Goal: Contribute content: Contribute content

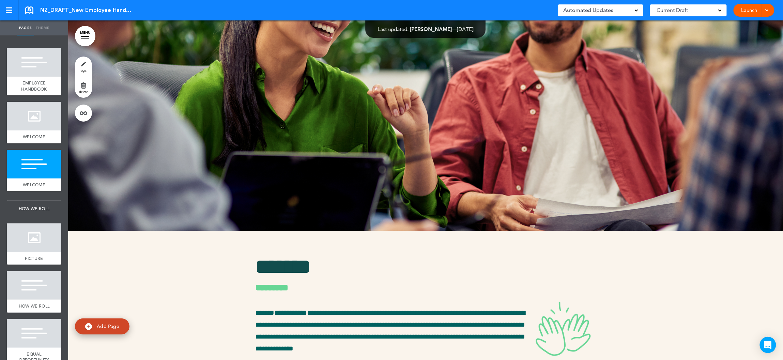
scroll to position [550, 0]
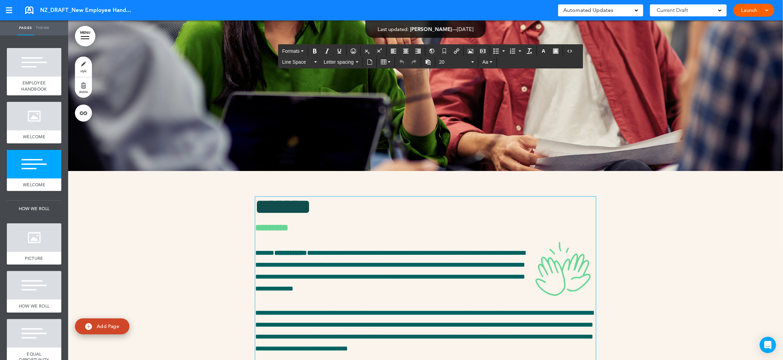
click at [274, 251] on span "**********" at bounding box center [390, 271] width 270 height 43
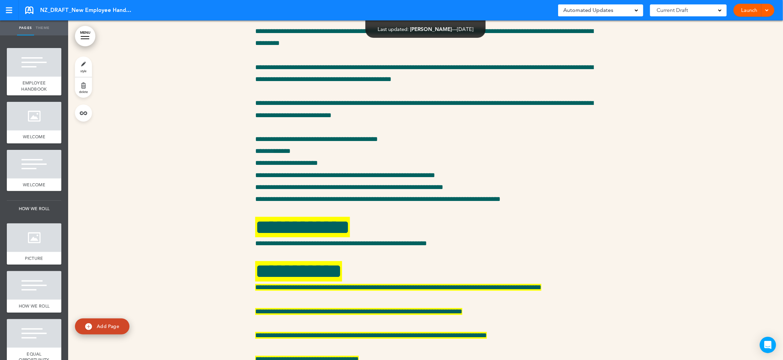
scroll to position [7262, 0]
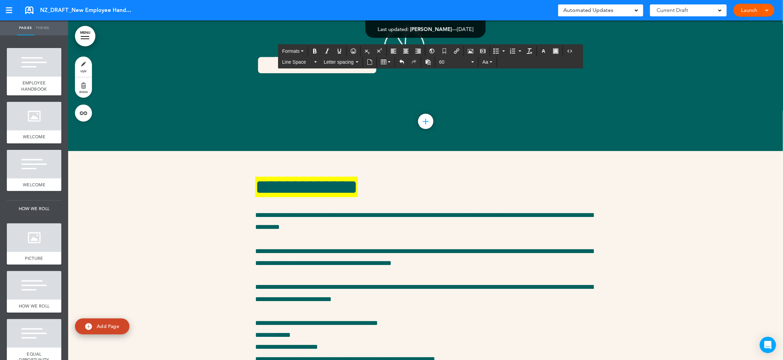
scroll to position [7239, 0]
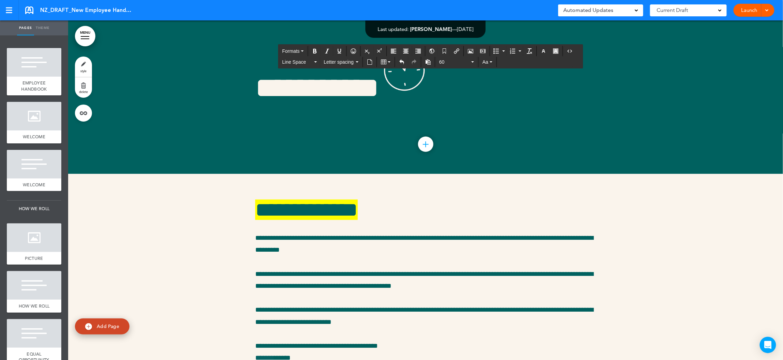
drag, startPoint x: 375, startPoint y: 89, endPoint x: 353, endPoint y: 89, distance: 21.8
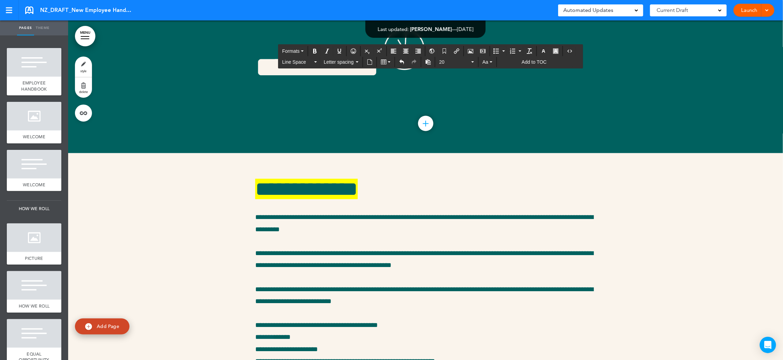
copy span "*********"
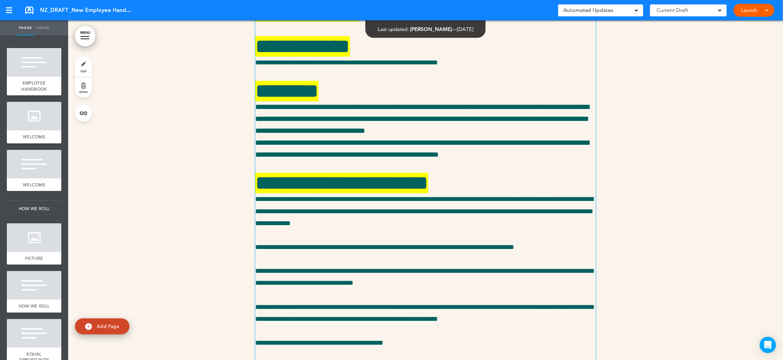
scroll to position [7784, 0]
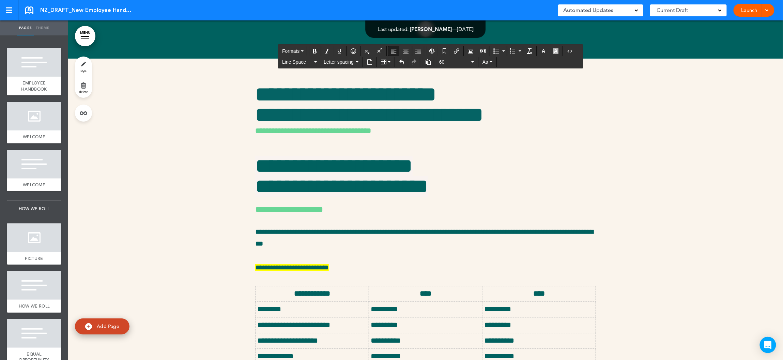
scroll to position [10013, 0]
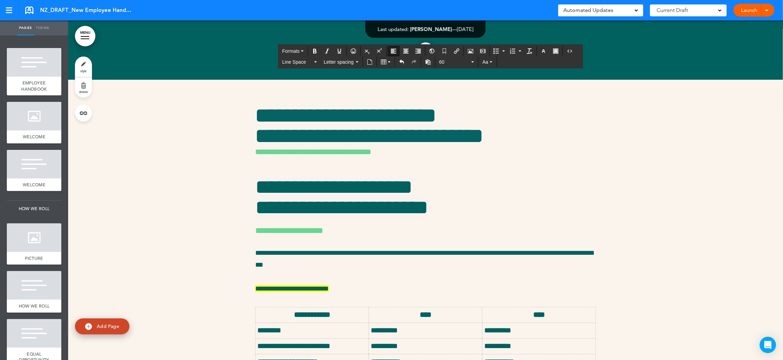
drag, startPoint x: 330, startPoint y: 249, endPoint x: 249, endPoint y: 249, distance: 80.7
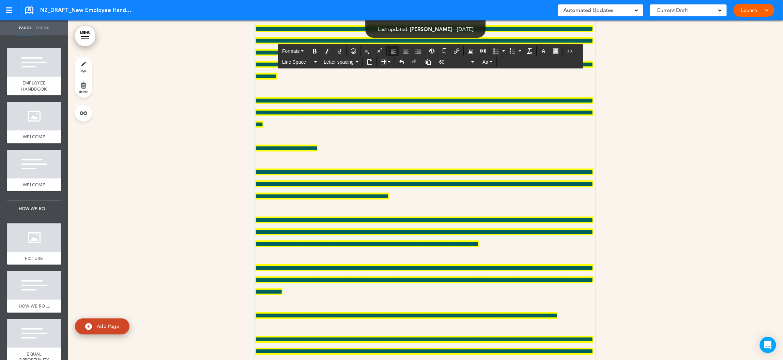
scroll to position [10943, 0]
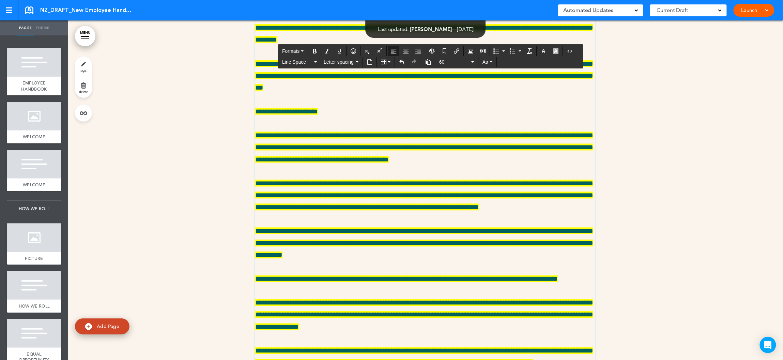
drag, startPoint x: 366, startPoint y: 207, endPoint x: 256, endPoint y: 162, distance: 119.1
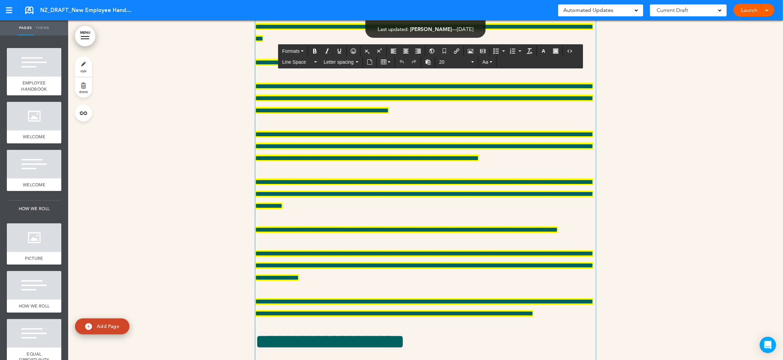
scroll to position [11003, 0]
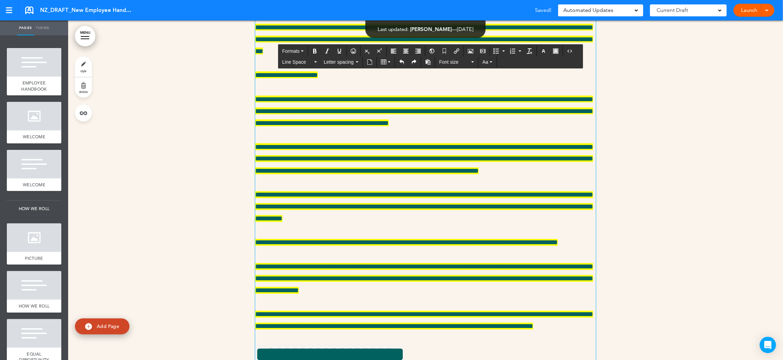
scroll to position [10984, 0]
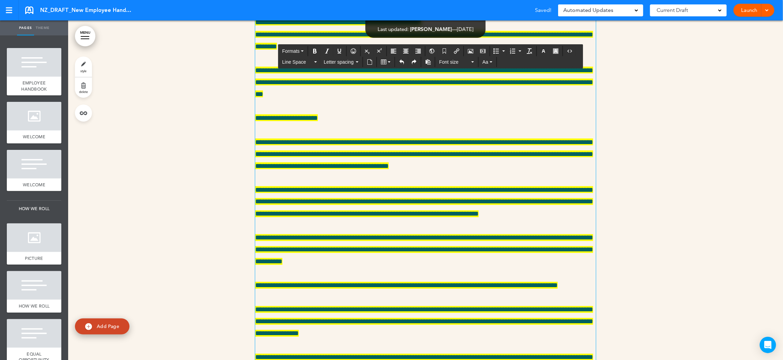
paste div
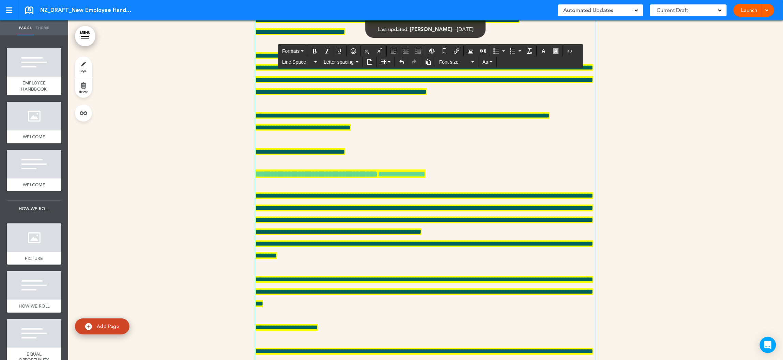
scroll to position [10971, 0]
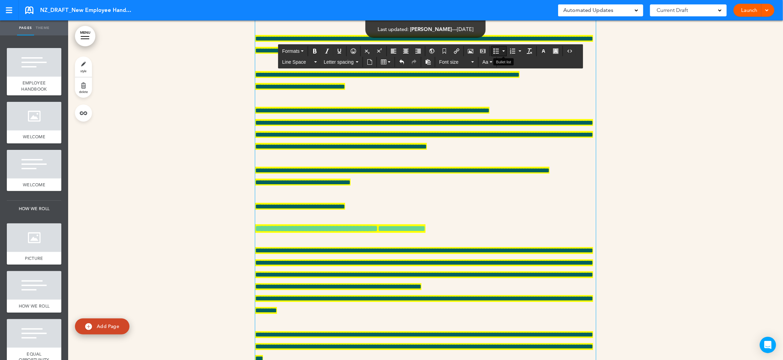
click at [499, 50] on icon "Bullet list" at bounding box center [495, 50] width 5 height 5
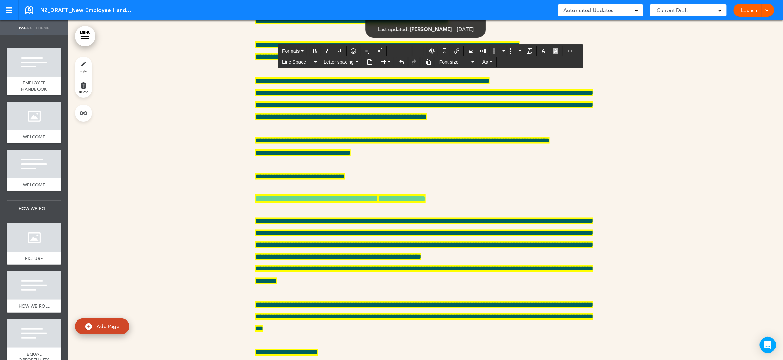
scroll to position [11008, 0]
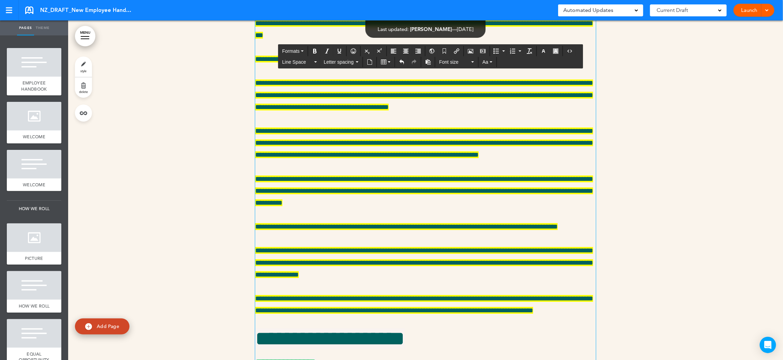
scroll to position [11360, 0]
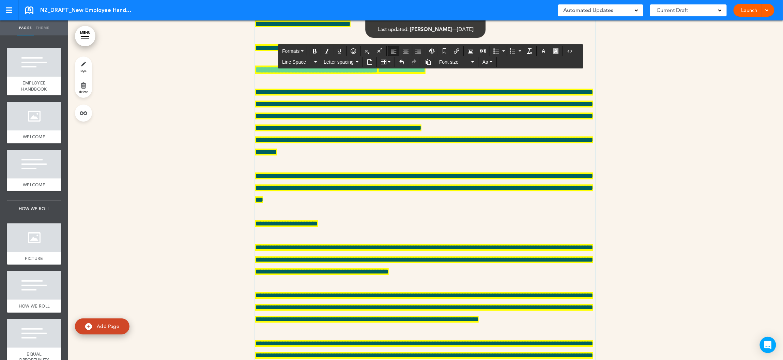
scroll to position [11021, 0]
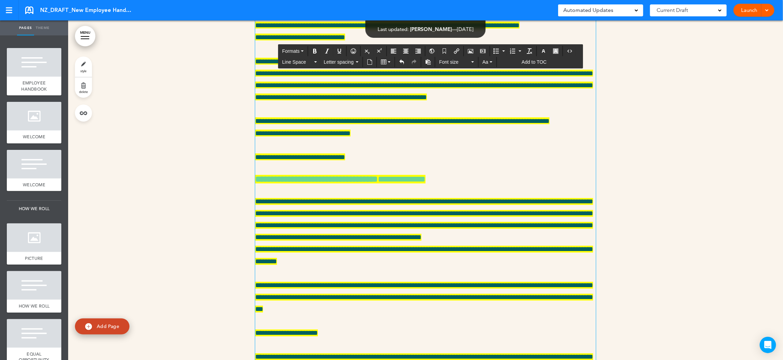
drag, startPoint x: 529, startPoint y: 95, endPoint x: 536, endPoint y: 104, distance: 11.7
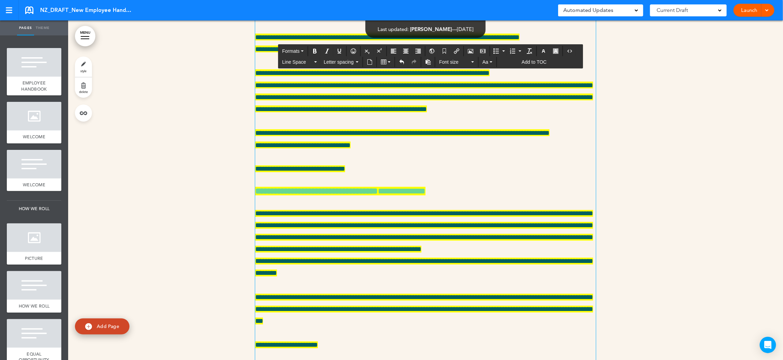
drag, startPoint x: 297, startPoint y: 118, endPoint x: 256, endPoint y: 118, distance: 40.9
click at [492, 62] on icon "button" at bounding box center [491, 61] width 3 height 1
click at [455, 61] on span "Font size" at bounding box center [454, 62] width 31 height 7
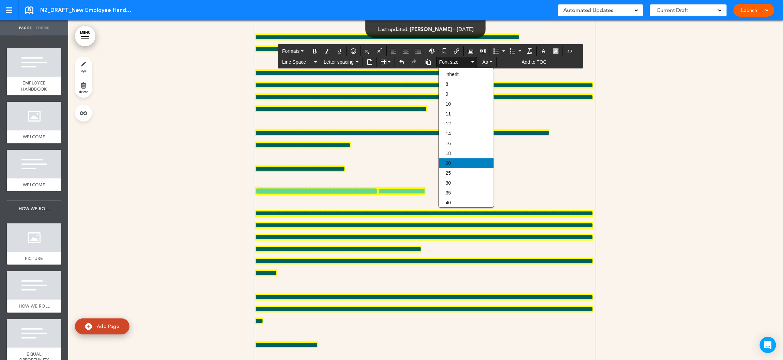
click at [454, 164] on div "20" at bounding box center [466, 163] width 55 height 10
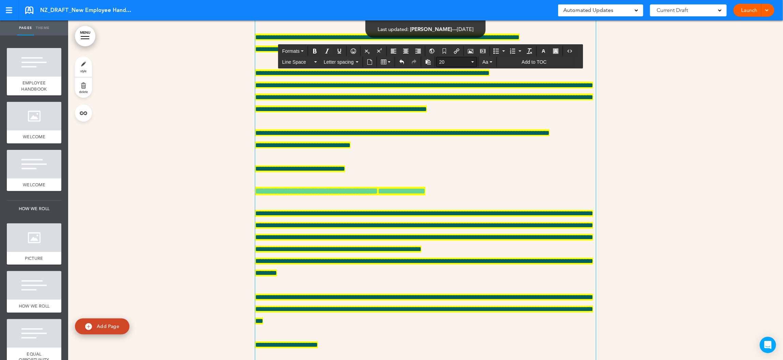
click at [445, 63] on span "20" at bounding box center [454, 62] width 31 height 7
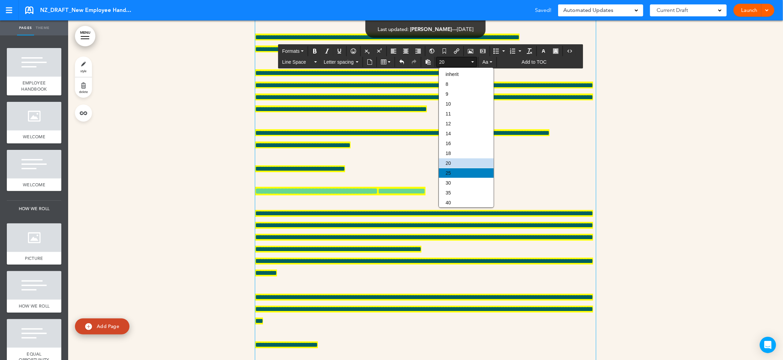
click at [460, 170] on div "25" at bounding box center [466, 173] width 55 height 10
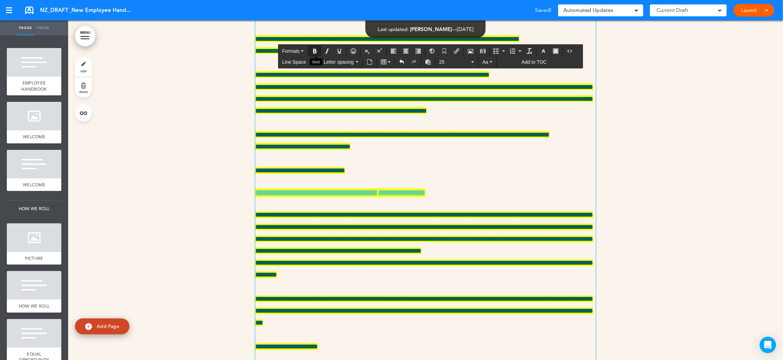
click at [315, 50] on icon "Bold" at bounding box center [314, 50] width 5 height 5
click at [558, 51] on icon "button" at bounding box center [555, 50] width 5 height 5
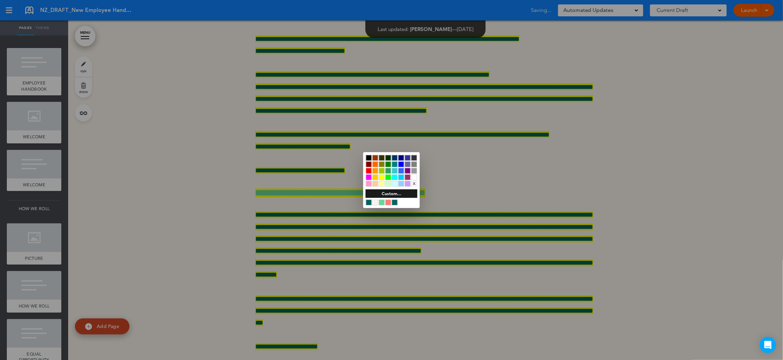
click at [382, 202] on div at bounding box center [382, 203] width 6 height 6
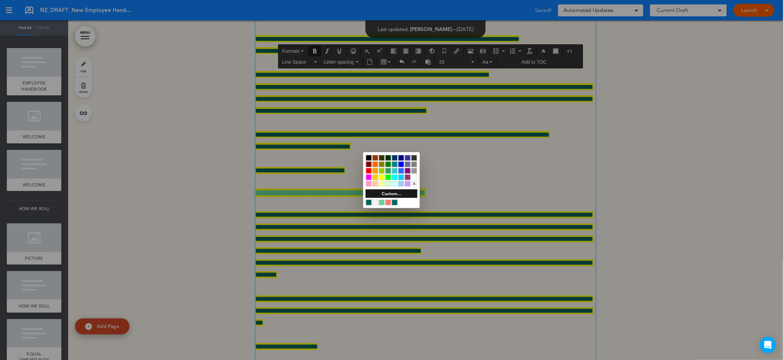
click at [332, 119] on div at bounding box center [391, 180] width 783 height 360
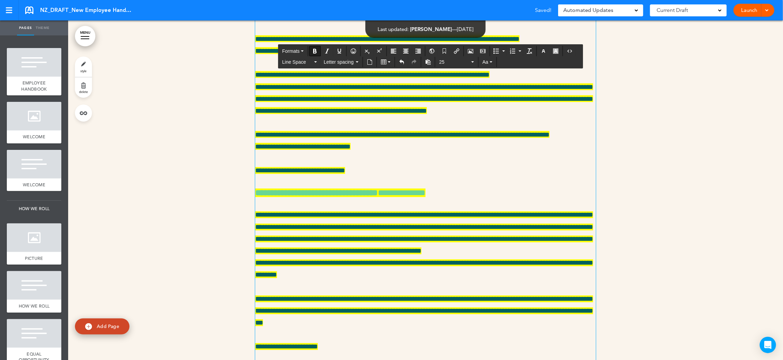
click at [546, 50] on icon "button" at bounding box center [543, 50] width 5 height 5
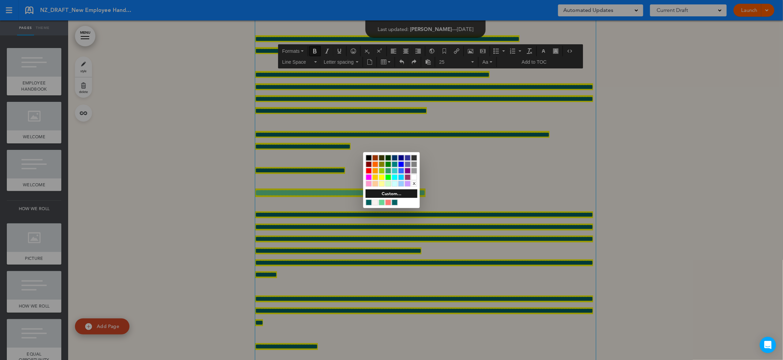
click at [381, 203] on div at bounding box center [382, 203] width 6 height 6
click at [309, 125] on div at bounding box center [391, 180] width 783 height 360
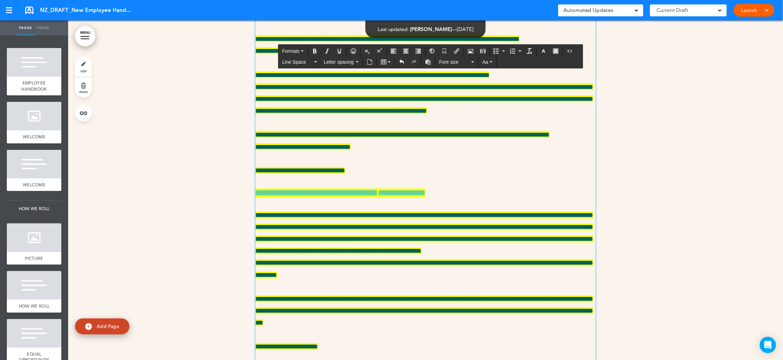
drag, startPoint x: 334, startPoint y: 242, endPoint x: 254, endPoint y: 241, distance: 79.4
click at [318, 51] on icon "Bold" at bounding box center [314, 50] width 5 height 5
click at [546, 51] on icon "button" at bounding box center [543, 50] width 5 height 5
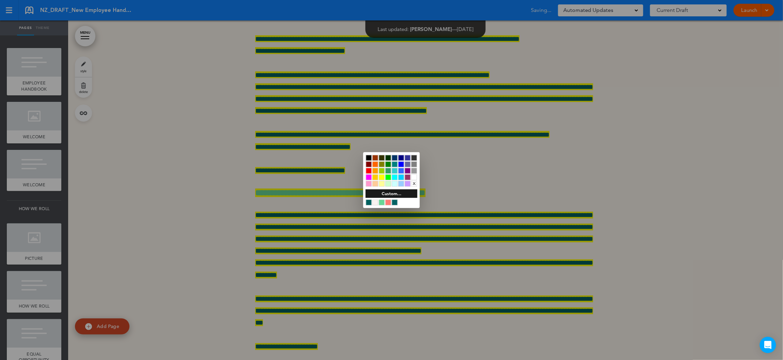
click at [384, 202] on div at bounding box center [382, 203] width 6 height 6
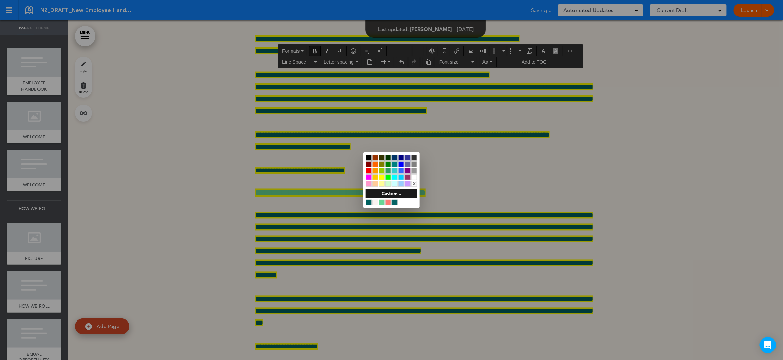
click at [341, 257] on div at bounding box center [391, 180] width 783 height 360
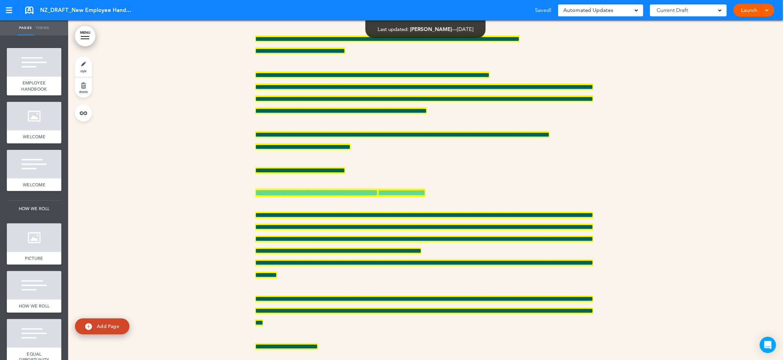
scroll to position [11043, 0]
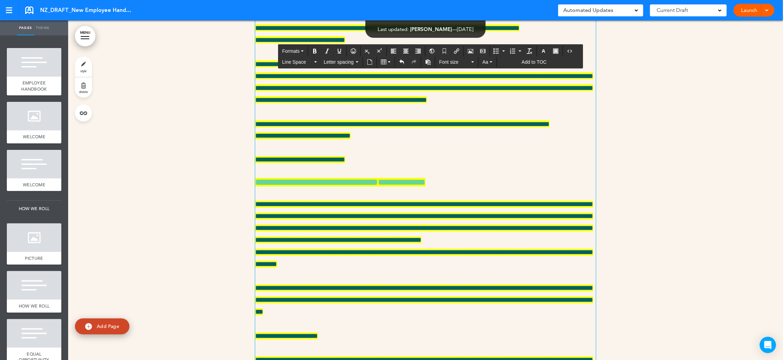
drag, startPoint x: 326, startPoint y: 289, endPoint x: 254, endPoint y: 289, distance: 71.2
drag, startPoint x: 279, startPoint y: 95, endPoint x: 257, endPoint y: 95, distance: 22.8
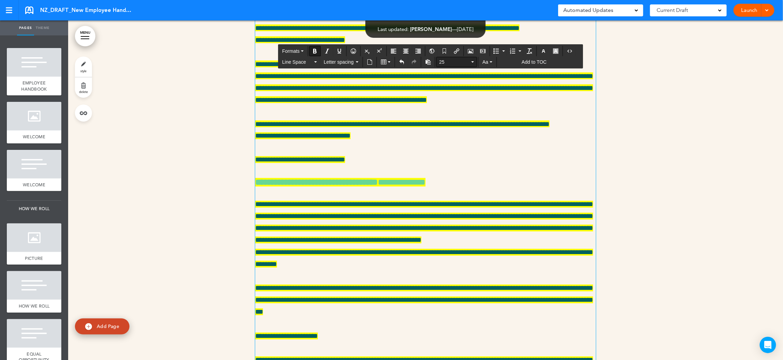
click at [445, 64] on span "25" at bounding box center [454, 62] width 31 height 7
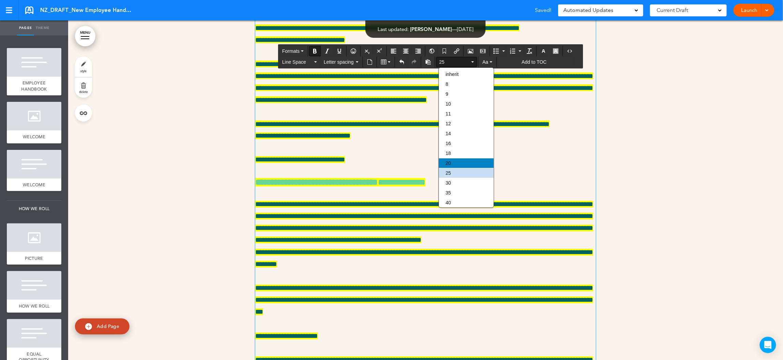
click at [458, 163] on div "20" at bounding box center [466, 163] width 55 height 10
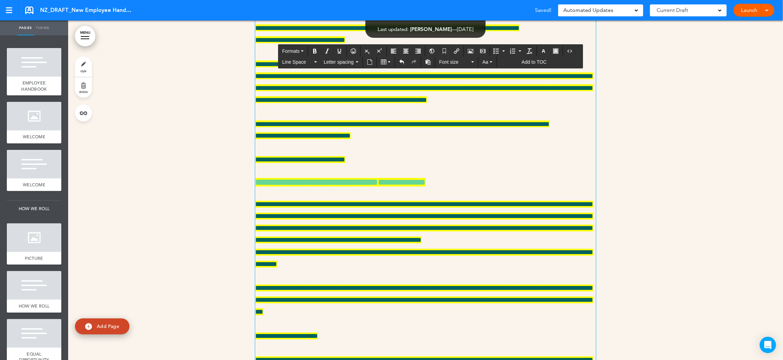
drag, startPoint x: 403, startPoint y: 195, endPoint x: 254, endPoint y: 110, distance: 171.3
click at [492, 63] on button "Aa" at bounding box center [487, 62] width 15 height 10
click at [476, 61] on button "Font size" at bounding box center [456, 62] width 40 height 10
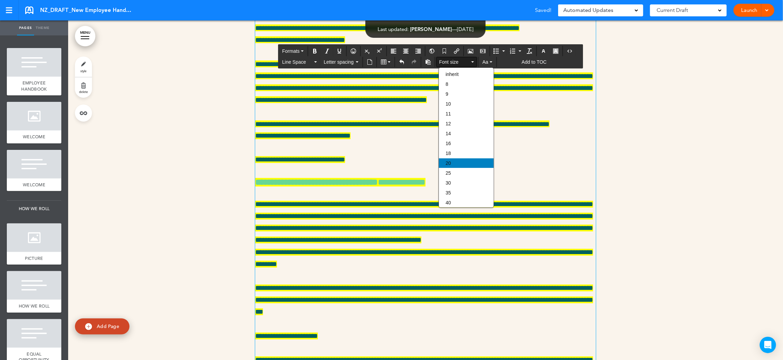
click at [457, 163] on div "20" at bounding box center [466, 163] width 55 height 10
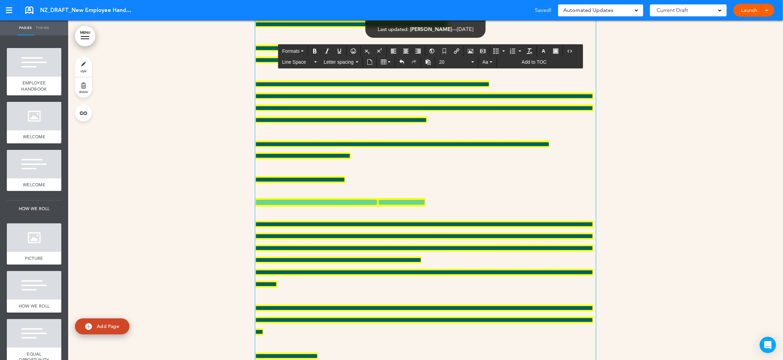
scroll to position [11011, 0]
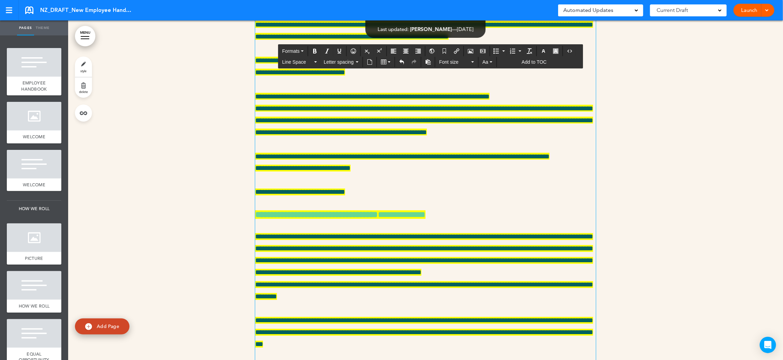
drag, startPoint x: 532, startPoint y: 106, endPoint x: 255, endPoint y: 91, distance: 278.0
click at [477, 64] on button "Font size" at bounding box center [456, 62] width 40 height 10
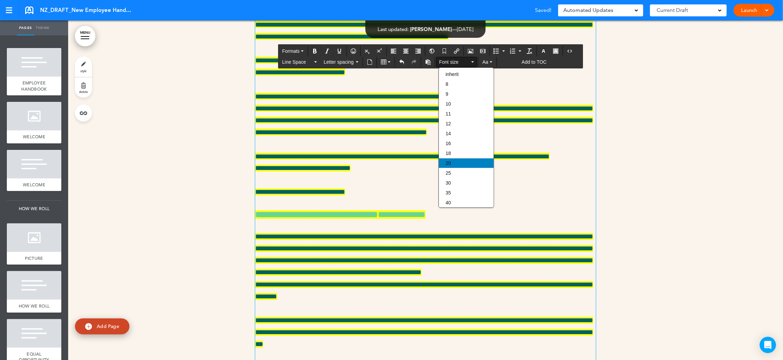
click at [459, 161] on div "20" at bounding box center [466, 163] width 55 height 10
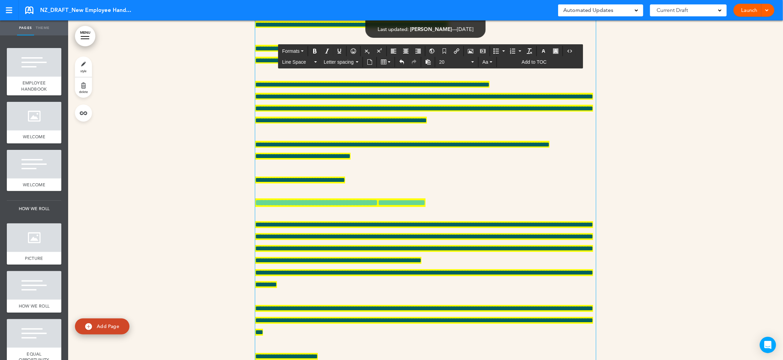
scroll to position [11053, 0]
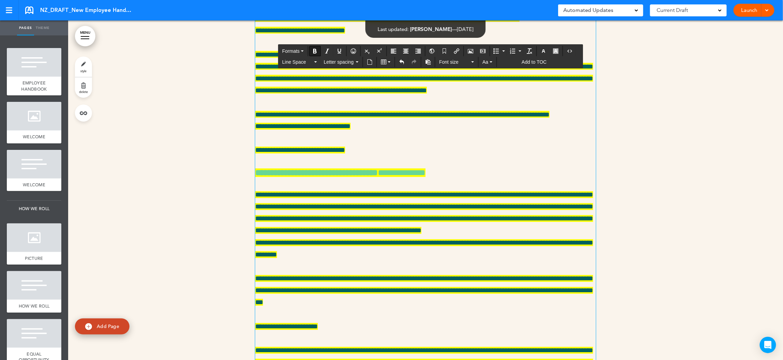
drag, startPoint x: 318, startPoint y: 280, endPoint x: 249, endPoint y: 280, distance: 69.2
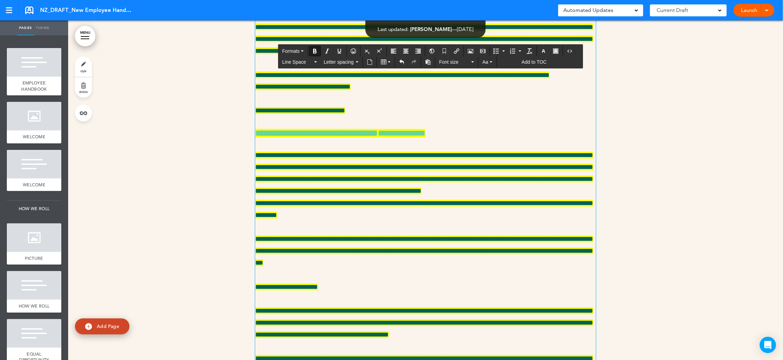
drag, startPoint x: 362, startPoint y: 305, endPoint x: 253, endPoint y: 242, distance: 126.7
click at [490, 65] on button "Aa" at bounding box center [487, 62] width 15 height 10
click at [473, 65] on button "Font size" at bounding box center [456, 62] width 40 height 10
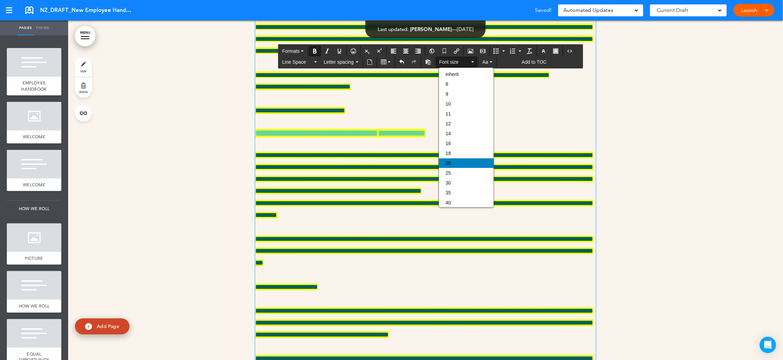
click at [456, 166] on div "20" at bounding box center [466, 163] width 55 height 10
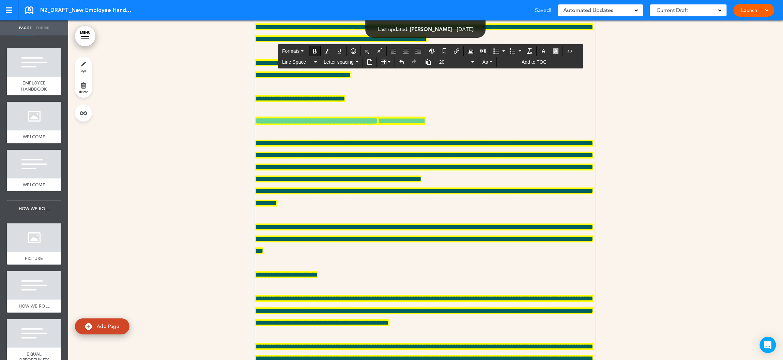
drag, startPoint x: 314, startPoint y: 238, endPoint x: 255, endPoint y: 238, distance: 58.9
click at [546, 51] on icon "button" at bounding box center [543, 50] width 5 height 5
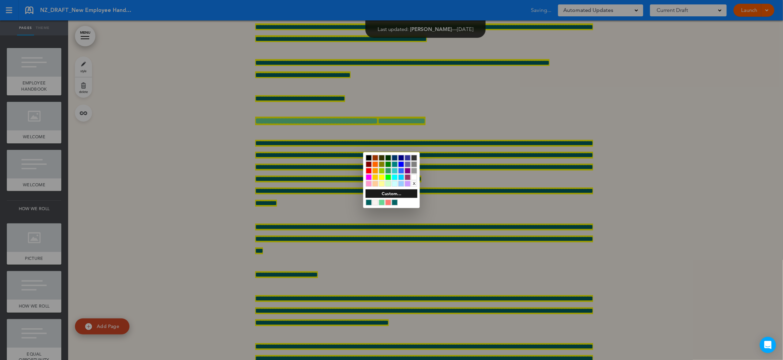
click at [384, 201] on div at bounding box center [382, 203] width 6 height 6
click at [430, 274] on div at bounding box center [391, 180] width 783 height 360
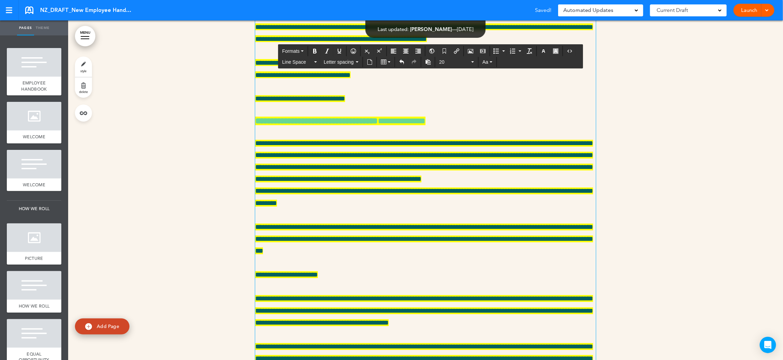
drag, startPoint x: 297, startPoint y: 281, endPoint x: 254, endPoint y: 254, distance: 51.1
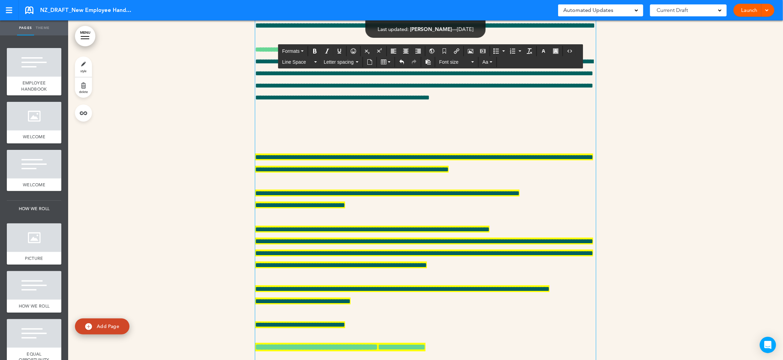
scroll to position [10845, 0]
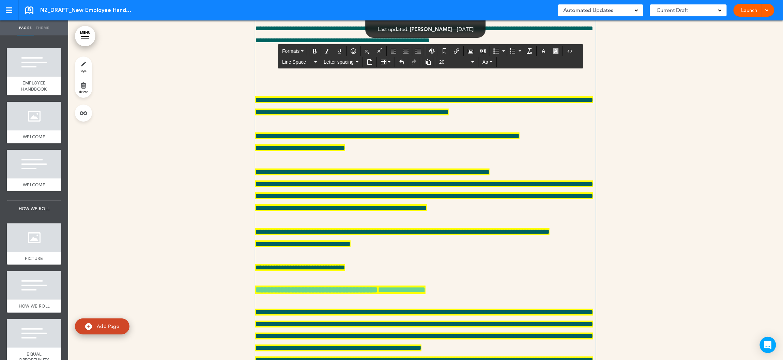
scroll to position [10958, 0]
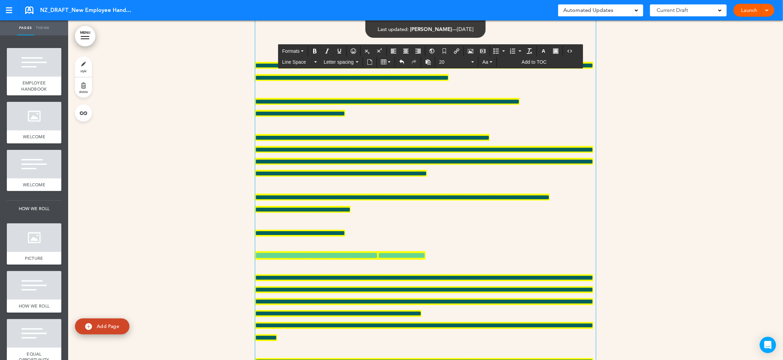
drag, startPoint x: 295, startPoint y: 280, endPoint x: 250, endPoint y: 197, distance: 94.2
click at [449, 64] on span "20" at bounding box center [454, 62] width 31 height 7
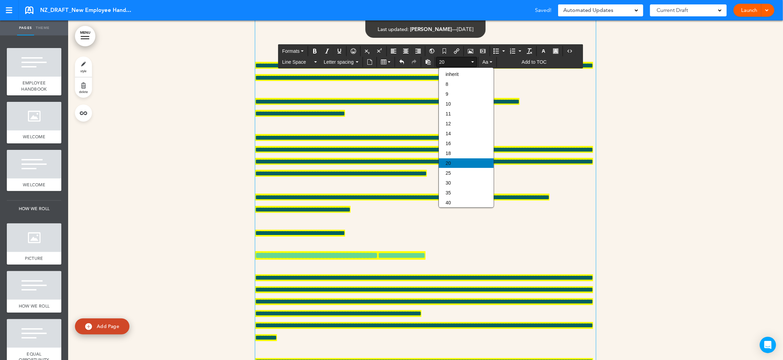
click at [458, 164] on div "20" at bounding box center [466, 163] width 55 height 10
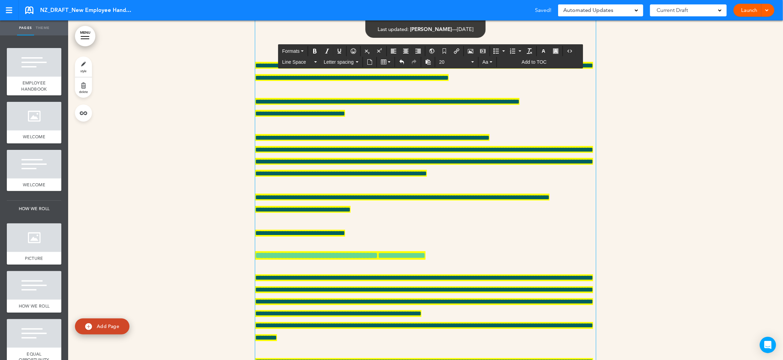
drag, startPoint x: 490, startPoint y: 158, endPoint x: 245, endPoint y: 146, distance: 245.2
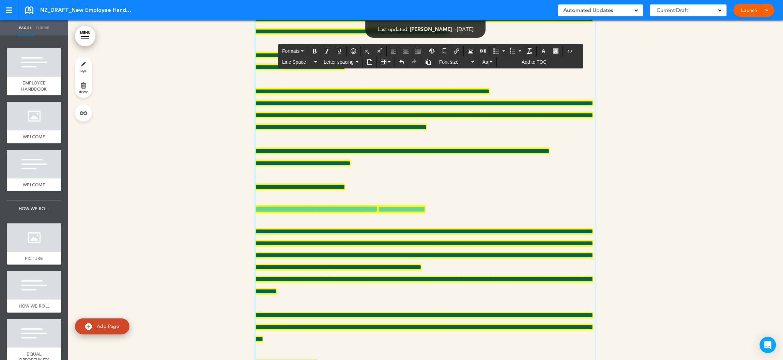
drag, startPoint x: 360, startPoint y: 304, endPoint x: 254, endPoint y: 268, distance: 111.6
click at [450, 63] on span "Font size" at bounding box center [454, 62] width 31 height 7
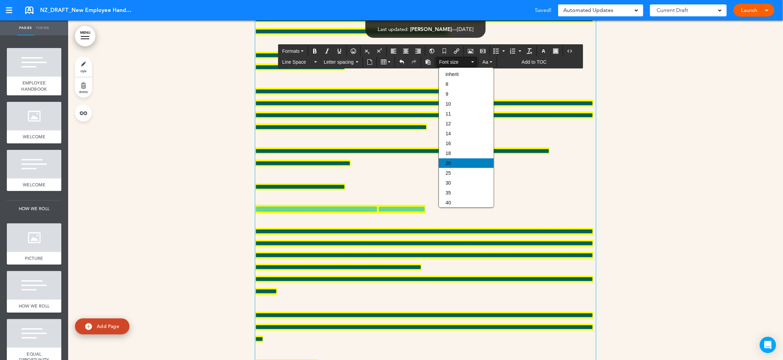
click at [458, 163] on div "20" at bounding box center [466, 163] width 55 height 10
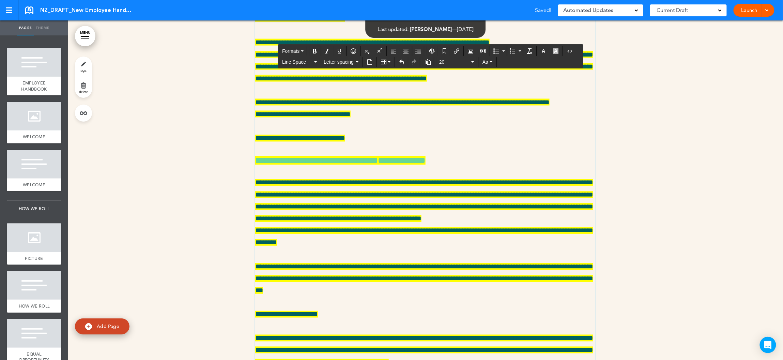
scroll to position [11059, 0]
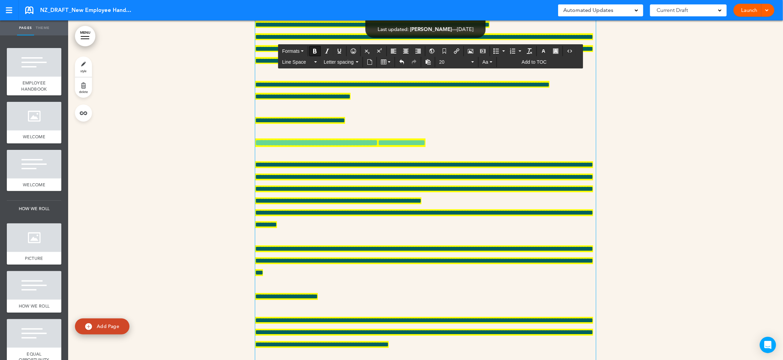
drag, startPoint x: 321, startPoint y: 261, endPoint x: 256, endPoint y: 261, distance: 64.7
drag, startPoint x: 570, startPoint y: 310, endPoint x: 253, endPoint y: 263, distance: 320.6
click at [452, 62] on span "20" at bounding box center [454, 62] width 31 height 7
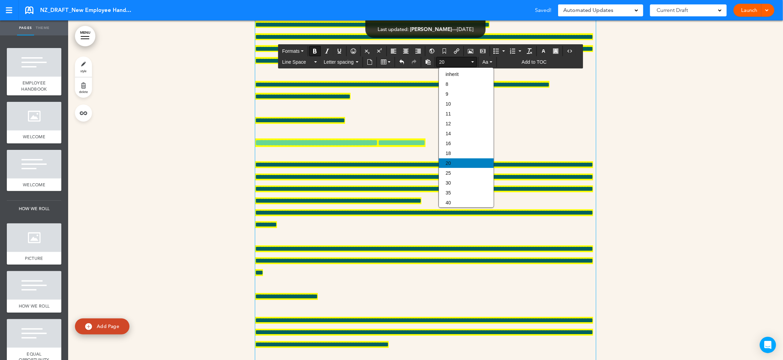
click at [462, 167] on div "20" at bounding box center [466, 163] width 55 height 10
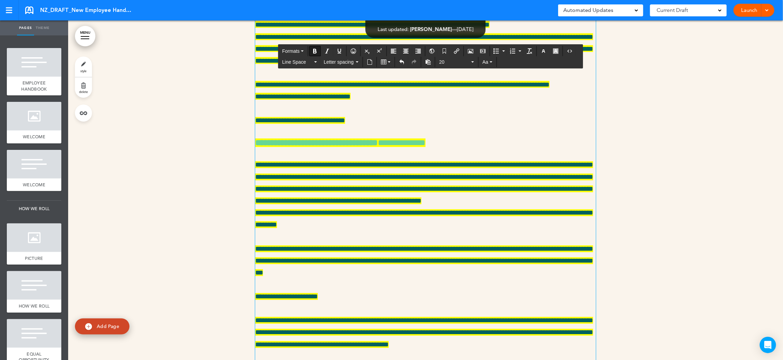
drag, startPoint x: 315, startPoint y: 261, endPoint x: 256, endPoint y: 261, distance: 58.9
click at [449, 58] on button "20" at bounding box center [456, 62] width 40 height 10
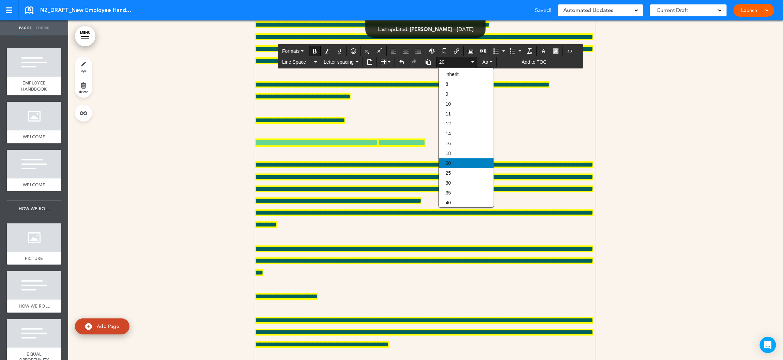
click at [455, 164] on div "20" at bounding box center [466, 163] width 55 height 10
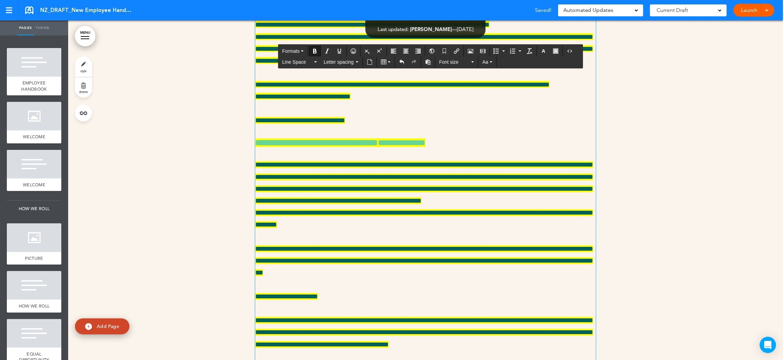
click at [452, 64] on span "Font size" at bounding box center [454, 62] width 31 height 7
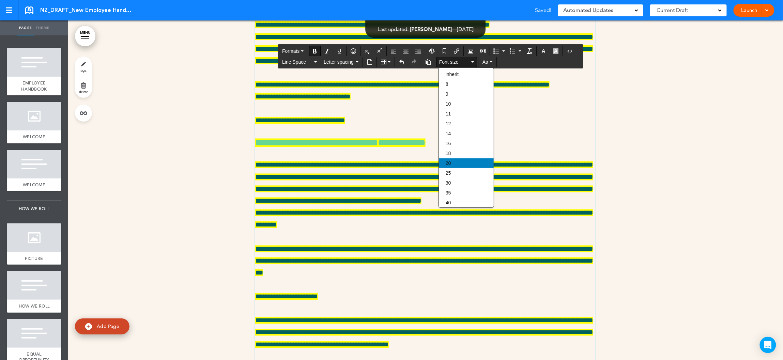
click at [460, 163] on div "20" at bounding box center [466, 163] width 55 height 10
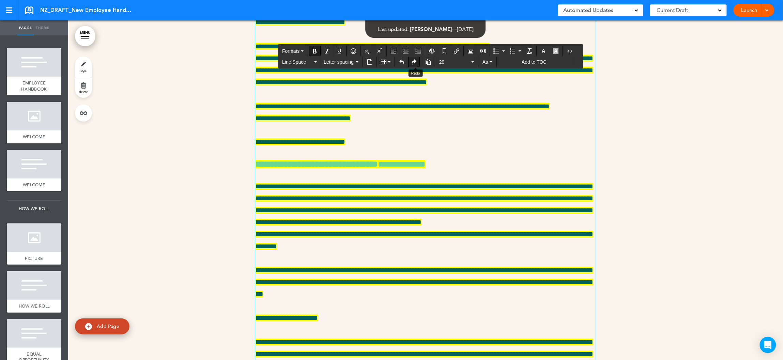
click at [417, 62] on icon "Redo" at bounding box center [413, 61] width 5 height 5
drag, startPoint x: 357, startPoint y: 259, endPoint x: 248, endPoint y: 214, distance: 117.4
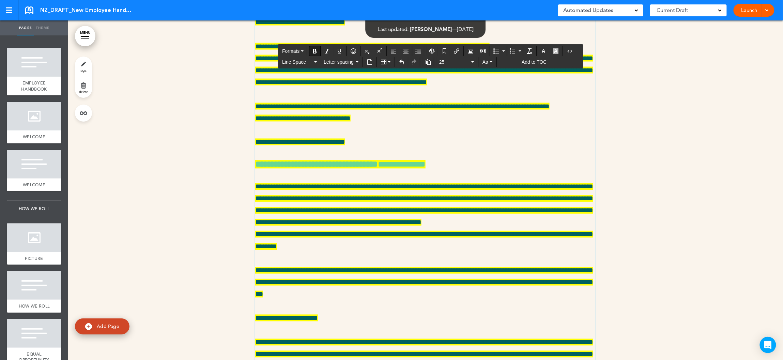
drag, startPoint x: 288, startPoint y: 89, endPoint x: 256, endPoint y: 89, distance: 32.4
click at [454, 64] on span "25" at bounding box center [454, 62] width 31 height 7
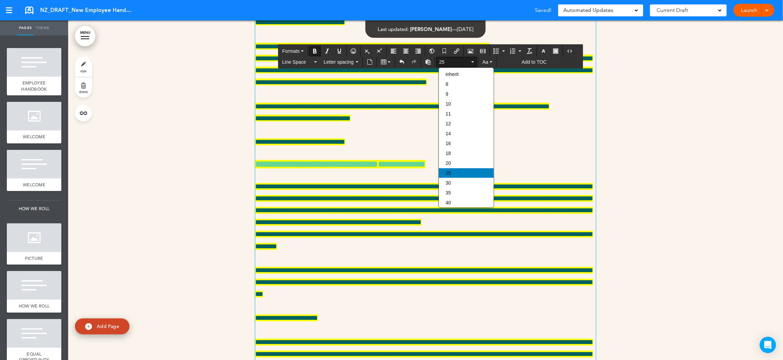
click at [456, 173] on div "25" at bounding box center [466, 173] width 55 height 10
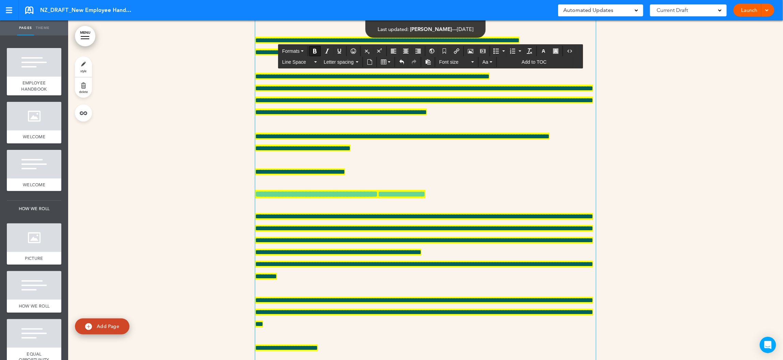
drag, startPoint x: 322, startPoint y: 242, endPoint x: 256, endPoint y: 242, distance: 65.8
click at [488, 62] on span "Aa" at bounding box center [485, 61] width 6 height 5
click at [474, 62] on icon "button" at bounding box center [472, 61] width 3 height 1
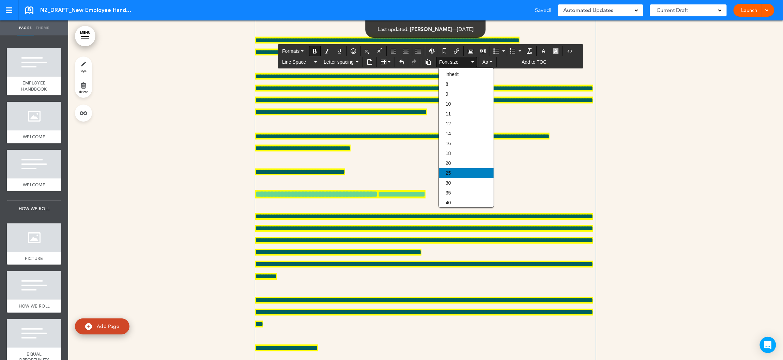
click at [465, 172] on div "25" at bounding box center [466, 173] width 55 height 10
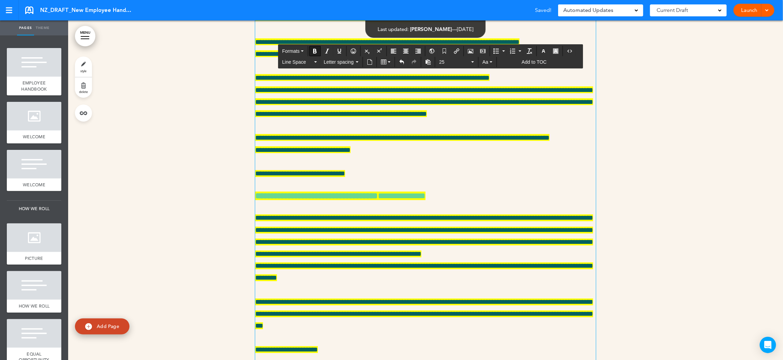
scroll to position [11074, 0]
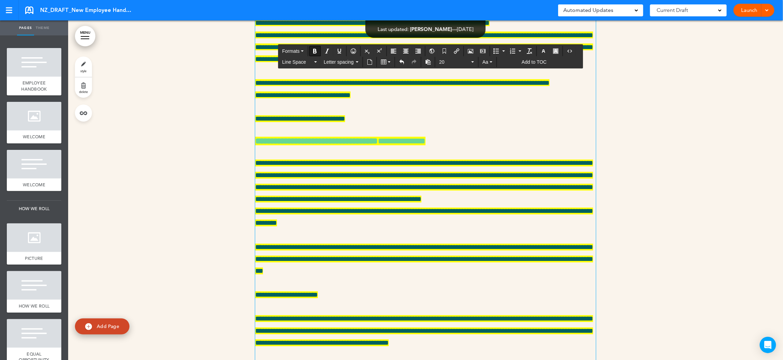
drag, startPoint x: 311, startPoint y: 262, endPoint x: 256, endPoint y: 259, distance: 55.3
click at [444, 63] on span "20" at bounding box center [454, 62] width 31 height 7
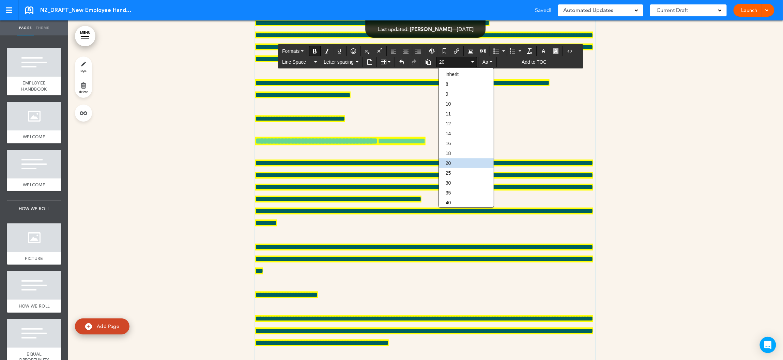
click at [462, 173] on div "25" at bounding box center [466, 173] width 55 height 10
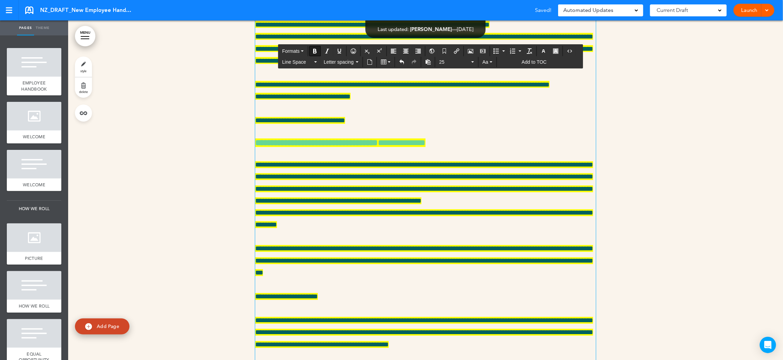
scroll to position [11103, 0]
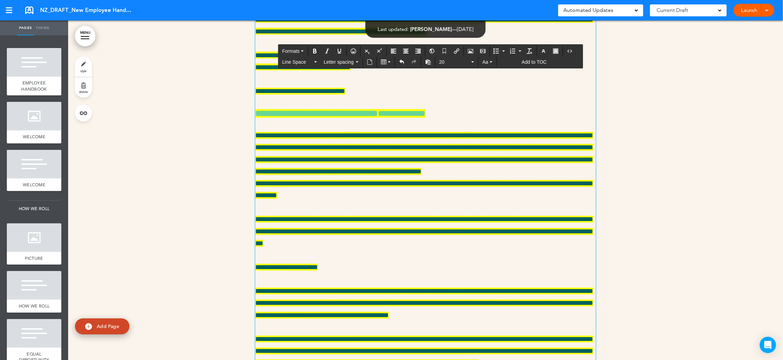
drag, startPoint x: 562, startPoint y: 279, endPoint x: 253, endPoint y: 247, distance: 310.7
click at [444, 65] on span "20" at bounding box center [454, 62] width 31 height 7
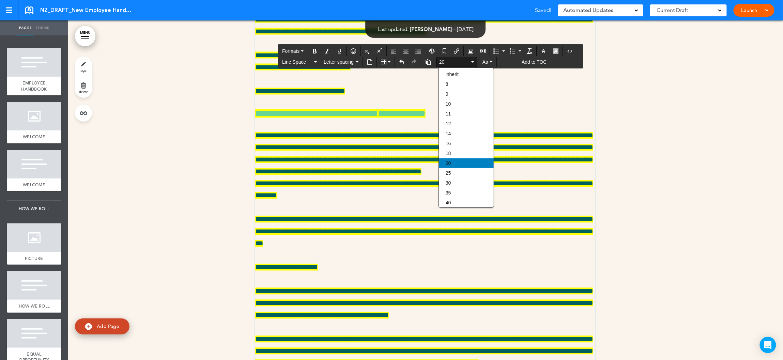
click at [464, 164] on div "20" at bounding box center [466, 163] width 55 height 10
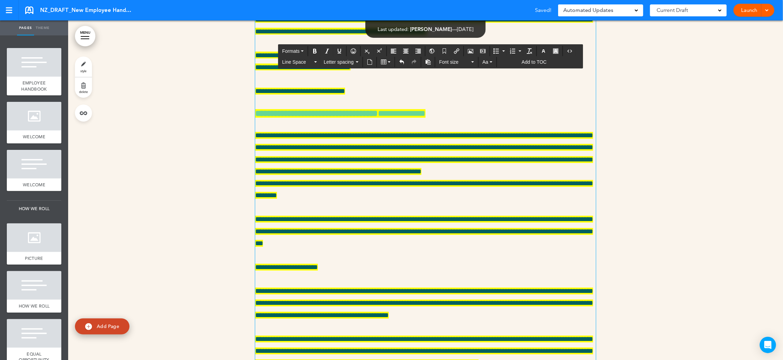
drag, startPoint x: 372, startPoint y: 209, endPoint x: 252, endPoint y: 174, distance: 124.4
click at [452, 64] on span "Font size" at bounding box center [454, 62] width 31 height 7
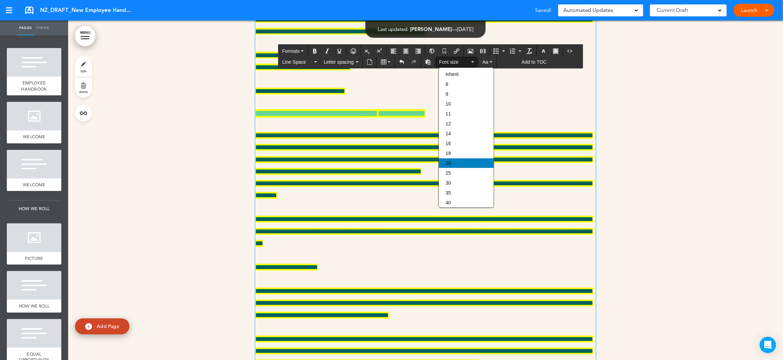
click at [460, 161] on div "20" at bounding box center [466, 163] width 55 height 10
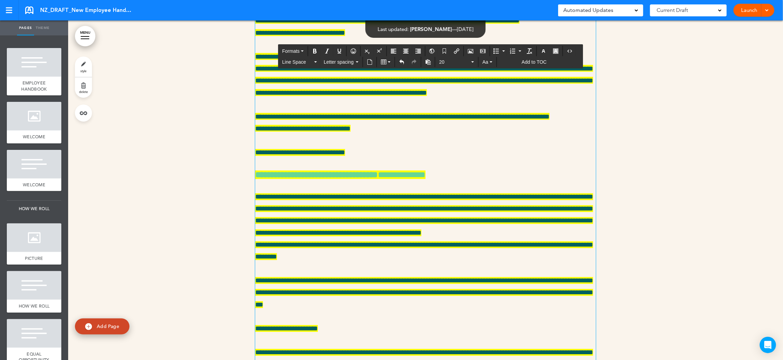
drag, startPoint x: 291, startPoint y: 207, endPoint x: 238, endPoint y: 124, distance: 99.4
click at [445, 63] on span "20" at bounding box center [454, 62] width 31 height 7
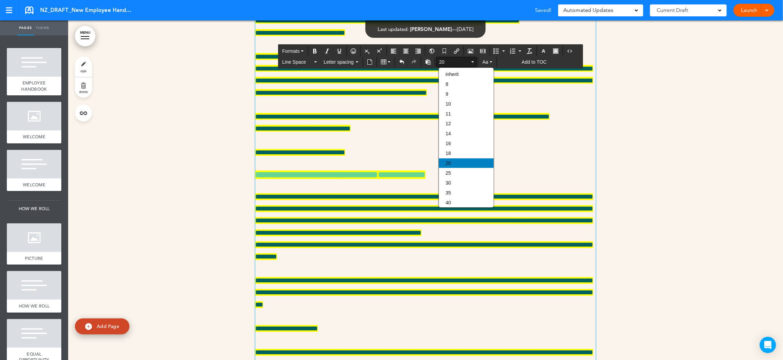
click at [460, 164] on div "20" at bounding box center [466, 163] width 55 height 10
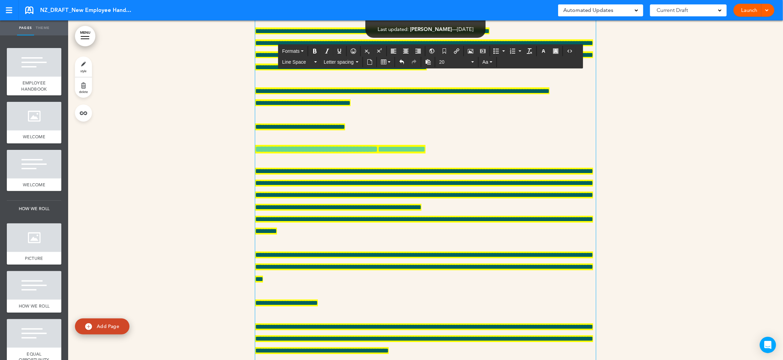
scroll to position [11052, 0]
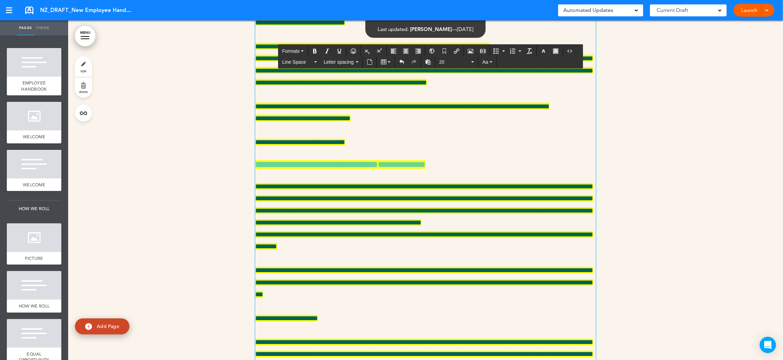
drag, startPoint x: 469, startPoint y: 111, endPoint x: 251, endPoint y: 111, distance: 218.0
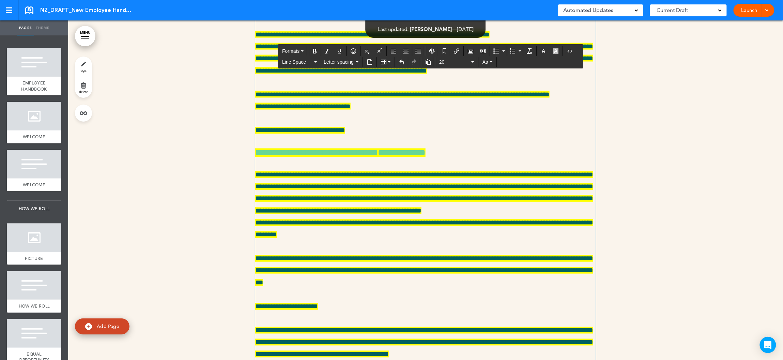
scroll to position [11047, 0]
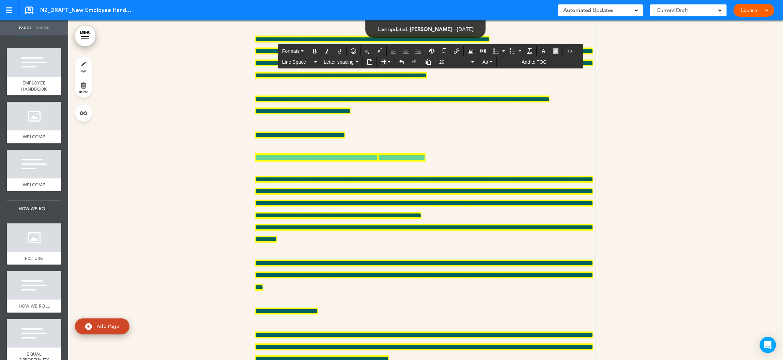
drag, startPoint x: 326, startPoint y: 153, endPoint x: 254, endPoint y: 152, distance: 71.5
drag, startPoint x: 556, startPoint y: 139, endPoint x: 558, endPoint y: 150, distance: 11.2
click at [558, 51] on icon "button" at bounding box center [555, 50] width 5 height 5
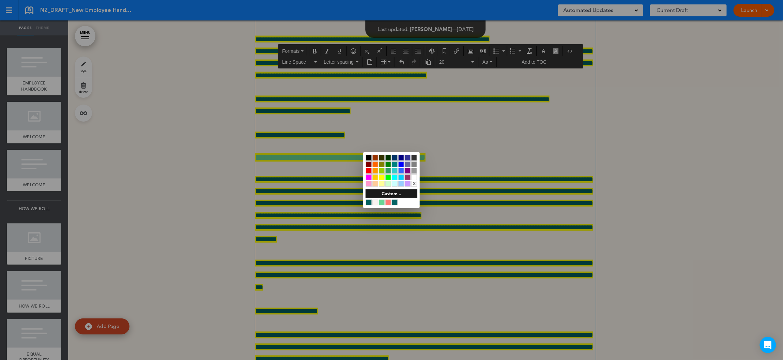
click at [382, 177] on div at bounding box center [382, 177] width 6 height 6
click at [367, 186] on div at bounding box center [369, 184] width 6 height 6
click at [345, 186] on div at bounding box center [391, 180] width 783 height 360
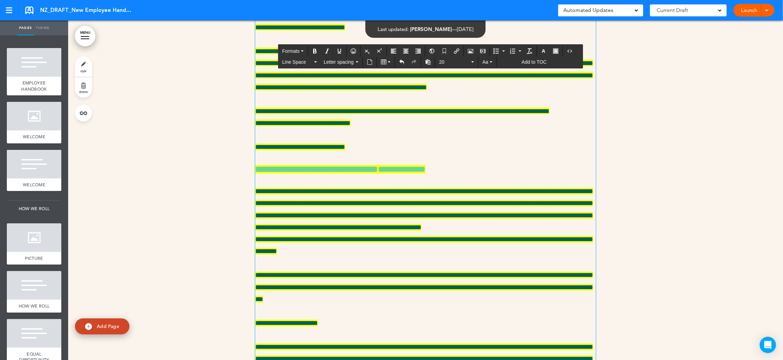
click at [413, 63] on icon "Redo" at bounding box center [413, 61] width 5 height 5
click at [404, 63] on icon "Undo" at bounding box center [401, 61] width 5 height 5
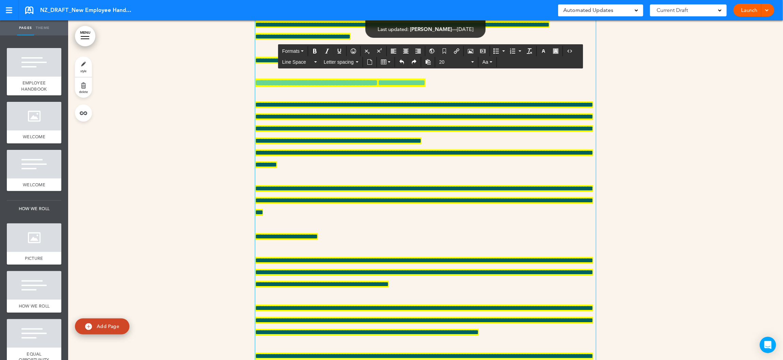
scroll to position [11067, 0]
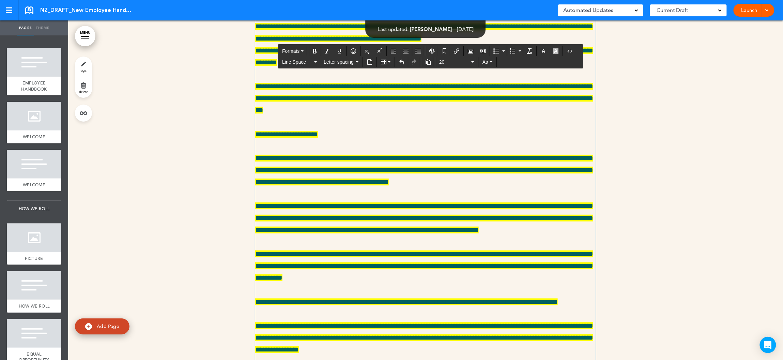
scroll to position [11230, 0]
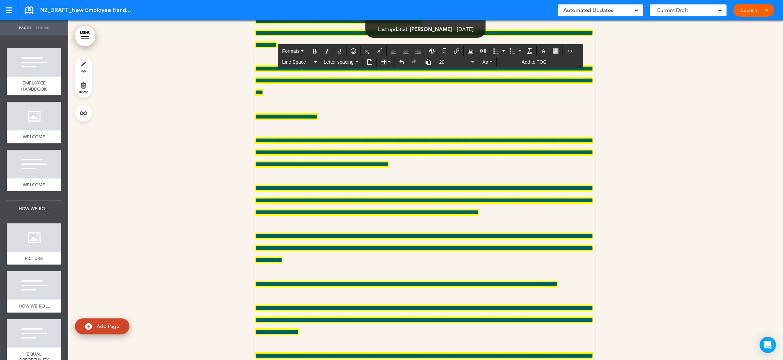
drag, startPoint x: 528, startPoint y: 190, endPoint x: 257, endPoint y: 173, distance: 272.1
drag, startPoint x: 383, startPoint y: 229, endPoint x: 244, endPoint y: 165, distance: 153.6
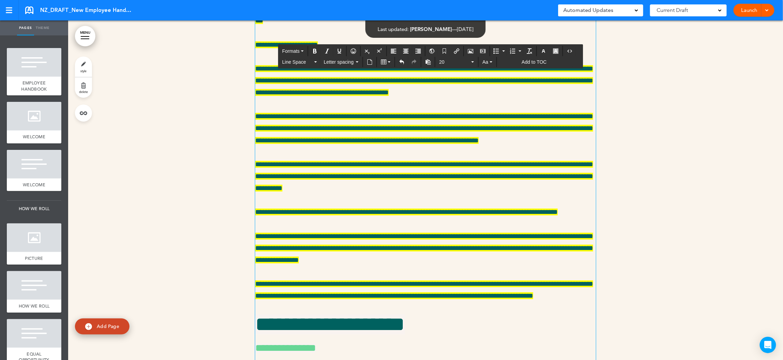
drag, startPoint x: 524, startPoint y: 213, endPoint x: 247, endPoint y: 180, distance: 279.0
click at [247, 180] on div "**********" at bounding box center [425, 332] width 715 height 2987
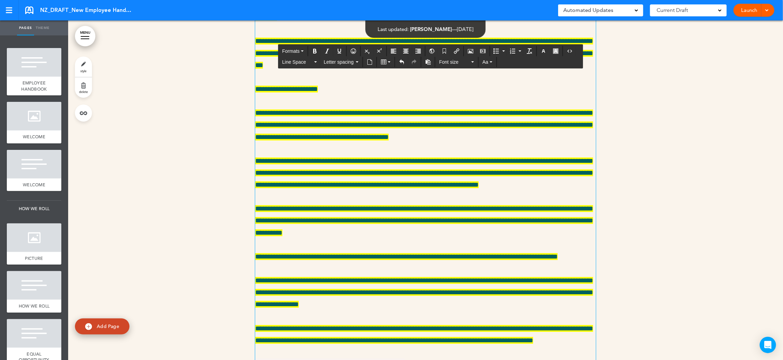
scroll to position [11105, 0]
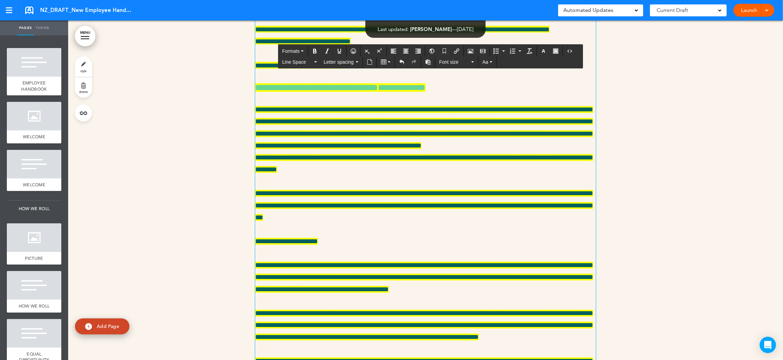
drag, startPoint x: 270, startPoint y: 142, endPoint x: 199, endPoint y: 0, distance: 159.4
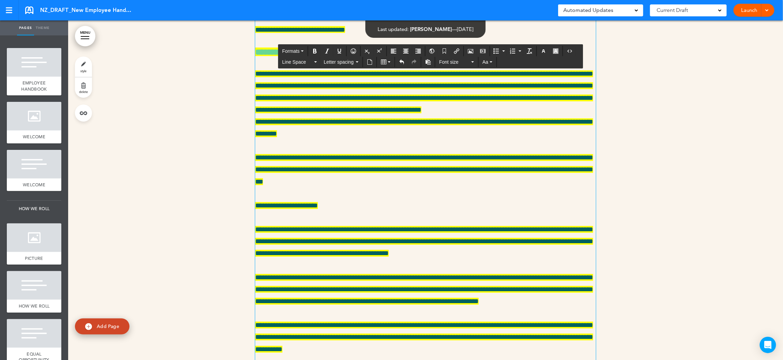
drag, startPoint x: 527, startPoint y: 143, endPoint x: 545, endPoint y: 144, distance: 18.4
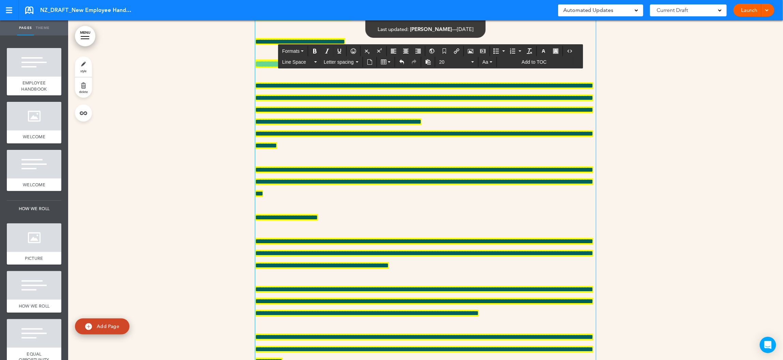
drag, startPoint x: 285, startPoint y: 193, endPoint x: 253, endPoint y: 146, distance: 56.4
click at [488, 65] on span "Aa" at bounding box center [485, 61] width 6 height 5
click at [470, 65] on span "20" at bounding box center [454, 62] width 31 height 7
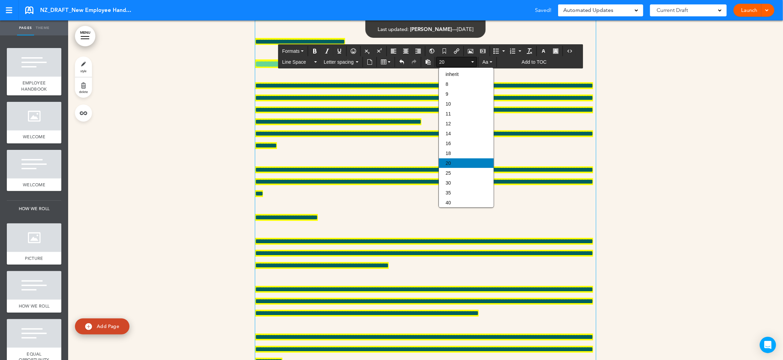
click at [457, 160] on div "20" at bounding box center [466, 163] width 55 height 10
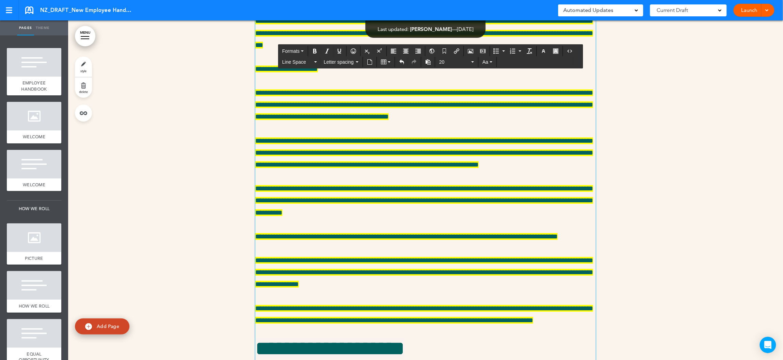
scroll to position [11281, 0]
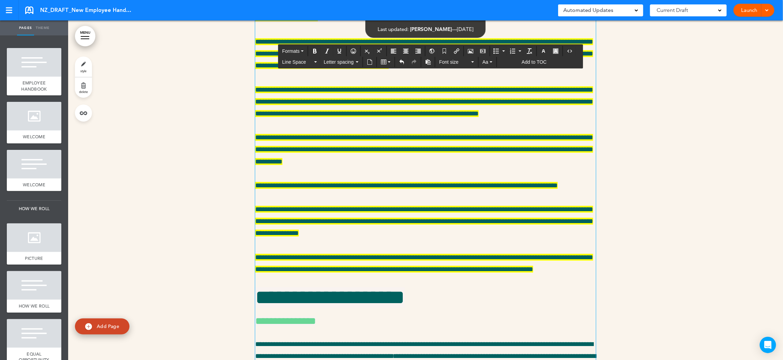
drag, startPoint x: 356, startPoint y: 234, endPoint x: 247, endPoint y: 163, distance: 130.0
click at [247, 163] on div "**********" at bounding box center [425, 293] width 715 height 3011
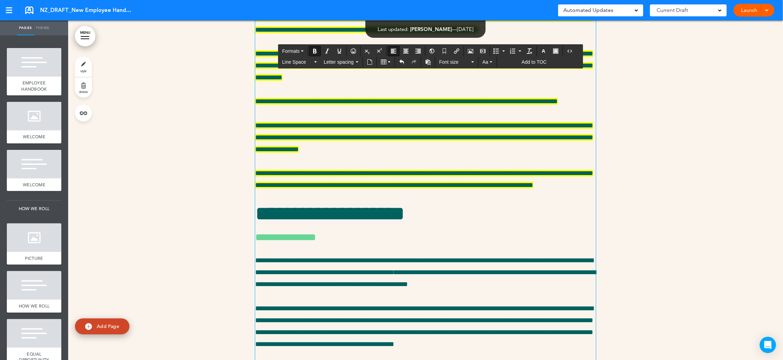
drag, startPoint x: 381, startPoint y: 171, endPoint x: 251, endPoint y: 169, distance: 130.5
click at [251, 169] on div "**********" at bounding box center [425, 251] width 715 height 2927
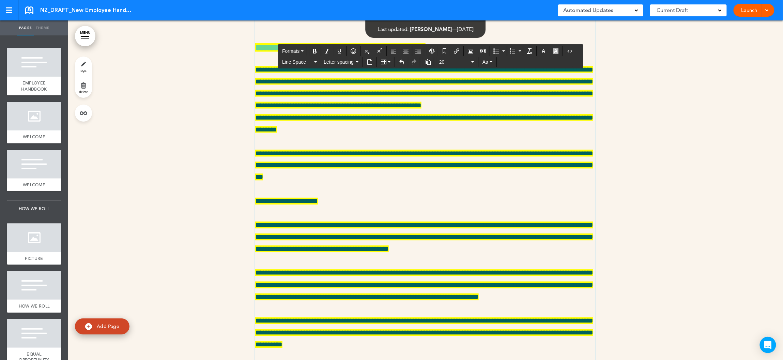
scroll to position [10969, 0]
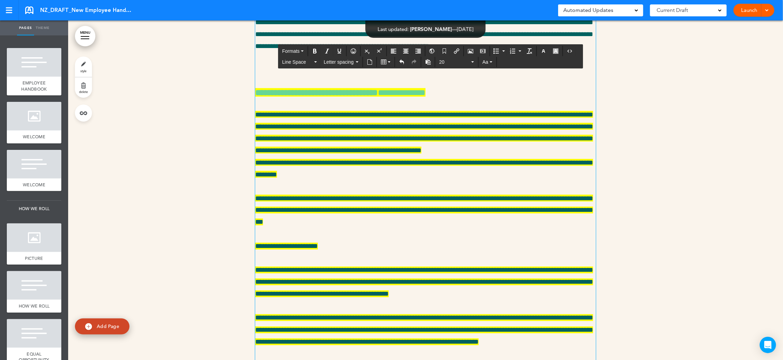
drag, startPoint x: 286, startPoint y: 170, endPoint x: 256, endPoint y: 169, distance: 30.0
click at [449, 62] on span "25" at bounding box center [454, 62] width 31 height 7
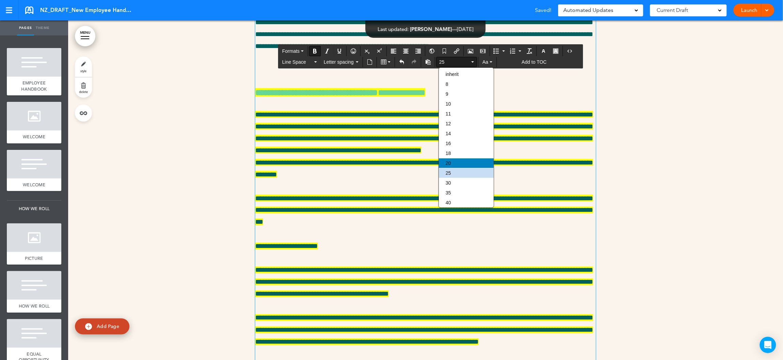
click at [459, 160] on div "20" at bounding box center [466, 163] width 55 height 10
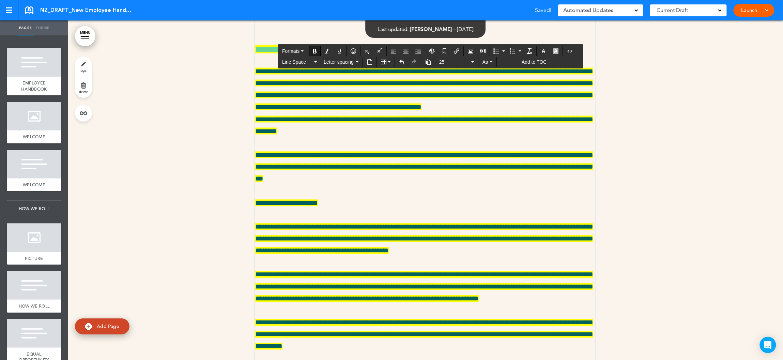
scroll to position [11044, 0]
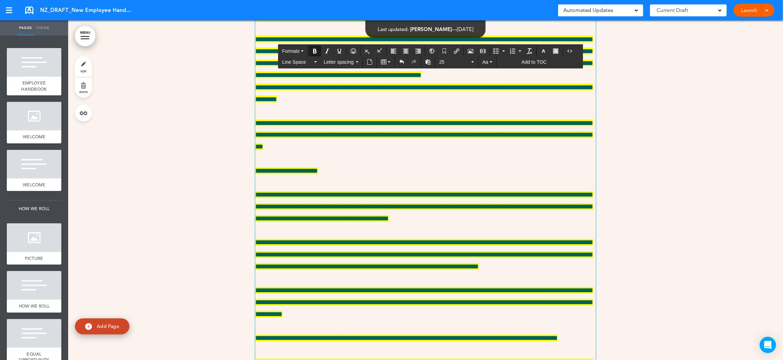
drag, startPoint x: 328, startPoint y: 265, endPoint x: 254, endPoint y: 265, distance: 73.2
click at [447, 63] on span "25" at bounding box center [454, 62] width 31 height 7
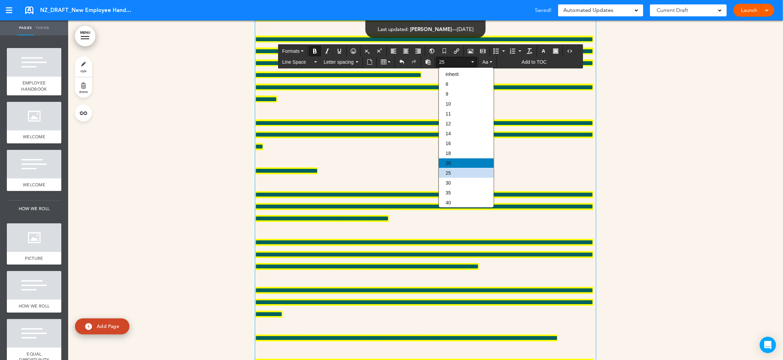
click at [455, 163] on div "20" at bounding box center [466, 163] width 55 height 10
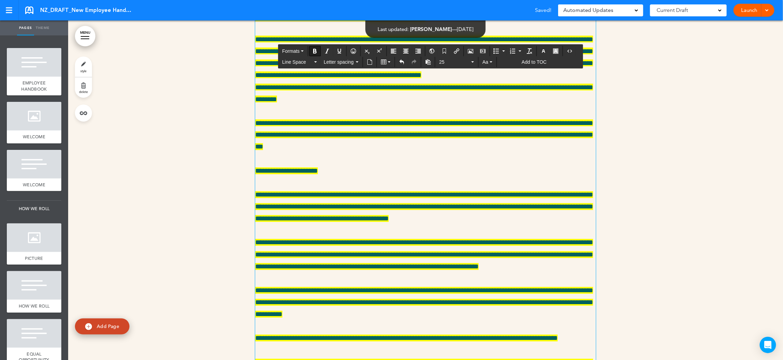
scroll to position [11127, 0]
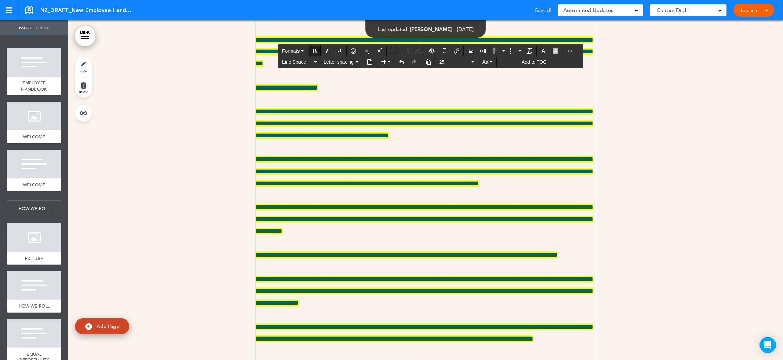
drag, startPoint x: 322, startPoint y: 244, endPoint x: 257, endPoint y: 244, distance: 64.7
click at [448, 65] on span "25" at bounding box center [454, 62] width 31 height 7
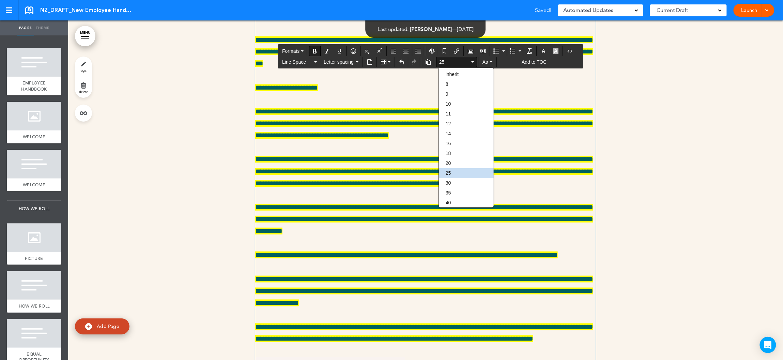
drag, startPoint x: 461, startPoint y: 164, endPoint x: 392, endPoint y: 214, distance: 85.0
click at [461, 165] on div "20" at bounding box center [466, 163] width 55 height 10
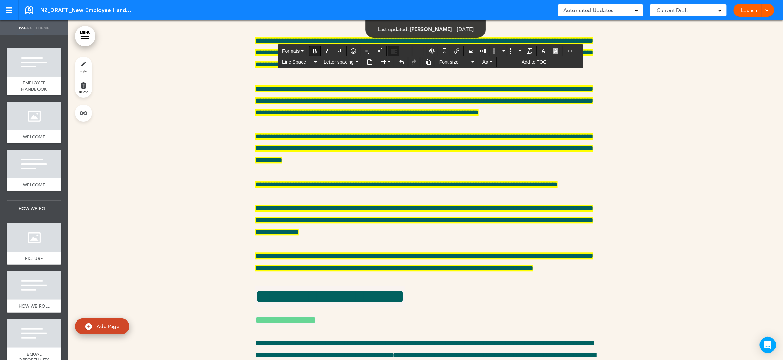
drag, startPoint x: 380, startPoint y: 256, endPoint x: 253, endPoint y: 257, distance: 126.4
click at [253, 257] on div "**********" at bounding box center [425, 334] width 715 height 2925
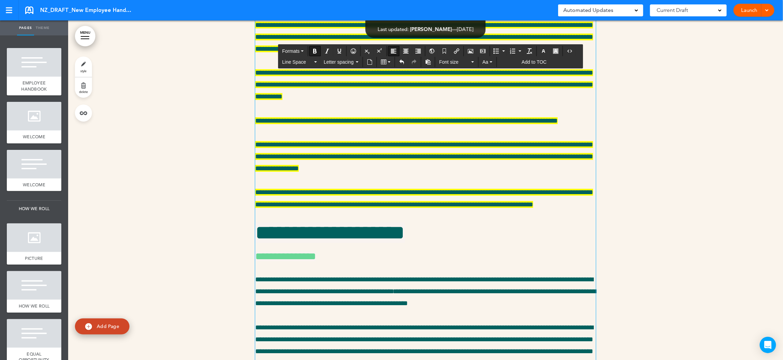
scroll to position [11291, 0]
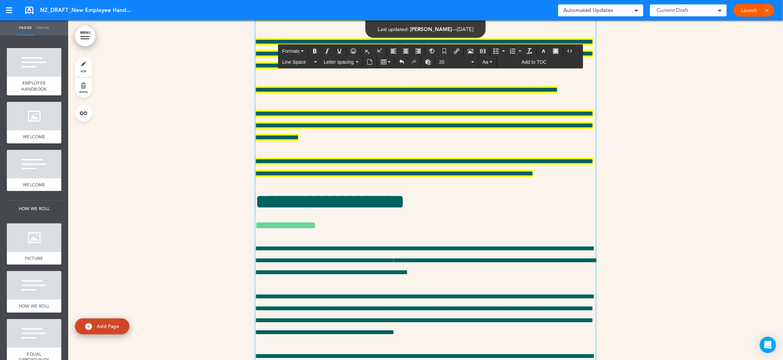
drag, startPoint x: 398, startPoint y: 220, endPoint x: 408, endPoint y: 221, distance: 10.6
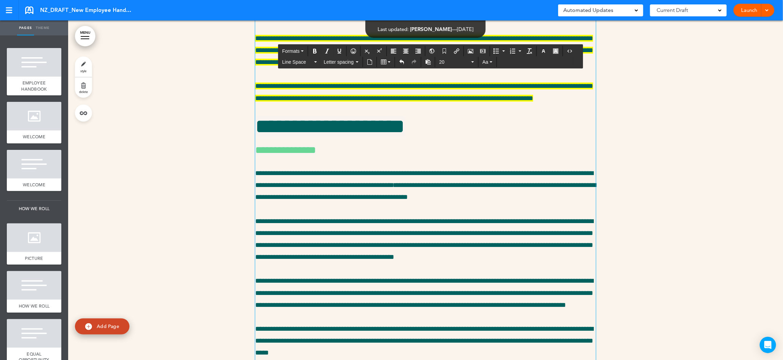
scroll to position [11353, 0]
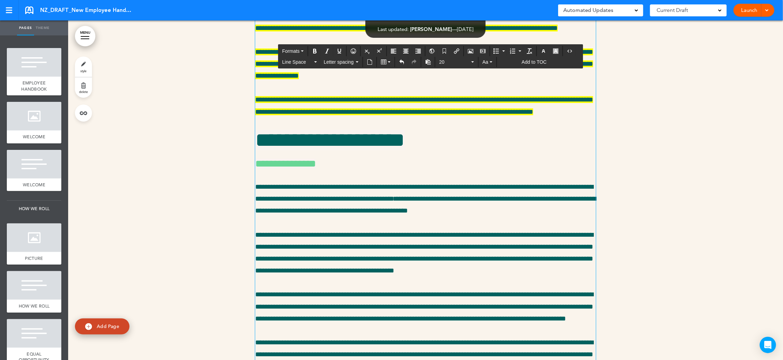
drag, startPoint x: 400, startPoint y: 232, endPoint x: 251, endPoint y: 206, distance: 150.3
click at [251, 206] on div "**********" at bounding box center [425, 178] width 715 height 2925
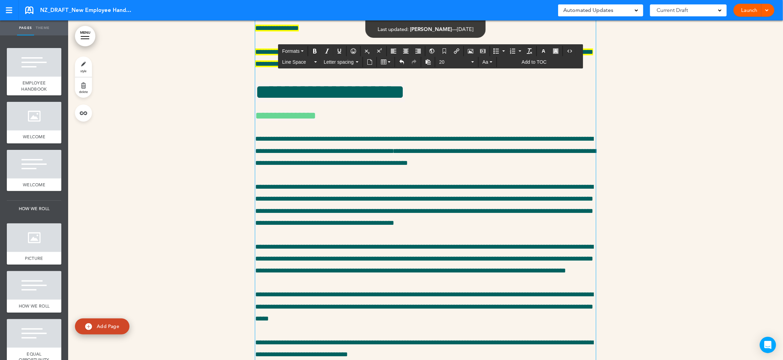
drag, startPoint x: 519, startPoint y: 252, endPoint x: 277, endPoint y: 226, distance: 243.6
drag, startPoint x: 341, startPoint y: 204, endPoint x: 252, endPoint y: 204, distance: 88.9
click at [252, 204] on div "**********" at bounding box center [425, 154] width 715 height 2877
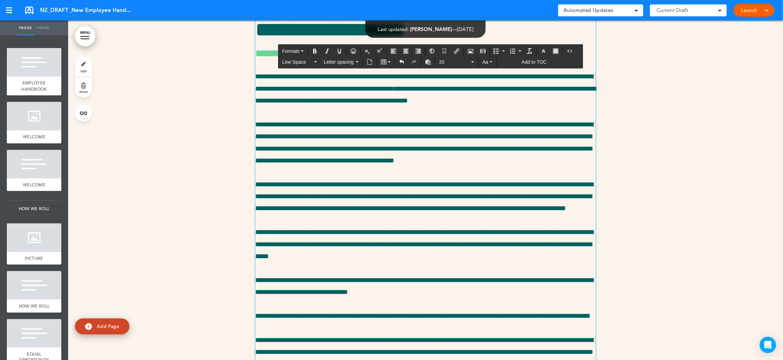
scroll to position [11357, 0]
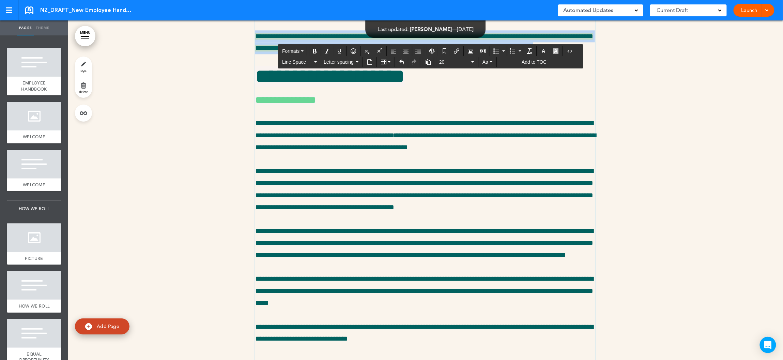
drag, startPoint x: 284, startPoint y: 324, endPoint x: 255, endPoint y: 120, distance: 205.9
click at [255, 120] on div "**********" at bounding box center [425, 142] width 341 height 2809
click at [546, 51] on icon "button" at bounding box center [543, 50] width 5 height 5
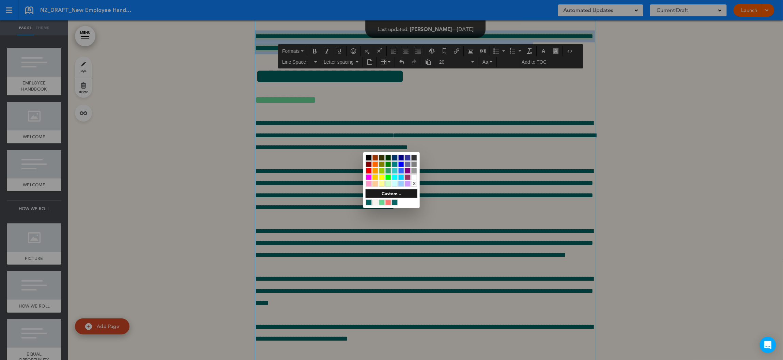
click at [563, 50] on div at bounding box center [391, 180] width 783 height 360
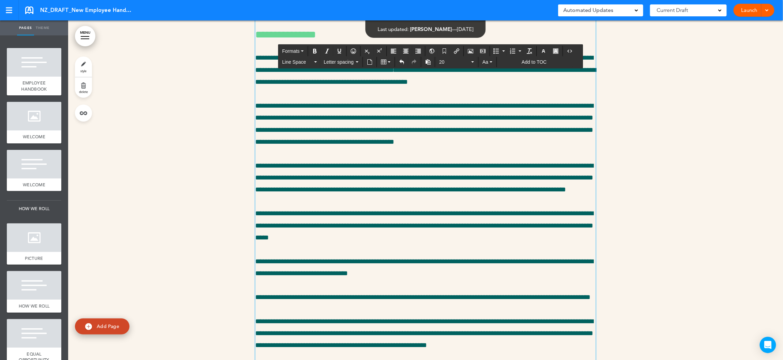
scroll to position [11367, 0]
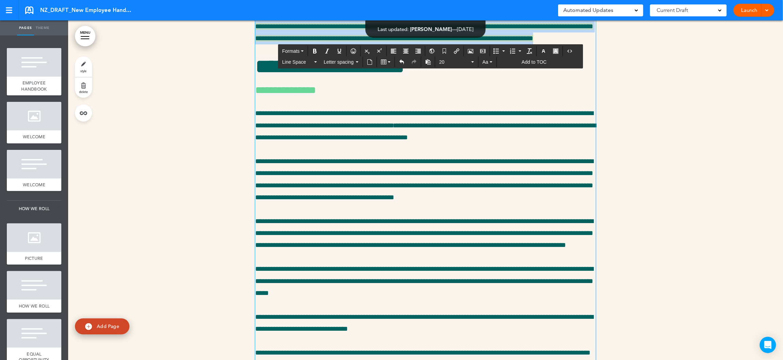
drag, startPoint x: 286, startPoint y: 314, endPoint x: 253, endPoint y: 169, distance: 149.5
click at [253, 169] on div "**********" at bounding box center [425, 134] width 715 height 2865
click at [558, 51] on icon "button" at bounding box center [555, 50] width 5 height 5
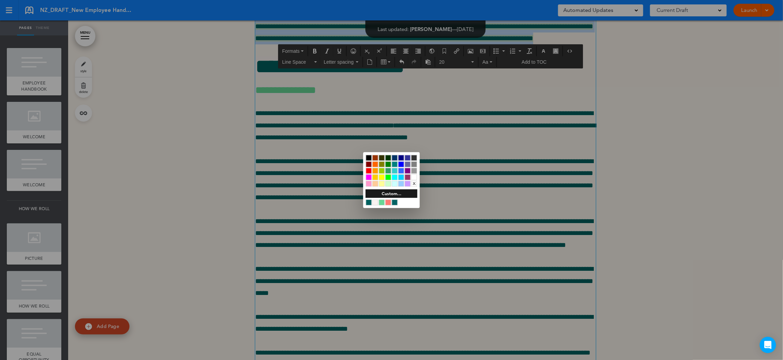
click at [414, 183] on div "x" at bounding box center [414, 184] width 6 height 6
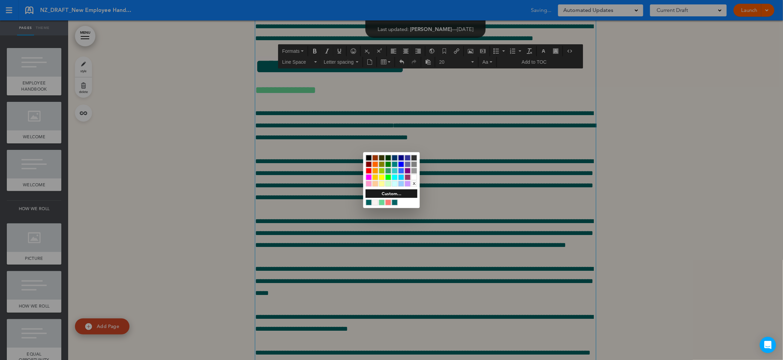
click at [338, 204] on div at bounding box center [391, 180] width 783 height 360
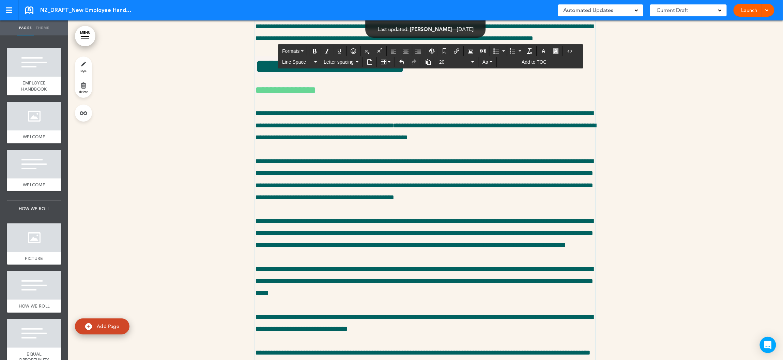
drag, startPoint x: 591, startPoint y: 144, endPoint x: 258, endPoint y: 108, distance: 335.7
click at [254, 108] on div "**********" at bounding box center [425, 134] width 715 height 2865
click at [558, 51] on icon "button" at bounding box center [555, 50] width 5 height 5
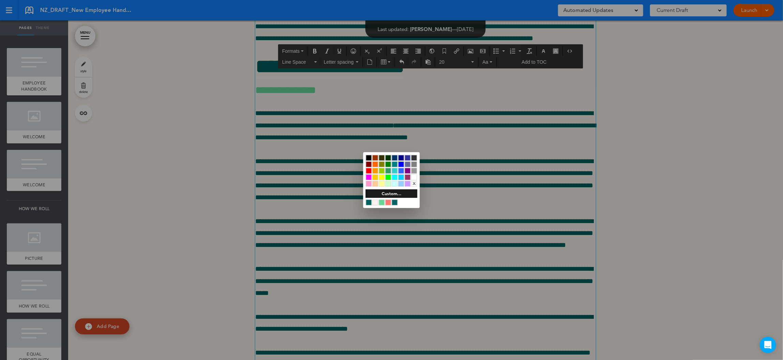
click at [414, 182] on div "x" at bounding box center [414, 184] width 6 height 6
click at [316, 191] on div at bounding box center [391, 180] width 783 height 360
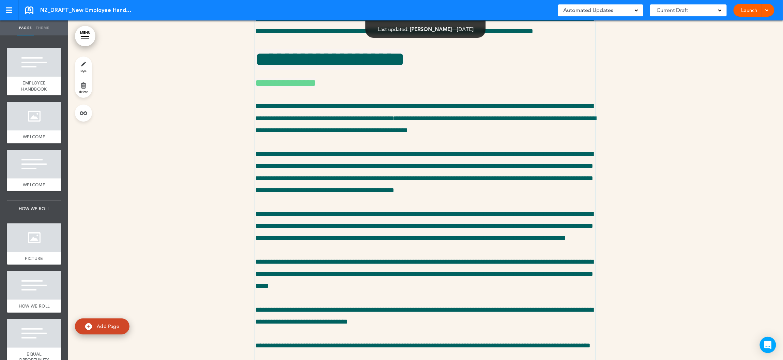
scroll to position [11385, 0]
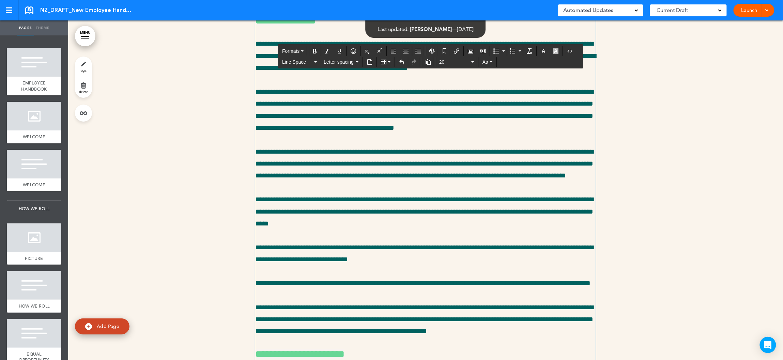
scroll to position [11442, 0]
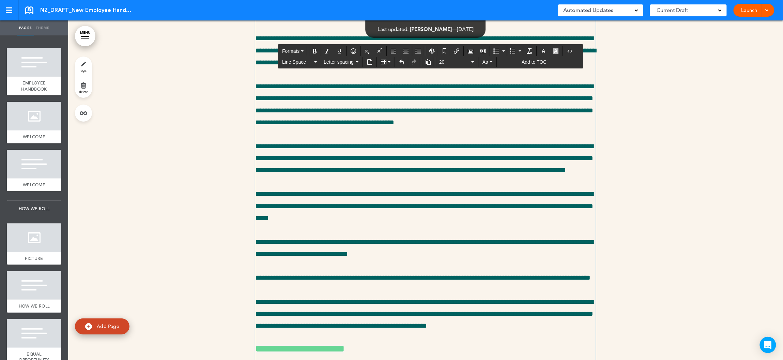
drag, startPoint x: 586, startPoint y: 201, endPoint x: 277, endPoint y: 187, distance: 309.7
drag, startPoint x: 495, startPoint y: 197, endPoint x: 341, endPoint y: 195, distance: 154.0
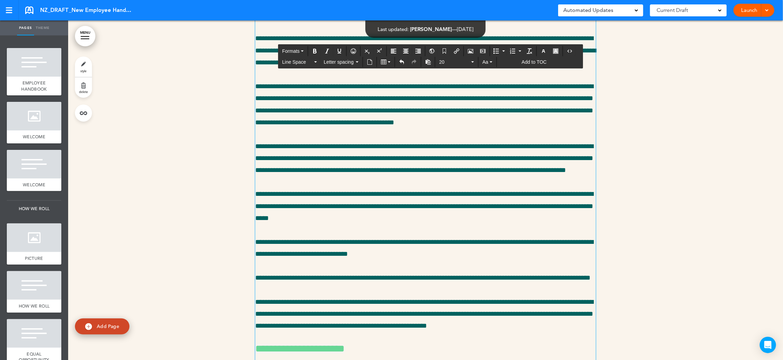
drag, startPoint x: 587, startPoint y: 199, endPoint x: 253, endPoint y: 177, distance: 334.2
click at [253, 177] on div "**********" at bounding box center [425, 59] width 715 height 2865
drag, startPoint x: 505, startPoint y: 200, endPoint x: 252, endPoint y: 180, distance: 253.9
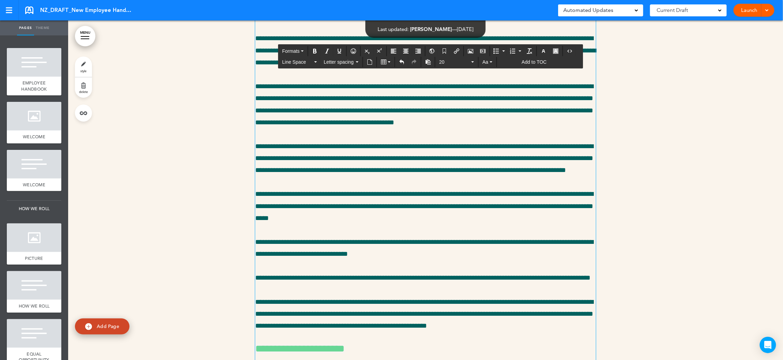
click at [252, 180] on div "**********" at bounding box center [425, 59] width 715 height 2865
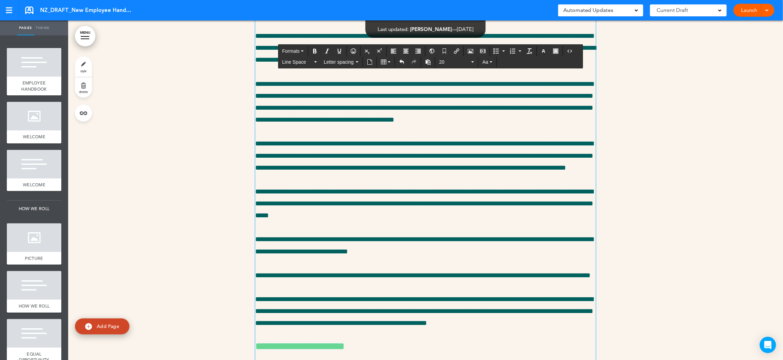
scroll to position [11378, 0]
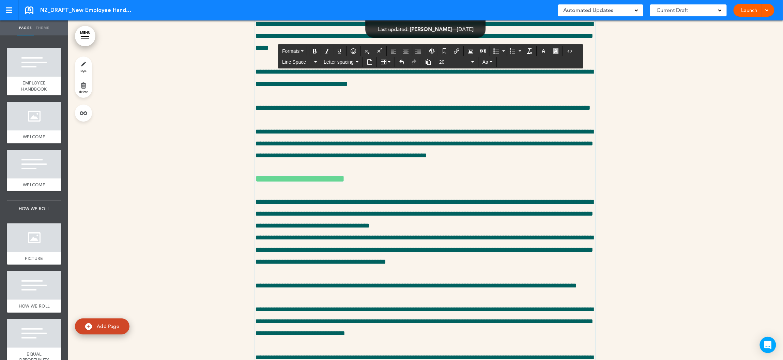
scroll to position [11586, 0]
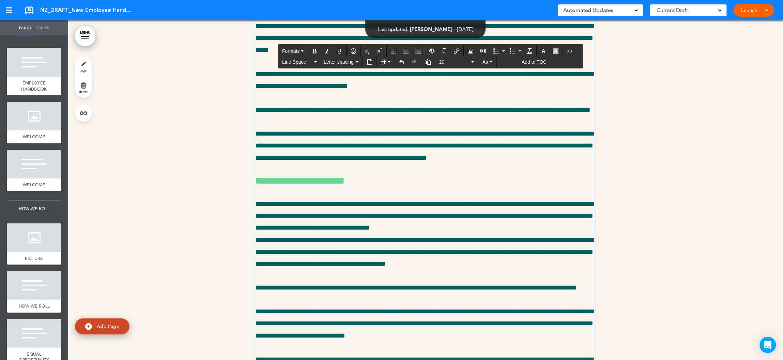
drag, startPoint x: 595, startPoint y: 201, endPoint x: 256, endPoint y: 201, distance: 339.0
click at [445, 64] on span "20" at bounding box center [454, 62] width 31 height 7
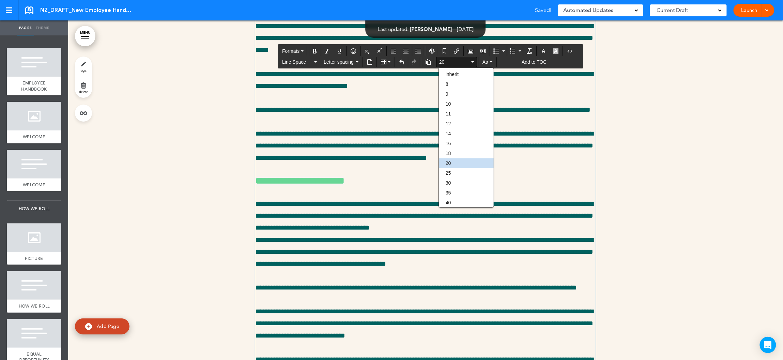
click at [460, 162] on div "20" at bounding box center [466, 163] width 55 height 10
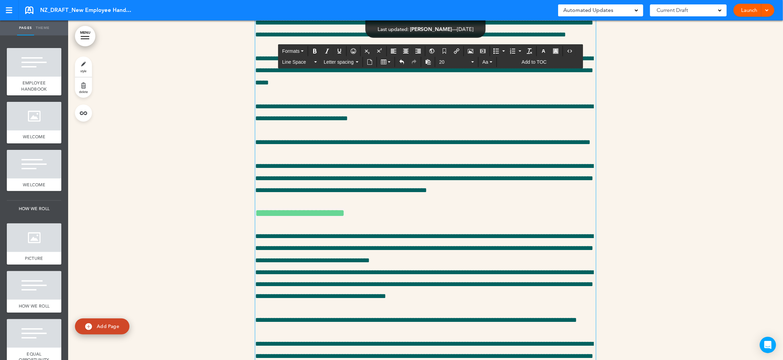
drag, startPoint x: 283, startPoint y: 176, endPoint x: 330, endPoint y: 200, distance: 52.3
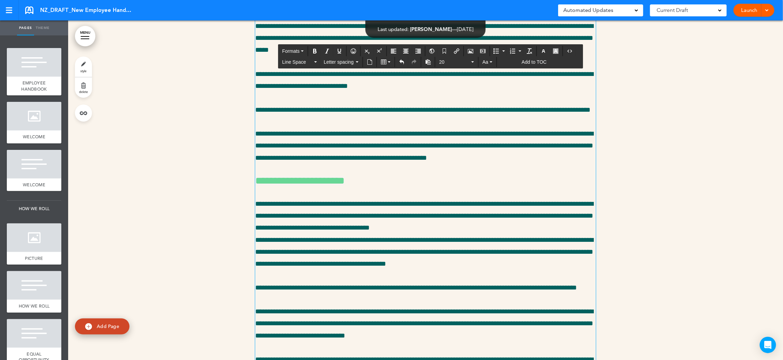
drag, startPoint x: 273, startPoint y: 289, endPoint x: 254, endPoint y: 265, distance: 31.0
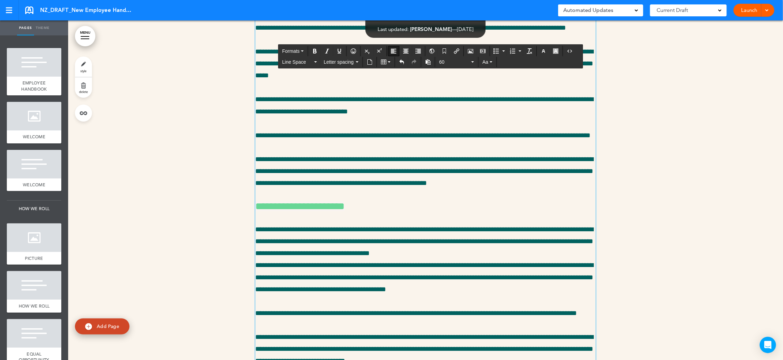
click at [443, 65] on span "60" at bounding box center [454, 62] width 31 height 7
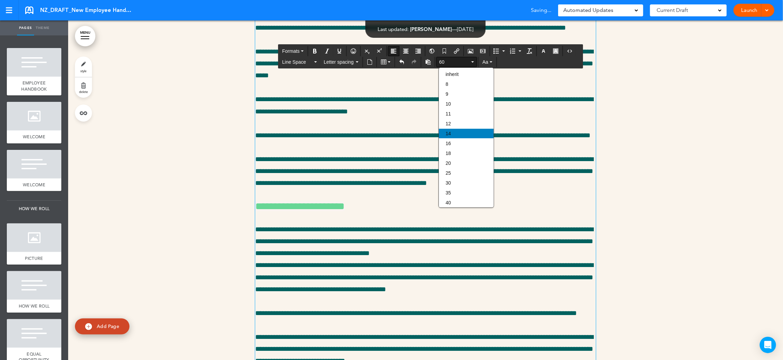
click at [447, 129] on div "14" at bounding box center [466, 134] width 55 height 10
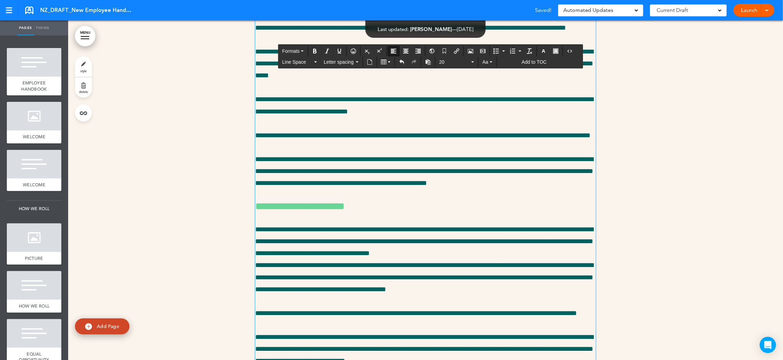
drag, startPoint x: 272, startPoint y: 282, endPoint x: 254, endPoint y: 263, distance: 26.0
click at [546, 51] on icon "button" at bounding box center [543, 50] width 5 height 5
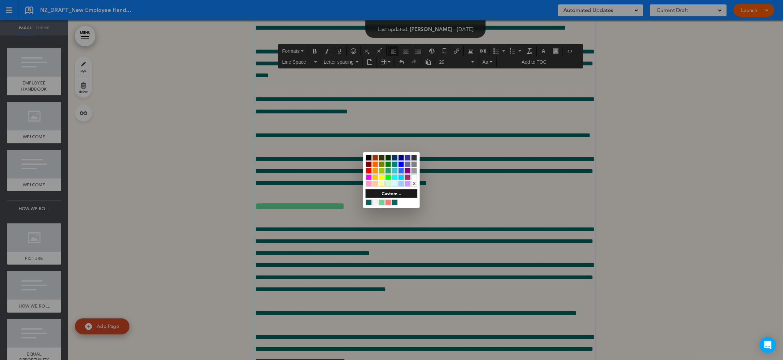
click at [369, 202] on div at bounding box center [369, 203] width 6 height 6
click at [320, 49] on div at bounding box center [391, 180] width 783 height 360
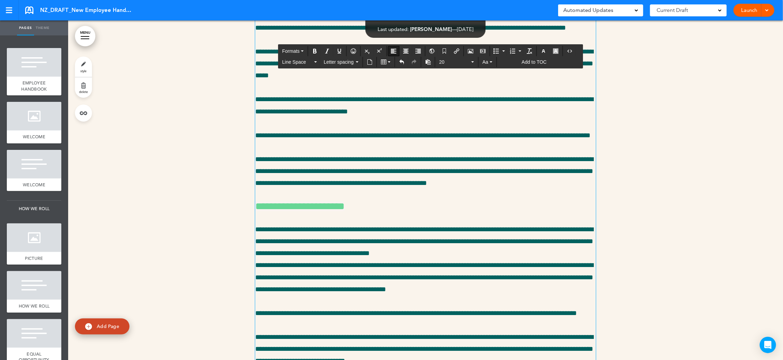
drag, startPoint x: 274, startPoint y: 278, endPoint x: 255, endPoint y: 260, distance: 26.3
click at [317, 50] on icon "Bold" at bounding box center [314, 50] width 5 height 5
click at [315, 52] on icon "Bold" at bounding box center [314, 50] width 5 height 5
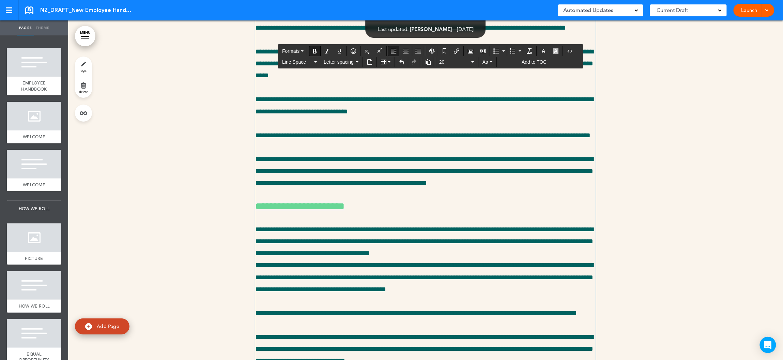
click at [315, 52] on icon "Bold" at bounding box center [314, 50] width 5 height 5
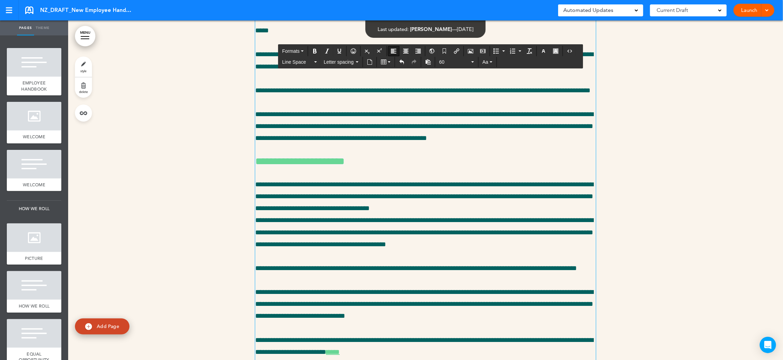
scroll to position [11718, 0]
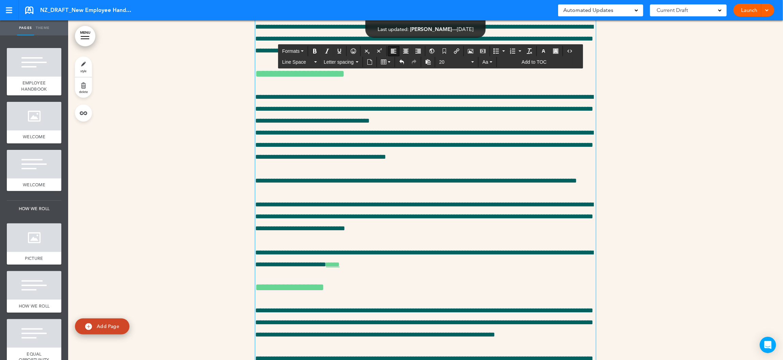
drag, startPoint x: 271, startPoint y: 145, endPoint x: 254, endPoint y: 131, distance: 22.2
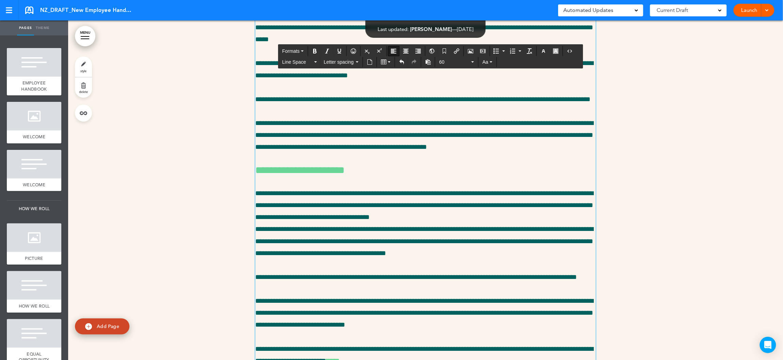
scroll to position [11637, 0]
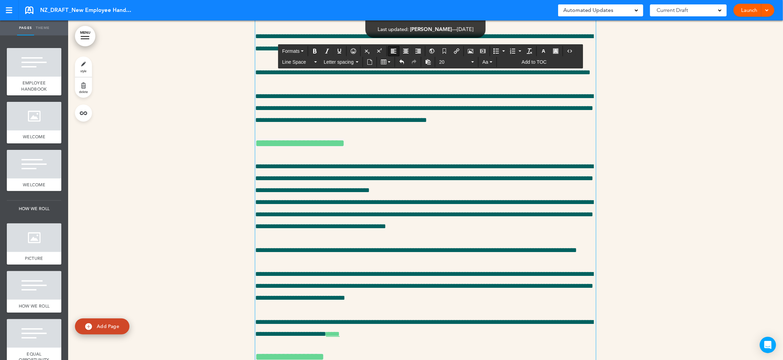
drag, startPoint x: 271, startPoint y: 218, endPoint x: 256, endPoint y: 201, distance: 22.9
click at [296, 50] on span "Formats" at bounding box center [290, 50] width 17 height 5
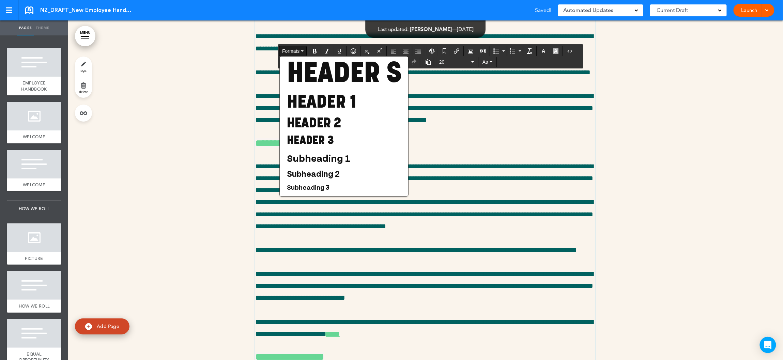
click at [296, 50] on span "Formats" at bounding box center [290, 50] width 17 height 5
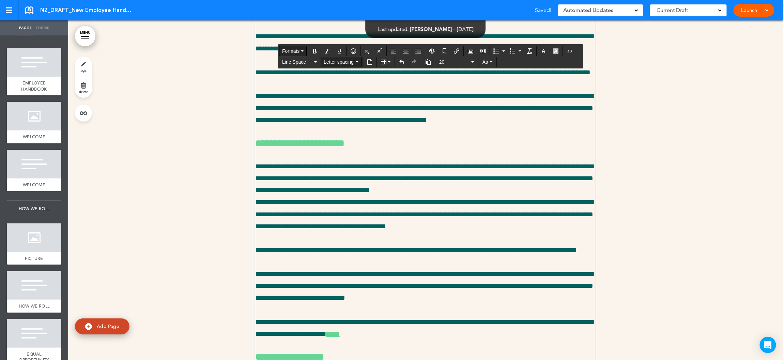
click at [334, 62] on span "Letter spacing" at bounding box center [339, 62] width 31 height 7
click at [296, 62] on span "Line Space" at bounding box center [297, 62] width 31 height 7
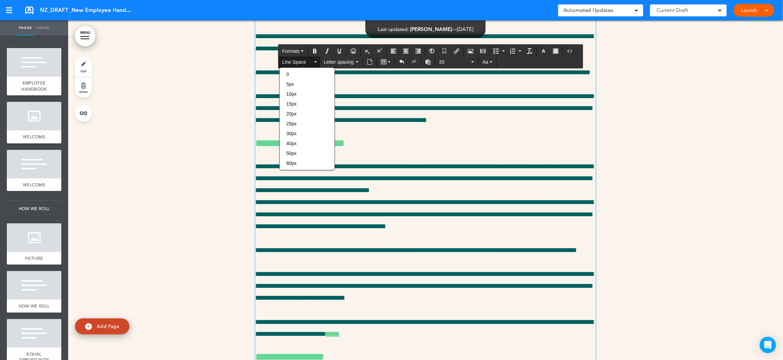
click at [296, 62] on span "Line Space" at bounding box center [297, 62] width 31 height 7
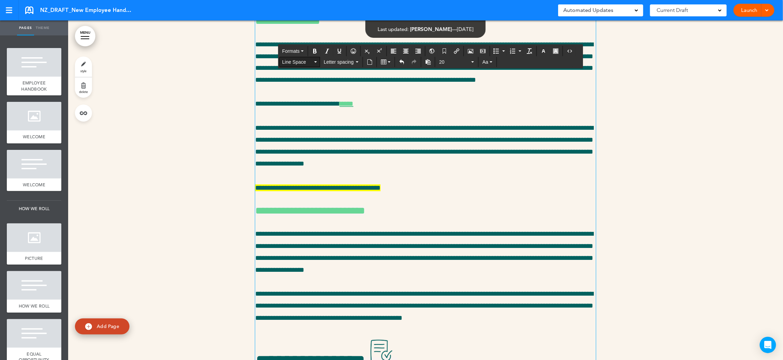
scroll to position [12306, 0]
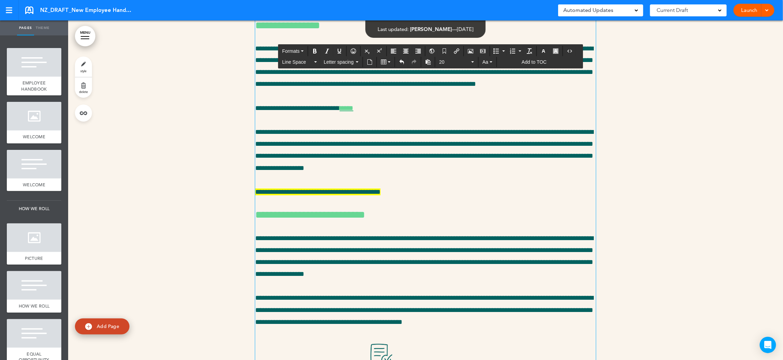
drag, startPoint x: 367, startPoint y: 246, endPoint x: 397, endPoint y: 247, distance: 30.0
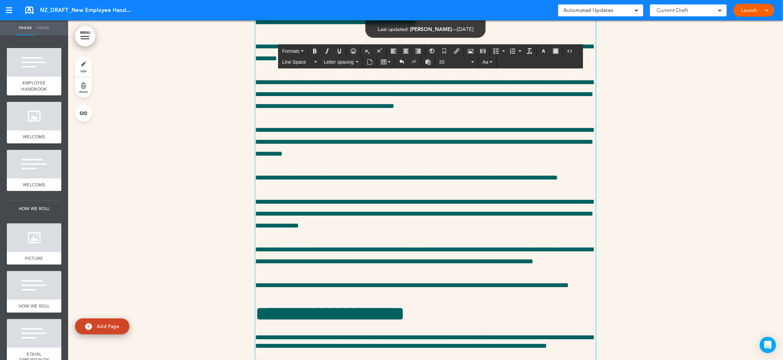
scroll to position [11012, 0]
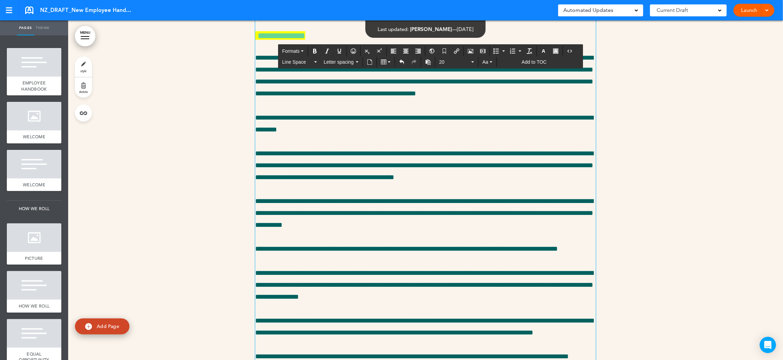
drag, startPoint x: 276, startPoint y: 188, endPoint x: 285, endPoint y: 190, distance: 9.8
drag, startPoint x: 319, startPoint y: 190, endPoint x: 402, endPoint y: 189, distance: 83.5
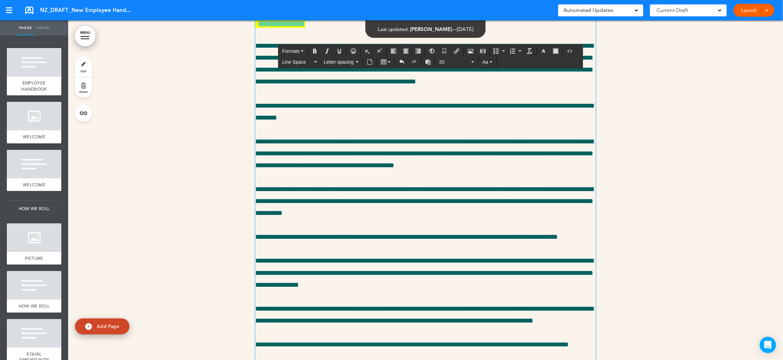
drag, startPoint x: 556, startPoint y: 177, endPoint x: 556, endPoint y: 183, distance: 5.1
click at [558, 53] on icon "button" at bounding box center [555, 50] width 5 height 5
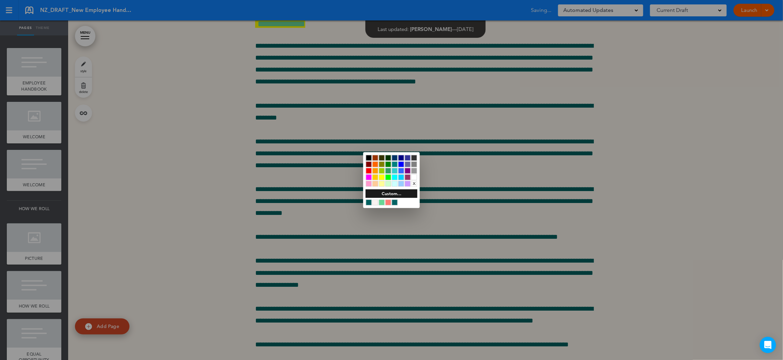
click at [414, 184] on div "x" at bounding box center [414, 184] width 6 height 6
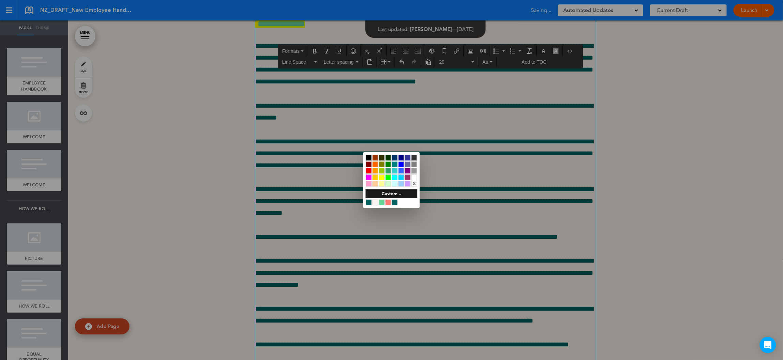
click at [491, 199] on div at bounding box center [391, 180] width 783 height 360
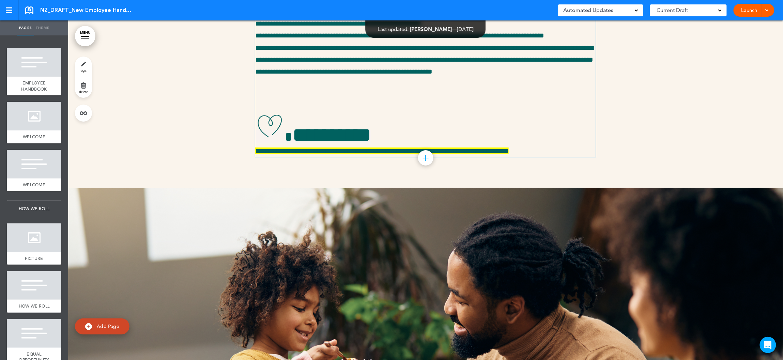
scroll to position [12673, 0]
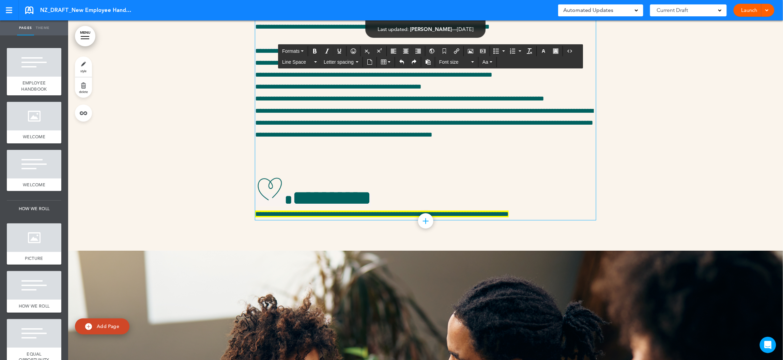
drag, startPoint x: 436, startPoint y: 224, endPoint x: 291, endPoint y: 216, distance: 145.4
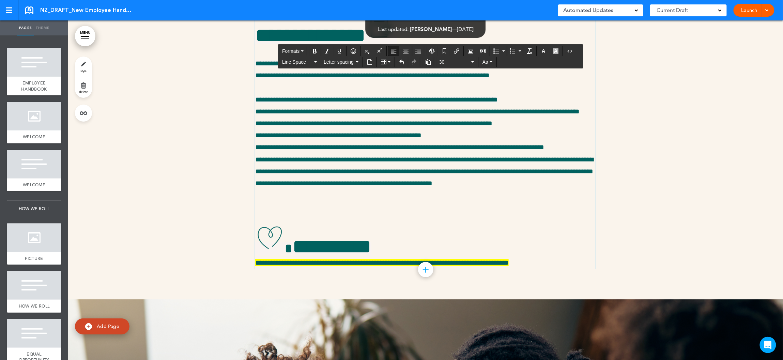
drag, startPoint x: 407, startPoint y: 156, endPoint x: 251, endPoint y: 142, distance: 156.7
click at [546, 52] on icon "button" at bounding box center [543, 50] width 5 height 5
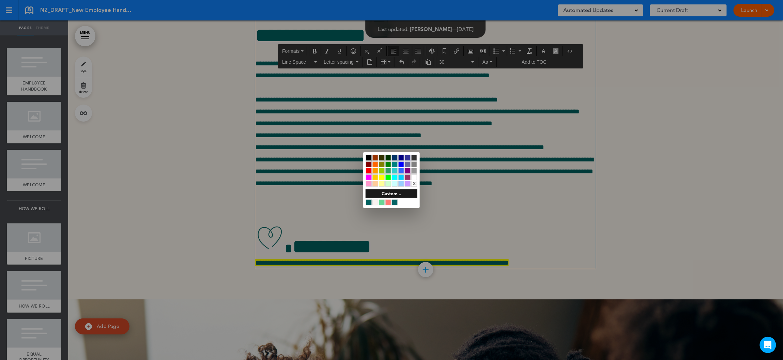
click at [370, 202] on div at bounding box center [369, 203] width 6 height 6
click at [295, 180] on div at bounding box center [391, 180] width 783 height 360
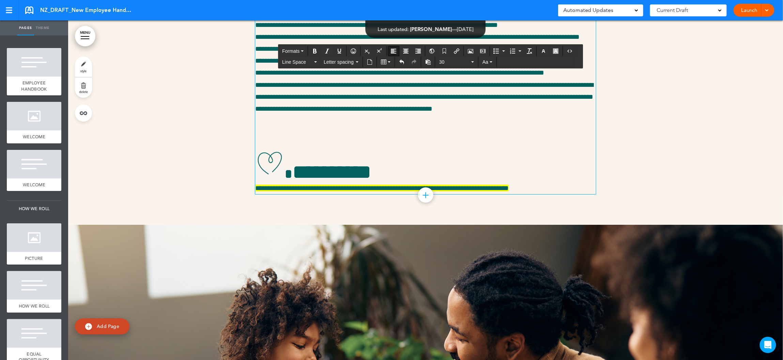
scroll to position [12709, 0]
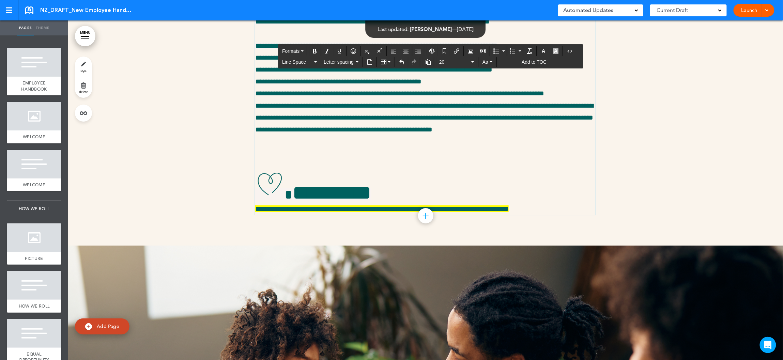
drag, startPoint x: 400, startPoint y: 319, endPoint x: 254, endPoint y: 316, distance: 146.5
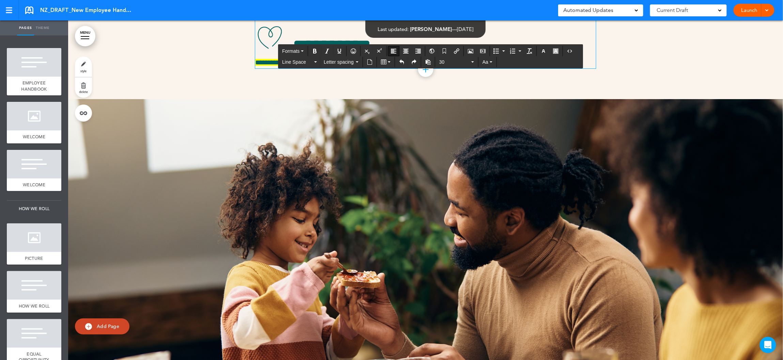
scroll to position [12828, 0]
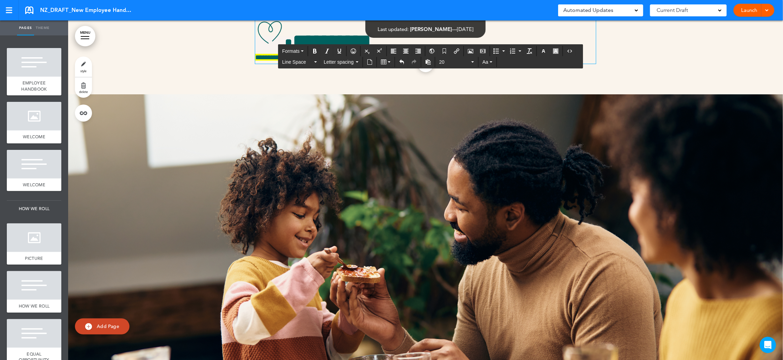
scroll to position [12883, 0]
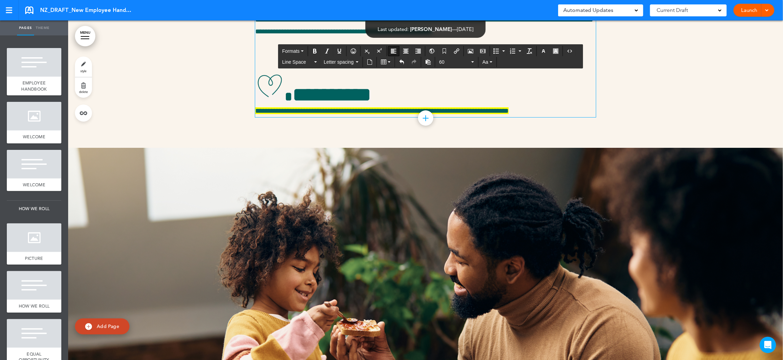
scroll to position [12762, 0]
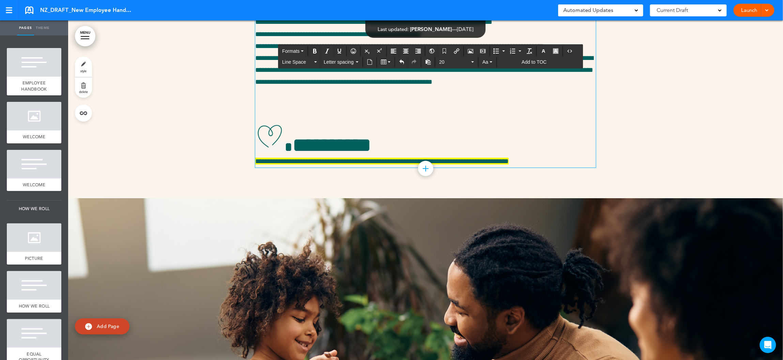
drag, startPoint x: 403, startPoint y: 231, endPoint x: 254, endPoint y: 234, distance: 149.3
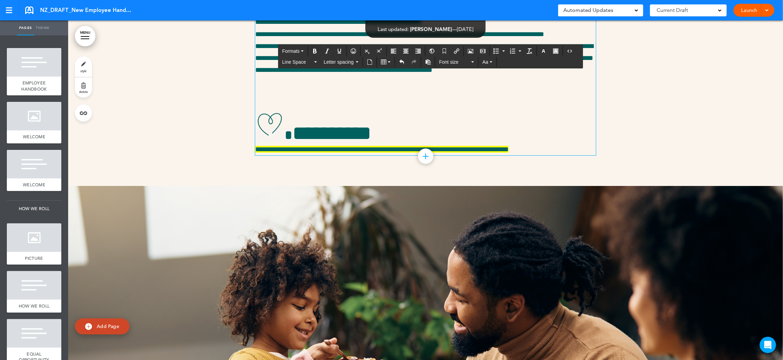
scroll to position [12886, 0]
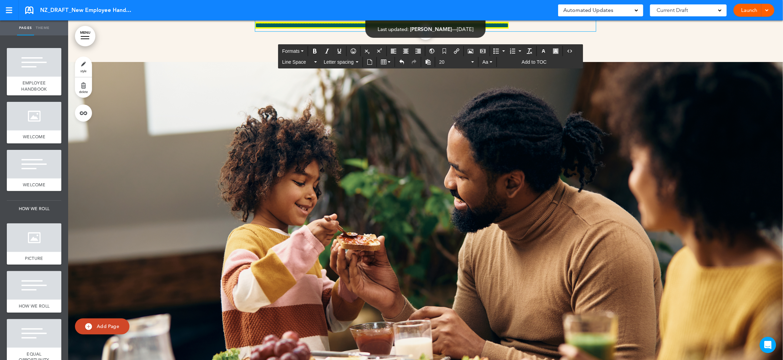
drag, startPoint x: 406, startPoint y: 264, endPoint x: 250, endPoint y: 249, distance: 157.1
click at [558, 49] on icon "button" at bounding box center [555, 50] width 5 height 5
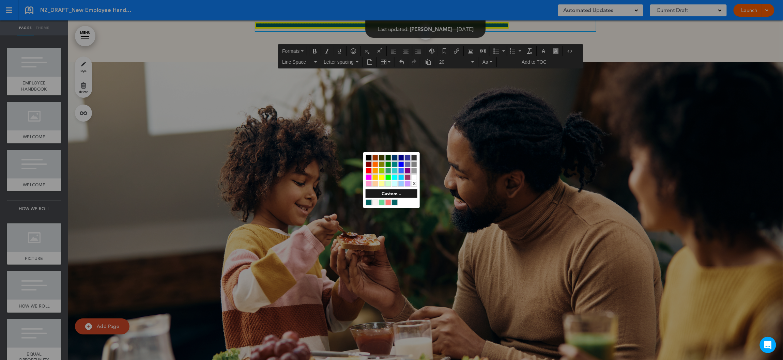
click at [383, 177] on div at bounding box center [382, 177] width 6 height 6
click at [361, 261] on div at bounding box center [391, 180] width 783 height 360
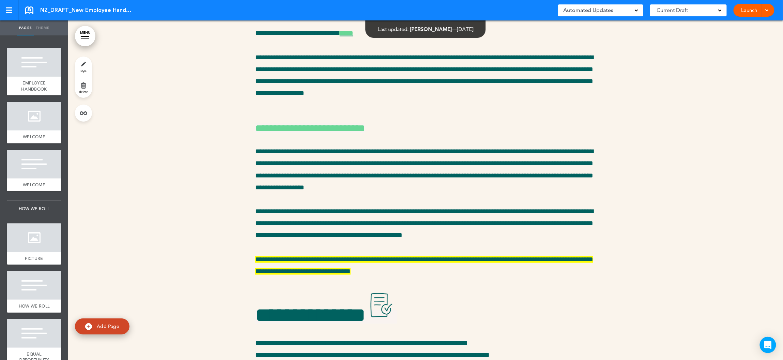
scroll to position [12365, 0]
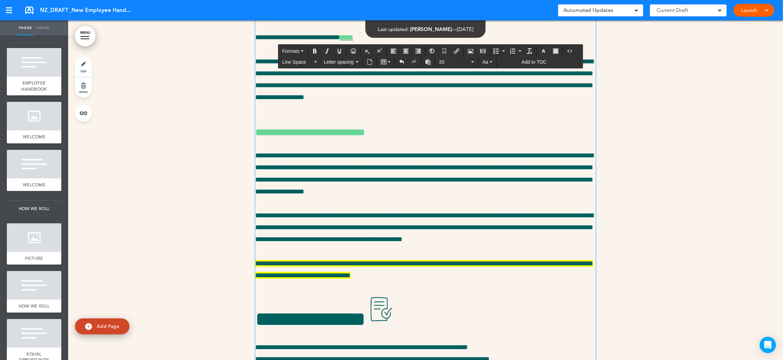
drag, startPoint x: 324, startPoint y: 186, endPoint x: 466, endPoint y: 188, distance: 142.8
click at [558, 52] on icon "button" at bounding box center [555, 50] width 5 height 5
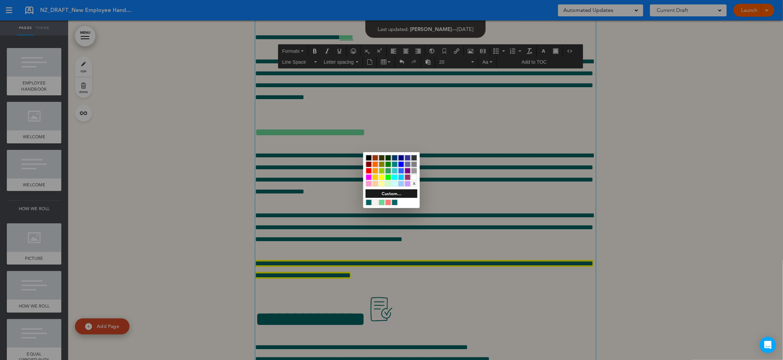
click at [383, 176] on div at bounding box center [382, 177] width 6 height 6
click at [335, 231] on div at bounding box center [391, 180] width 783 height 360
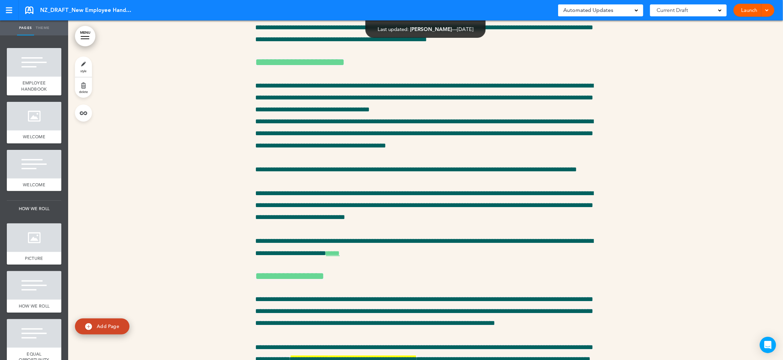
scroll to position [11687, 0]
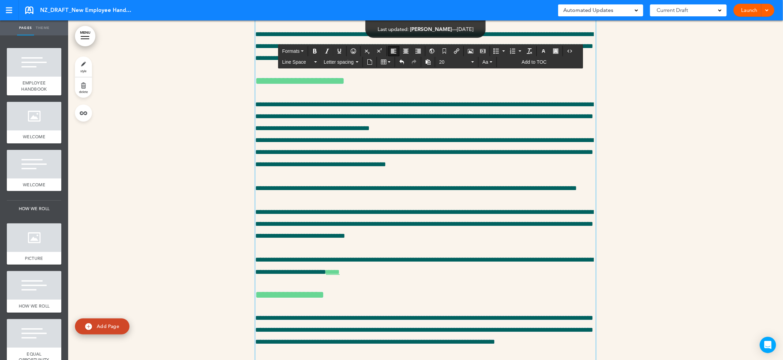
drag, startPoint x: 272, startPoint y: 168, endPoint x: 254, endPoint y: 152, distance: 24.3
click at [558, 51] on icon "button" at bounding box center [555, 50] width 5 height 5
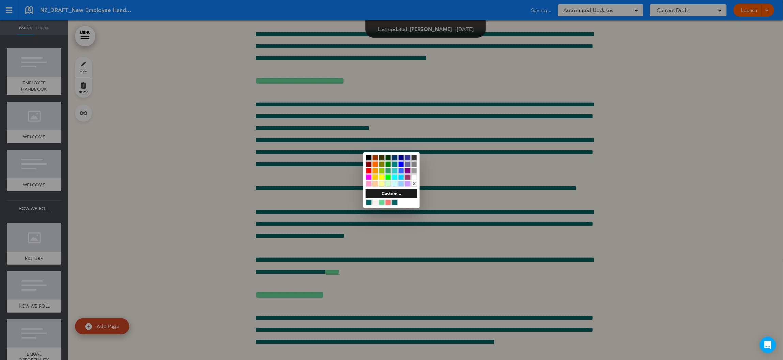
click at [381, 176] on div at bounding box center [382, 177] width 6 height 6
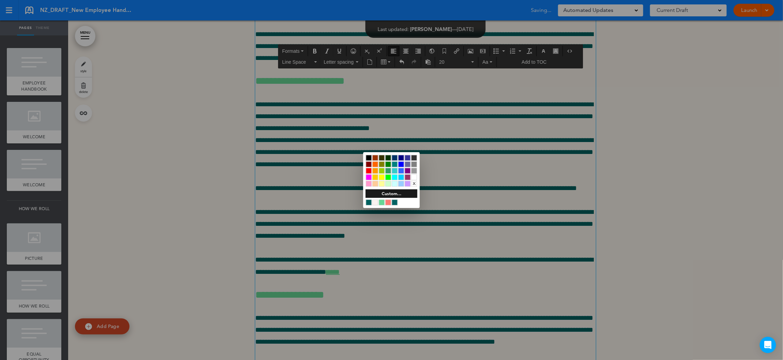
click at [324, 205] on div at bounding box center [391, 180] width 783 height 360
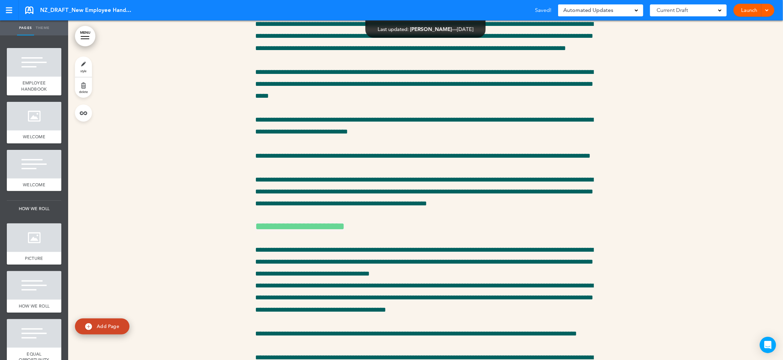
scroll to position [11539, 0]
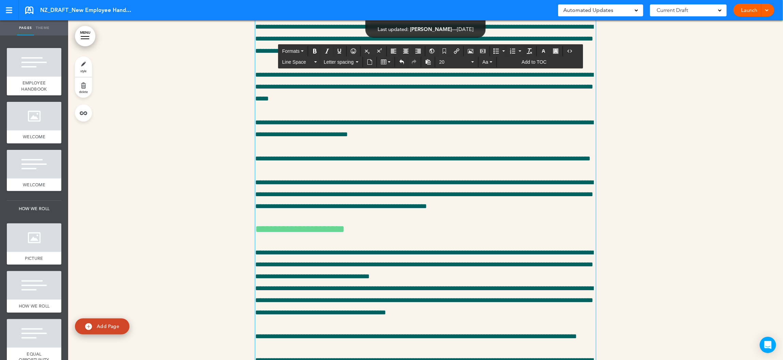
drag, startPoint x: 256, startPoint y: 249, endPoint x: 596, endPoint y: 249, distance: 339.3
click at [558, 48] on icon "button" at bounding box center [555, 50] width 5 height 5
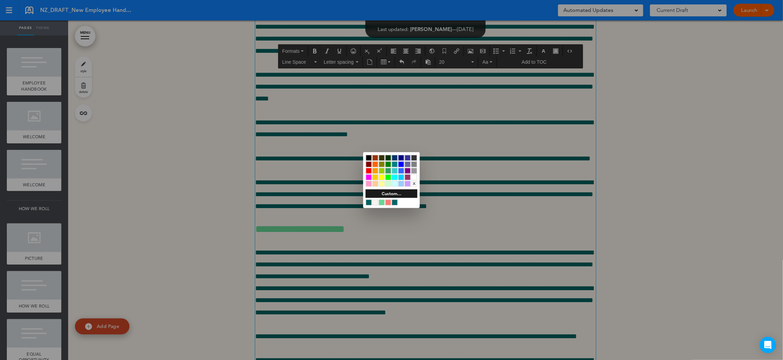
click at [382, 178] on div at bounding box center [382, 177] width 6 height 6
click at [325, 231] on div at bounding box center [391, 180] width 783 height 360
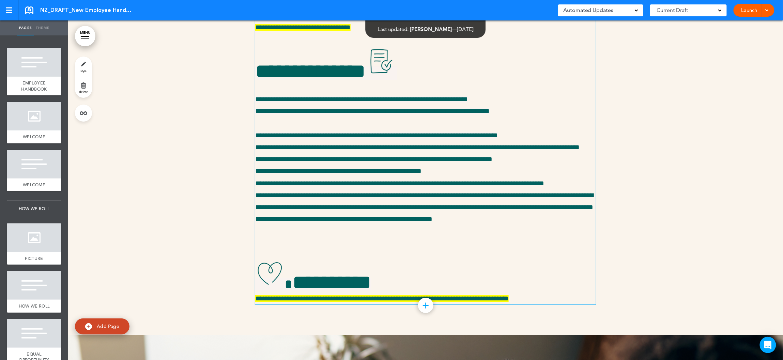
scroll to position [12722, 0]
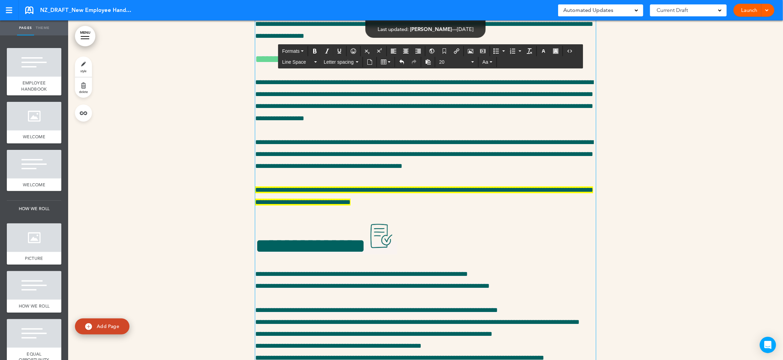
scroll to position [12428, 0]
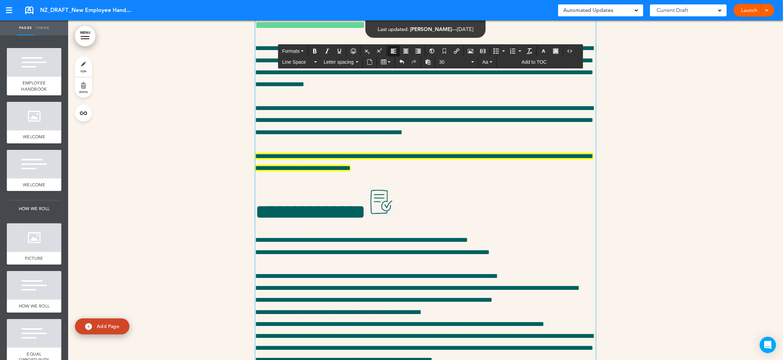
drag, startPoint x: 419, startPoint y: 220, endPoint x: 254, endPoint y: 220, distance: 164.9
copy span "**********"
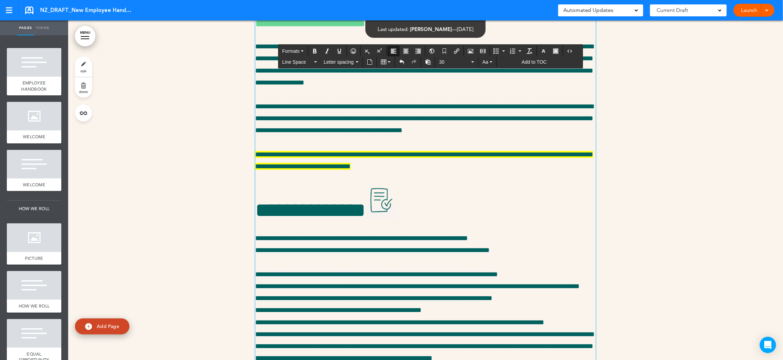
drag, startPoint x: 420, startPoint y: 303, endPoint x: 255, endPoint y: 304, distance: 165.6
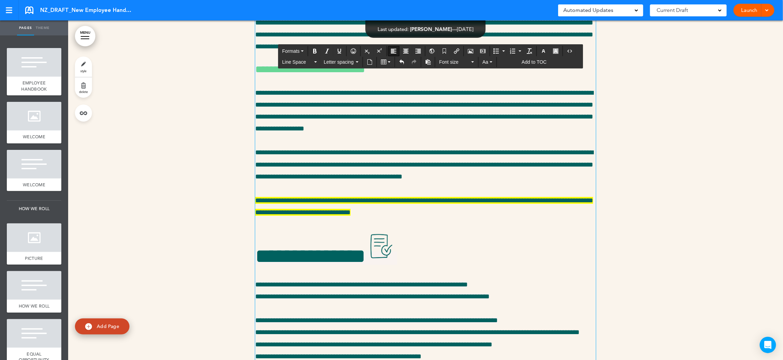
drag, startPoint x: 357, startPoint y: 302, endPoint x: 254, endPoint y: 302, distance: 102.9
click at [558, 50] on icon "button" at bounding box center [555, 50] width 5 height 5
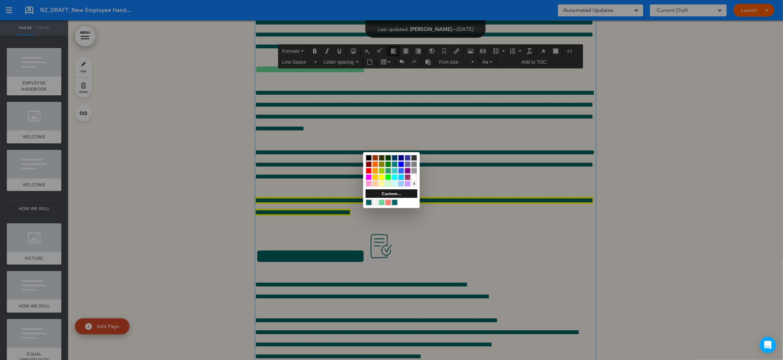
click at [382, 176] on div at bounding box center [382, 177] width 6 height 6
click at [348, 315] on div at bounding box center [391, 180] width 783 height 360
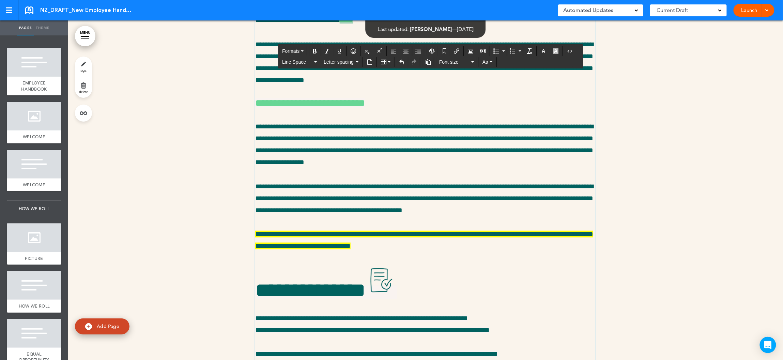
scroll to position [12536, 0]
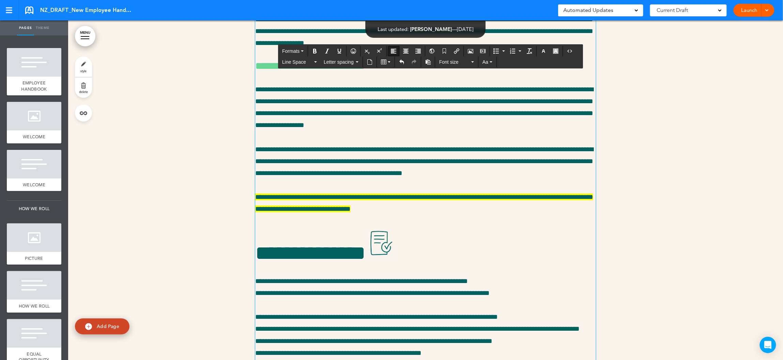
scroll to position [12575, 0]
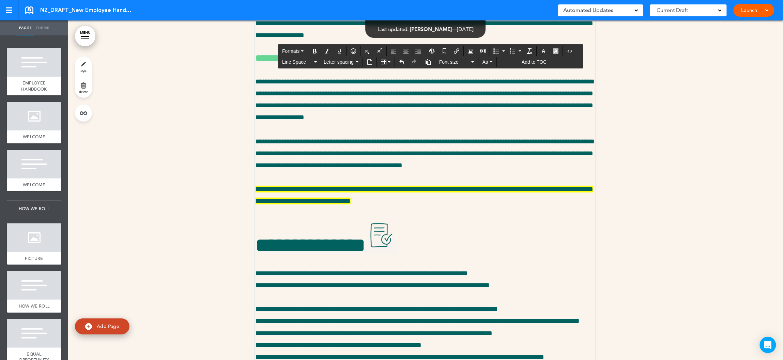
drag, startPoint x: 546, startPoint y: 301, endPoint x: 242, endPoint y: 230, distance: 312.3
click at [487, 64] on span "Aa" at bounding box center [485, 61] width 6 height 5
click at [475, 63] on button "Font size" at bounding box center [456, 62] width 40 height 10
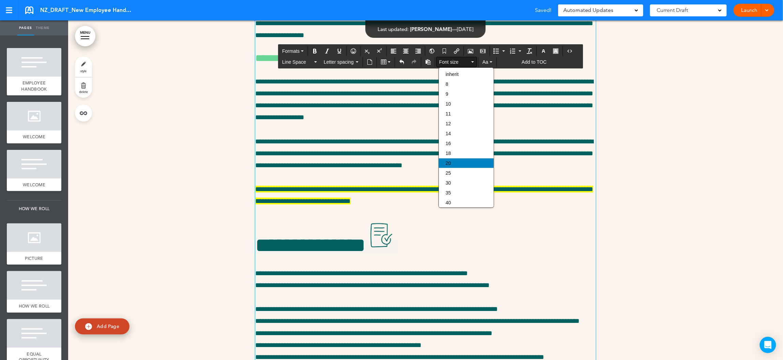
click at [453, 160] on div "20" at bounding box center [466, 163] width 55 height 10
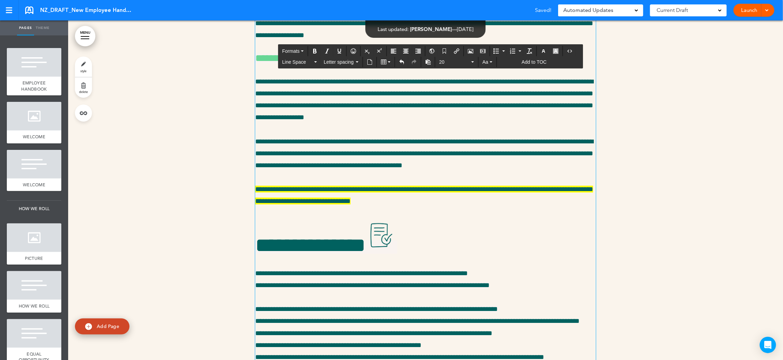
drag, startPoint x: 356, startPoint y: 209, endPoint x: 257, endPoint y: 210, distance: 99.5
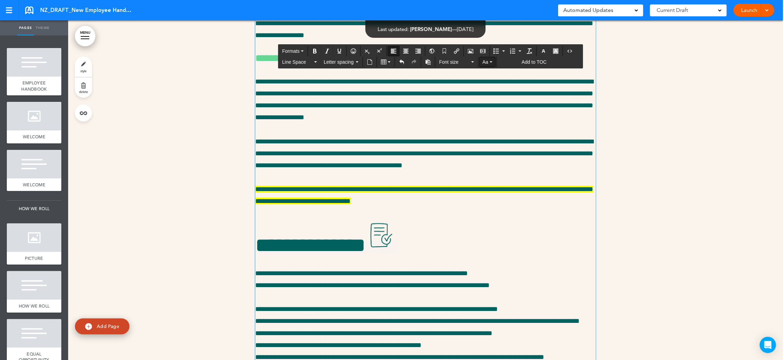
click at [488, 61] on span "Aa" at bounding box center [485, 61] width 6 height 5
click at [452, 61] on span "Font size" at bounding box center [454, 62] width 31 height 7
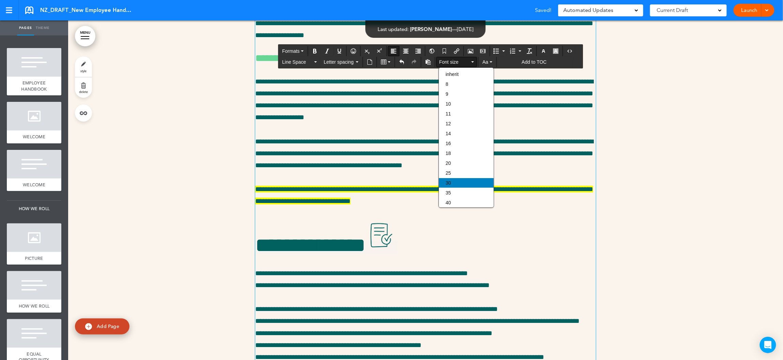
click at [455, 179] on div "30" at bounding box center [466, 183] width 55 height 10
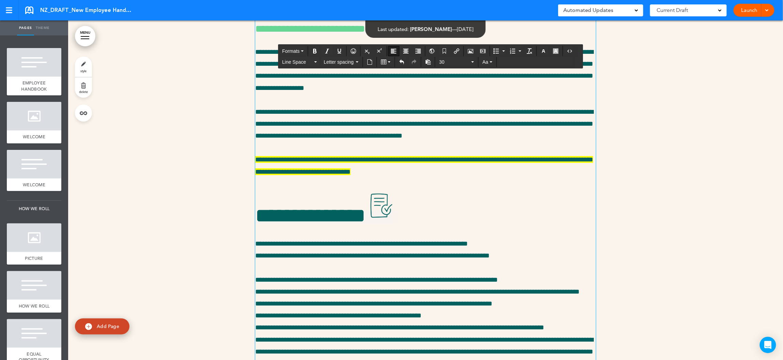
scroll to position [12619, 0]
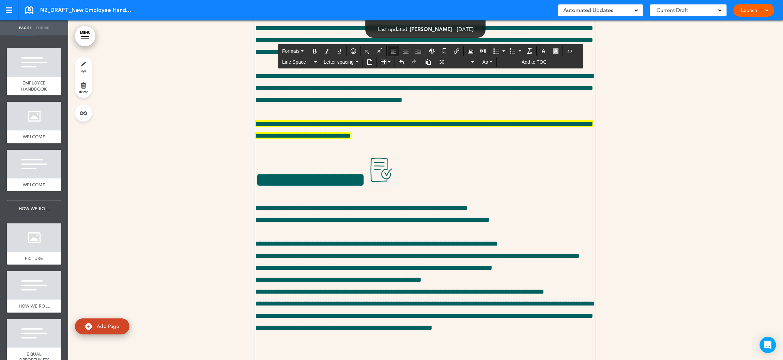
drag, startPoint x: 373, startPoint y: 168, endPoint x: 256, endPoint y: 169, distance: 117.2
copy span "**********"
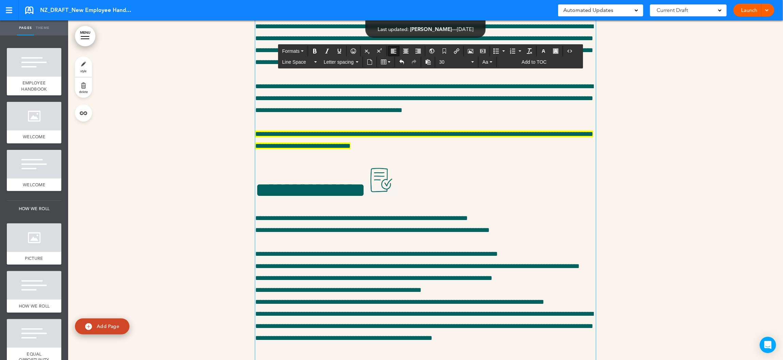
drag, startPoint x: 369, startPoint y: 282, endPoint x: 257, endPoint y: 282, distance: 112.8
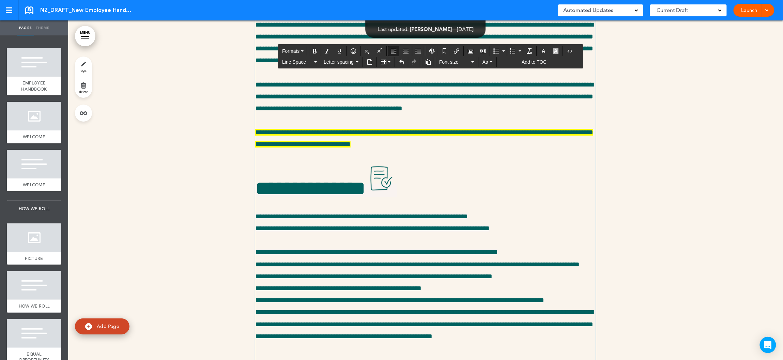
drag, startPoint x: 448, startPoint y: 280, endPoint x: 257, endPoint y: 281, distance: 191.1
click at [459, 65] on span "Font size" at bounding box center [454, 62] width 31 height 7
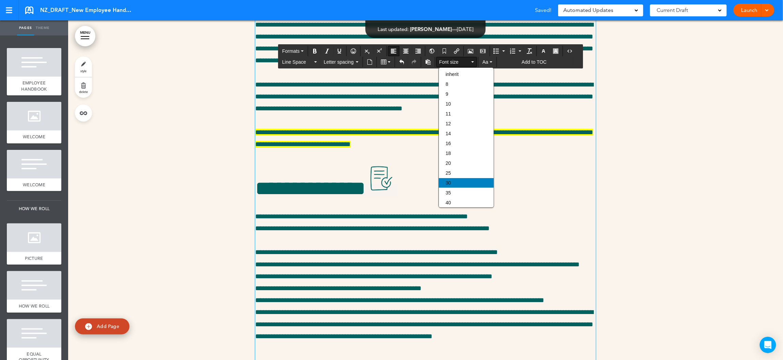
click at [464, 183] on div "30" at bounding box center [466, 183] width 55 height 10
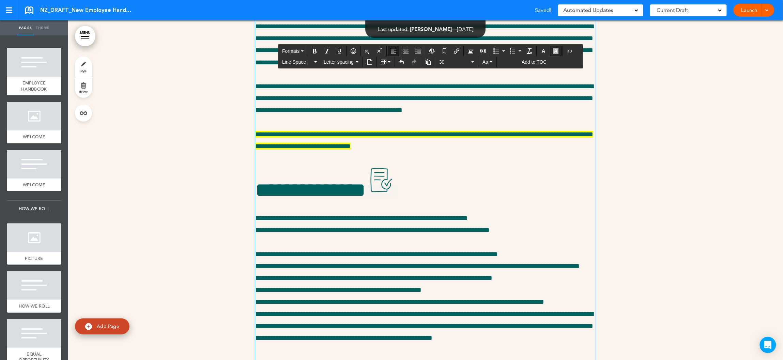
click at [558, 52] on icon "button" at bounding box center [555, 50] width 5 height 5
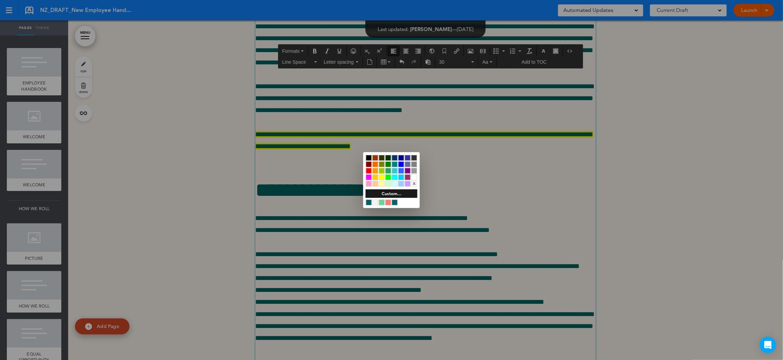
click at [383, 177] on div at bounding box center [382, 177] width 6 height 6
click at [491, 289] on div at bounding box center [391, 180] width 783 height 360
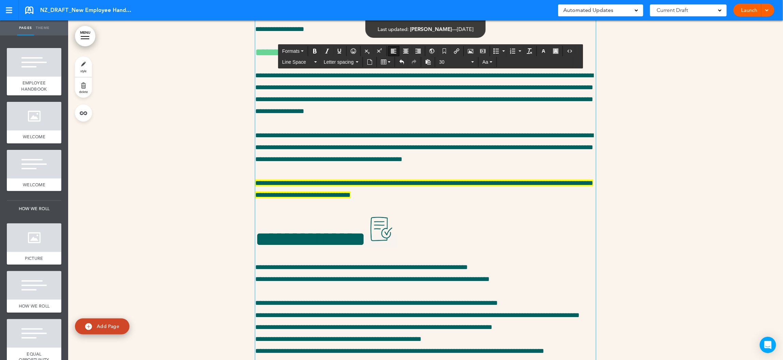
scroll to position [12899, 0]
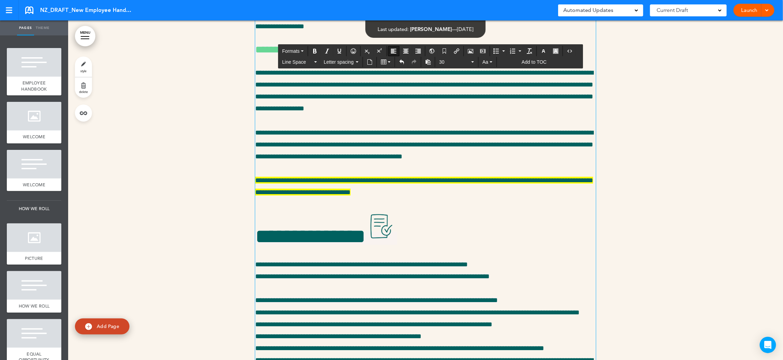
drag, startPoint x: 378, startPoint y: 313, endPoint x: 252, endPoint y: 316, distance: 125.8
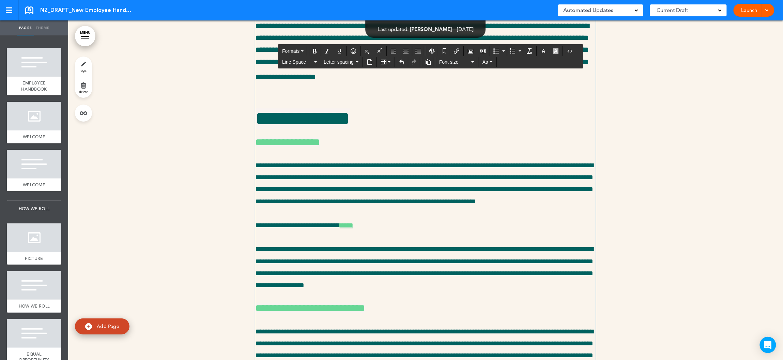
scroll to position [12655, 0]
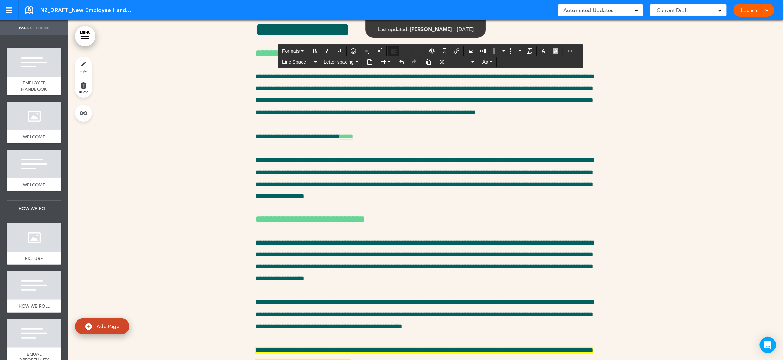
scroll to position [12725, 0]
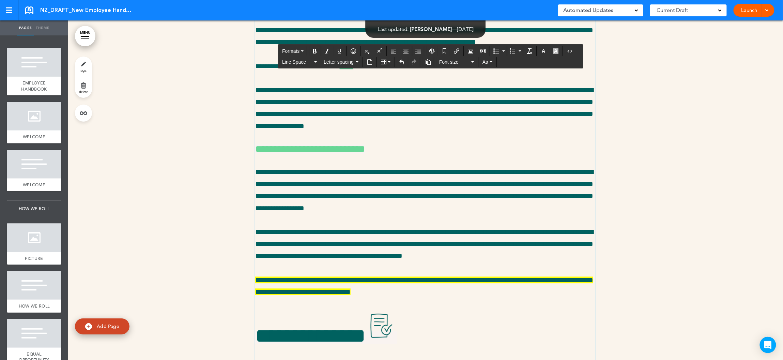
scroll to position [12757, 0]
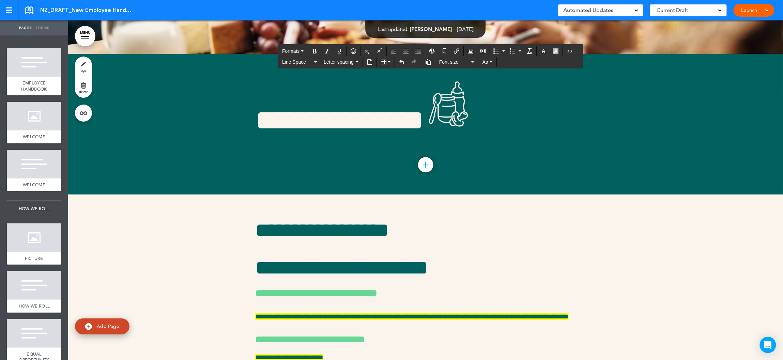
scroll to position [13585, 0]
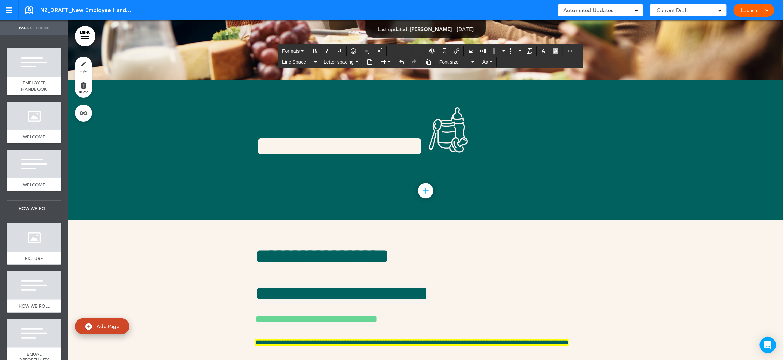
drag, startPoint x: 554, startPoint y: 237, endPoint x: 254, endPoint y: 240, distance: 300.1
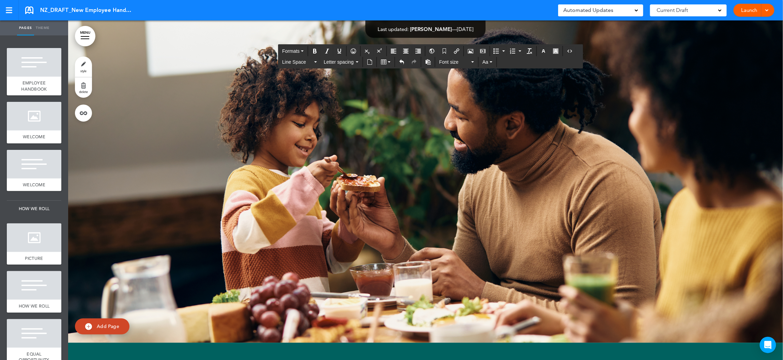
scroll to position [13628, 0]
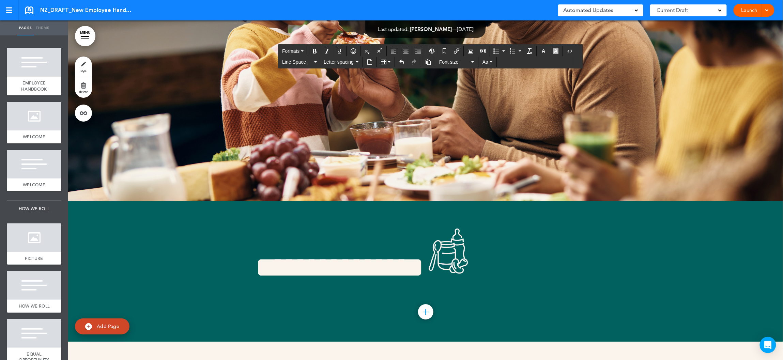
scroll to position [13719, 0]
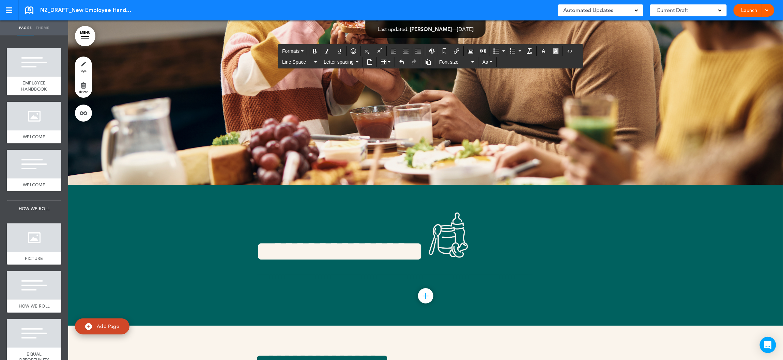
drag, startPoint x: 422, startPoint y: 259, endPoint x: 257, endPoint y: 259, distance: 165.6
click at [315, 51] on icon "Bold" at bounding box center [314, 50] width 5 height 5
click at [549, 50] on button "button" at bounding box center [543, 51] width 11 height 10
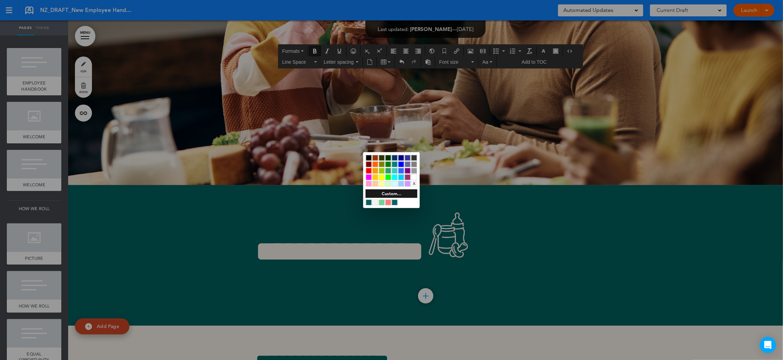
click at [383, 202] on div at bounding box center [382, 203] width 6 height 6
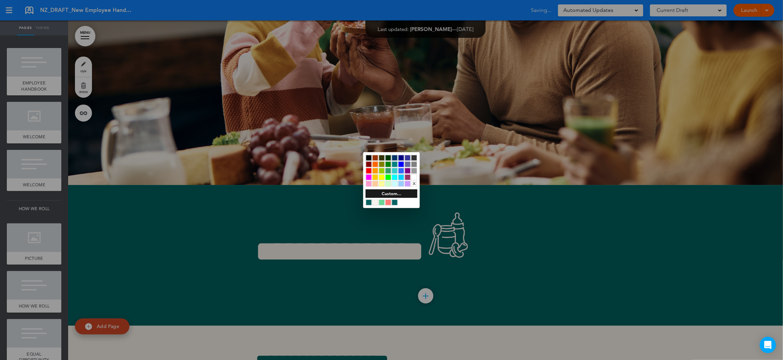
click at [463, 62] on div at bounding box center [391, 180] width 783 height 360
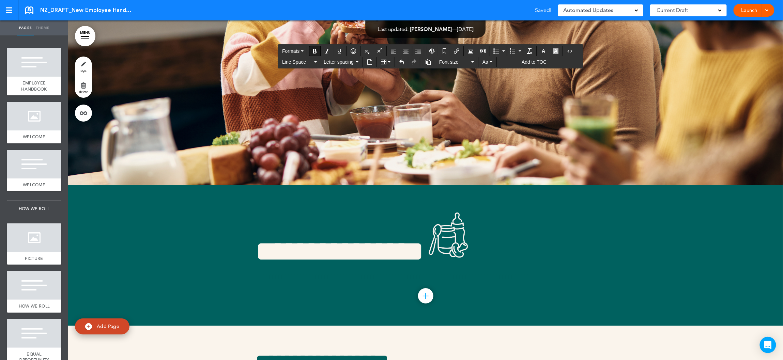
drag, startPoint x: 475, startPoint y: 259, endPoint x: 245, endPoint y: 259, distance: 230.3
click at [461, 63] on span "Font size" at bounding box center [454, 62] width 31 height 7
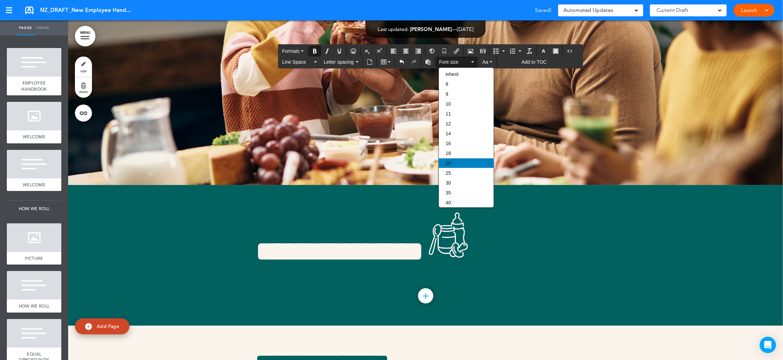
click at [453, 163] on div "20" at bounding box center [466, 163] width 55 height 10
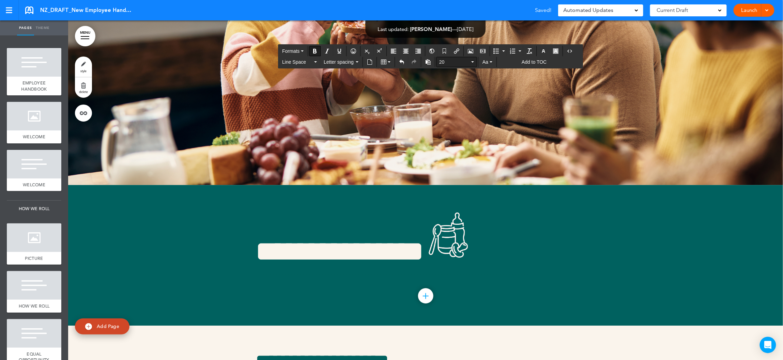
click at [449, 66] on button "20" at bounding box center [456, 62] width 40 height 10
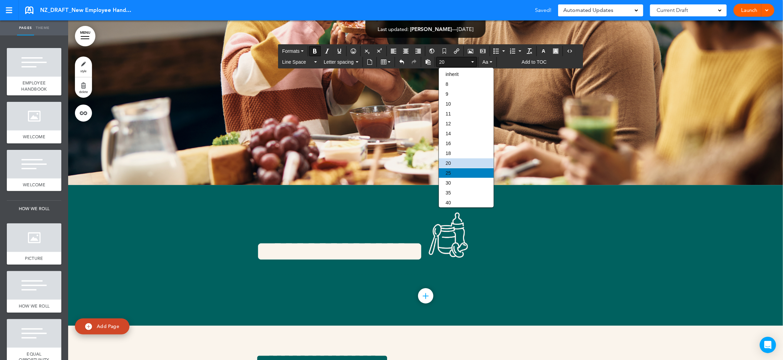
click at [454, 172] on div "25" at bounding box center [466, 173] width 55 height 10
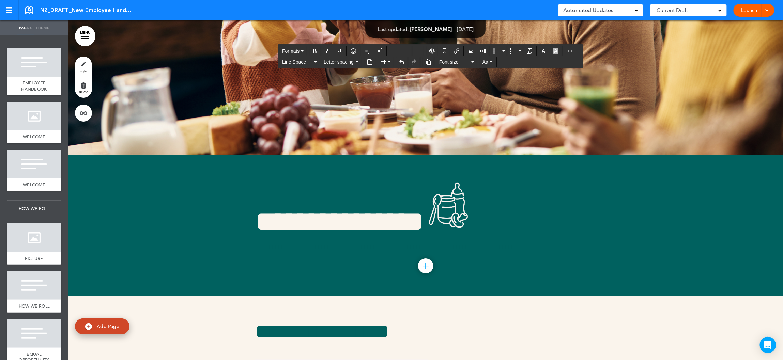
scroll to position [13790, 0]
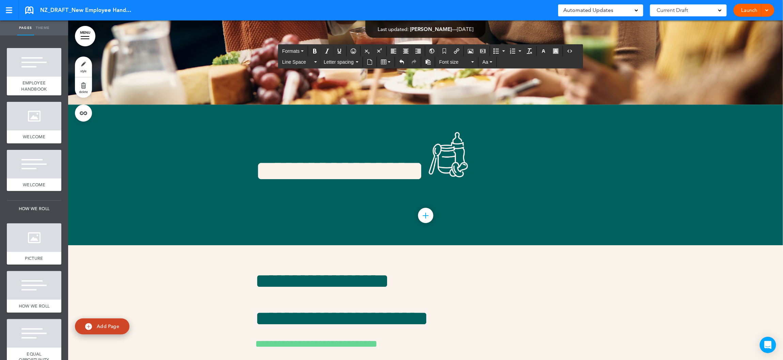
scroll to position [13821, 0]
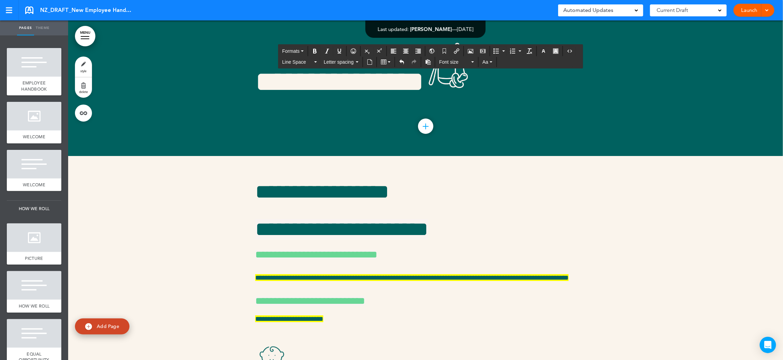
scroll to position [13859, 0]
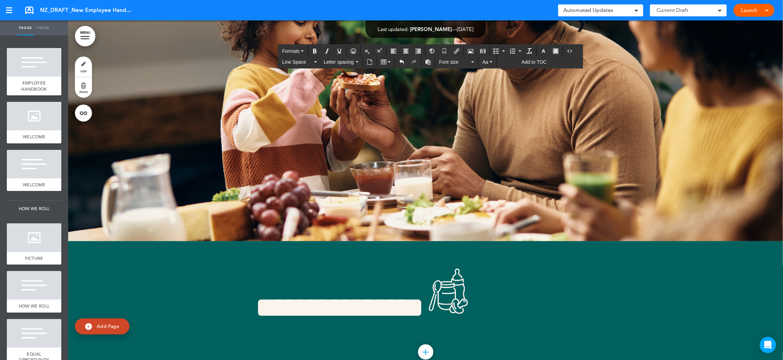
scroll to position [13896, 0]
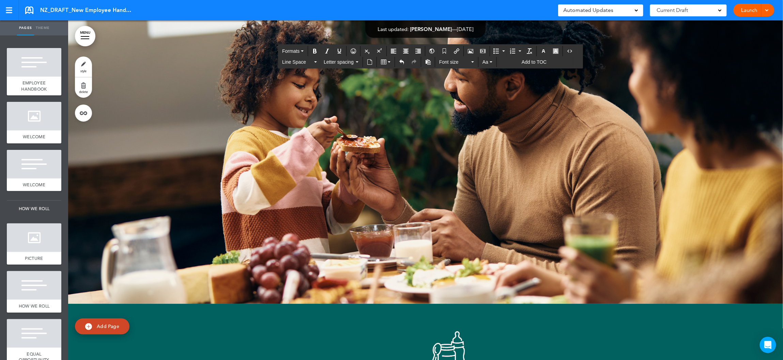
drag, startPoint x: 558, startPoint y: 273, endPoint x: 253, endPoint y: 177, distance: 319.1
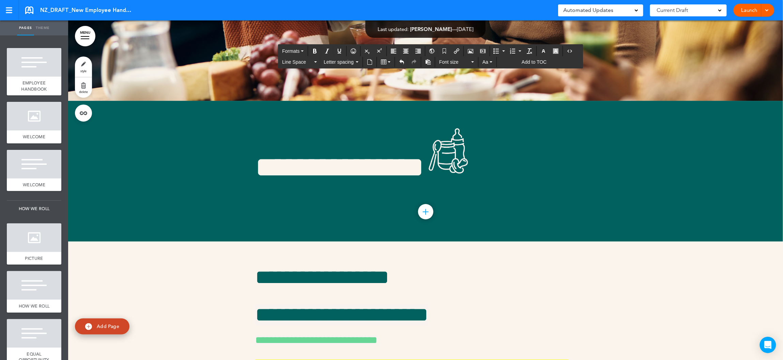
drag, startPoint x: 571, startPoint y: 216, endPoint x: 250, endPoint y: 177, distance: 323.2
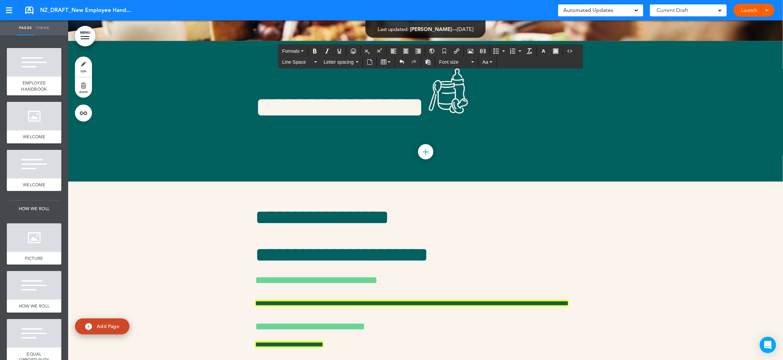
drag, startPoint x: 362, startPoint y: 181, endPoint x: 484, endPoint y: 181, distance: 122.6
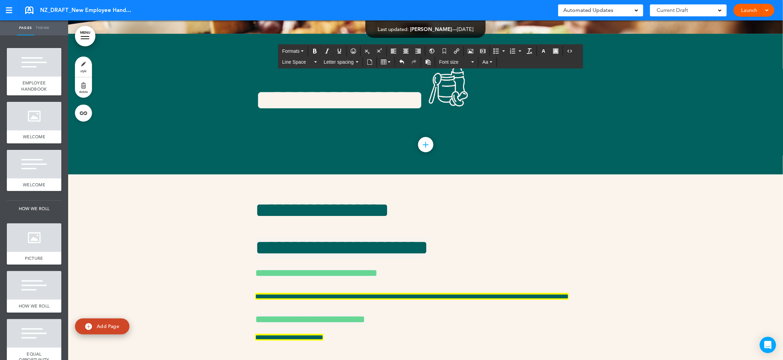
drag, startPoint x: 621, startPoint y: 177, endPoint x: 530, endPoint y: 182, distance: 91.7
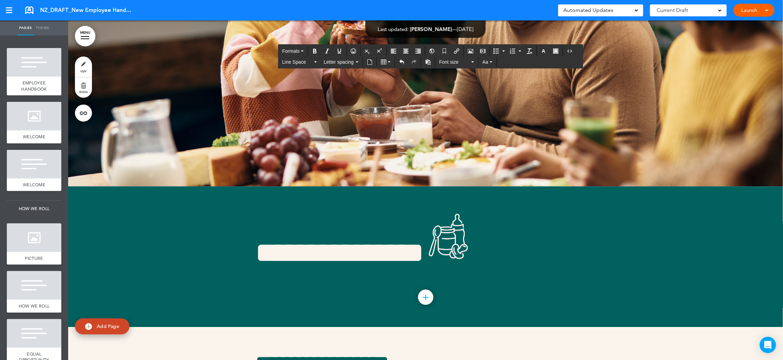
scroll to position [13709, 0]
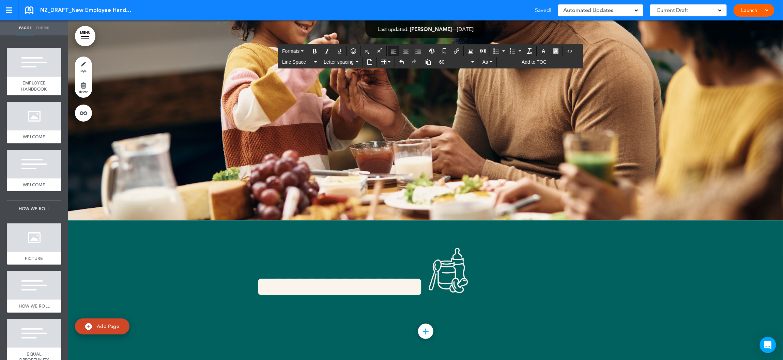
drag, startPoint x: 384, startPoint y: 95, endPoint x: 291, endPoint y: 95, distance: 93.0
click at [558, 51] on icon "button" at bounding box center [555, 50] width 5 height 5
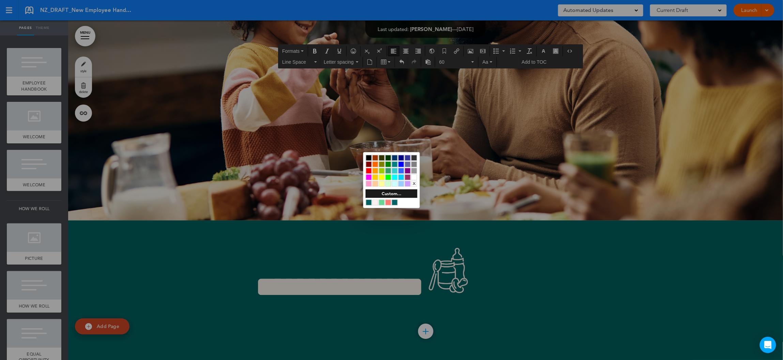
drag, startPoint x: 382, startPoint y: 178, endPoint x: 368, endPoint y: 179, distance: 14.3
click at [382, 178] on div at bounding box center [382, 177] width 6 height 6
click at [325, 182] on div at bounding box center [391, 180] width 783 height 360
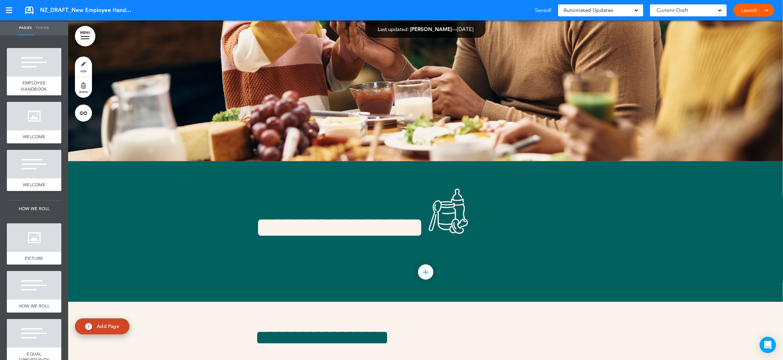
scroll to position [13796, 0]
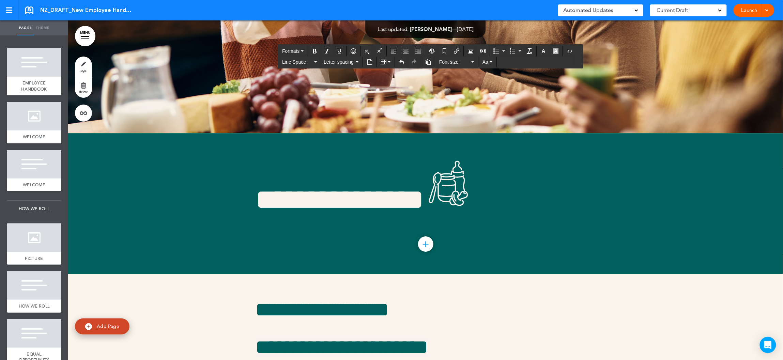
drag, startPoint x: 381, startPoint y: 220, endPoint x: 443, endPoint y: 222, distance: 61.7
click at [546, 51] on icon "button" at bounding box center [543, 50] width 5 height 5
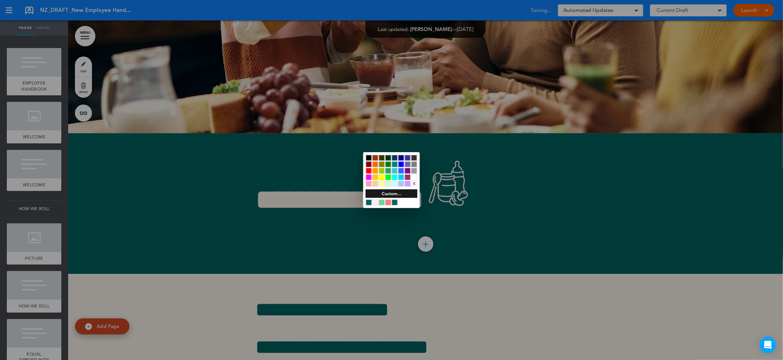
click at [559, 52] on div at bounding box center [391, 180] width 783 height 360
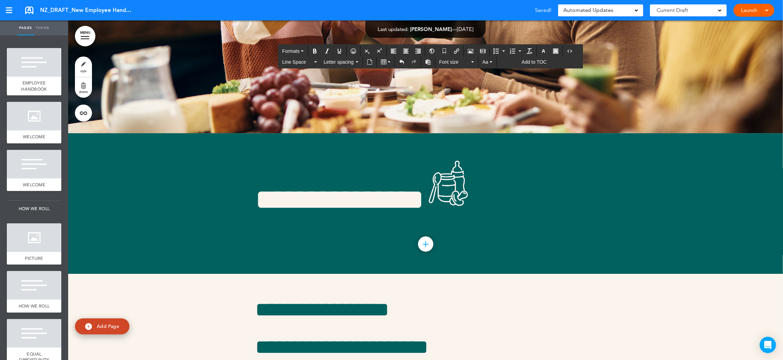
drag, startPoint x: 381, startPoint y: 221, endPoint x: 443, endPoint y: 221, distance: 62.0
click at [558, 50] on icon "button" at bounding box center [555, 50] width 5 height 5
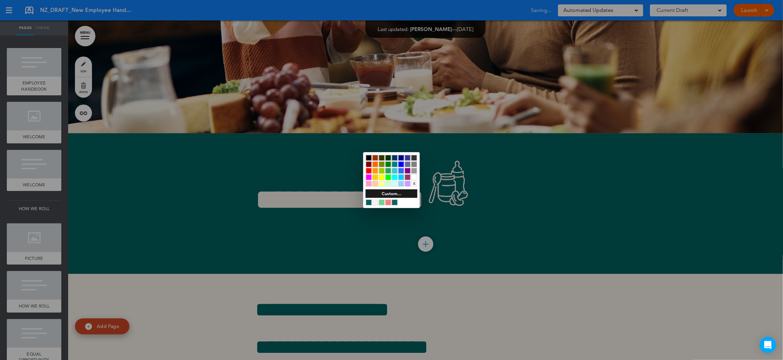
click at [383, 177] on div at bounding box center [382, 177] width 6 height 6
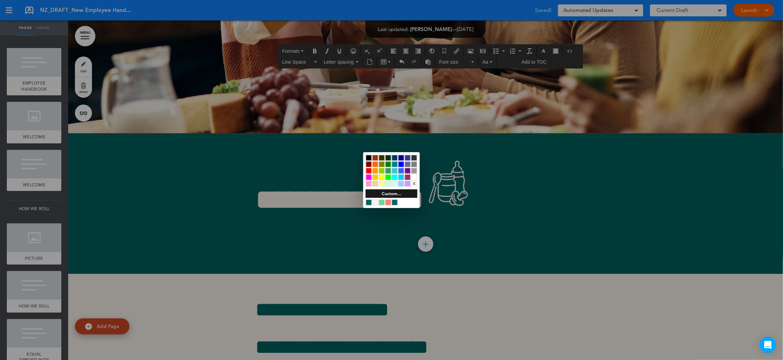
click at [337, 224] on div at bounding box center [391, 180] width 783 height 360
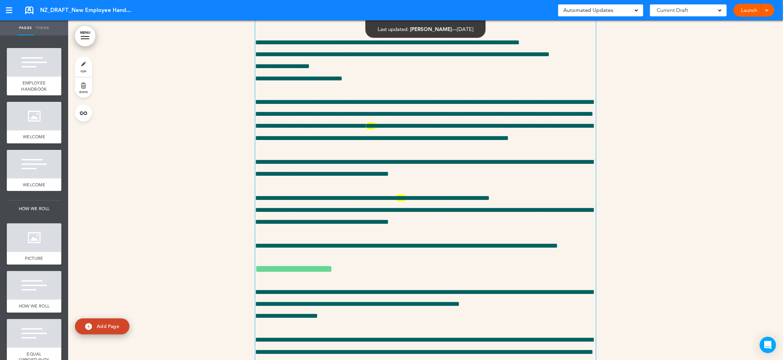
scroll to position [14562, 0]
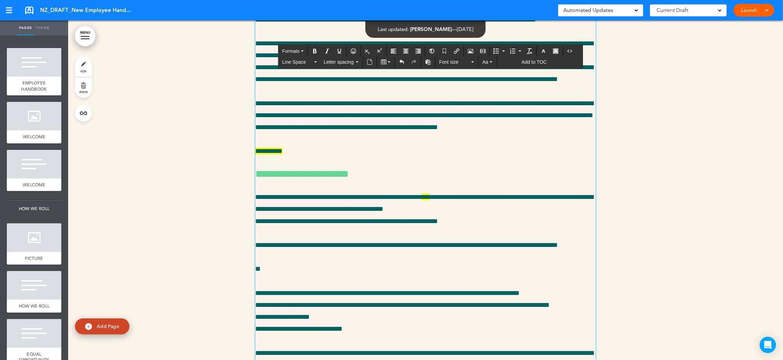
drag, startPoint x: 351, startPoint y: 190, endPoint x: 252, endPoint y: 190, distance: 99.1
click at [252, 190] on div "**********" at bounding box center [425, 180] width 715 height 1345
click at [546, 51] on icon "button" at bounding box center [543, 50] width 5 height 5
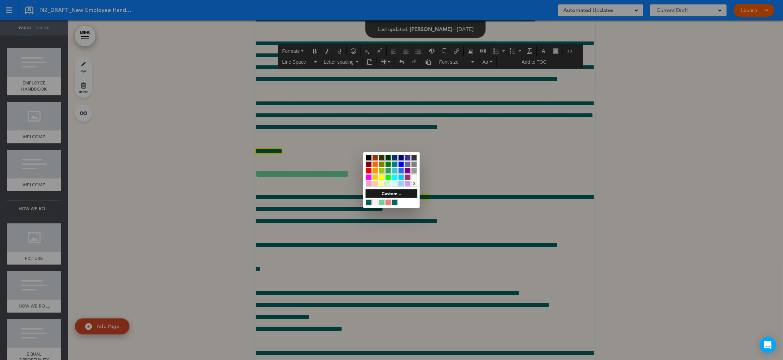
click at [384, 202] on div at bounding box center [382, 203] width 6 height 6
click at [295, 227] on div at bounding box center [391, 180] width 783 height 360
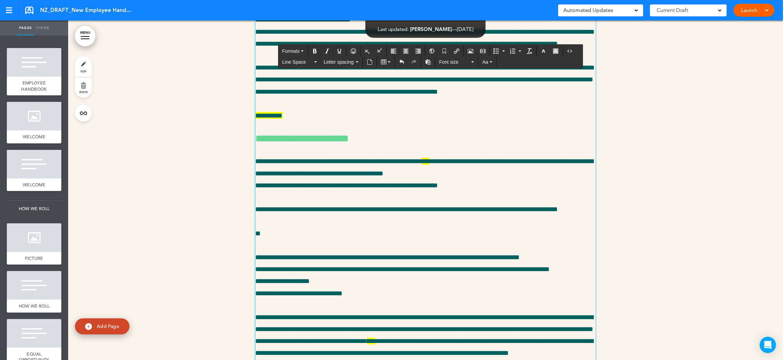
click at [283, 288] on div "**********" at bounding box center [425, 160] width 341 height 1253
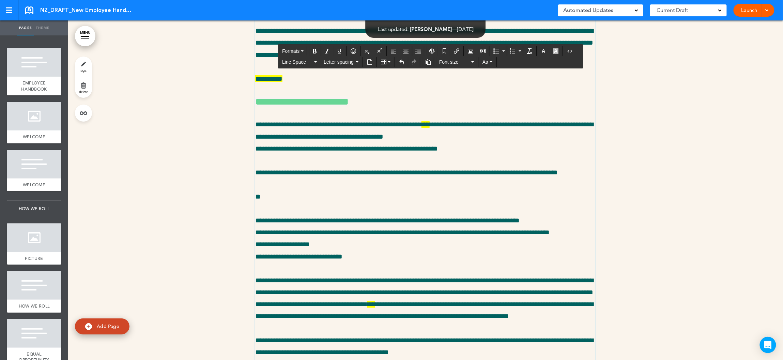
scroll to position [14609, 0]
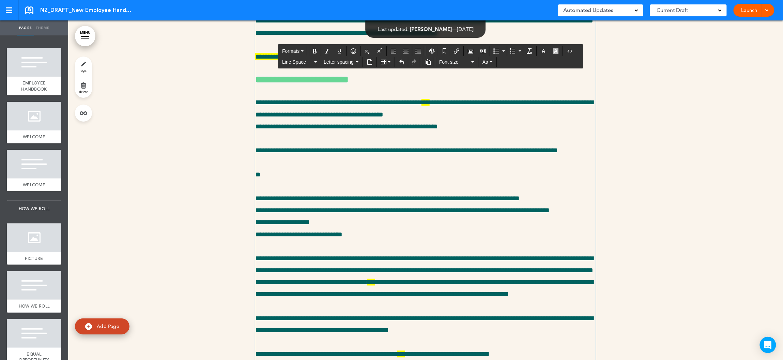
click at [310, 286] on div "**********" at bounding box center [425, 107] width 341 height 1241
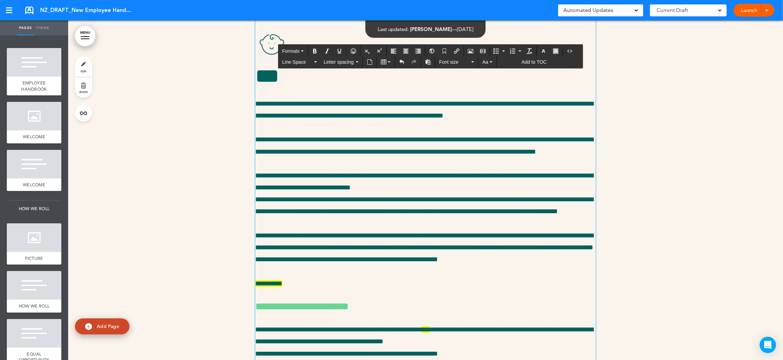
drag, startPoint x: 317, startPoint y: 299, endPoint x: 257, endPoint y: 299, distance: 60.6
click at [546, 50] on icon "button" at bounding box center [543, 50] width 5 height 5
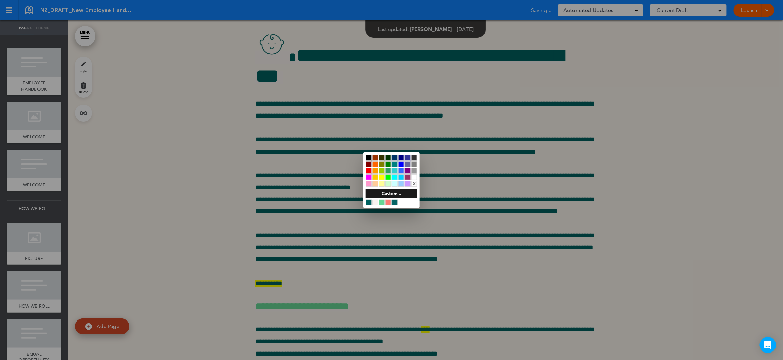
click at [380, 204] on div at bounding box center [382, 203] width 6 height 6
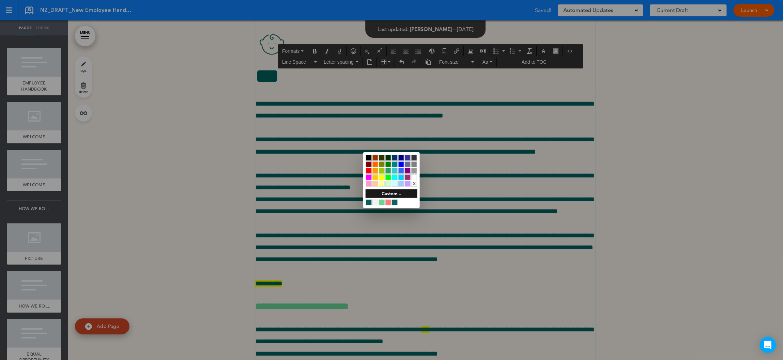
click at [300, 313] on div at bounding box center [391, 180] width 783 height 360
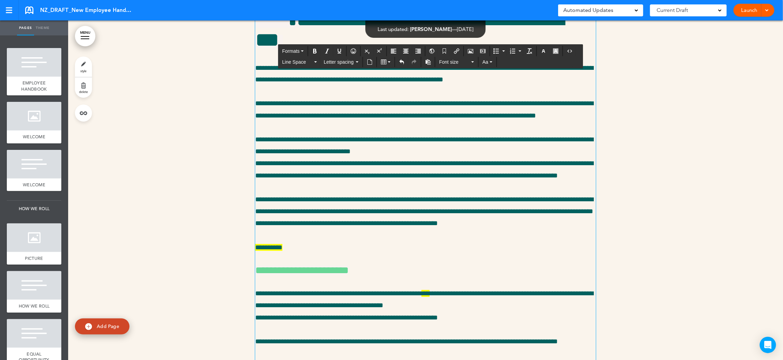
scroll to position [14636, 0]
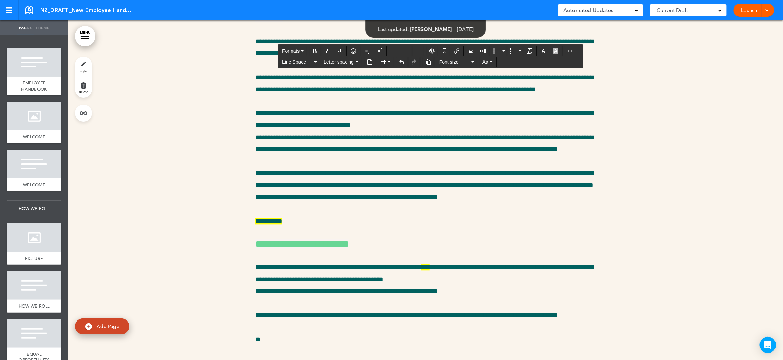
scroll to position [14691, 0]
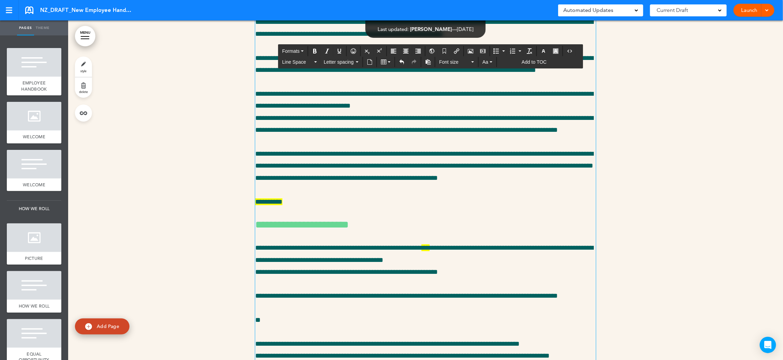
drag, startPoint x: 473, startPoint y: 262, endPoint x: 236, endPoint y: 263, distance: 236.8
click at [236, 263] on div "**********" at bounding box center [425, 141] width 715 height 1525
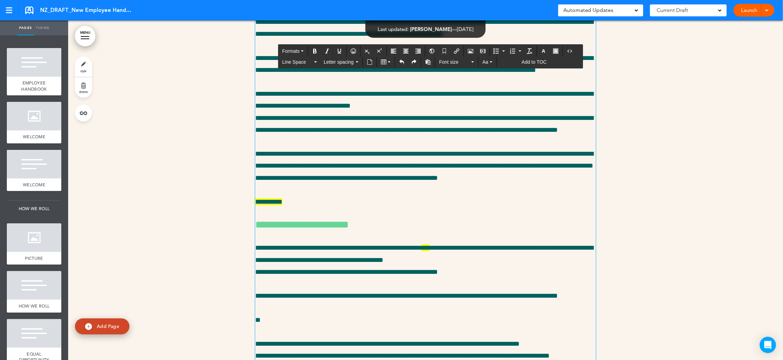
drag, startPoint x: 318, startPoint y: 266, endPoint x: 339, endPoint y: 268, distance: 21.9
click at [392, 279] on div "**********" at bounding box center [425, 139] width 341 height 1469
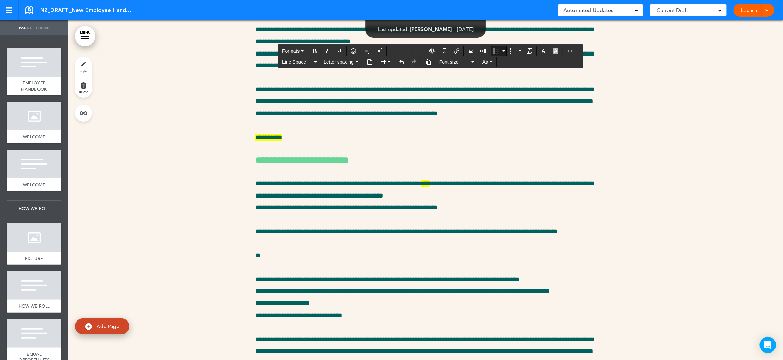
scroll to position [14798, 0]
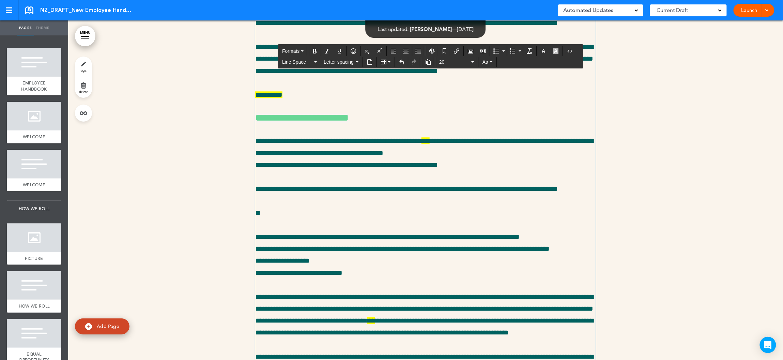
click at [345, 317] on div "**********" at bounding box center [425, 32] width 341 height 1469
drag, startPoint x: 302, startPoint y: 302, endPoint x: 256, endPoint y: 290, distance: 48.3
click at [558, 49] on icon "button" at bounding box center [555, 50] width 5 height 5
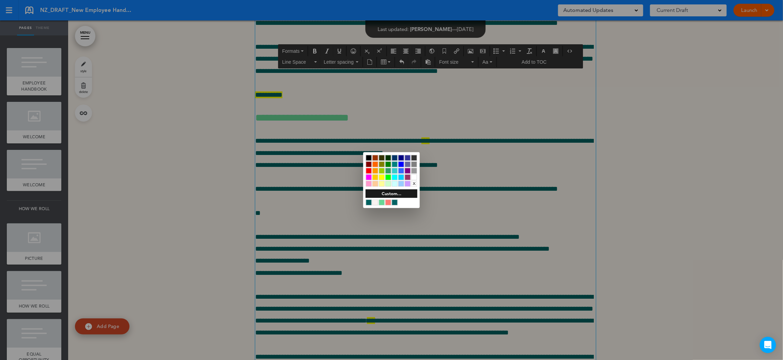
click at [382, 176] on div at bounding box center [382, 177] width 6 height 6
click at [318, 321] on div at bounding box center [391, 180] width 783 height 360
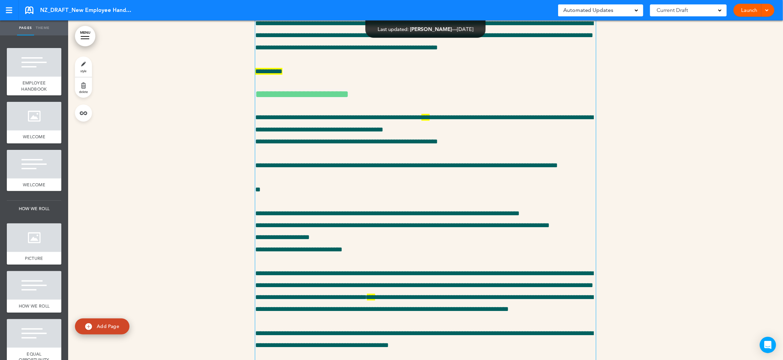
scroll to position [14839, 0]
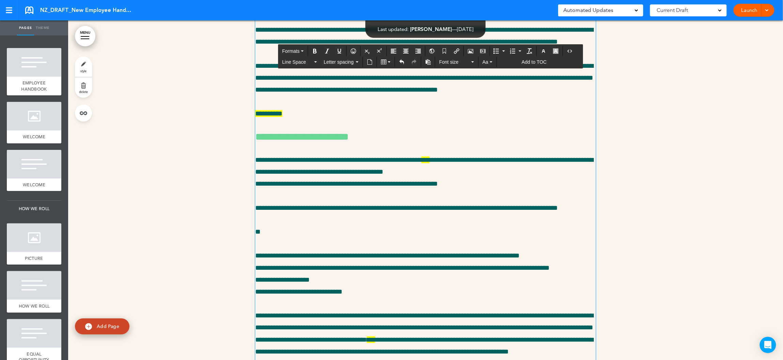
drag, startPoint x: 297, startPoint y: 285, endPoint x: 252, endPoint y: 285, distance: 45.0
click at [252, 285] on div "**********" at bounding box center [425, 23] width 715 height 1585
click at [558, 51] on icon "button" at bounding box center [555, 50] width 5 height 5
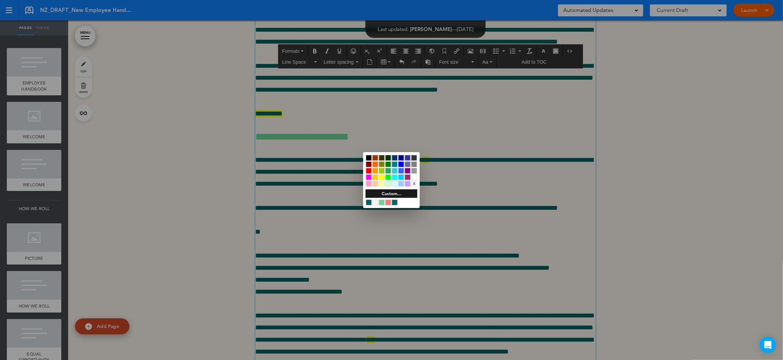
click at [383, 202] on div at bounding box center [382, 203] width 6 height 6
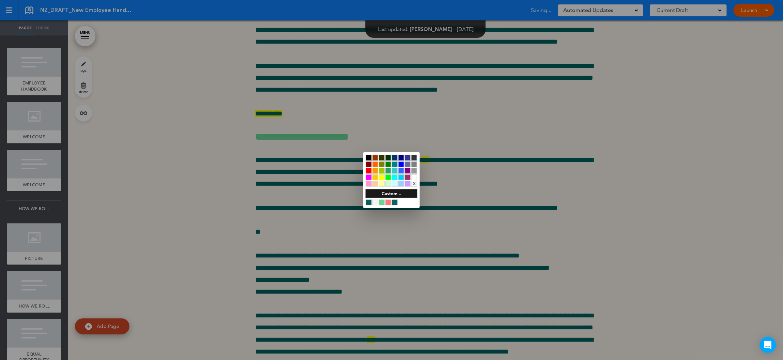
click at [414, 185] on div "x" at bounding box center [414, 184] width 6 height 6
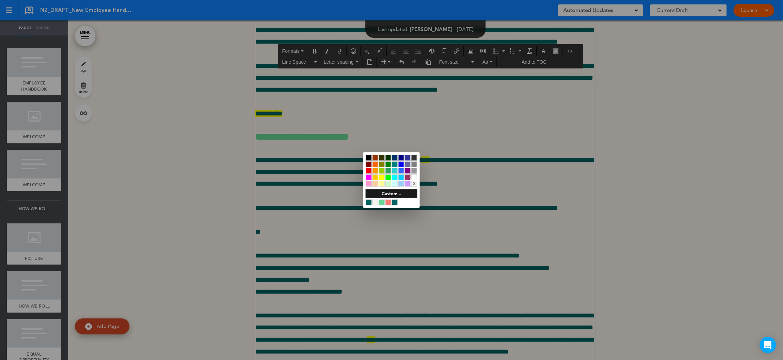
click at [414, 183] on div "x" at bounding box center [414, 184] width 6 height 6
click at [414, 184] on div "x" at bounding box center [414, 184] width 6 height 6
click at [321, 288] on div at bounding box center [391, 180] width 783 height 360
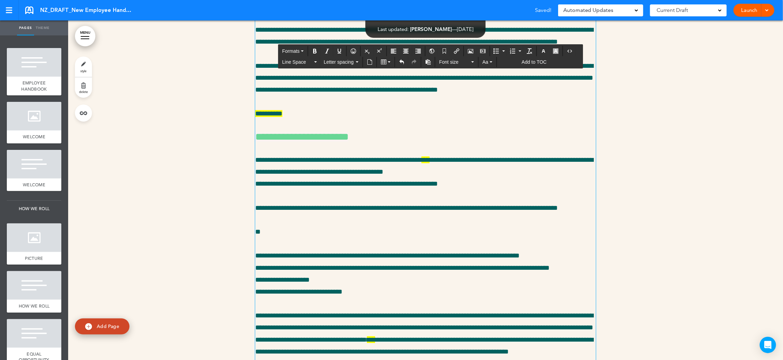
drag, startPoint x: 298, startPoint y: 288, endPoint x: 257, endPoint y: 287, distance: 40.6
click at [549, 49] on button "button" at bounding box center [543, 51] width 11 height 10
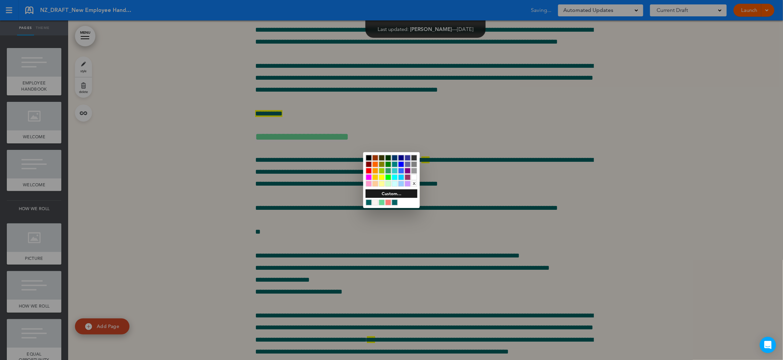
click at [383, 201] on div at bounding box center [382, 203] width 6 height 6
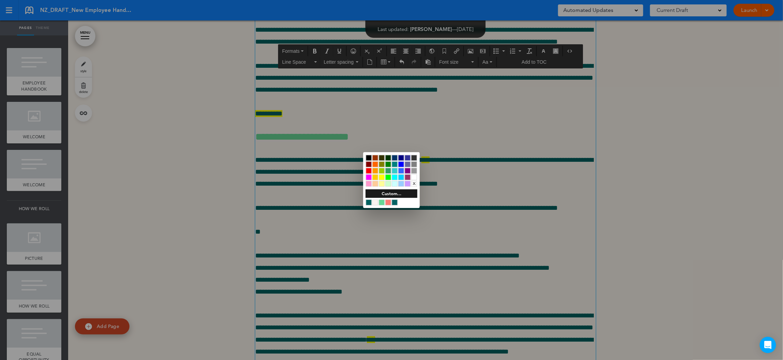
click at [300, 301] on div at bounding box center [391, 180] width 783 height 360
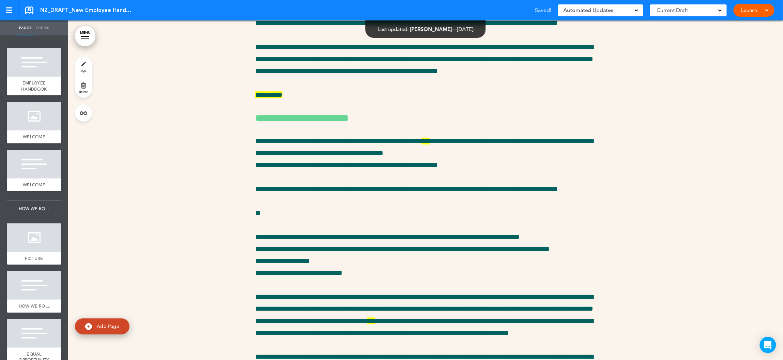
scroll to position [14873, 0]
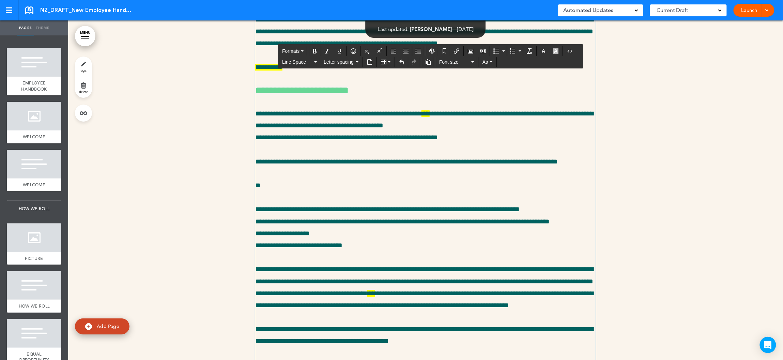
drag, startPoint x: 292, startPoint y: 249, endPoint x: 255, endPoint y: 249, distance: 37.5
copy span "********"
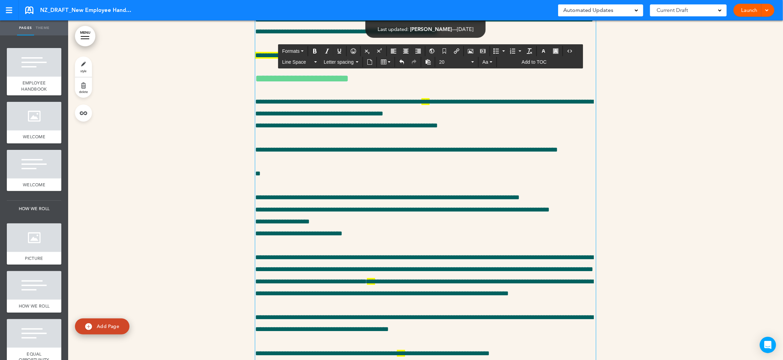
drag, startPoint x: 294, startPoint y: 285, endPoint x: 254, endPoint y: 286, distance: 39.9
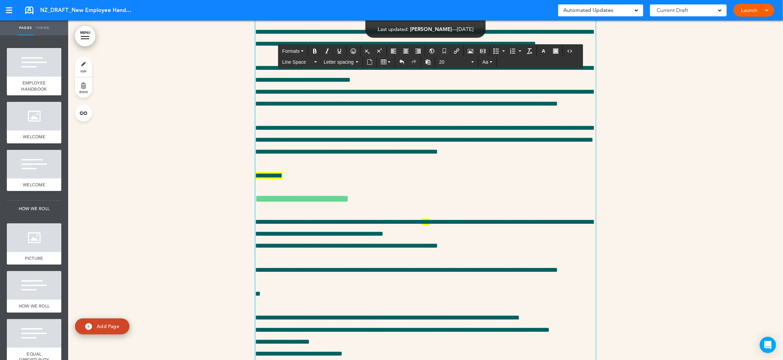
scroll to position [14765, 0]
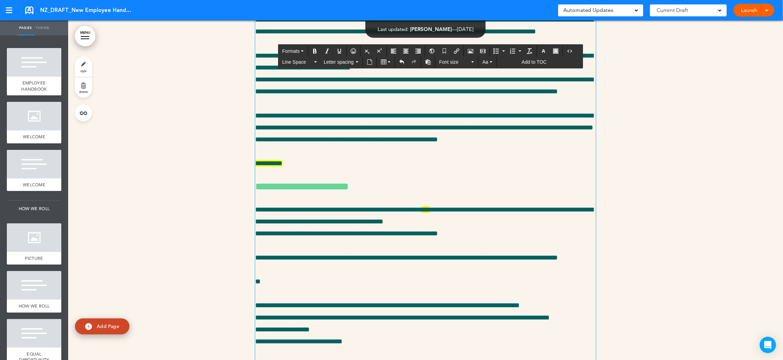
drag, startPoint x: 412, startPoint y: 322, endPoint x: 417, endPoint y: 323, distance: 5.2
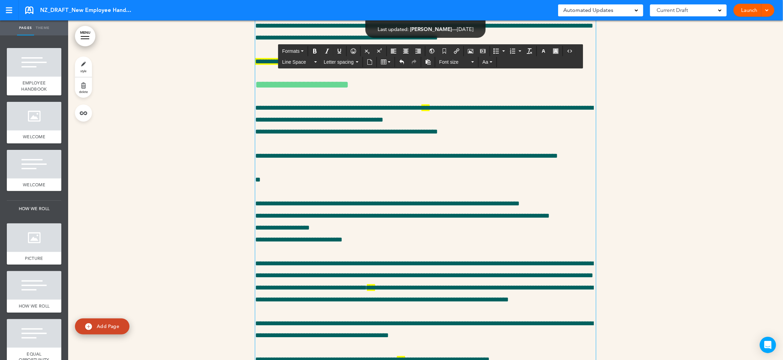
scroll to position [14905, 0]
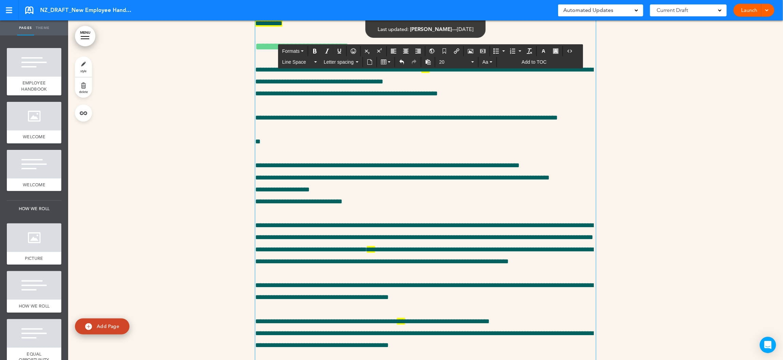
drag, startPoint x: 311, startPoint y: 253, endPoint x: 256, endPoint y: 254, distance: 55.2
click at [558, 49] on icon "button" at bounding box center [555, 50] width 5 height 5
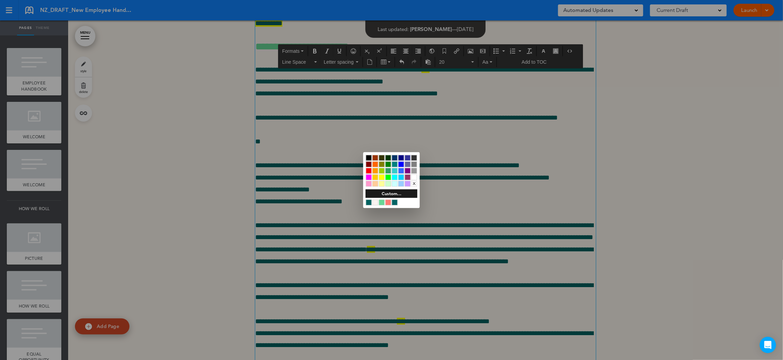
click at [413, 183] on div "x" at bounding box center [414, 184] width 6 height 6
click at [343, 259] on div at bounding box center [391, 180] width 783 height 360
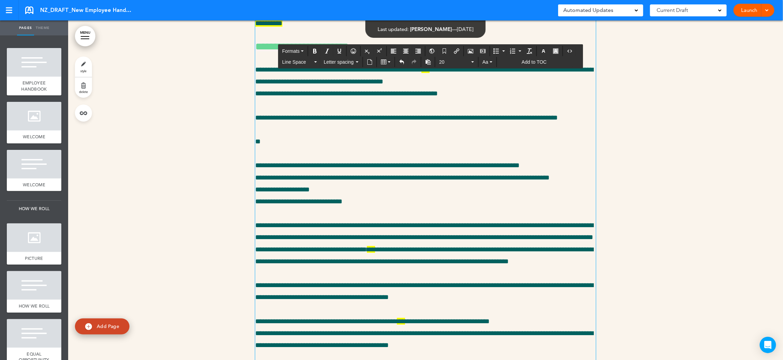
drag, startPoint x: 311, startPoint y: 257, endPoint x: 252, endPoint y: 255, distance: 59.0
click at [546, 50] on icon "button" at bounding box center [543, 50] width 5 height 5
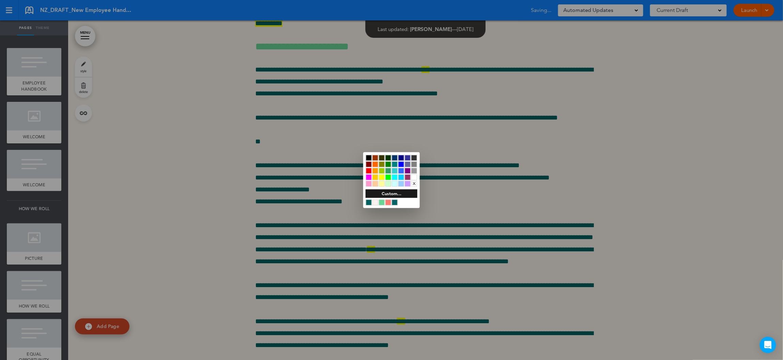
click at [381, 203] on div at bounding box center [382, 203] width 6 height 6
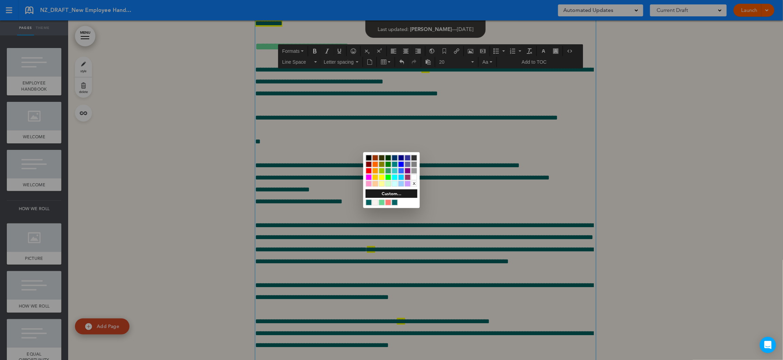
click at [320, 252] on div at bounding box center [391, 180] width 783 height 360
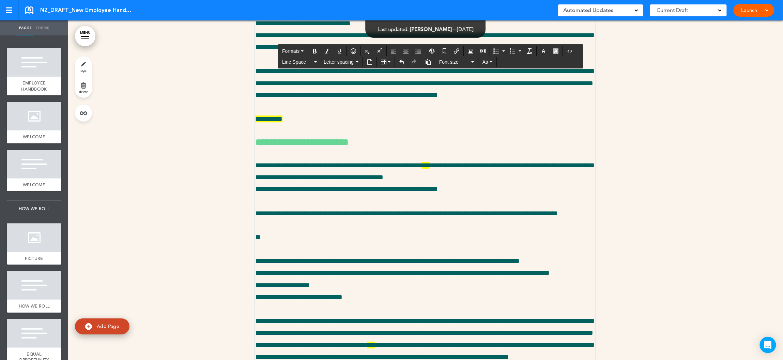
drag, startPoint x: 577, startPoint y: 228, endPoint x: 253, endPoint y: 229, distance: 323.6
click at [457, 63] on span "Font size" at bounding box center [454, 62] width 31 height 7
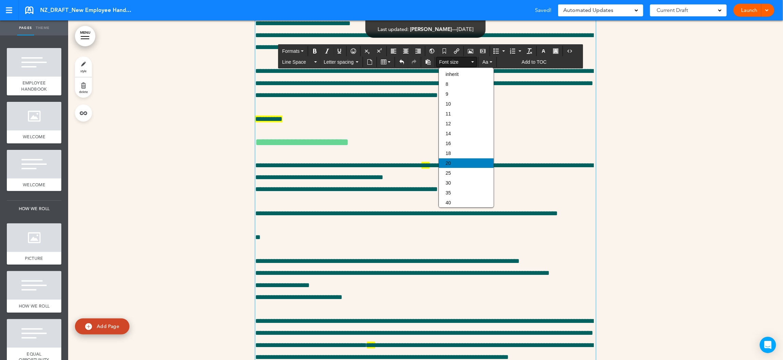
click at [454, 163] on div "20" at bounding box center [466, 163] width 55 height 10
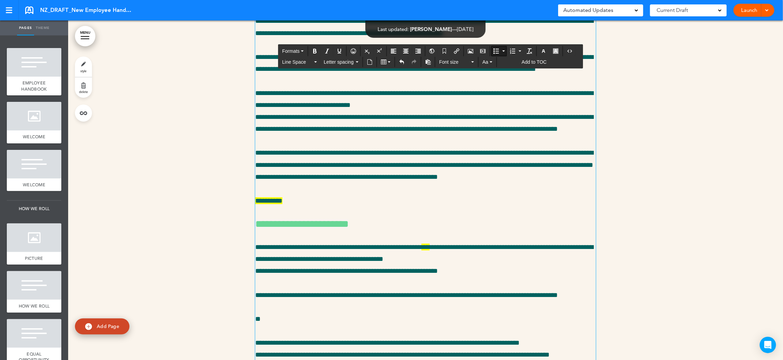
scroll to position [14812, 0]
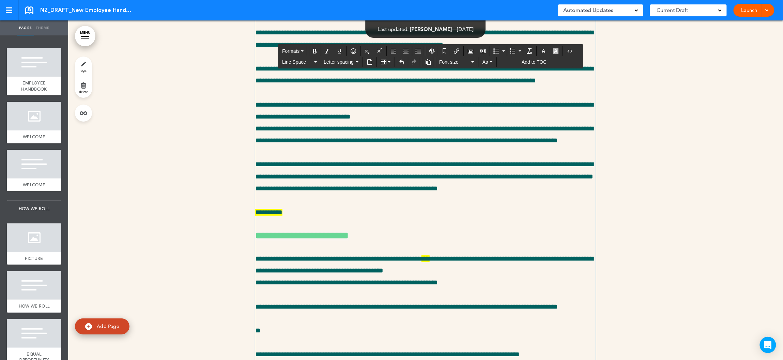
drag, startPoint x: 328, startPoint y: 274, endPoint x: 256, endPoint y: 107, distance: 182.5
click at [256, 107] on div "**********" at bounding box center [425, 84] width 341 height 1601
click at [454, 60] on span "Font size" at bounding box center [454, 62] width 31 height 7
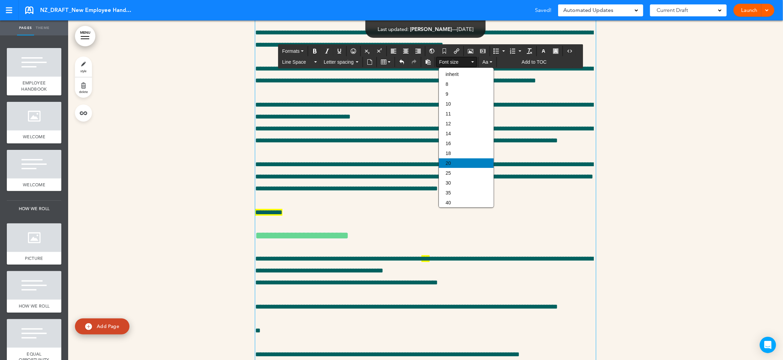
click at [452, 161] on div "20" at bounding box center [466, 163] width 55 height 10
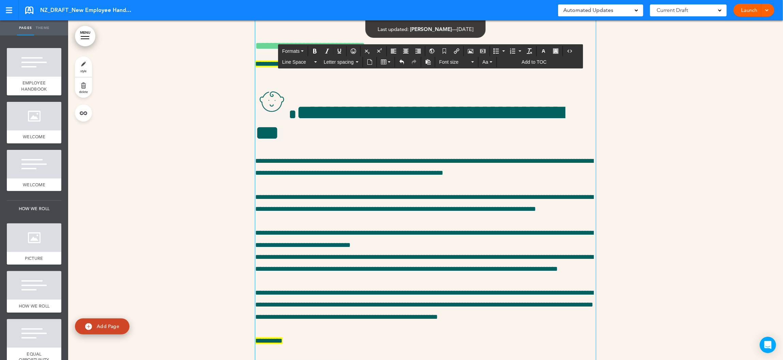
scroll to position [14639, 0]
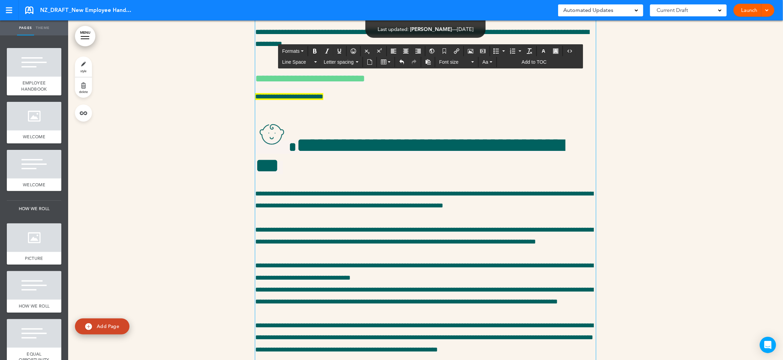
drag, startPoint x: 503, startPoint y: 214, endPoint x: 252, endPoint y: 125, distance: 266.0
click at [252, 125] on div "**********" at bounding box center [425, 253] width 715 height 1644
click at [454, 64] on span "Font size" at bounding box center [454, 62] width 31 height 7
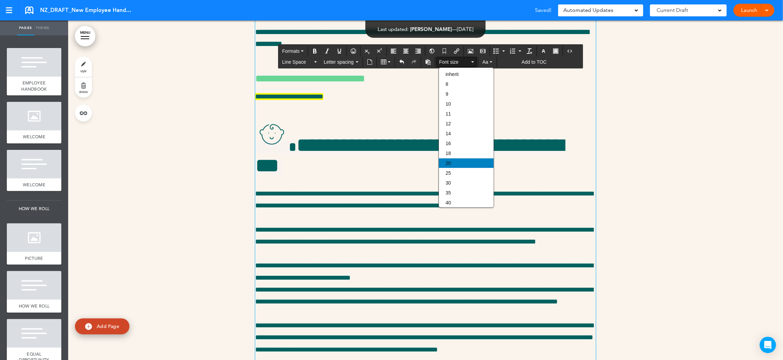
click at [453, 164] on div "20" at bounding box center [466, 163] width 55 height 10
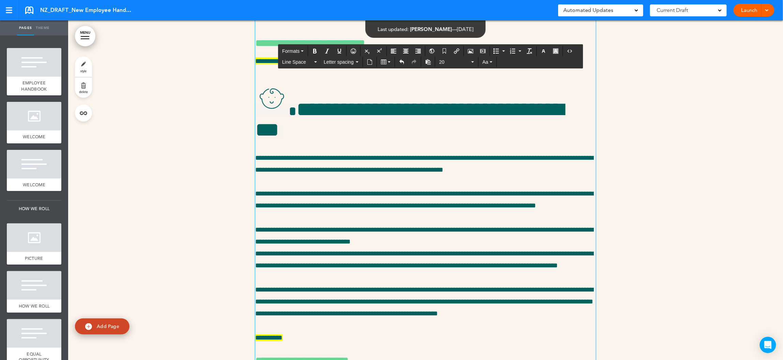
click at [318, 188] on div "**********" at bounding box center [425, 233] width 341 height 1552
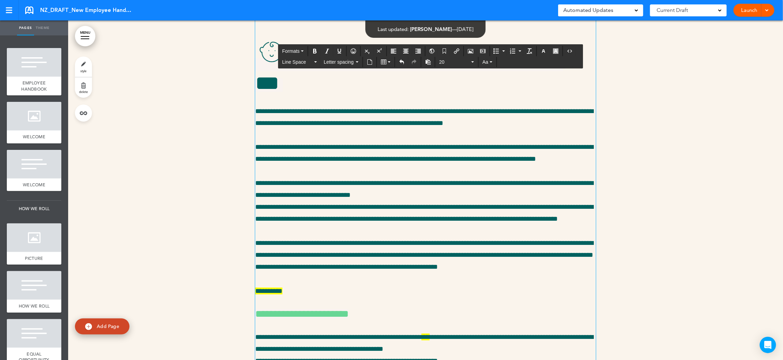
scroll to position [14709, 0]
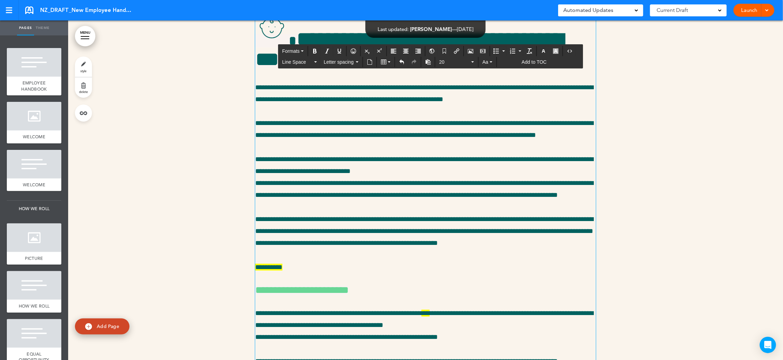
drag, startPoint x: 312, startPoint y: 282, endPoint x: 335, endPoint y: 284, distance: 23.2
click at [367, 291] on div "**********" at bounding box center [425, 162] width 341 height 1552
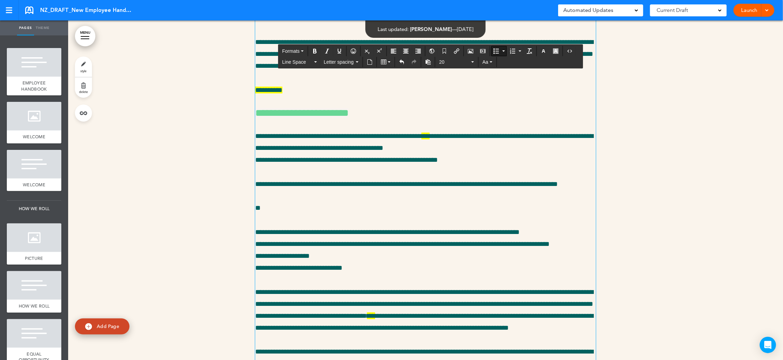
scroll to position [14894, 0]
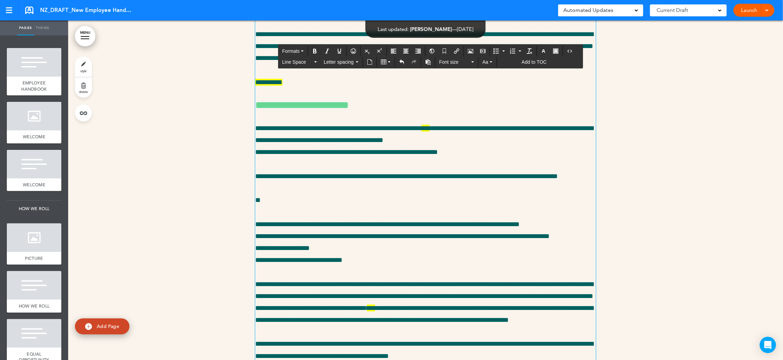
drag, startPoint x: 340, startPoint y: 312, endPoint x: 253, endPoint y: 243, distance: 111.2
click at [453, 63] on span "Font size" at bounding box center [454, 62] width 31 height 7
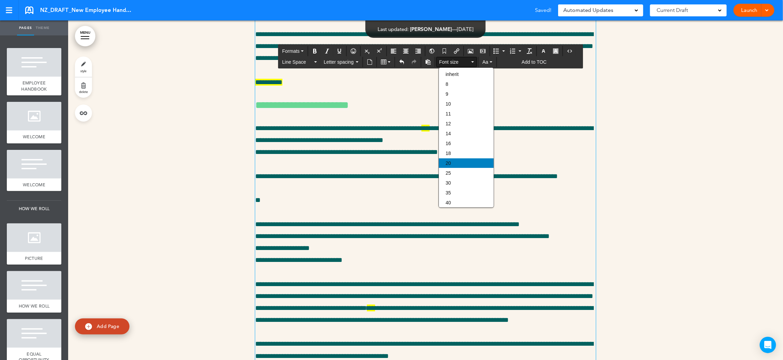
click at [452, 161] on div "20" at bounding box center [466, 163] width 55 height 10
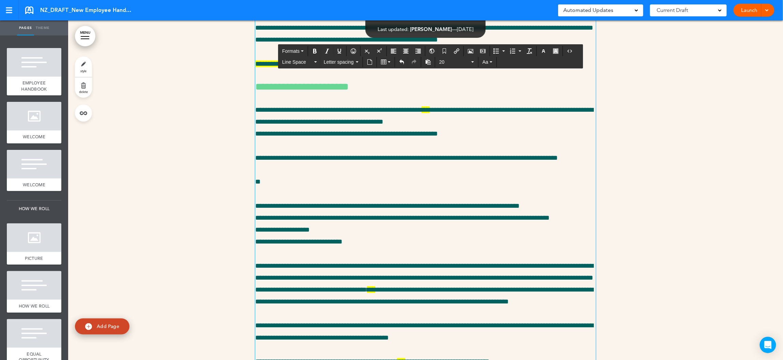
scroll to position [14929, 0]
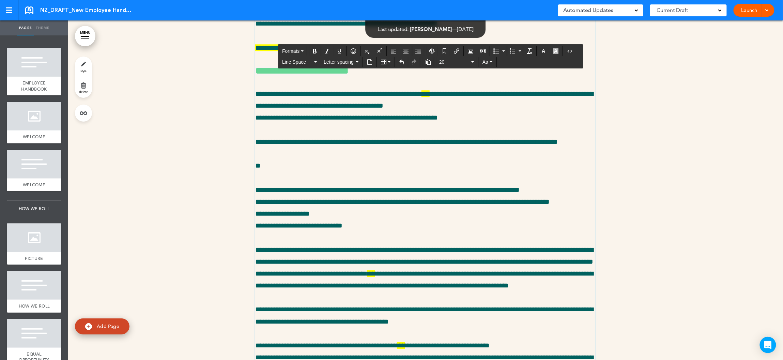
drag, startPoint x: 310, startPoint y: 195, endPoint x: 257, endPoint y: 197, distance: 53.5
click at [450, 62] on span "20" at bounding box center [454, 62] width 31 height 7
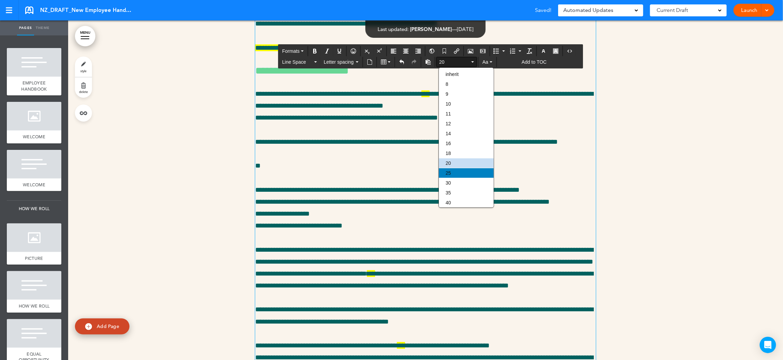
click at [453, 173] on div "25" at bounding box center [466, 173] width 55 height 10
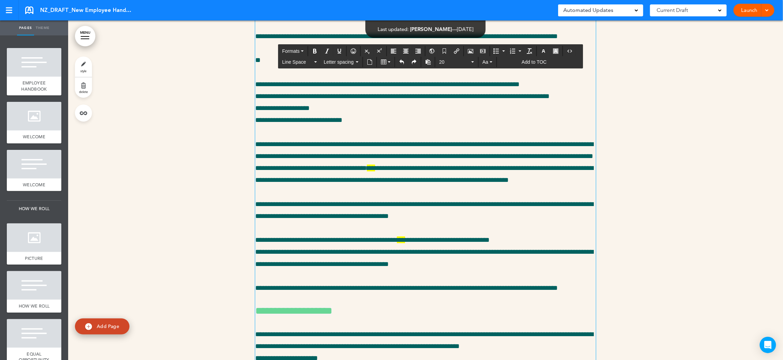
drag, startPoint x: 312, startPoint y: 112, endPoint x: 254, endPoint y: 112, distance: 57.9
click at [437, 62] on div "20" at bounding box center [456, 62] width 42 height 10
click at [449, 62] on span "20" at bounding box center [454, 62] width 31 height 7
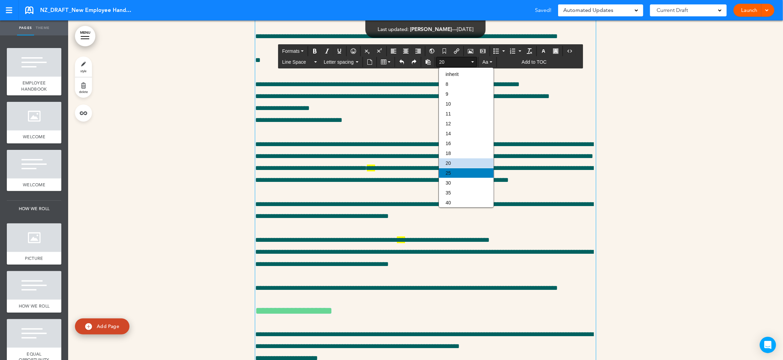
click at [458, 172] on div "25" at bounding box center [466, 173] width 55 height 10
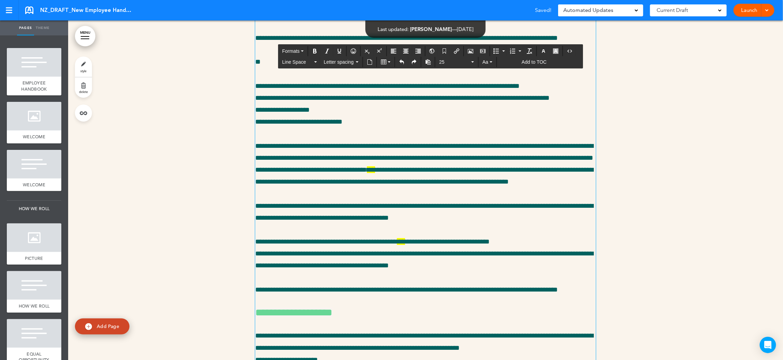
drag, startPoint x: 334, startPoint y: 198, endPoint x: 251, endPoint y: 128, distance: 108.4
click at [460, 63] on span "Font size" at bounding box center [454, 62] width 31 height 7
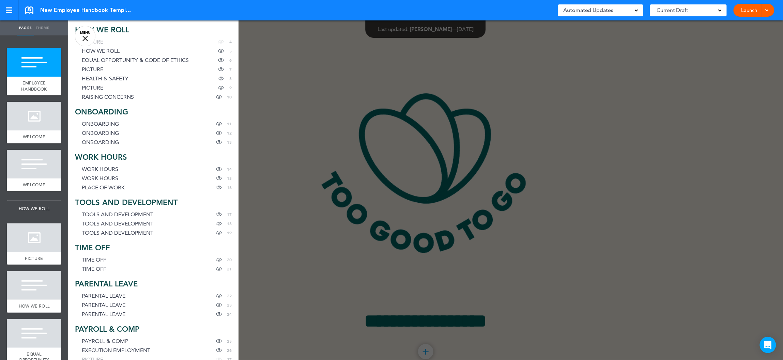
scroll to position [67, 0]
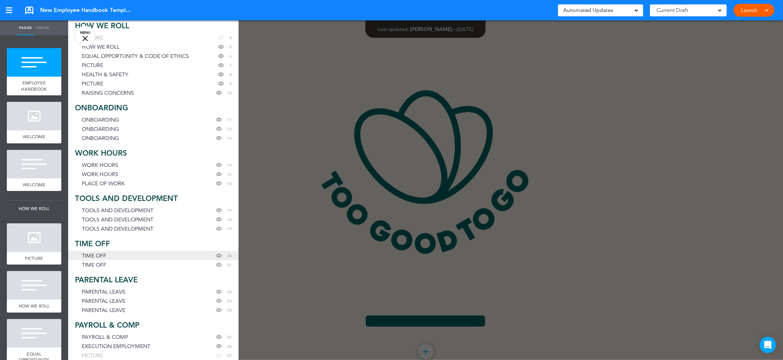
click at [111, 256] on link "TIME OFF Hide page in table of contents 20" at bounding box center [153, 255] width 170 height 9
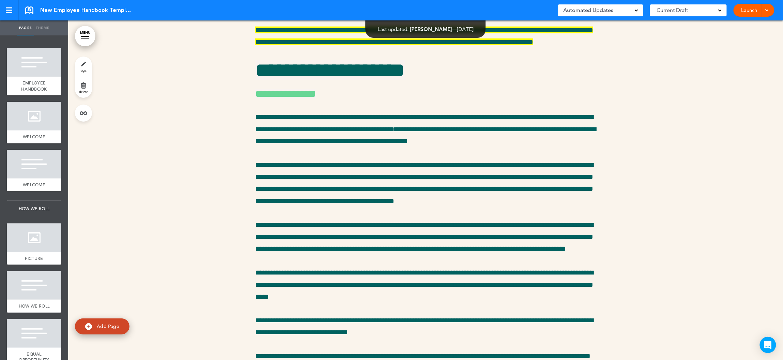
scroll to position [10842, 0]
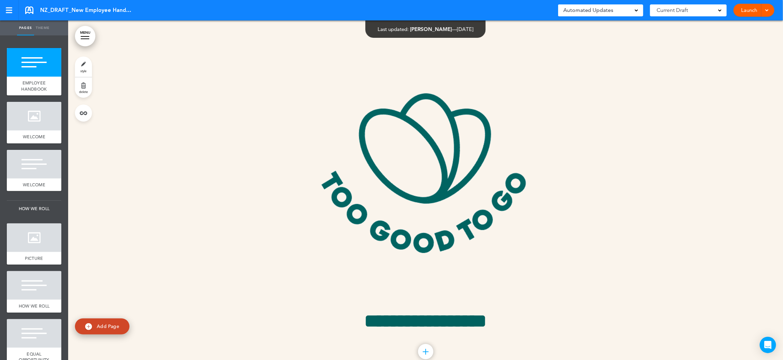
click at [124, 111] on div at bounding box center [425, 200] width 715 height 361
click at [85, 37] on link "MENU" at bounding box center [85, 36] width 20 height 20
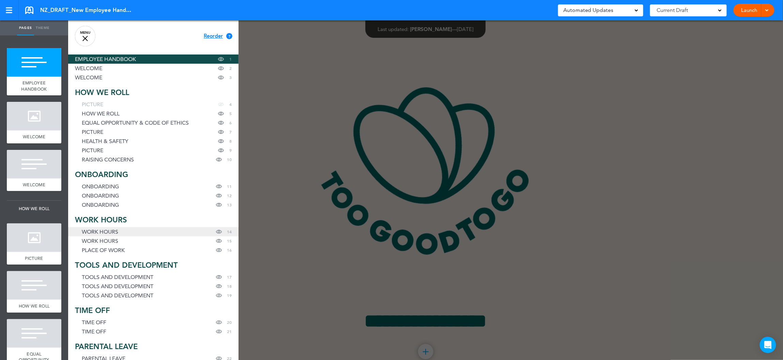
scroll to position [68, 0]
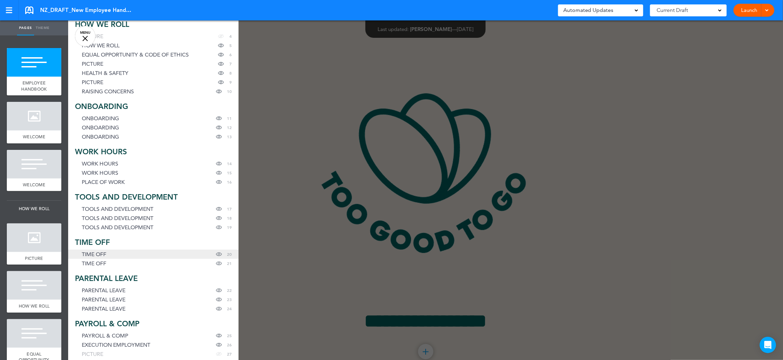
click at [108, 255] on link "TIME OFF Hide page in table of contents 20" at bounding box center [153, 254] width 170 height 9
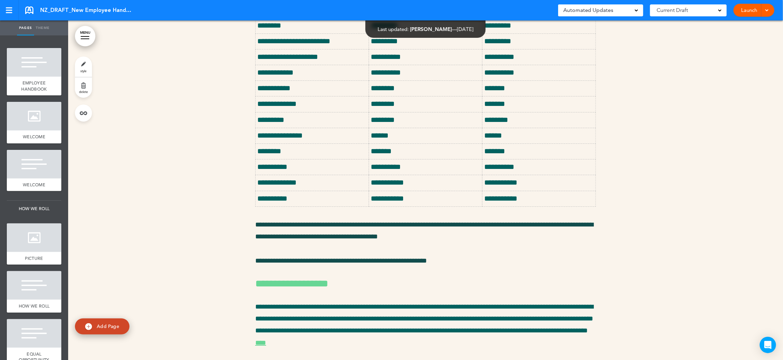
scroll to position [10319, 0]
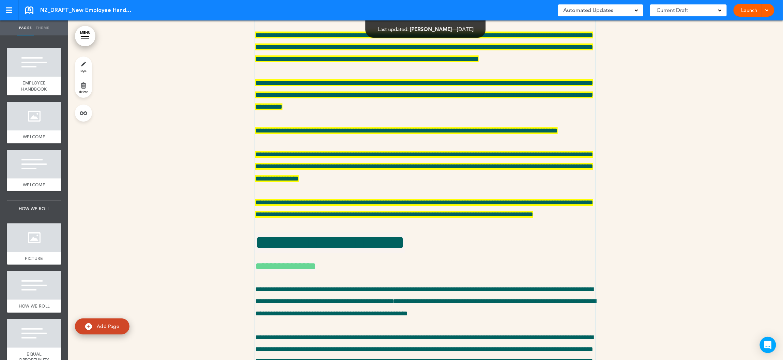
scroll to position [11218, 0]
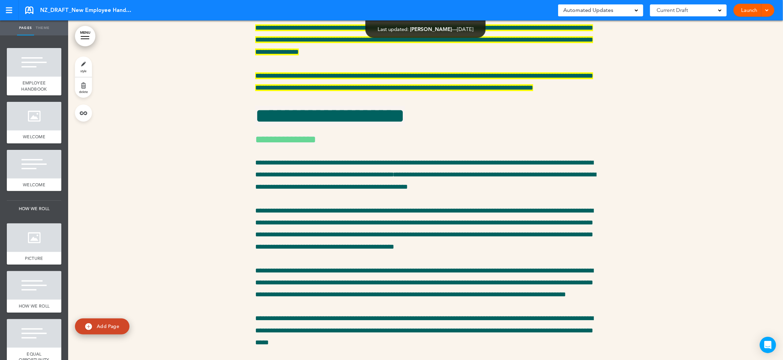
click at [126, 83] on div at bounding box center [425, 234] width 715 height 2766
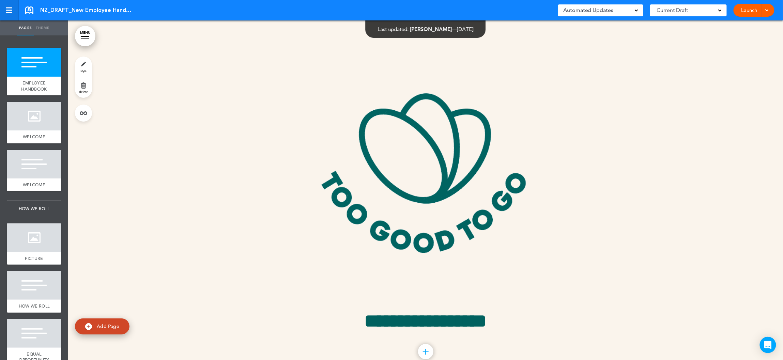
click at [11, 10] on div at bounding box center [9, 10] width 6 height 1
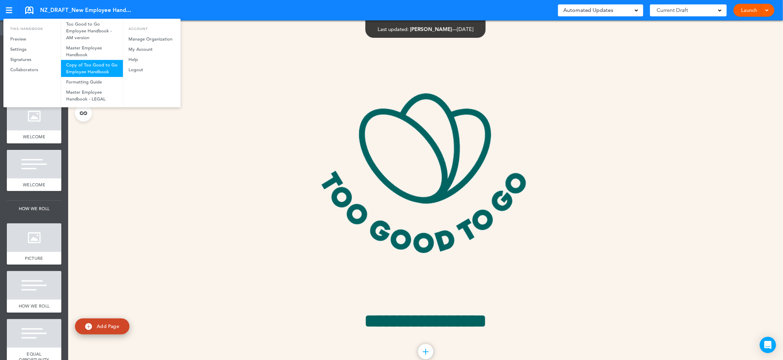
scroll to position [27, 0]
click at [109, 165] on div at bounding box center [391, 180] width 783 height 360
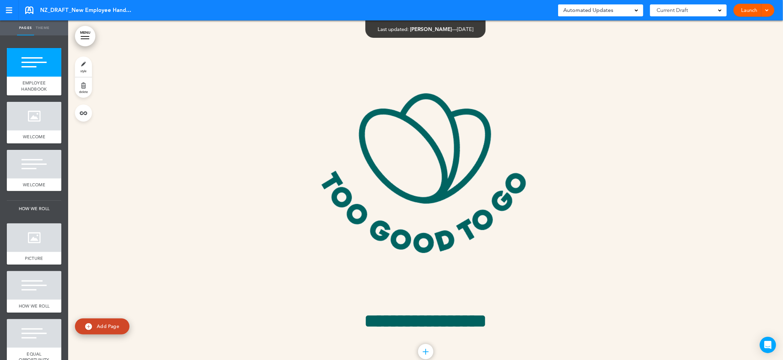
click at [686, 9] on span "Current Draft" at bounding box center [672, 10] width 31 height 10
click at [681, 27] on span "CURRENT DRAFT" at bounding box center [682, 27] width 41 height 6
click at [687, 26] on span "CURRENT DRAFT" at bounding box center [682, 27] width 41 height 6
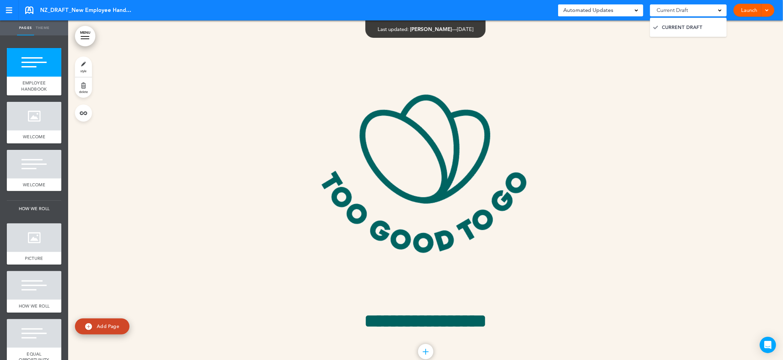
click at [680, 53] on div at bounding box center [425, 200] width 715 height 361
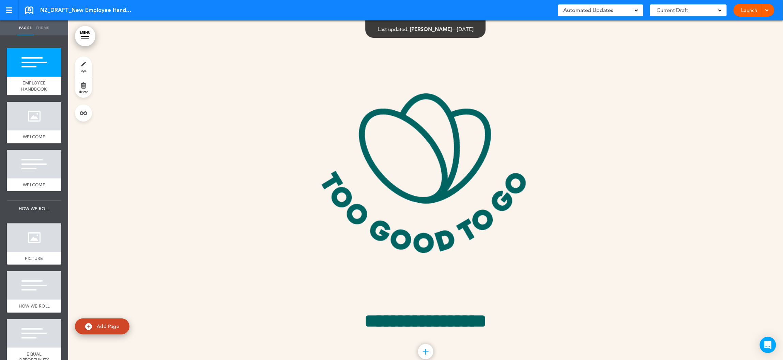
click at [628, 13] on div "Automated Updates 0" at bounding box center [600, 10] width 75 height 10
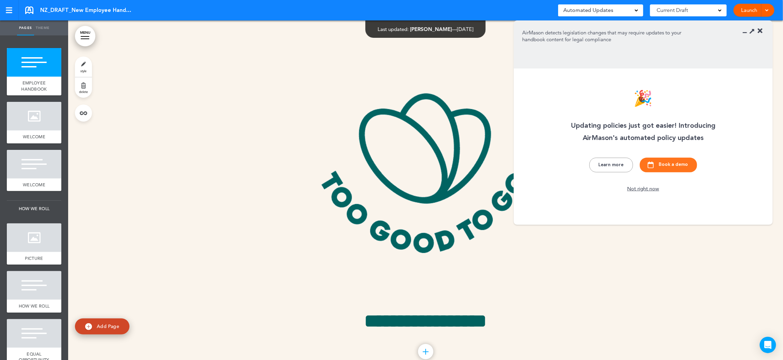
click at [769, 6] on div at bounding box center [765, 10] width 7 height 13
click at [728, 41] on span "Preview Draft" at bounding box center [734, 41] width 29 height 6
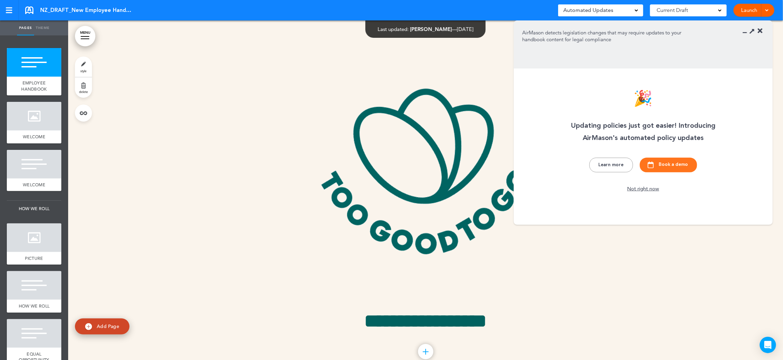
click at [647, 189] on div "Not right now" at bounding box center [642, 189] width 37 height 7
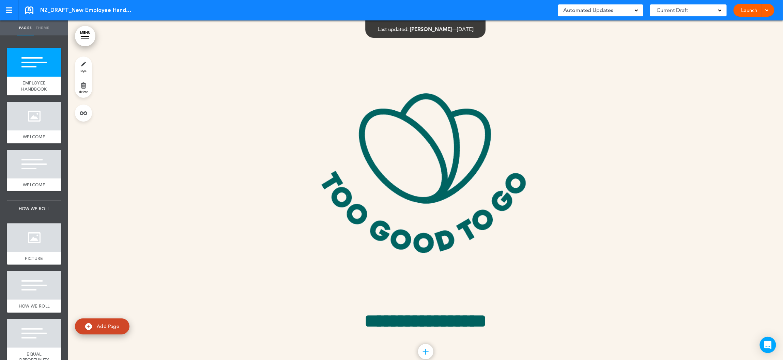
click at [679, 10] on span "Current Draft" at bounding box center [672, 10] width 31 height 10
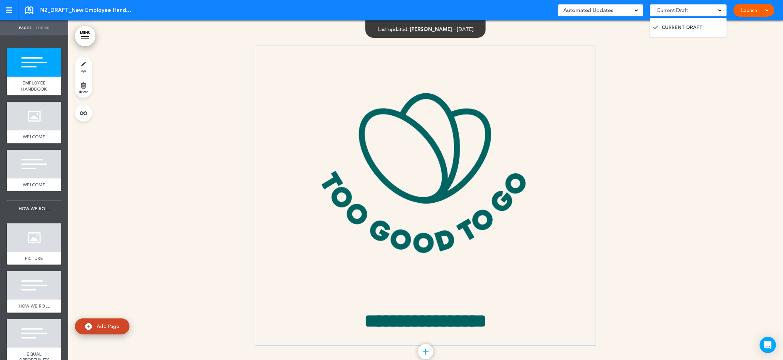
click at [504, 103] on img at bounding box center [425, 171] width 341 height 250
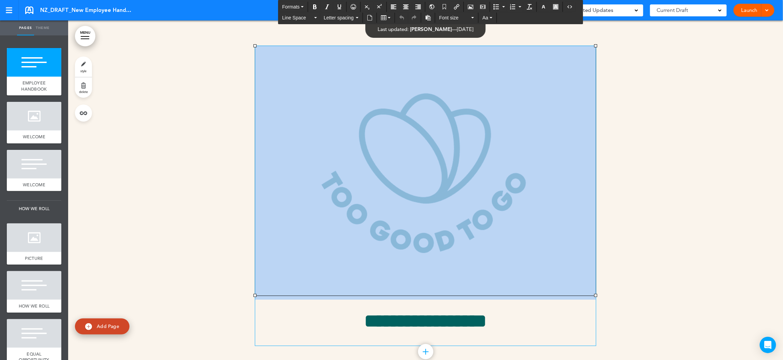
click at [179, 173] on div at bounding box center [425, 200] width 715 height 361
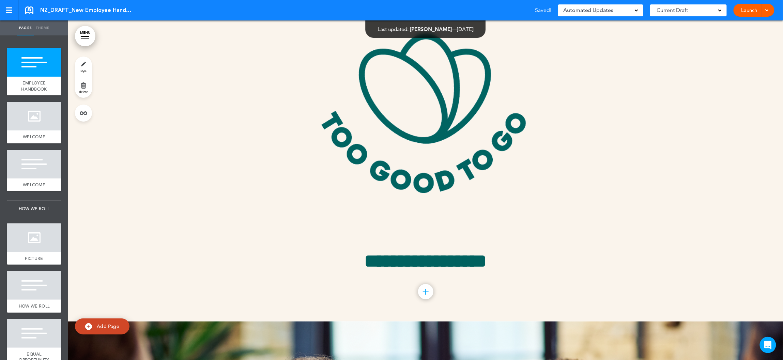
scroll to position [94, 0]
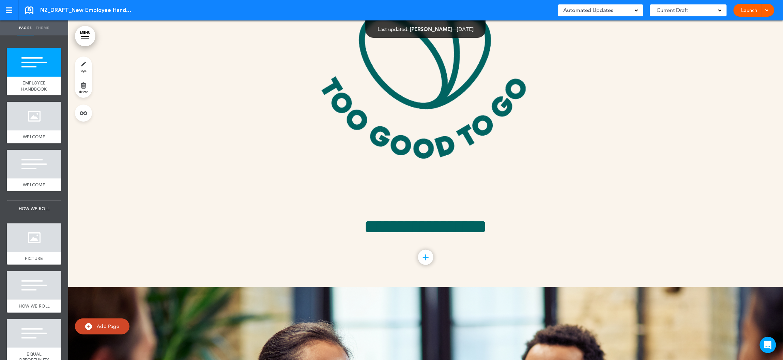
click at [86, 35] on link "MENU" at bounding box center [85, 36] width 20 height 20
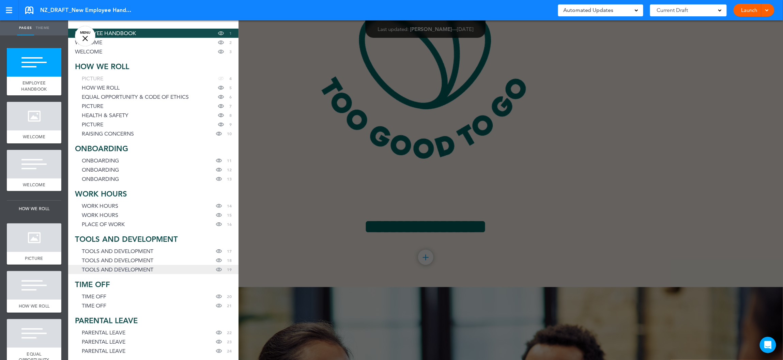
scroll to position [67, 0]
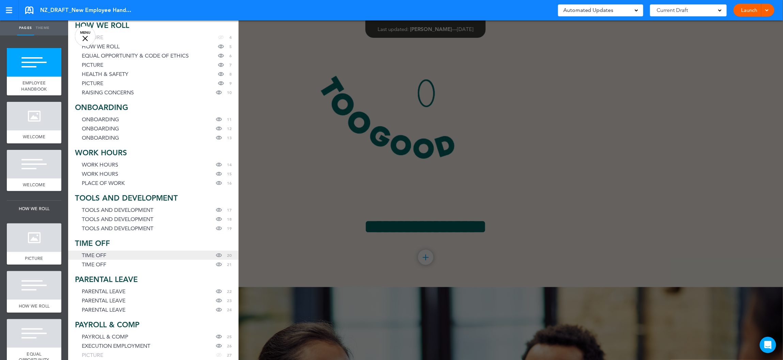
click at [114, 257] on link "TIME OFF Hide page in table of contents 20" at bounding box center [153, 255] width 170 height 9
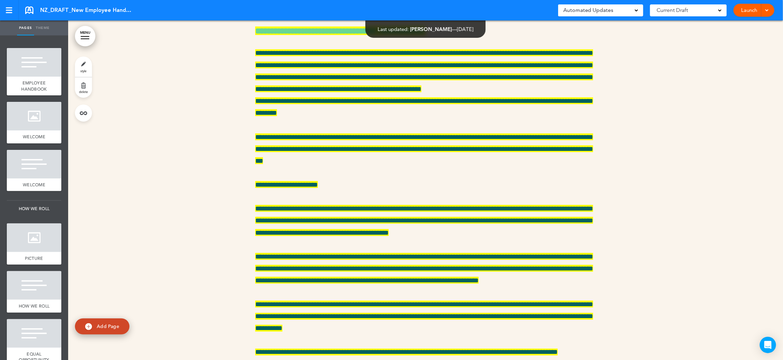
scroll to position [10893, 0]
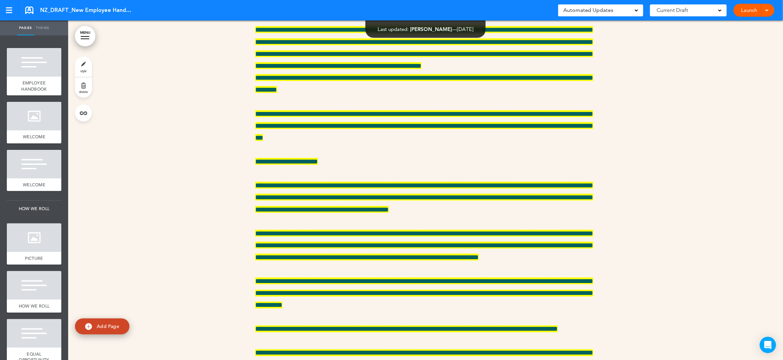
click at [424, 29] on span "Sophie Fayet" at bounding box center [431, 29] width 42 height 6
drag, startPoint x: 373, startPoint y: 30, endPoint x: 490, endPoint y: 29, distance: 116.5
click at [486, 29] on div "Last updated: Sophie Fayet — Sep 29th 2025 — Show for Employees: On Every Page …" at bounding box center [426, 28] width 120 height 17
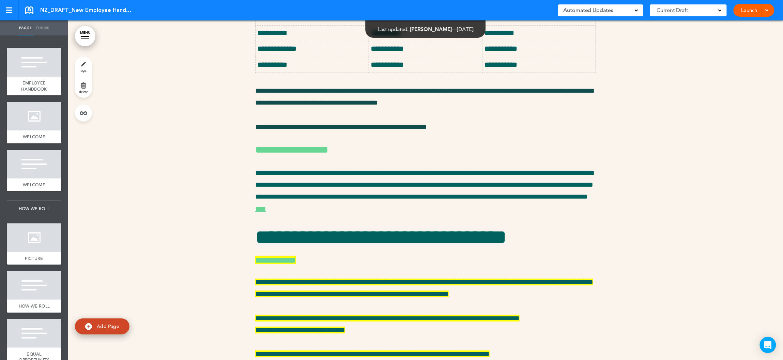
scroll to position [10403, 0]
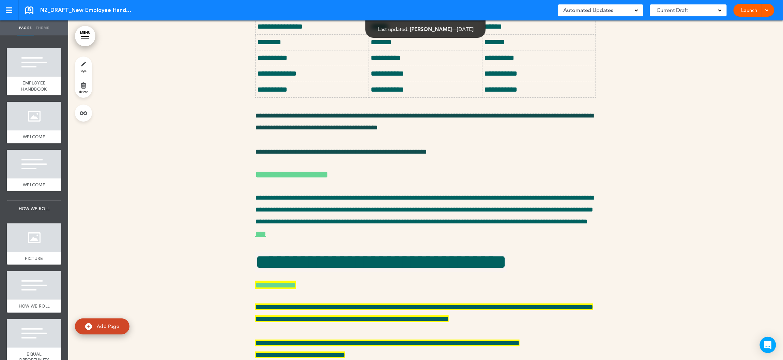
click at [445, 31] on div "Last updated: Linn Stenhaug — Sep 23rd 2025" at bounding box center [426, 29] width 96 height 5
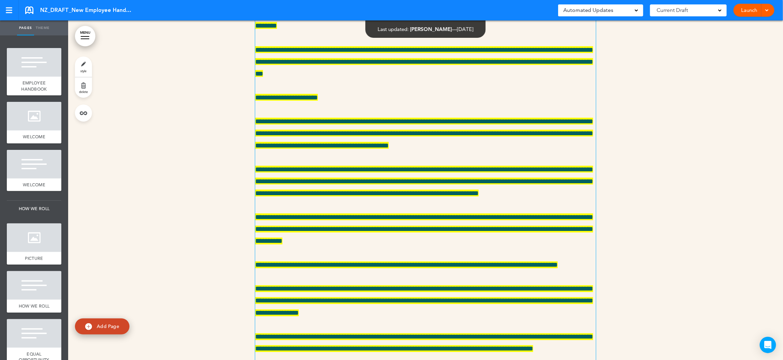
scroll to position [10891, 0]
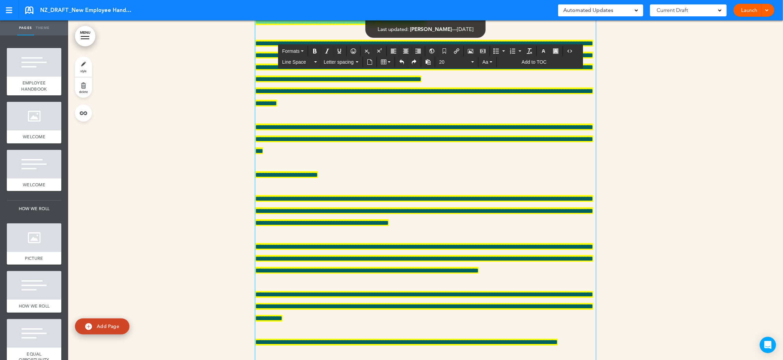
paste div
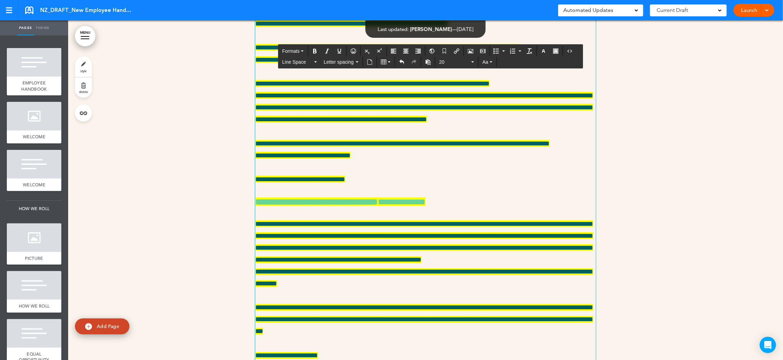
scroll to position [10953, 0]
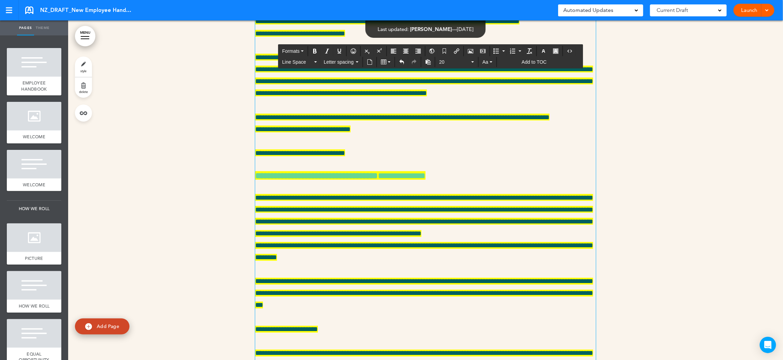
drag, startPoint x: 416, startPoint y: 270, endPoint x: 255, endPoint y: 123, distance: 218.0
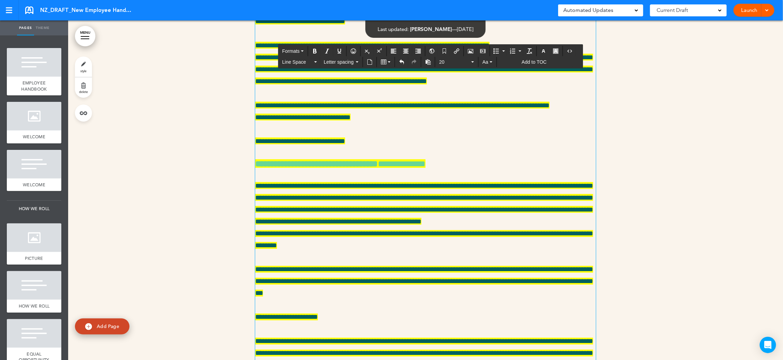
drag, startPoint x: 520, startPoint y: 297, endPoint x: 254, endPoint y: 88, distance: 338.3
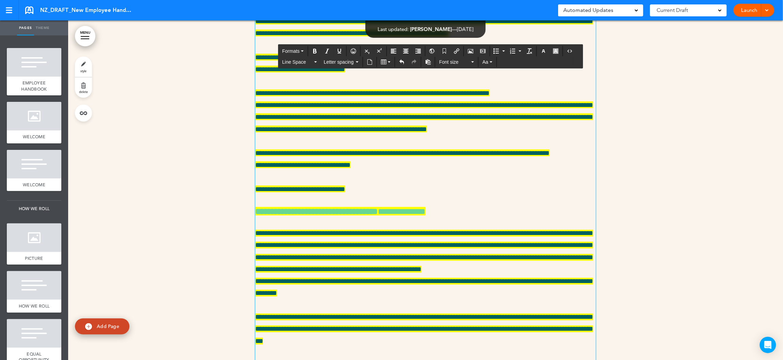
scroll to position [11012, 0]
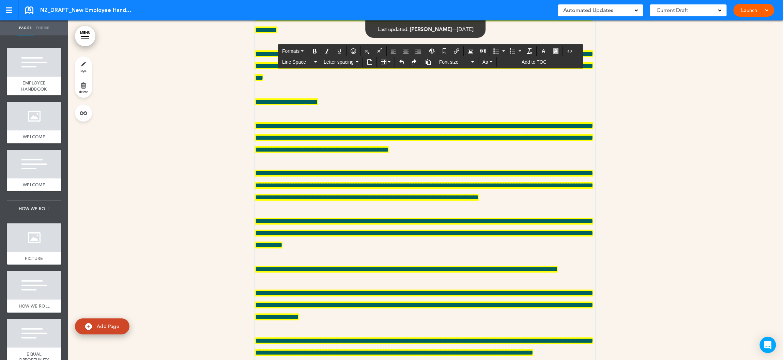
drag, startPoint x: 371, startPoint y: 195, endPoint x: 255, endPoint y: 109, distance: 144.4
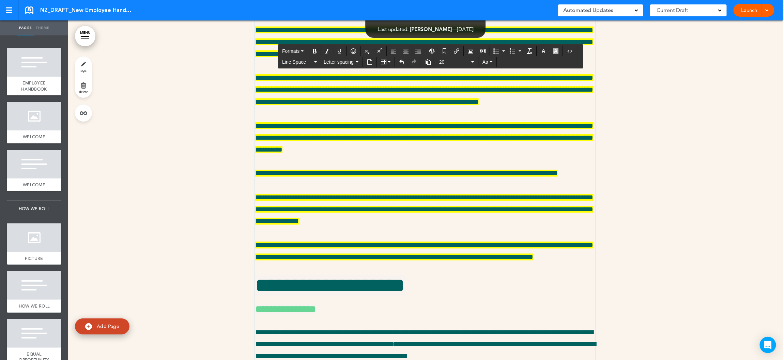
drag, startPoint x: 356, startPoint y: 220, endPoint x: 251, endPoint y: 188, distance: 110.1
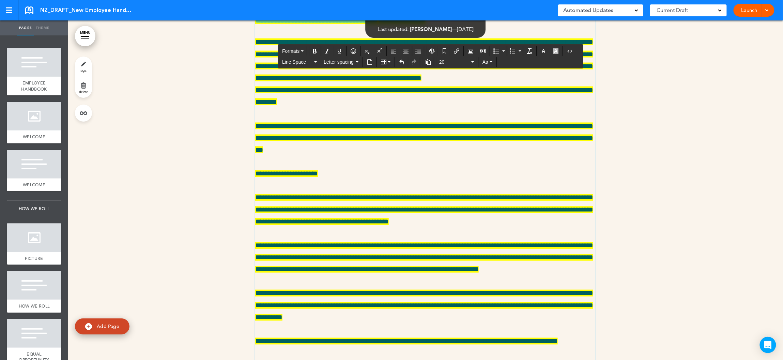
drag, startPoint x: 276, startPoint y: 187, endPoint x: 285, endPoint y: 187, distance: 9.5
drag, startPoint x: 319, startPoint y: 187, endPoint x: 400, endPoint y: 186, distance: 81.8
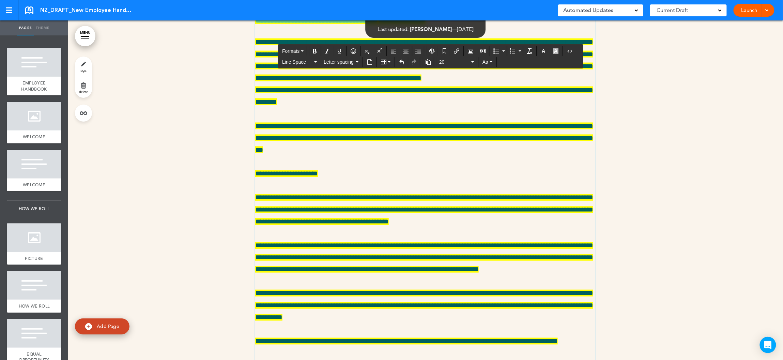
drag, startPoint x: 481, startPoint y: 114, endPoint x: 547, endPoint y: 116, distance: 65.8
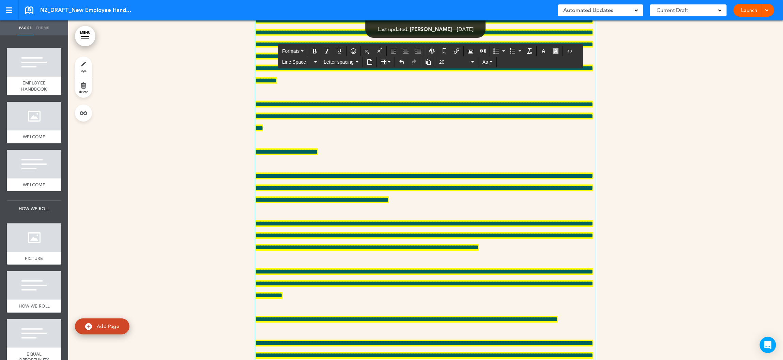
scroll to position [11082, 0]
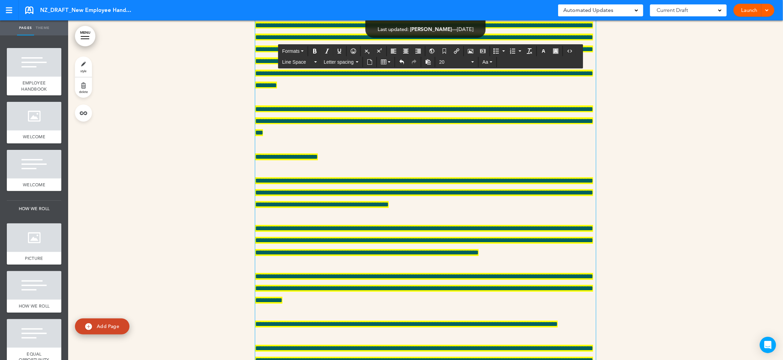
scroll to position [11042, 0]
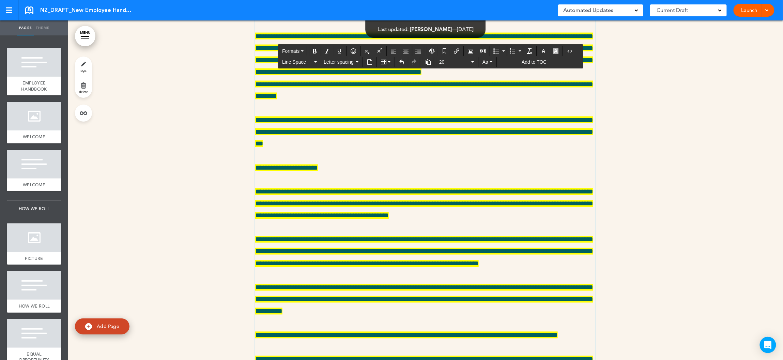
drag, startPoint x: 281, startPoint y: 107, endPoint x: 254, endPoint y: 107, distance: 26.9
click at [317, 51] on icon "Bold" at bounding box center [314, 50] width 5 height 5
click at [546, 51] on icon "button" at bounding box center [543, 50] width 5 height 5
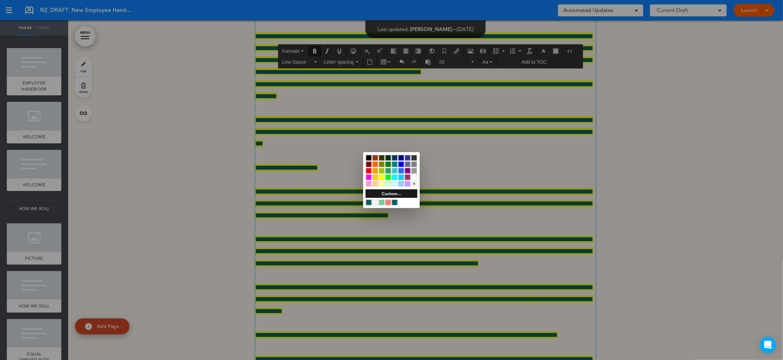
click at [381, 201] on div at bounding box center [382, 203] width 6 height 6
click at [297, 223] on div at bounding box center [391, 180] width 783 height 360
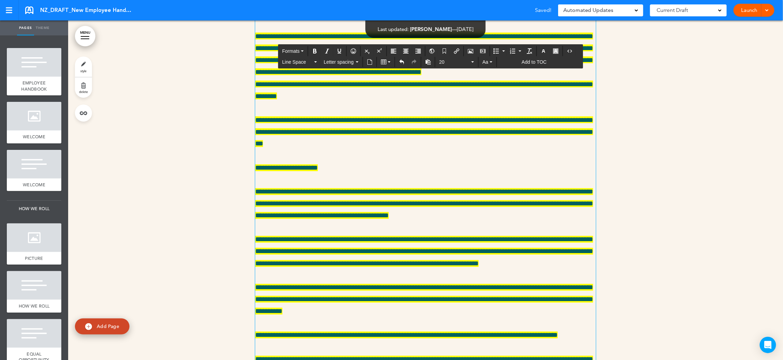
drag, startPoint x: 317, startPoint y: 229, endPoint x: 256, endPoint y: 228, distance: 61.3
click at [546, 51] on icon "button" at bounding box center [543, 50] width 5 height 5
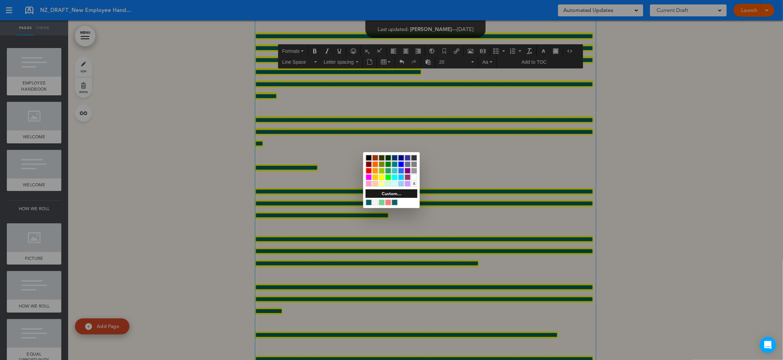
click at [382, 202] on div at bounding box center [382, 203] width 6 height 6
click at [315, 50] on div at bounding box center [391, 180] width 783 height 360
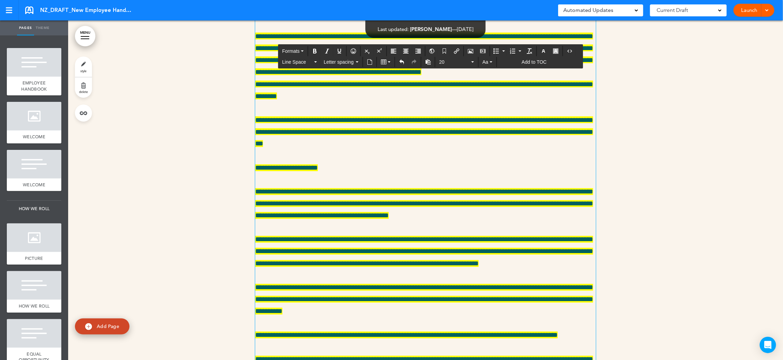
drag, startPoint x: 314, startPoint y: 228, endPoint x: 255, endPoint y: 228, distance: 59.6
click at [318, 52] on icon "Bold" at bounding box center [314, 50] width 5 height 5
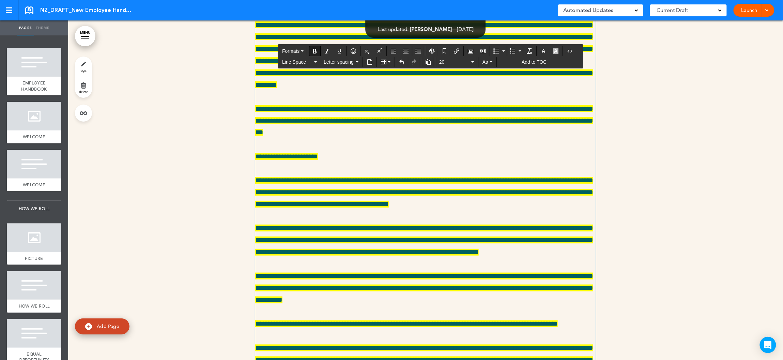
scroll to position [11061, 0]
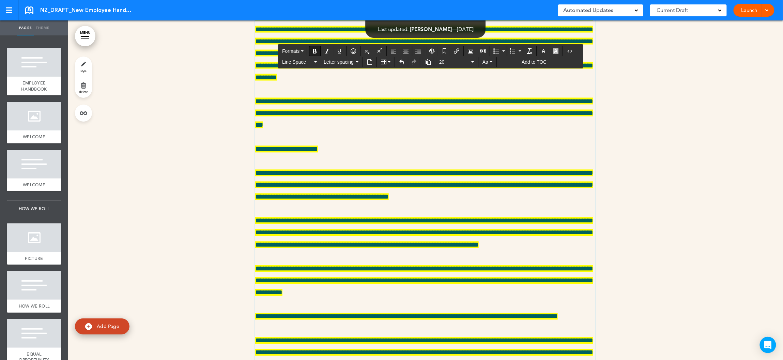
drag, startPoint x: 314, startPoint y: 268, endPoint x: 257, endPoint y: 268, distance: 57.6
click at [315, 49] on icon "Bold" at bounding box center [314, 50] width 5 height 5
click at [546, 49] on icon "button" at bounding box center [543, 50] width 5 height 5
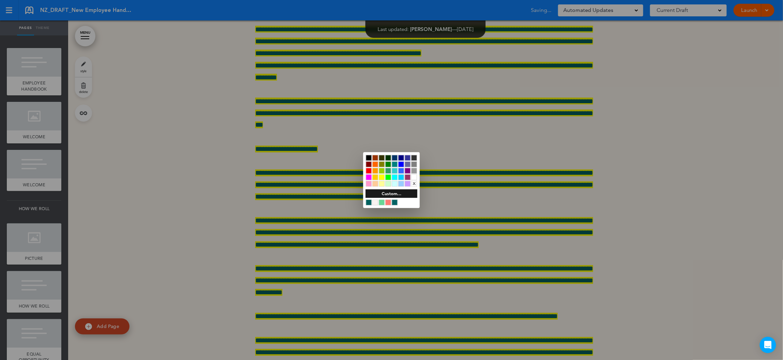
click at [382, 202] on div at bounding box center [382, 203] width 6 height 6
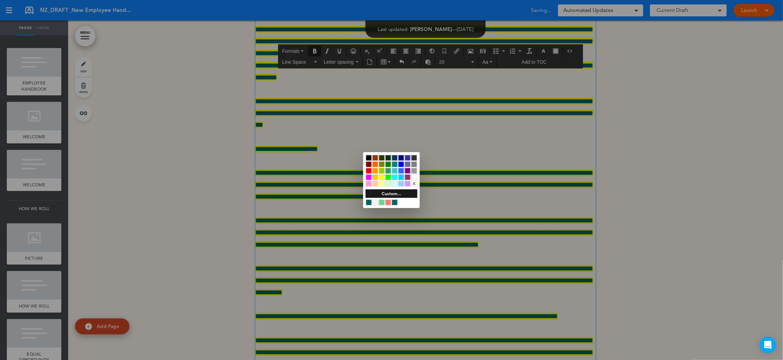
click at [337, 246] on div at bounding box center [391, 180] width 783 height 360
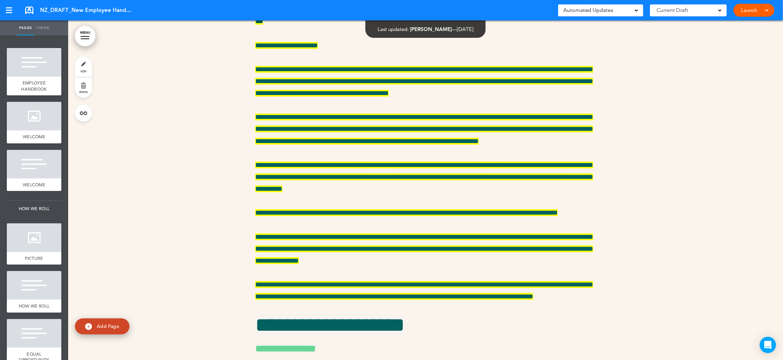
scroll to position [11221, 0]
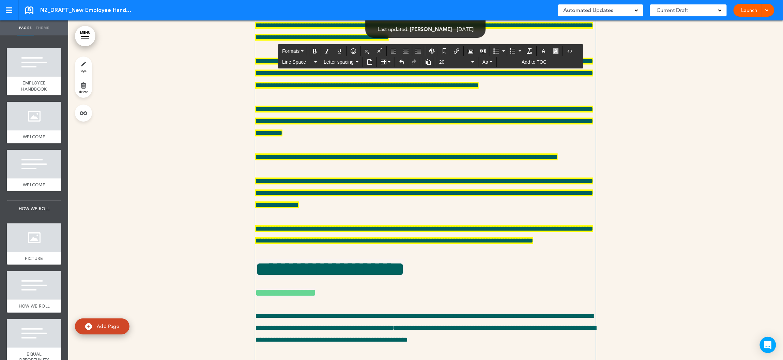
drag, startPoint x: 515, startPoint y: 218, endPoint x: 251, endPoint y: 183, distance: 266.3
click at [251, 183] on div "**********" at bounding box center [425, 309] width 715 height 2922
click at [558, 52] on icon "button" at bounding box center [555, 50] width 5 height 5
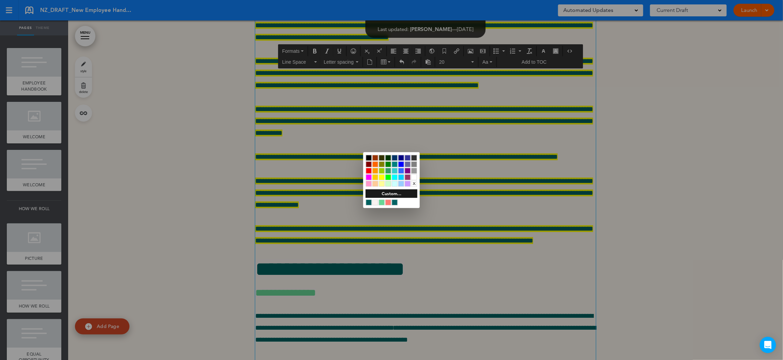
click at [414, 184] on div "x" at bounding box center [414, 184] width 6 height 6
click at [320, 205] on div at bounding box center [391, 180] width 783 height 360
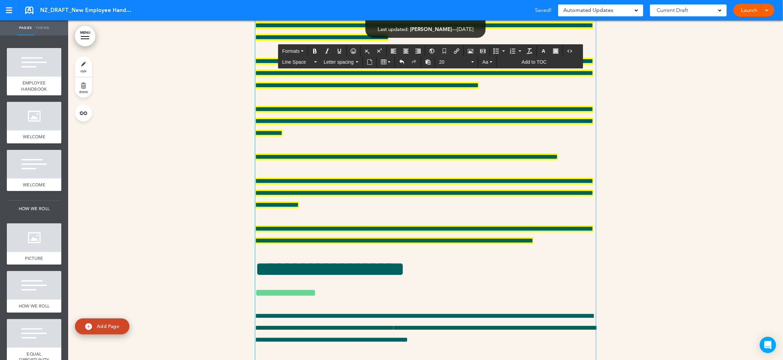
drag, startPoint x: 501, startPoint y: 182, endPoint x: 524, endPoint y: 181, distance: 22.8
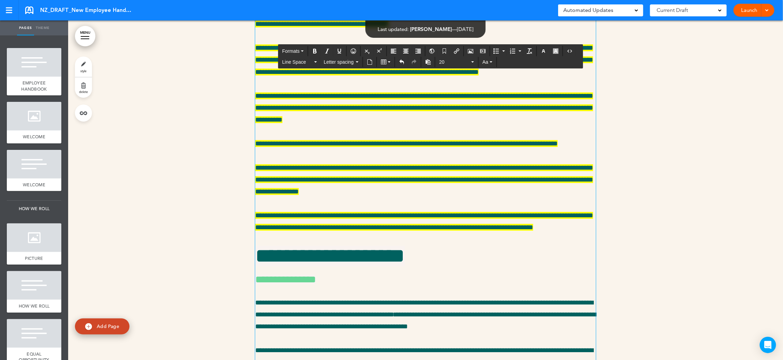
scroll to position [11250, 0]
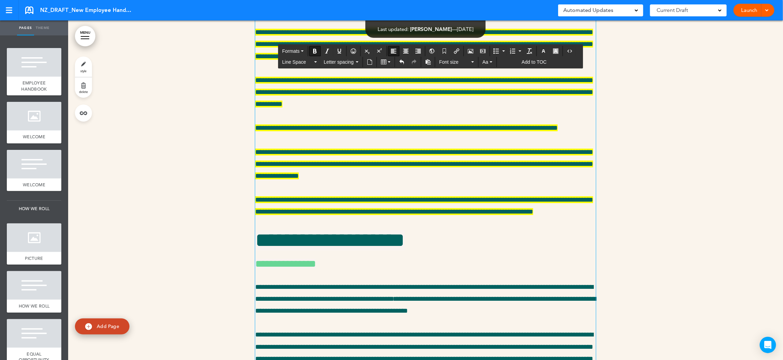
drag, startPoint x: 382, startPoint y: 222, endPoint x: 256, endPoint y: 222, distance: 125.7
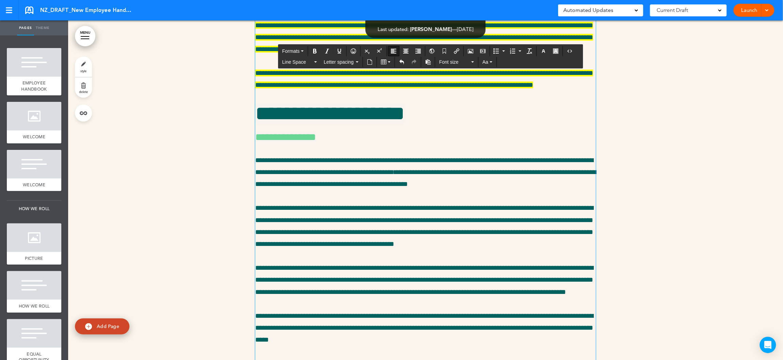
scroll to position [11380, 0]
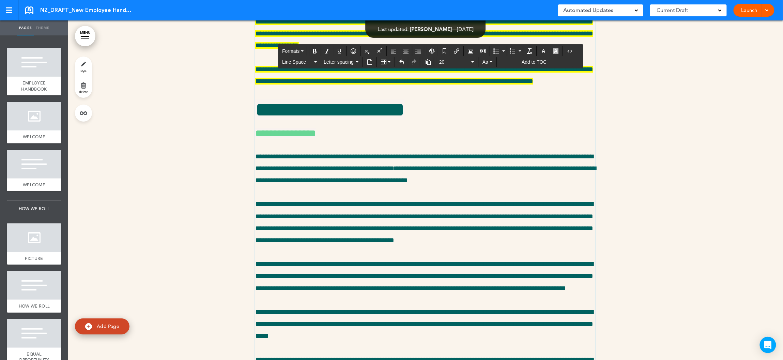
drag, startPoint x: 332, startPoint y: 258, endPoint x: 244, endPoint y: 208, distance: 101.6
click at [244, 208] on div "**********" at bounding box center [425, 150] width 715 height 2922
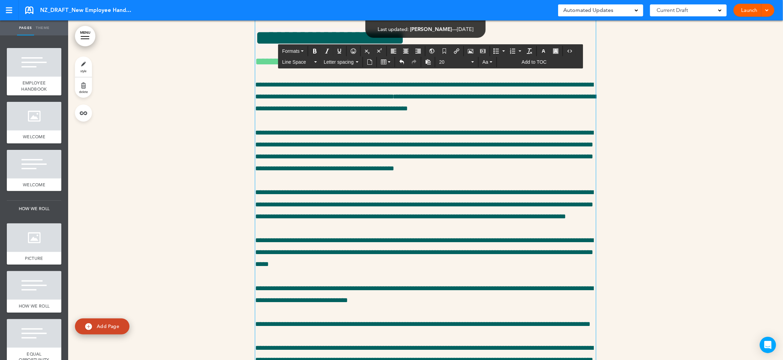
drag, startPoint x: 586, startPoint y: 281, endPoint x: 247, endPoint y: 257, distance: 340.2
click at [247, 257] on div "**********" at bounding box center [425, 114] width 715 height 2850
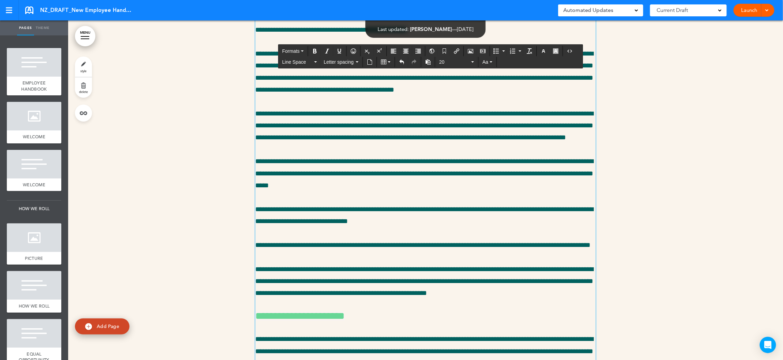
scroll to position [11459, 0]
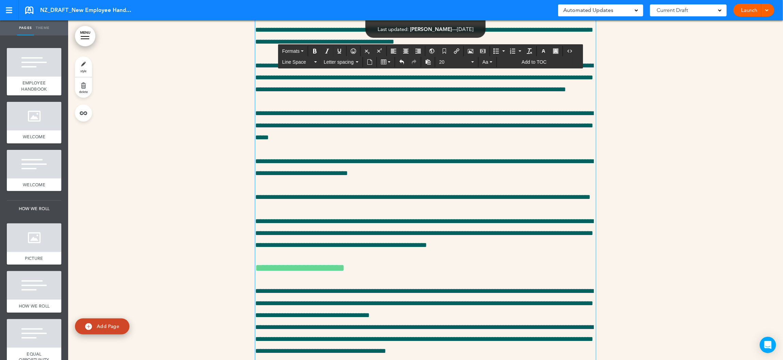
drag, startPoint x: 288, startPoint y: 325, endPoint x: 257, endPoint y: 130, distance: 197.2
click at [257, 130] on div "**********" at bounding box center [425, 8] width 341 height 2746
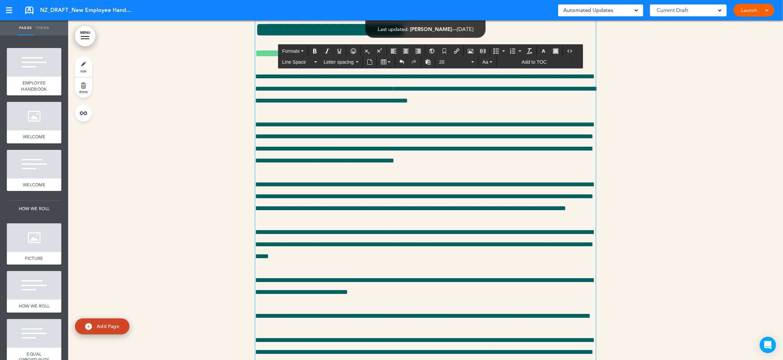
drag, startPoint x: 287, startPoint y: 323, endPoint x: 253, endPoint y: 155, distance: 170.7
click at [253, 155] on div "**********" at bounding box center [425, 130] width 715 height 2802
click at [558, 51] on icon "button" at bounding box center [555, 50] width 5 height 5
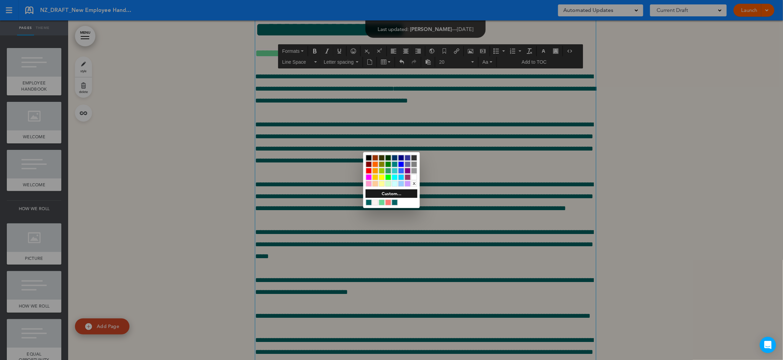
click at [415, 183] on div "x" at bounding box center [414, 184] width 6 height 6
click at [674, 155] on div at bounding box center [391, 180] width 783 height 360
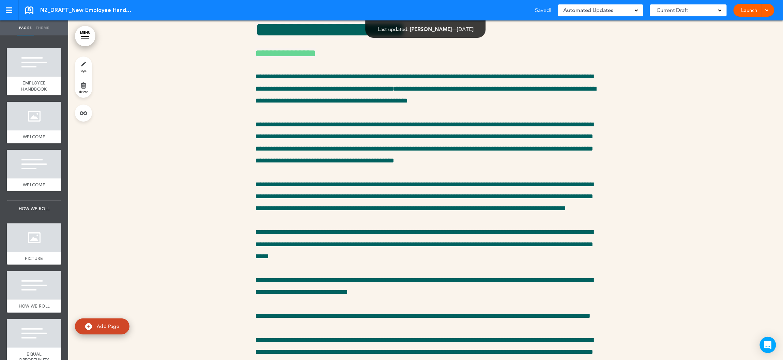
click at [747, 8] on link "Launch" at bounding box center [749, 10] width 21 height 13
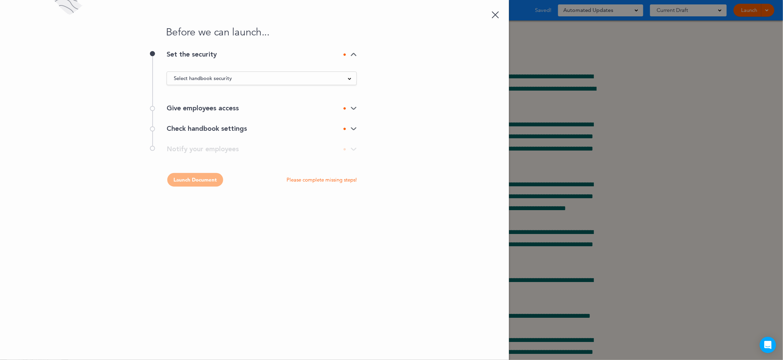
scroll to position [0, 0]
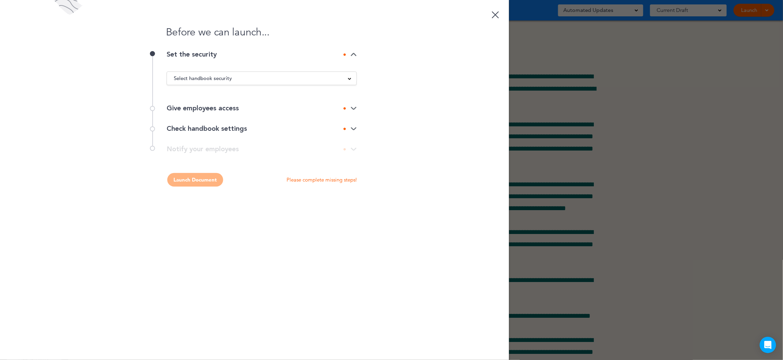
click at [498, 15] on link at bounding box center [496, 14] width 14 height 14
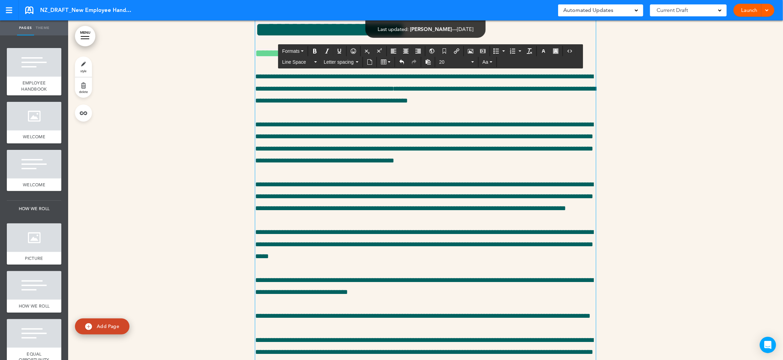
click at [754, 11] on link "Launch" at bounding box center [749, 10] width 21 height 13
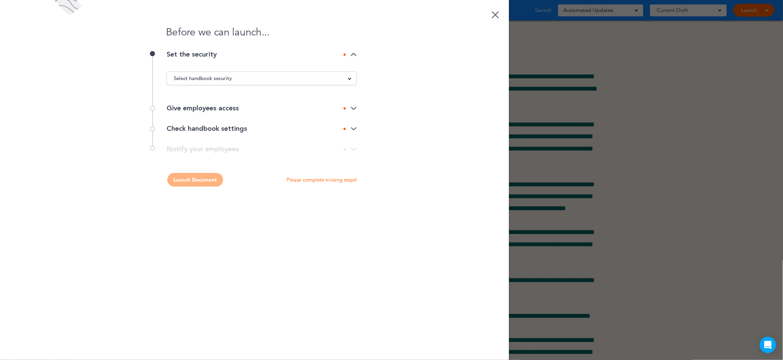
click at [497, 14] on link at bounding box center [496, 14] width 14 height 14
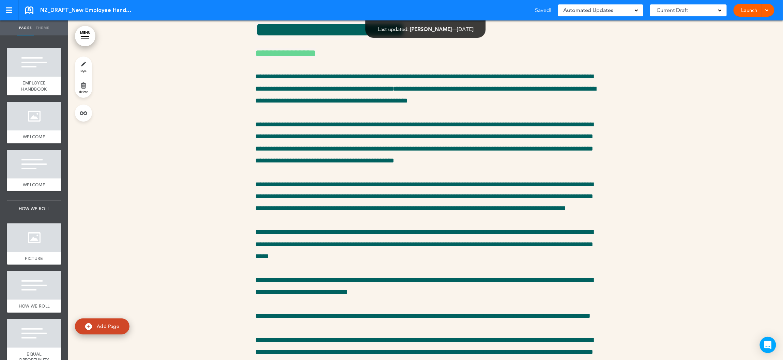
click at [768, 10] on span at bounding box center [766, 9] width 4 height 4
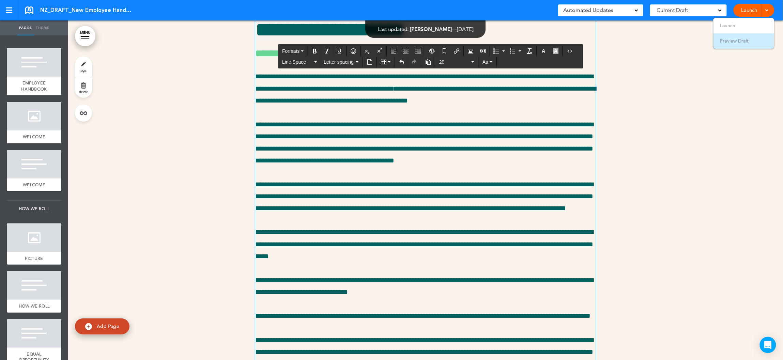
click at [730, 41] on span "Preview Draft" at bounding box center [734, 41] width 29 height 6
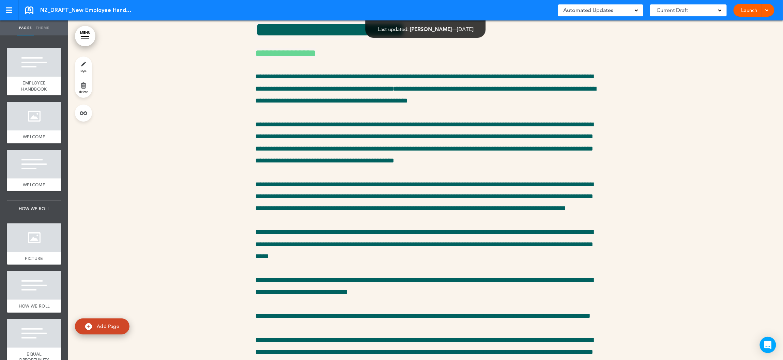
click at [208, 197] on div at bounding box center [425, 130] width 715 height 2802
click at [193, 257] on div at bounding box center [425, 130] width 715 height 2802
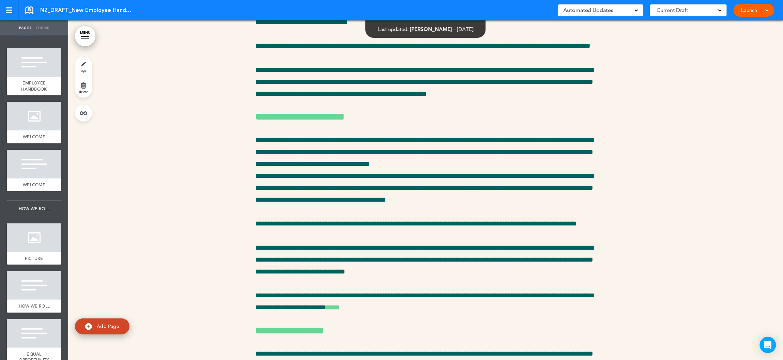
scroll to position [11668, 0]
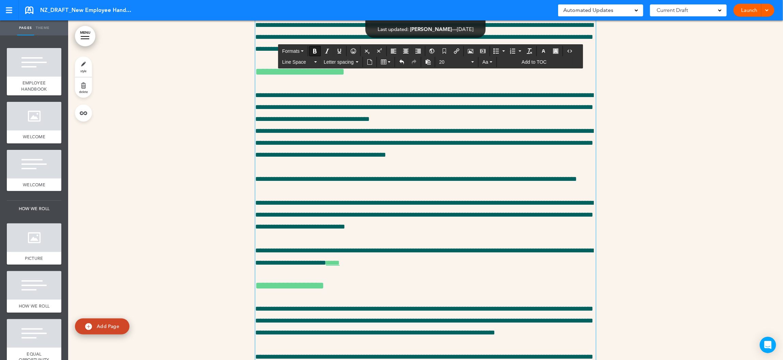
drag, startPoint x: 272, startPoint y: 249, endPoint x: 255, endPoint y: 229, distance: 26.6
click at [315, 52] on icon "Bold" at bounding box center [314, 50] width 5 height 5
click at [336, 61] on span "Letter spacing" at bounding box center [339, 62] width 31 height 7
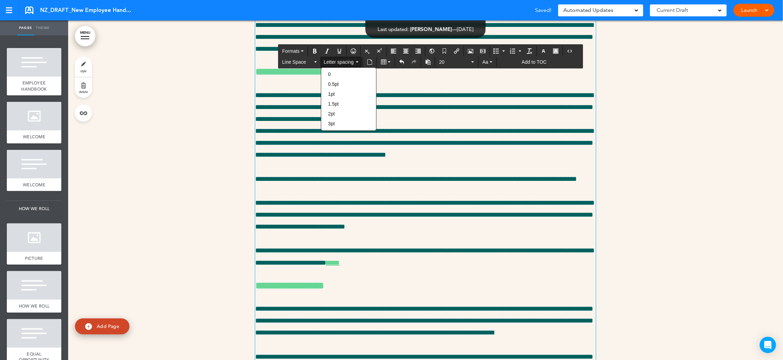
click at [336, 61] on span "Letter spacing" at bounding box center [339, 62] width 31 height 7
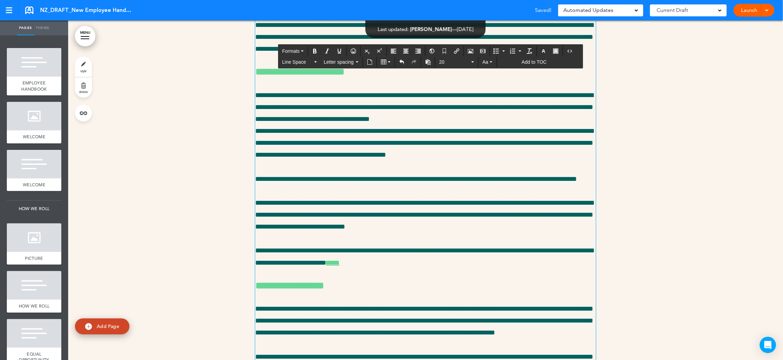
drag, startPoint x: 278, startPoint y: 251, endPoint x: 254, endPoint y: 229, distance: 31.8
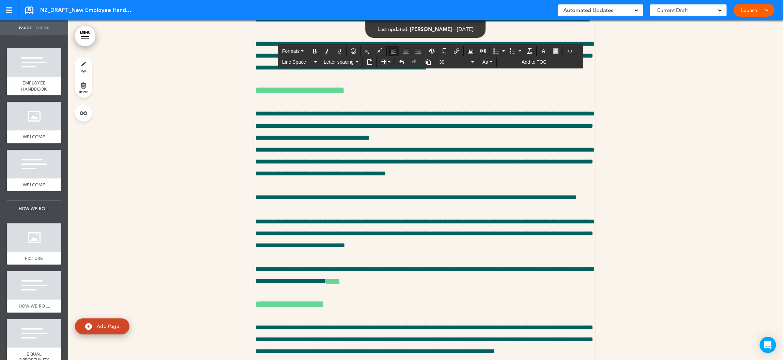
drag, startPoint x: 278, startPoint y: 187, endPoint x: 256, endPoint y: 169, distance: 28.6
click at [546, 52] on icon "button" at bounding box center [543, 50] width 5 height 5
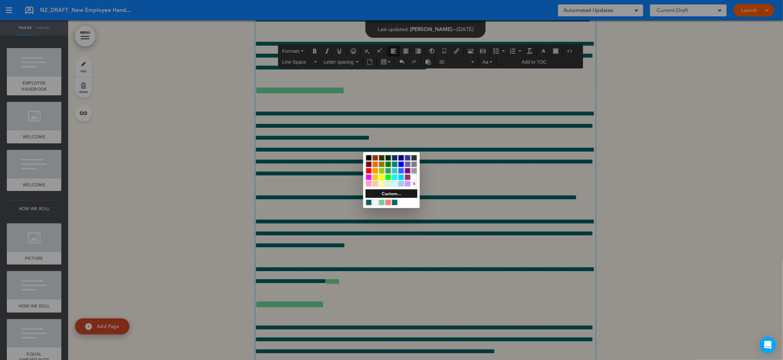
click at [368, 202] on div at bounding box center [369, 203] width 6 height 6
click at [562, 53] on div at bounding box center [391, 180] width 783 height 360
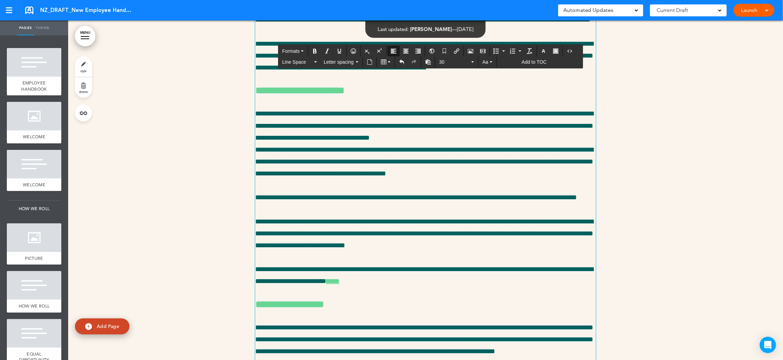
drag, startPoint x: 278, startPoint y: 190, endPoint x: 253, endPoint y: 169, distance: 32.9
click at [558, 50] on icon "button" at bounding box center [555, 50] width 5 height 5
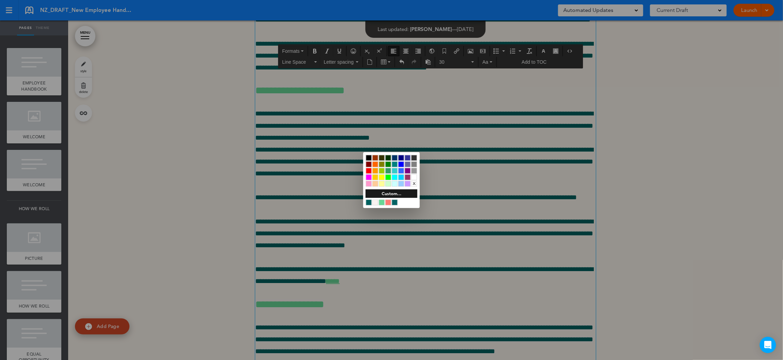
click at [383, 177] on div at bounding box center [382, 177] width 6 height 6
click at [333, 186] on div at bounding box center [391, 180] width 783 height 360
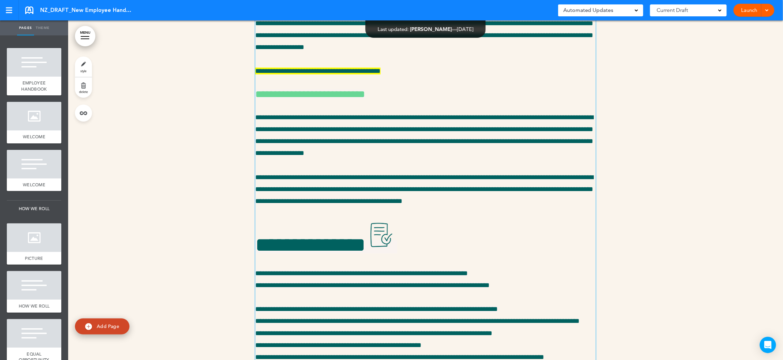
scroll to position [12387, 0]
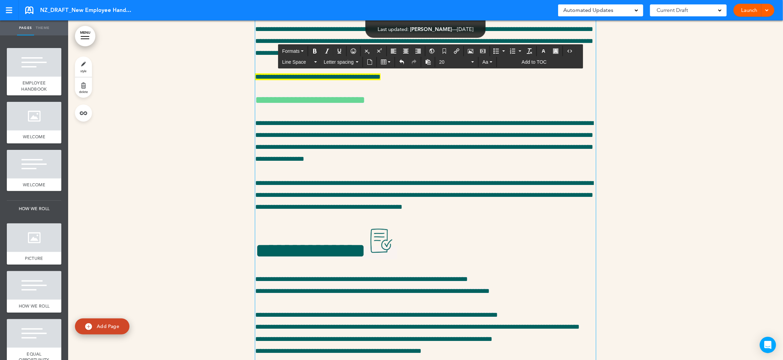
drag, startPoint x: 324, startPoint y: 169, endPoint x: 324, endPoint y: 177, distance: 8.2
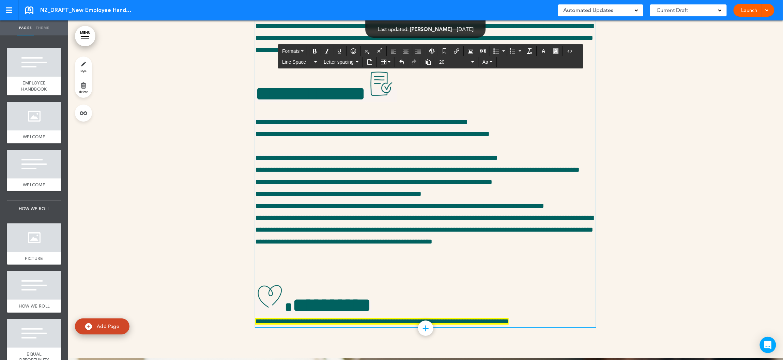
scroll to position [12569, 0]
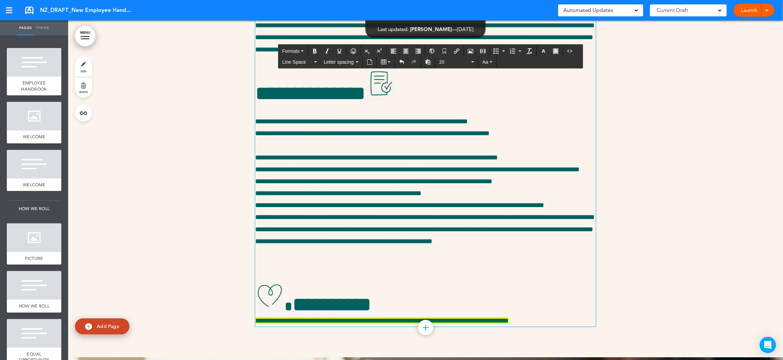
drag, startPoint x: 333, startPoint y: 222, endPoint x: 256, endPoint y: 222, distance: 76.3
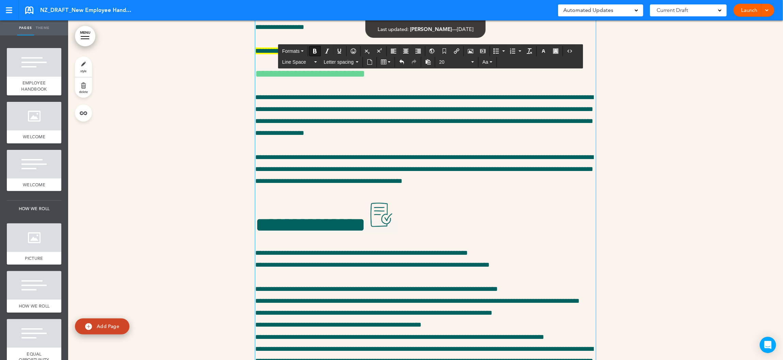
scroll to position [12638, 0]
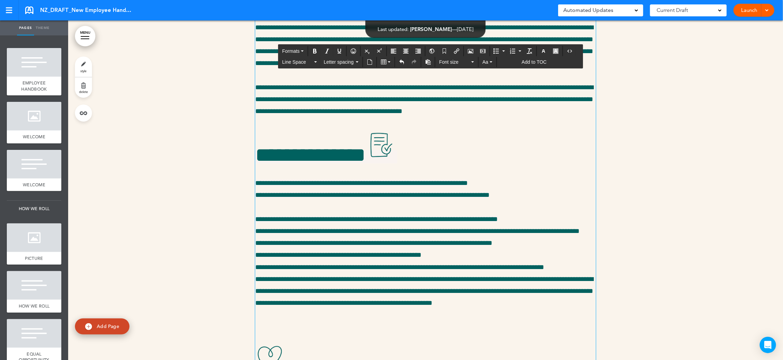
drag, startPoint x: 546, startPoint y: 274, endPoint x: 255, endPoint y: 177, distance: 306.8
click at [456, 63] on span "Font size" at bounding box center [454, 62] width 31 height 7
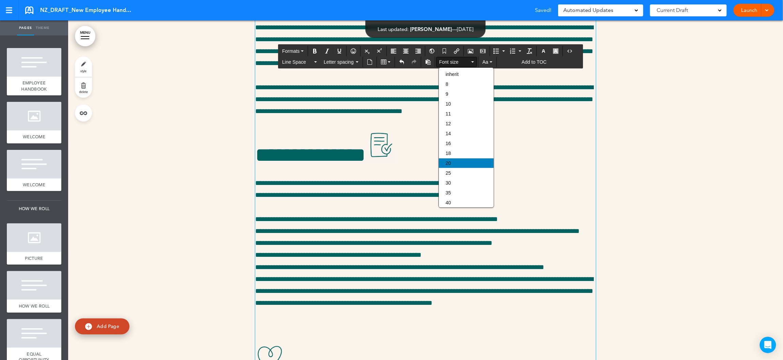
click at [454, 166] on div "20" at bounding box center [466, 163] width 55 height 10
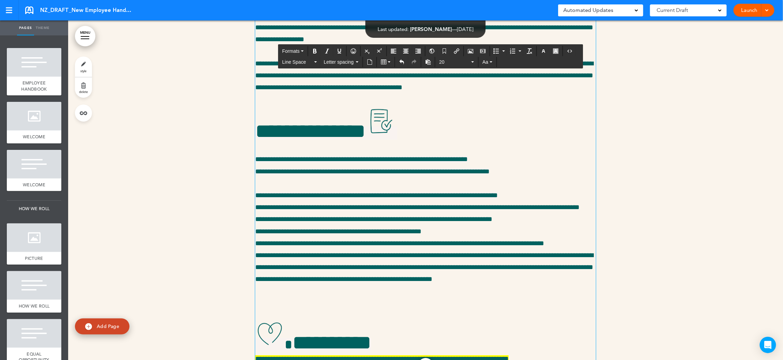
click at [298, 50] on span "Formats" at bounding box center [290, 50] width 17 height 5
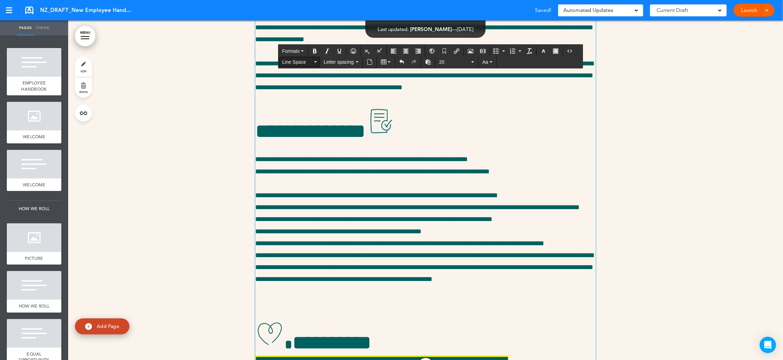
click at [288, 63] on span "Line Space" at bounding box center [297, 62] width 31 height 7
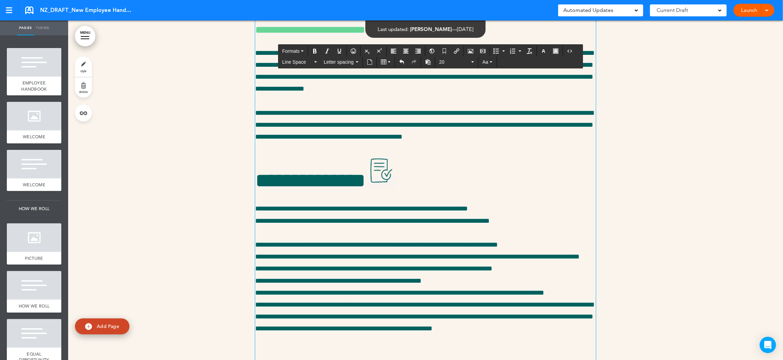
scroll to position [12584, 0]
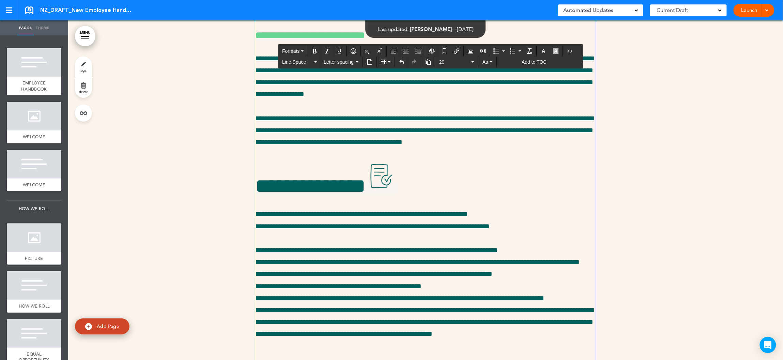
drag, startPoint x: 491, startPoint y: 305, endPoint x: 253, endPoint y: 235, distance: 247.8
click at [492, 62] on icon "button" at bounding box center [491, 61] width 3 height 1
click at [534, 62] on span "Add to TOC" at bounding box center [534, 61] width 25 height 5
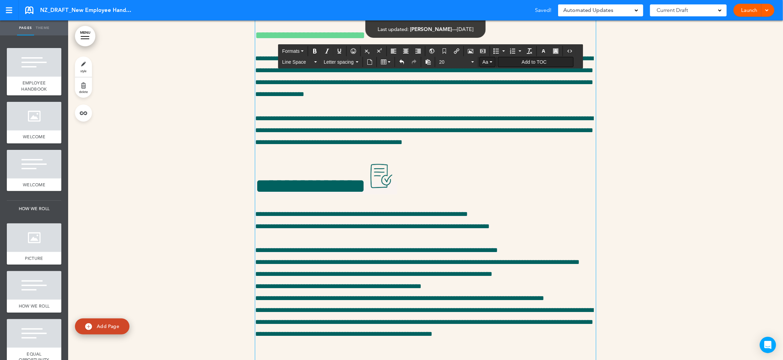
type input "**********"
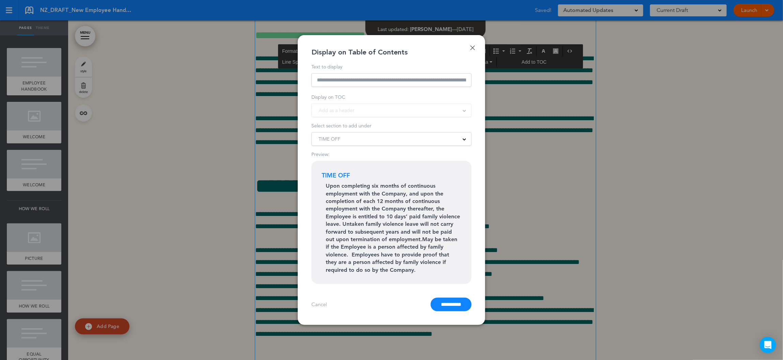
click at [506, 141] on div at bounding box center [391, 180] width 783 height 360
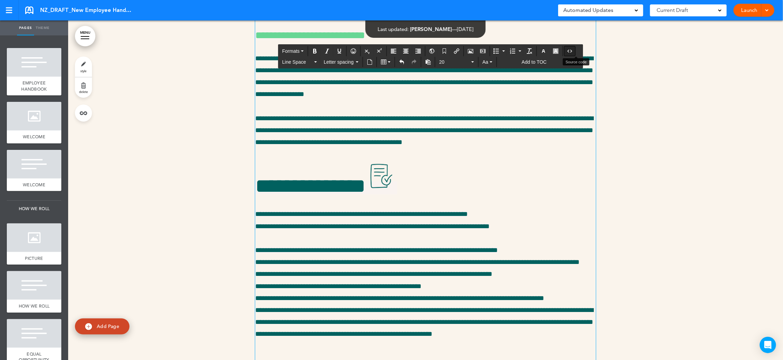
click at [572, 49] on icon "Source code" at bounding box center [569, 50] width 5 height 5
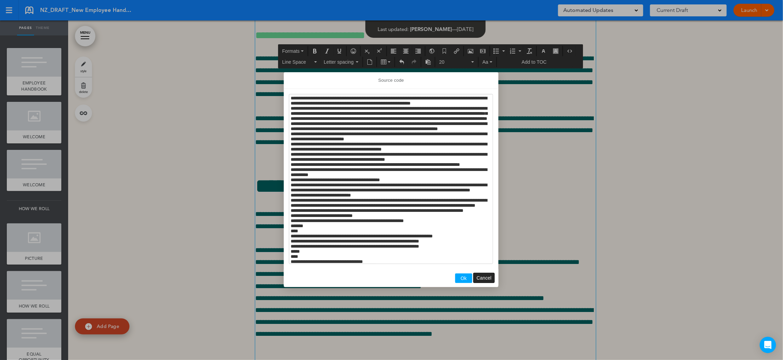
click at [477, 278] on span "Cancel" at bounding box center [484, 277] width 15 height 5
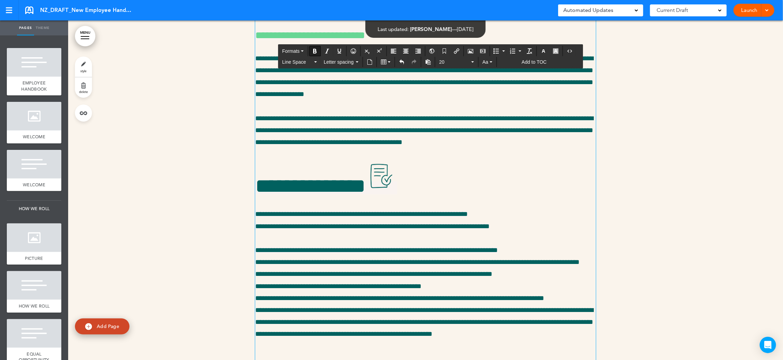
drag, startPoint x: 337, startPoint y: 208, endPoint x: 254, endPoint y: 209, distance: 82.1
click at [455, 59] on span "20" at bounding box center [454, 62] width 31 height 7
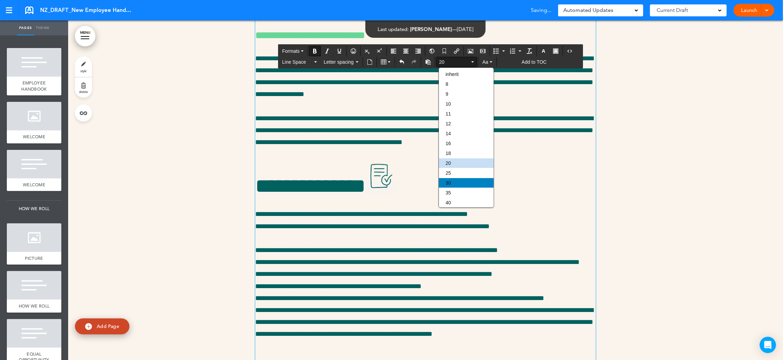
click at [457, 181] on div "30" at bounding box center [466, 183] width 55 height 10
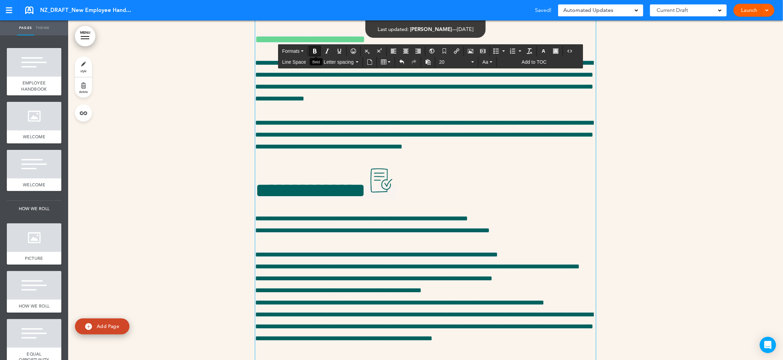
click at [317, 50] on icon "Bold" at bounding box center [314, 50] width 5 height 5
click at [558, 51] on icon "button" at bounding box center [555, 50] width 5 height 5
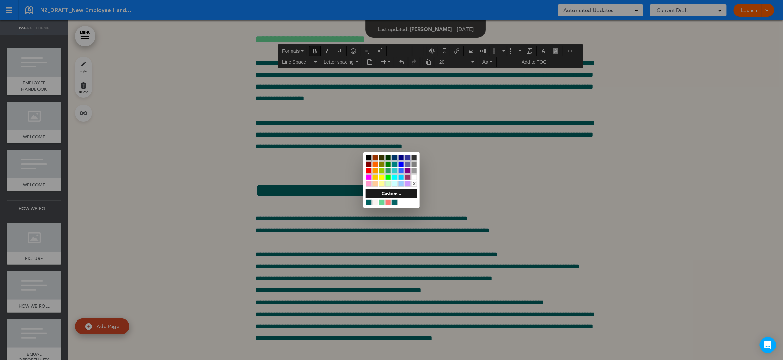
click at [383, 202] on div at bounding box center [382, 203] width 6 height 6
click at [336, 248] on div at bounding box center [391, 180] width 783 height 360
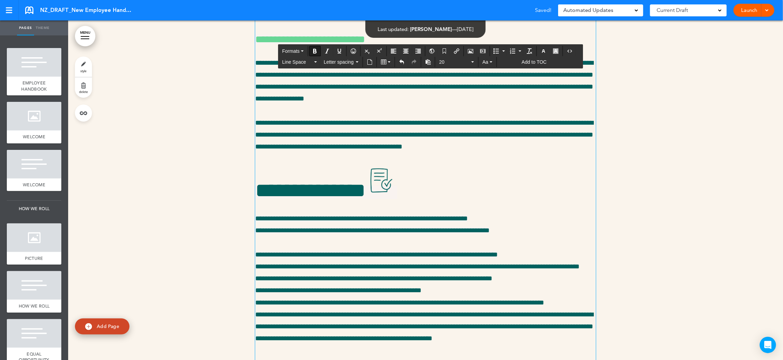
drag, startPoint x: 374, startPoint y: 210, endPoint x: 257, endPoint y: 211, distance: 116.9
click at [558, 49] on icon "button" at bounding box center [555, 50] width 5 height 5
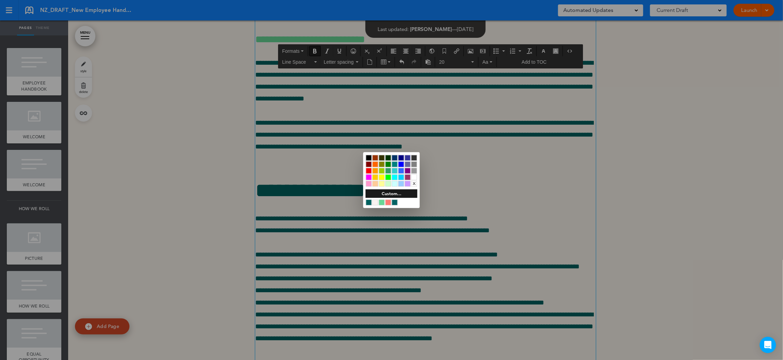
click at [414, 185] on div "x" at bounding box center [414, 184] width 6 height 6
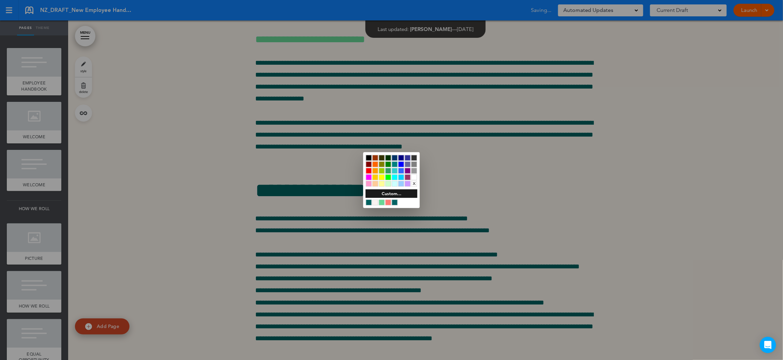
click at [339, 231] on div at bounding box center [391, 180] width 783 height 360
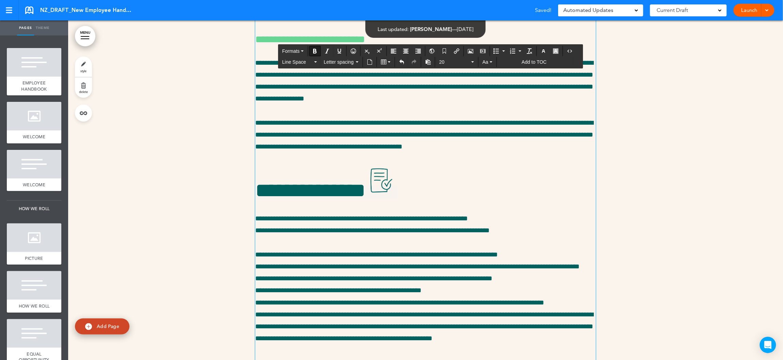
drag, startPoint x: 376, startPoint y: 208, endPoint x: 248, endPoint y: 209, distance: 128.4
click at [546, 52] on icon "button" at bounding box center [543, 50] width 5 height 5
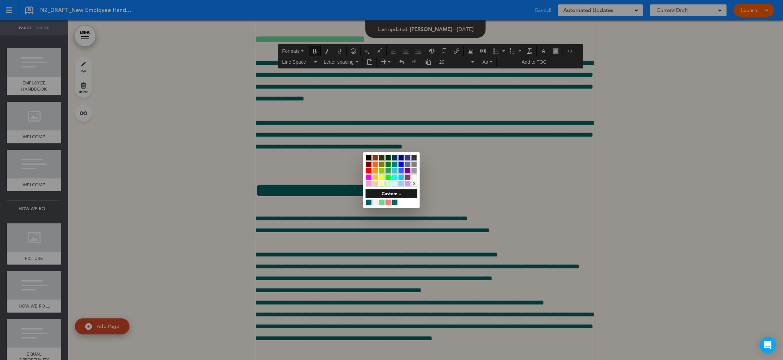
click at [383, 202] on div at bounding box center [382, 203] width 6 height 6
click at [338, 243] on div at bounding box center [391, 180] width 783 height 360
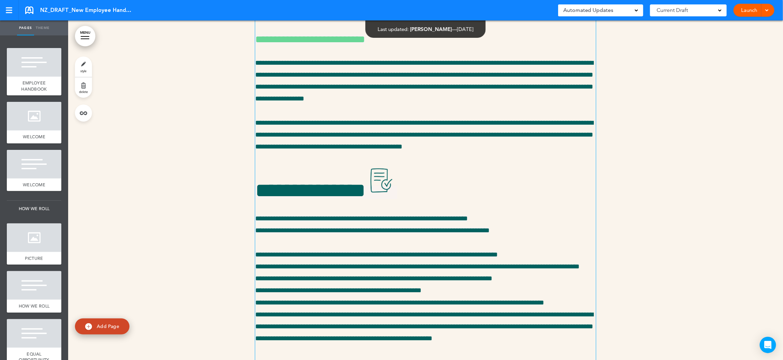
scroll to position [12692, 0]
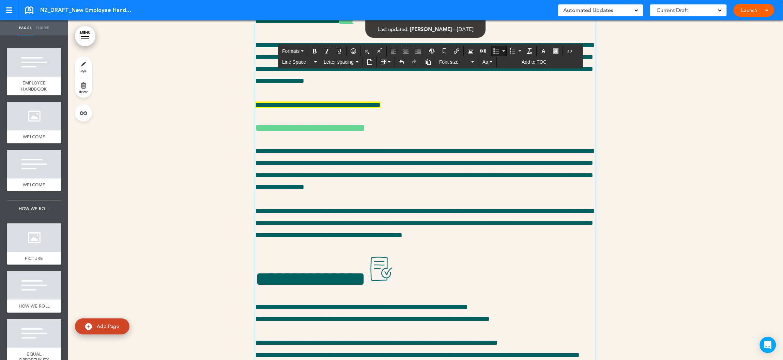
scroll to position [12806, 0]
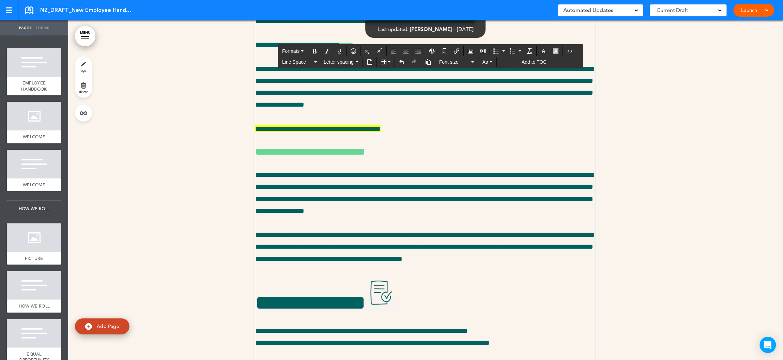
drag, startPoint x: 455, startPoint y: 282, endPoint x: 251, endPoint y: 132, distance: 253.9
click at [488, 63] on span "Aa" at bounding box center [485, 61] width 6 height 5
click at [487, 62] on span "Aa" at bounding box center [485, 61] width 6 height 5
click at [546, 52] on icon "button" at bounding box center [543, 50] width 5 height 5
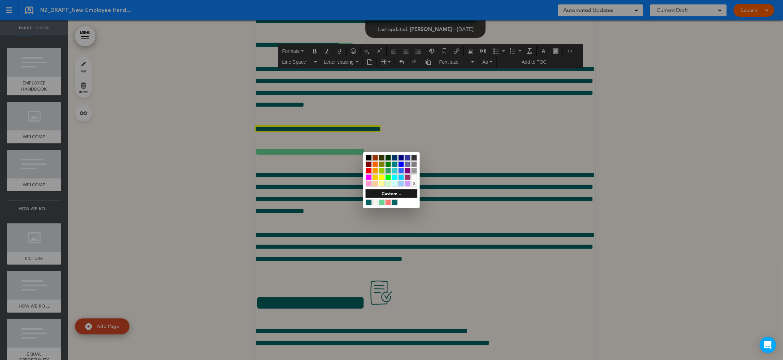
click at [482, 65] on div at bounding box center [391, 180] width 783 height 360
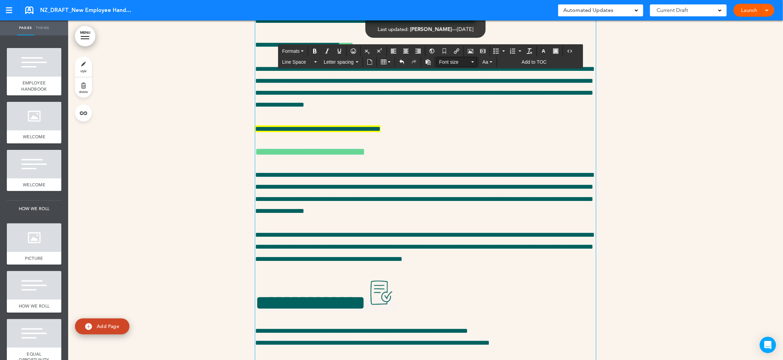
click at [460, 64] on span "Font size" at bounding box center [454, 62] width 31 height 7
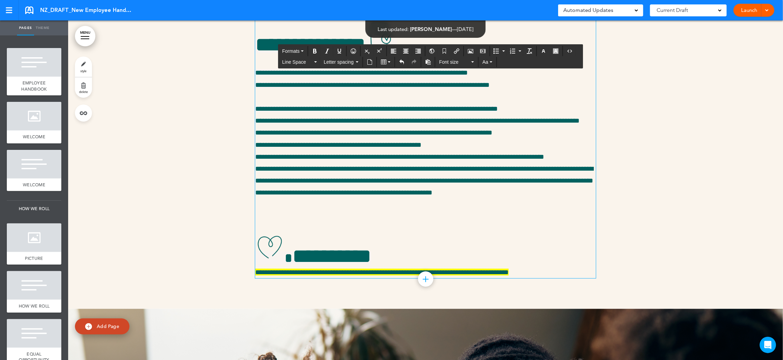
scroll to position [13045, 0]
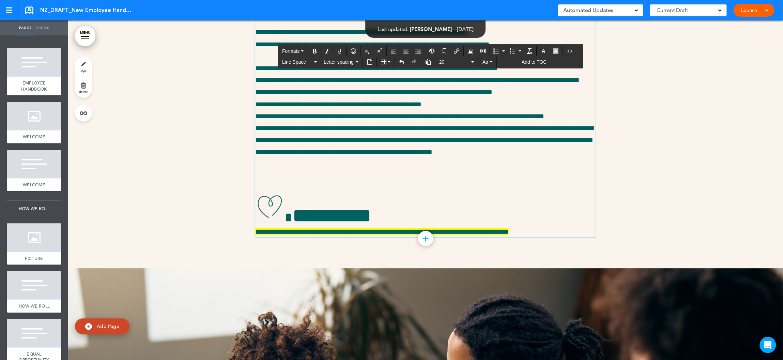
drag, startPoint x: 455, startPoint y: 244, endPoint x: 438, endPoint y: 244, distance: 17.0
drag, startPoint x: 435, startPoint y: 271, endPoint x: 290, endPoint y: 262, distance: 145.1
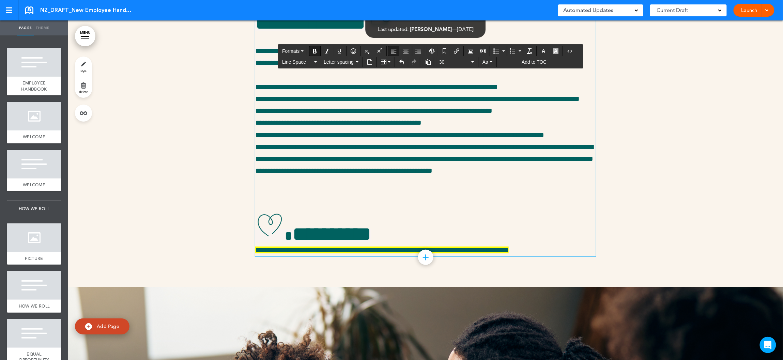
drag, startPoint x: 406, startPoint y: 196, endPoint x: 252, endPoint y: 189, distance: 154.2
click at [546, 51] on icon "button" at bounding box center [543, 50] width 5 height 5
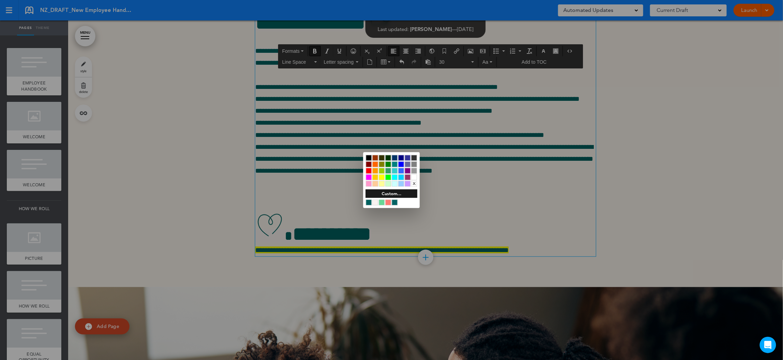
drag, startPoint x: 370, startPoint y: 201, endPoint x: 374, endPoint y: 201, distance: 4.4
click at [370, 201] on div at bounding box center [369, 203] width 6 height 6
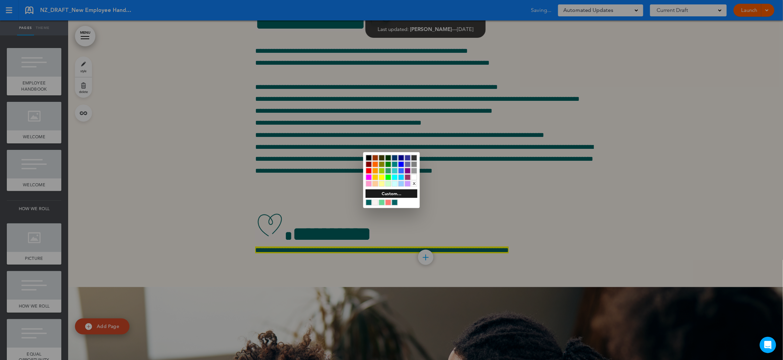
click at [561, 50] on div at bounding box center [391, 180] width 783 height 360
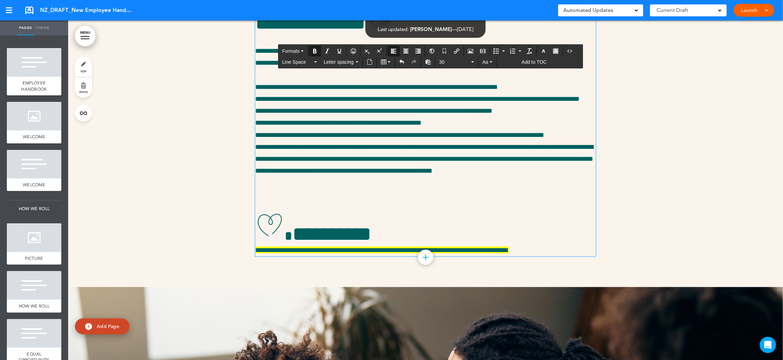
drag, startPoint x: 420, startPoint y: 199, endPoint x: 248, endPoint y: 190, distance: 171.9
click at [558, 49] on icon "button" at bounding box center [555, 50] width 5 height 5
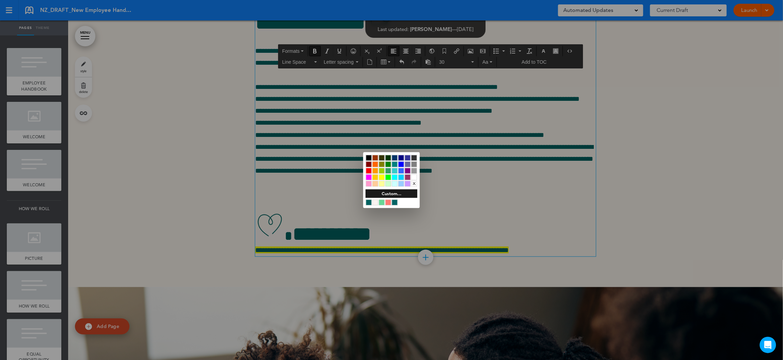
click at [382, 179] on div at bounding box center [382, 177] width 6 height 6
click at [318, 242] on div at bounding box center [391, 180] width 783 height 360
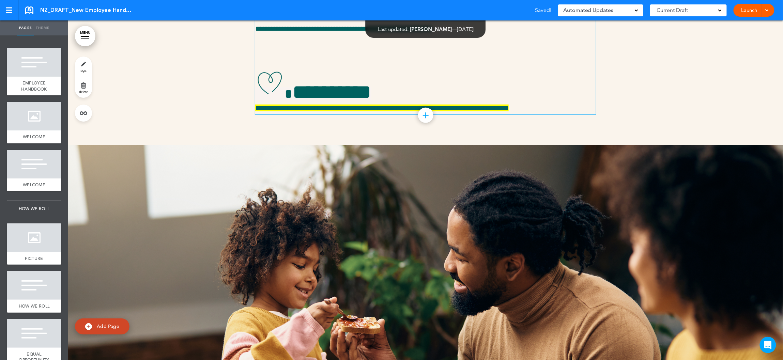
scroll to position [13225, 0]
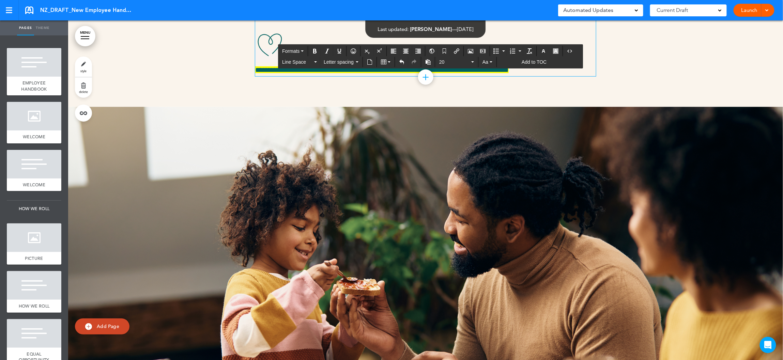
drag, startPoint x: 401, startPoint y: 216, endPoint x: 254, endPoint y: 218, distance: 147.2
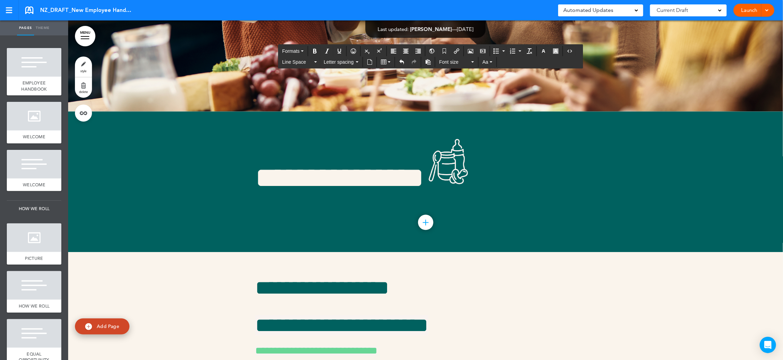
scroll to position [13589, 0]
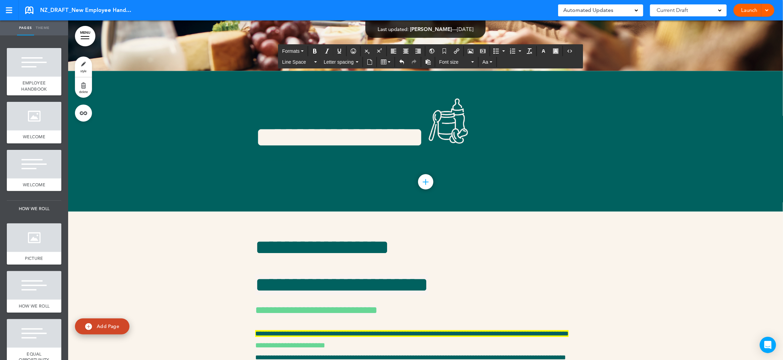
drag, startPoint x: 559, startPoint y: 253, endPoint x: 254, endPoint y: 258, distance: 304.6
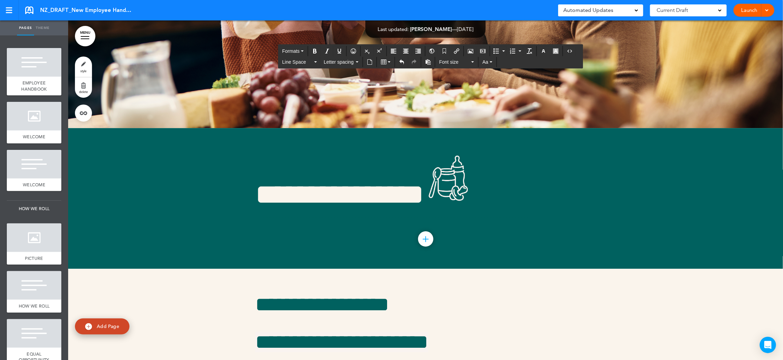
scroll to position [13745, 0]
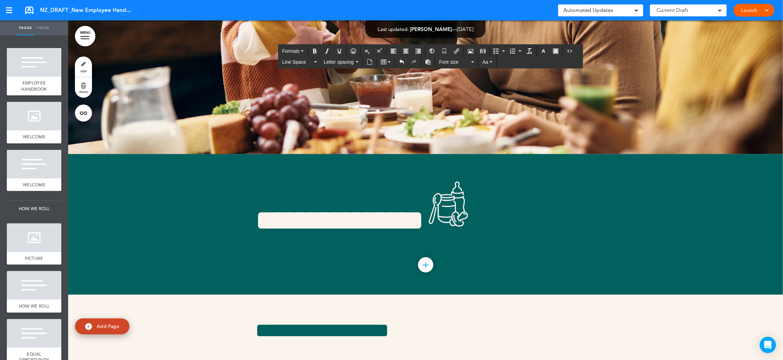
drag, startPoint x: 381, startPoint y: 303, endPoint x: 443, endPoint y: 303, distance: 61.3
click at [558, 51] on icon "button" at bounding box center [555, 50] width 5 height 5
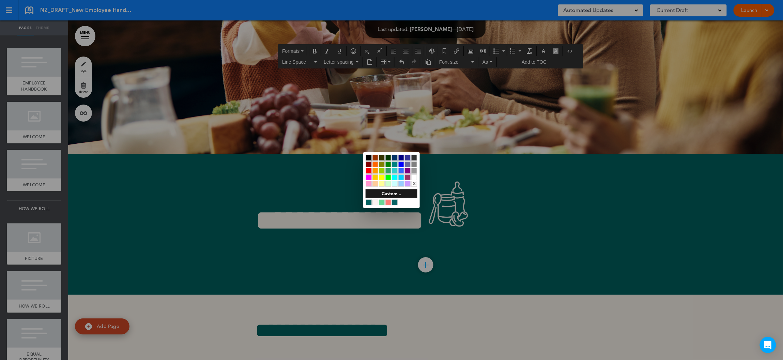
click at [382, 176] on div at bounding box center [382, 177] width 6 height 6
click at [322, 165] on div at bounding box center [391, 180] width 783 height 360
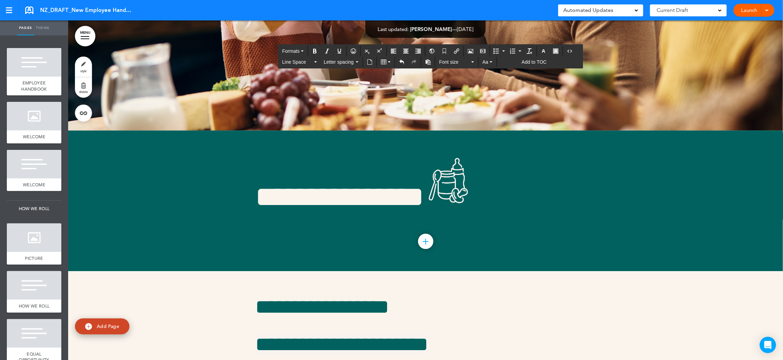
drag, startPoint x: 257, startPoint y: 110, endPoint x: 565, endPoint y: 298, distance: 361.0
click at [454, 63] on span "Font size" at bounding box center [454, 62] width 31 height 7
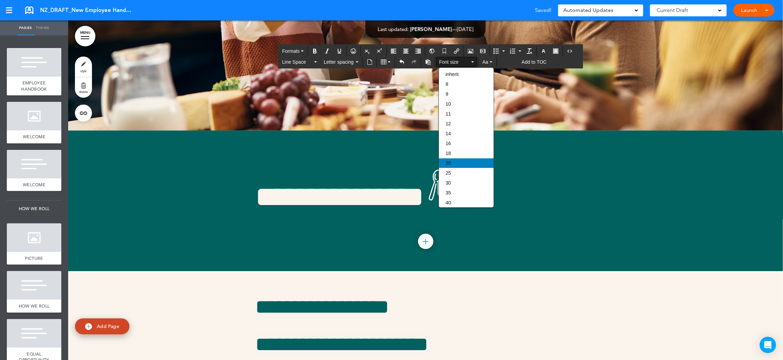
click at [452, 162] on div "20" at bounding box center [466, 163] width 55 height 10
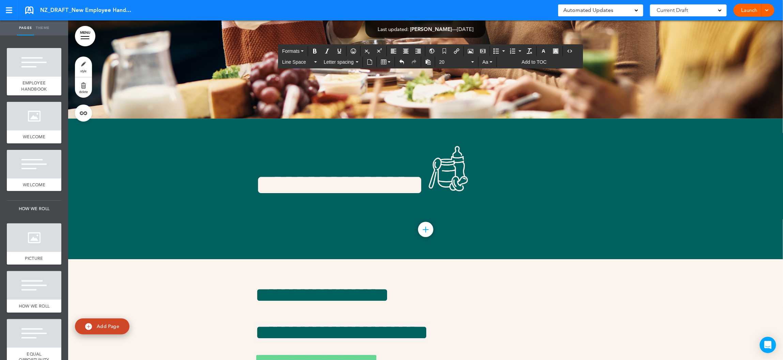
drag, startPoint x: 454, startPoint y: 231, endPoint x: 256, endPoint y: 232, distance: 198.6
click at [546, 50] on icon "button" at bounding box center [543, 50] width 5 height 5
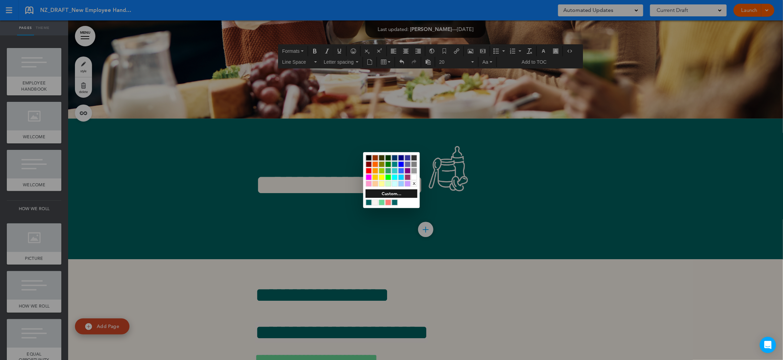
click at [382, 202] on div at bounding box center [382, 203] width 6 height 6
click at [231, 207] on div at bounding box center [391, 180] width 783 height 360
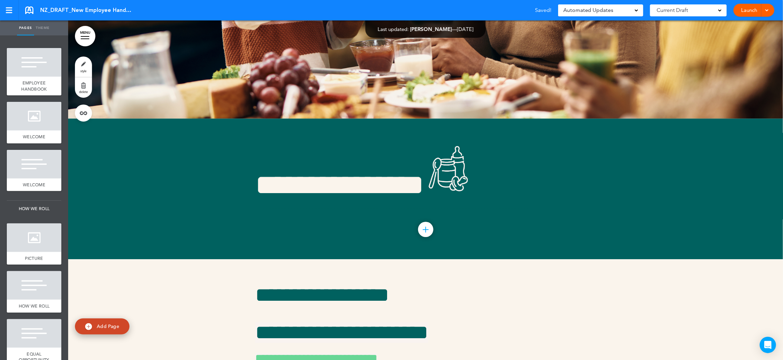
click at [767, 8] on span at bounding box center [766, 9] width 4 height 4
click at [739, 38] on span "Preview Draft" at bounding box center [734, 41] width 29 height 6
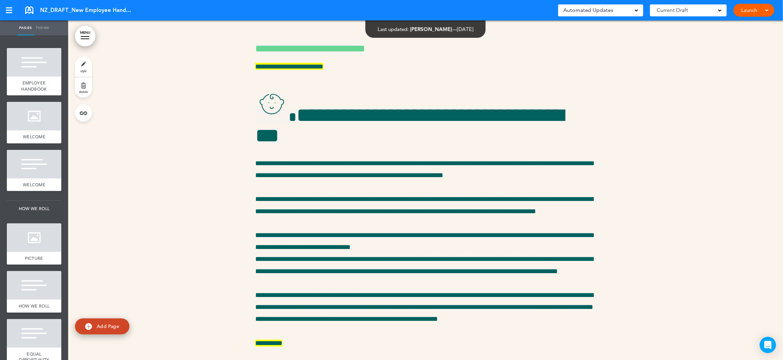
scroll to position [14576, 0]
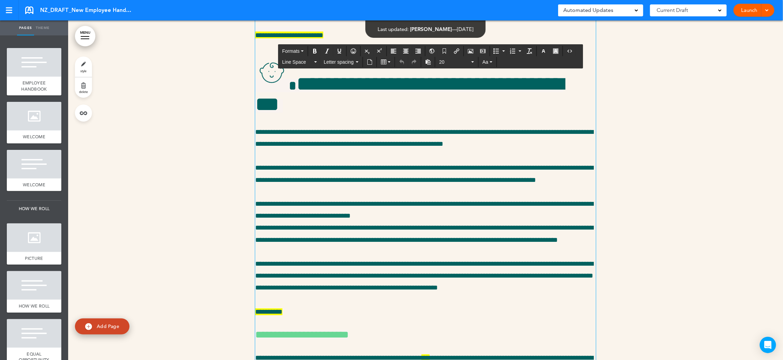
click at [219, 152] on div at bounding box center [425, 221] width 715 height 1587
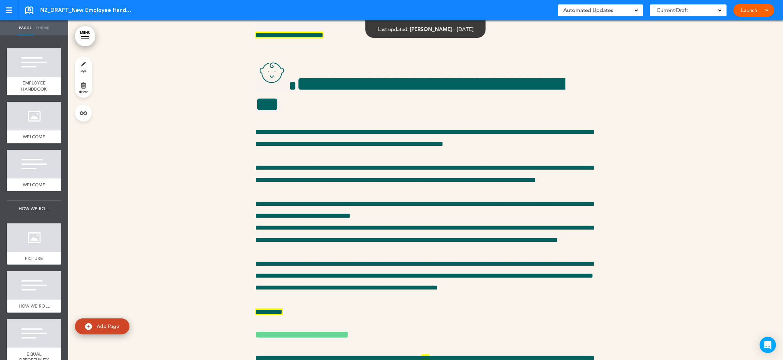
click at [221, 169] on div at bounding box center [425, 221] width 715 height 1587
click at [230, 166] on div at bounding box center [425, 221] width 715 height 1587
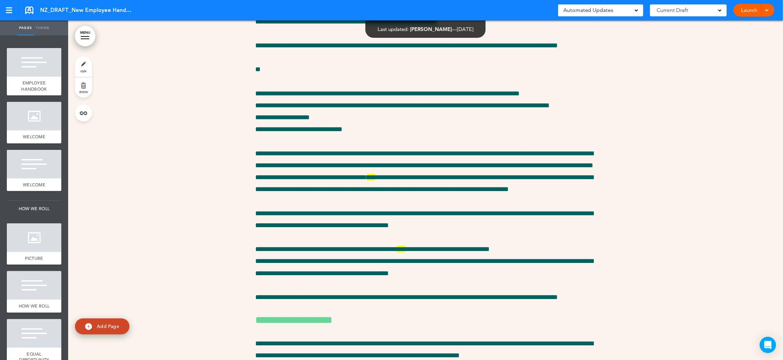
scroll to position [14994, 0]
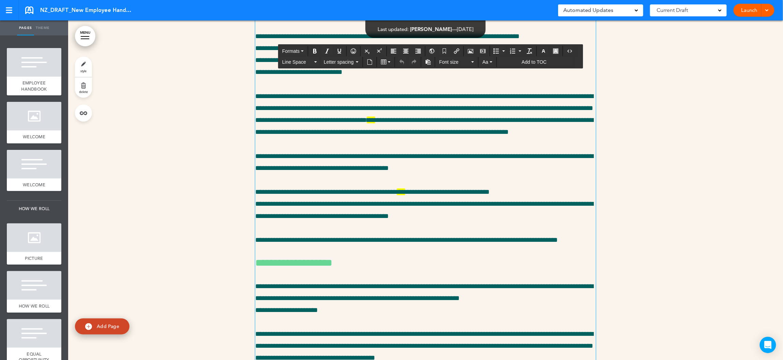
drag, startPoint x: 336, startPoint y: 174, endPoint x: 253, endPoint y: 106, distance: 107.2
click at [453, 63] on span "Font size" at bounding box center [454, 62] width 31 height 7
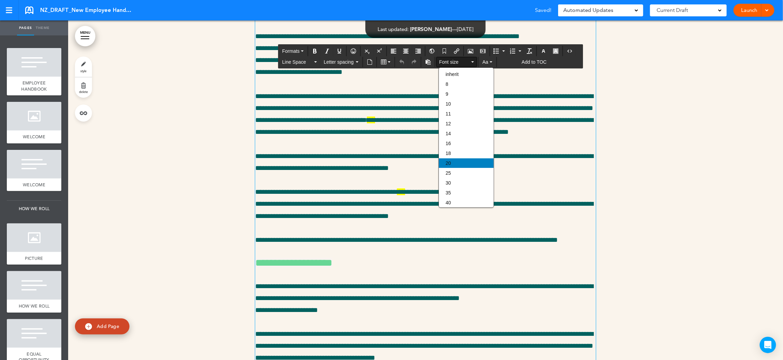
click at [454, 161] on div "20" at bounding box center [466, 163] width 55 height 10
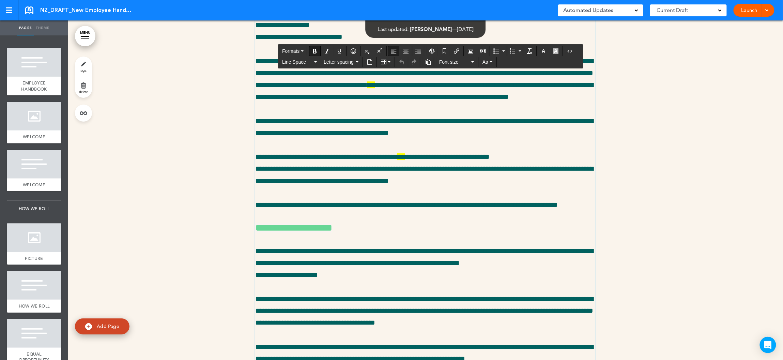
scroll to position [15016, 0]
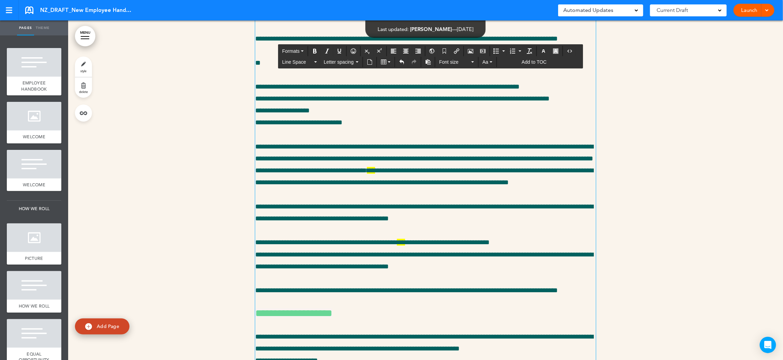
drag, startPoint x: 349, startPoint y: 178, endPoint x: 438, endPoint y: 178, distance: 88.6
drag, startPoint x: 356, startPoint y: 177, endPoint x: 255, endPoint y: 177, distance: 101.5
click at [546, 49] on icon "button" at bounding box center [543, 50] width 5 height 5
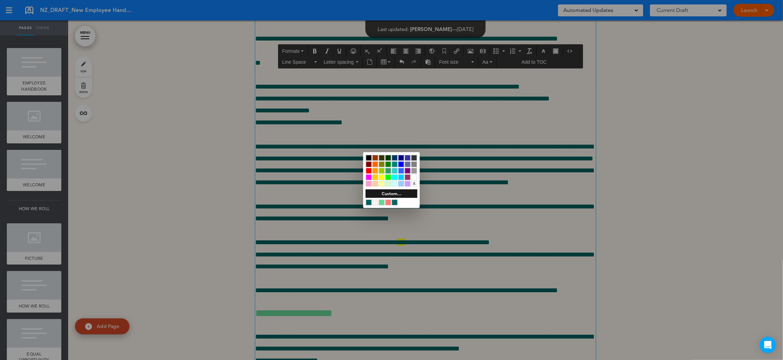
click at [382, 202] on div at bounding box center [382, 203] width 6 height 6
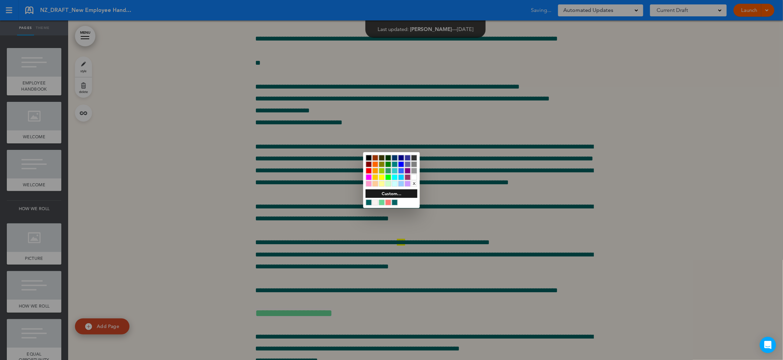
click at [318, 212] on div at bounding box center [391, 180] width 783 height 360
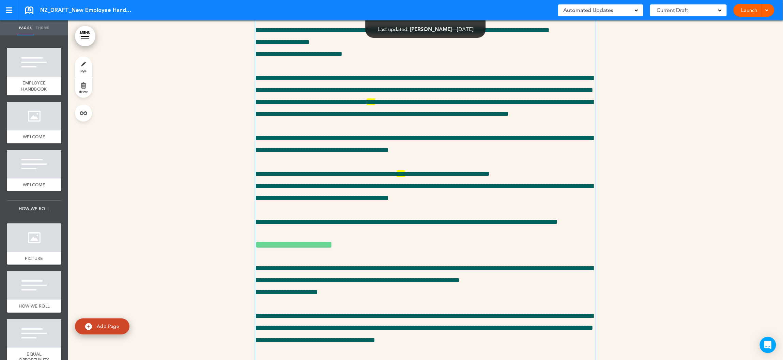
scroll to position [15123, 0]
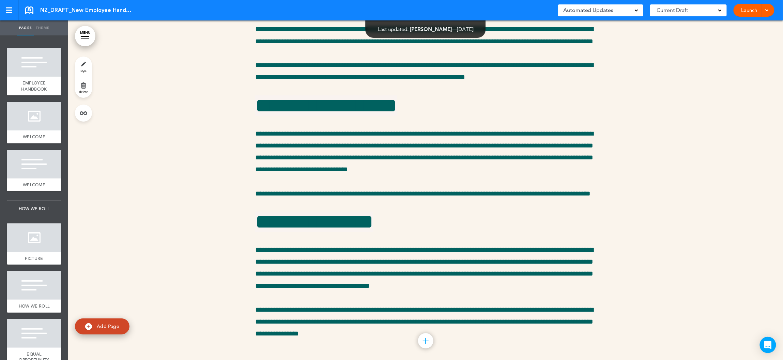
scroll to position [16193, 0]
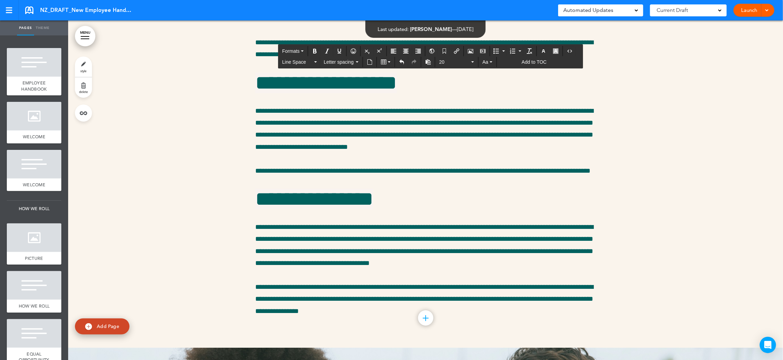
paste div
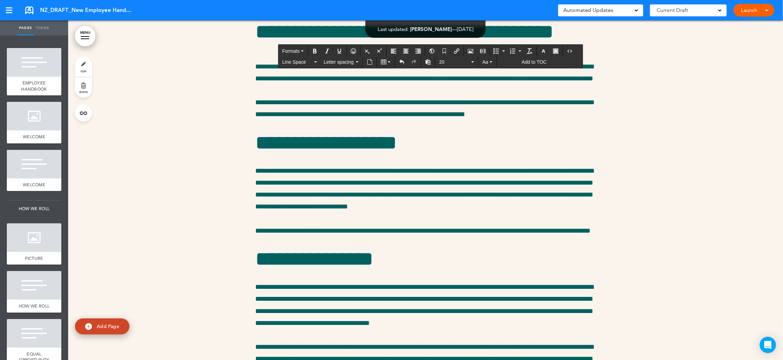
drag, startPoint x: 547, startPoint y: 304, endPoint x: 244, endPoint y: 248, distance: 308.4
click at [558, 51] on icon "button" at bounding box center [555, 50] width 5 height 5
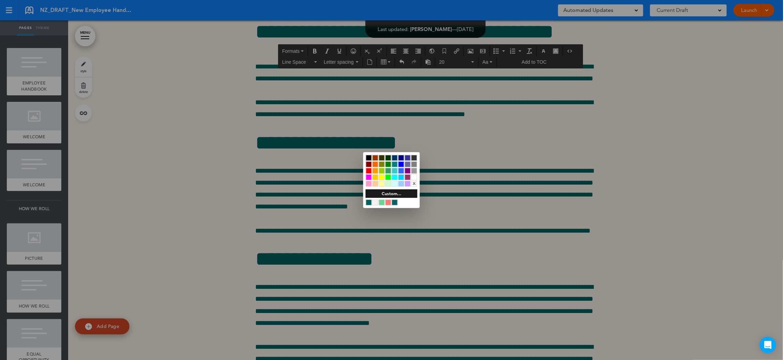
click at [416, 183] on div "x" at bounding box center [414, 184] width 6 height 6
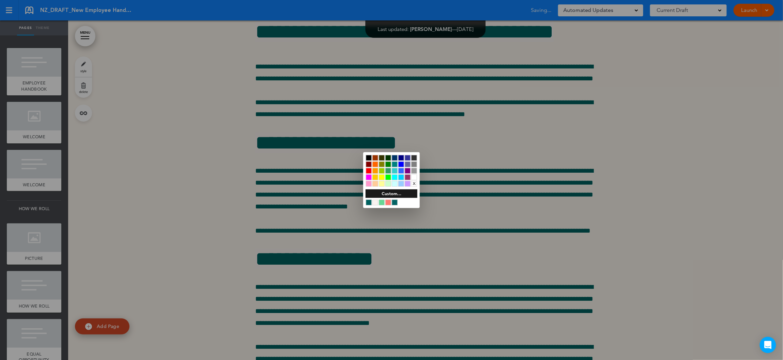
click at [347, 232] on div at bounding box center [391, 180] width 783 height 360
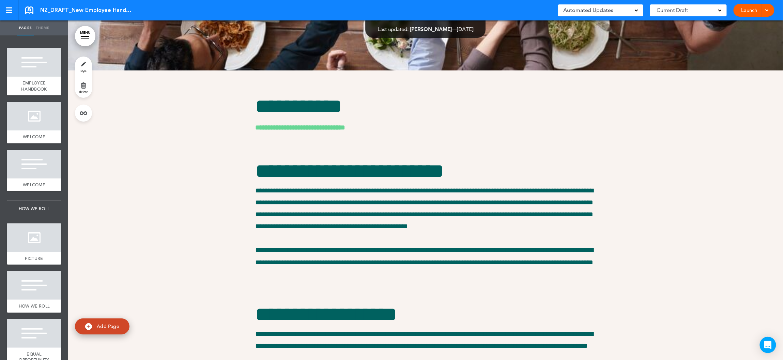
scroll to position [17700, 0]
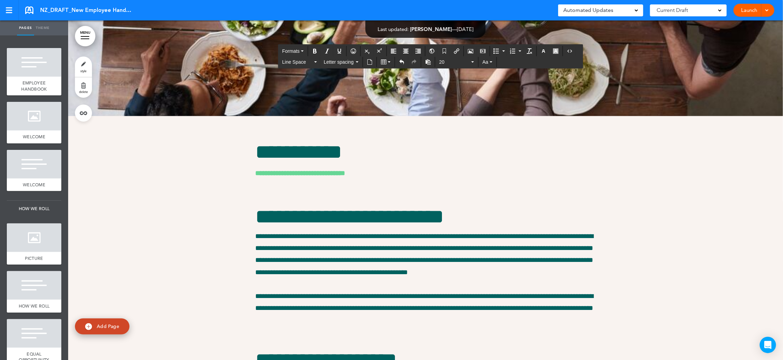
paste div
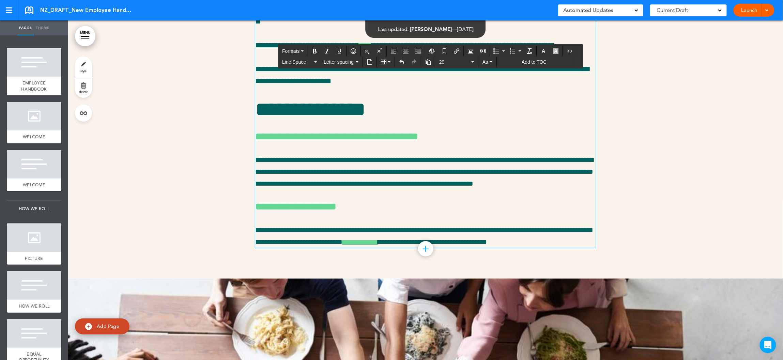
drag, startPoint x: 429, startPoint y: 177, endPoint x: 249, endPoint y: 179, distance: 180.6
drag, startPoint x: 352, startPoint y: 190, endPoint x: 254, endPoint y: 190, distance: 97.8
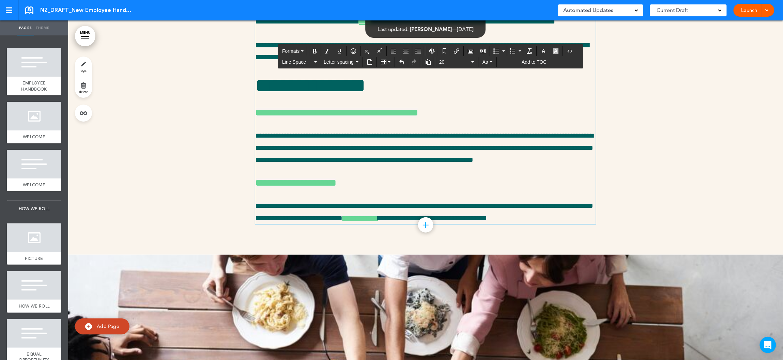
drag, startPoint x: 430, startPoint y: 177, endPoint x: 253, endPoint y: 177, distance: 176.8
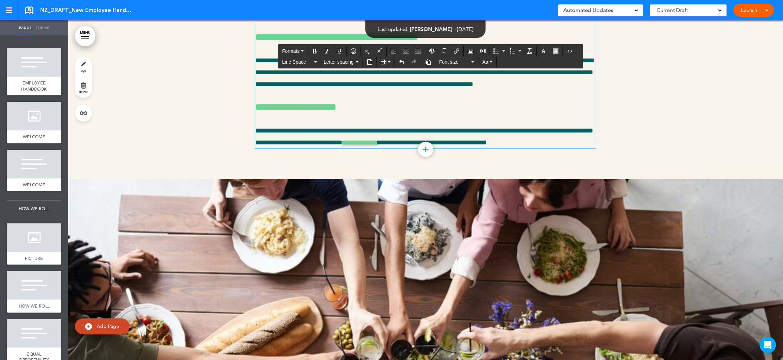
scroll to position [17796, 0]
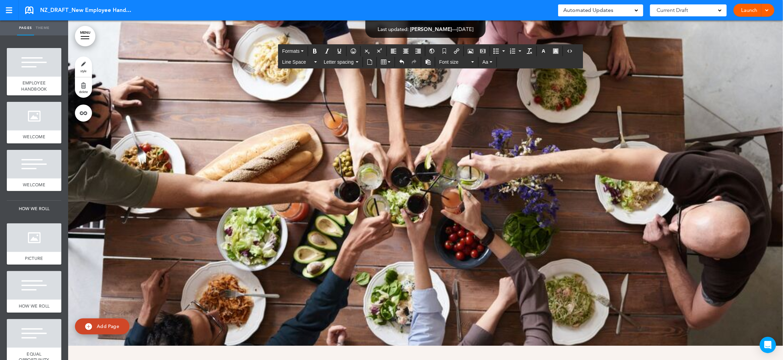
scroll to position [17932, 0]
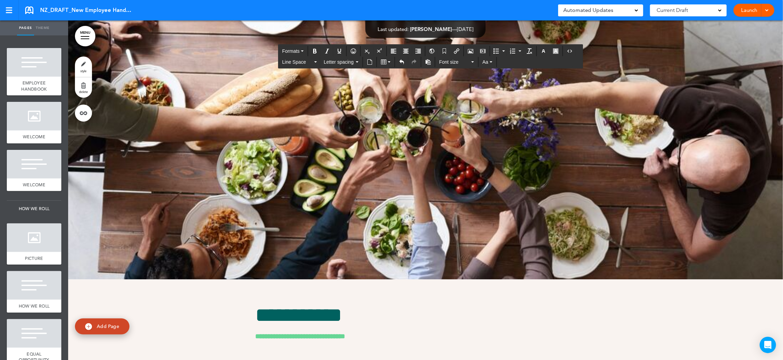
scroll to position [17973, 0]
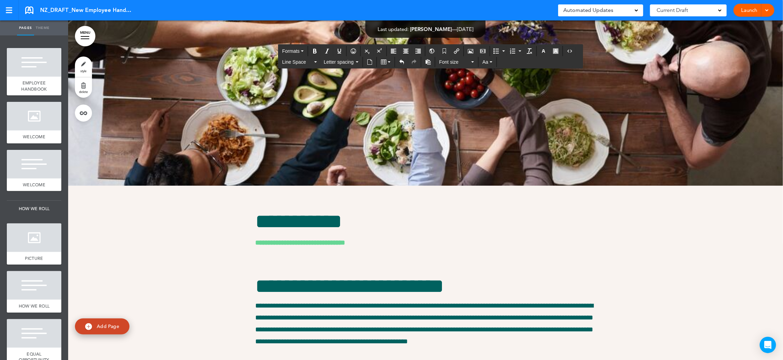
scroll to position [18025, 0]
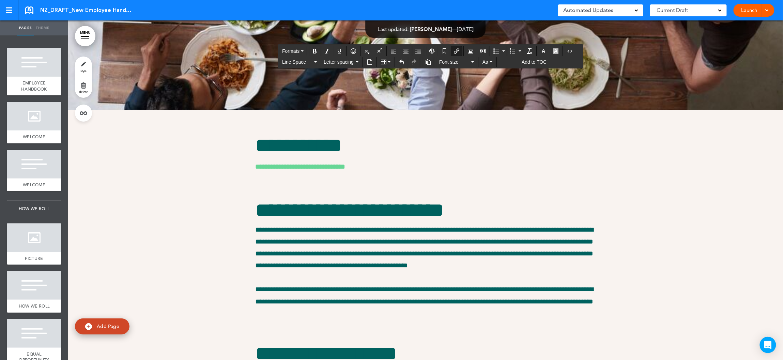
drag, startPoint x: 380, startPoint y: 243, endPoint x: 367, endPoint y: 243, distance: 13.0
click at [459, 49] on icon "Insert/edit airmason link" at bounding box center [456, 50] width 5 height 5
type input "****"
type input "**********"
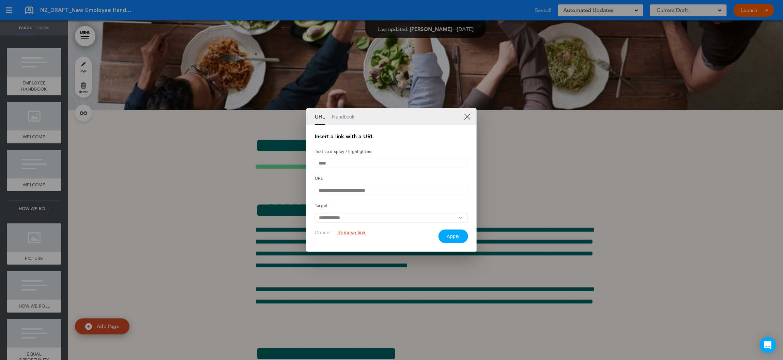
drag, startPoint x: 397, startPoint y: 190, endPoint x: 309, endPoint y: 191, distance: 87.9
click at [309, 191] on div "**********" at bounding box center [391, 188] width 170 height 127
click at [452, 241] on button "Apply" at bounding box center [453, 237] width 30 height 14
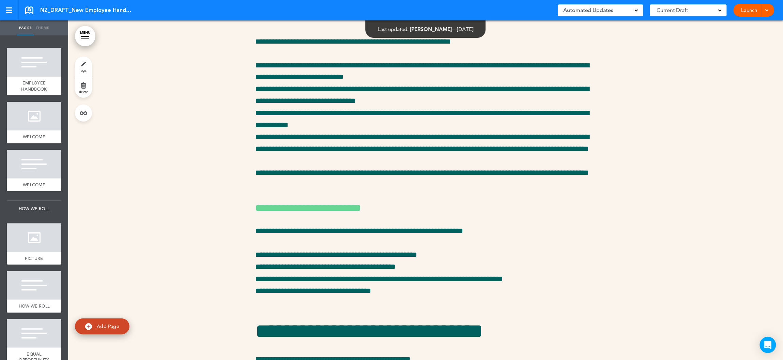
scroll to position [19414, 0]
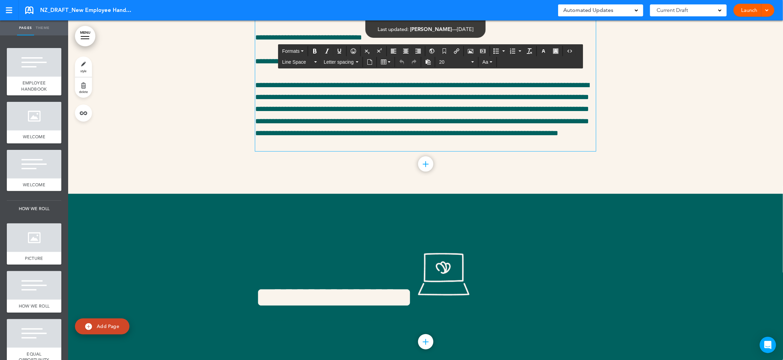
scroll to position [19967, 0]
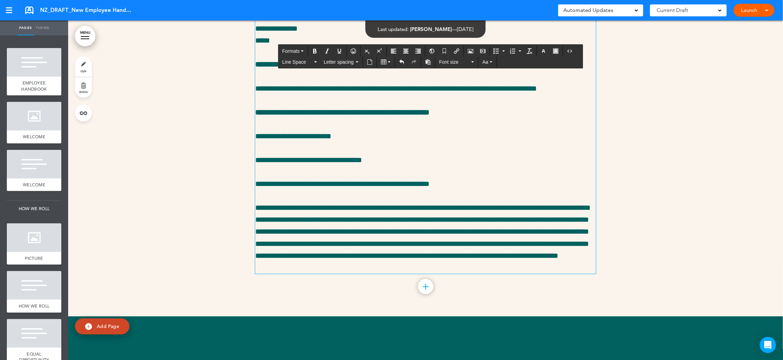
scroll to position [20008, 0]
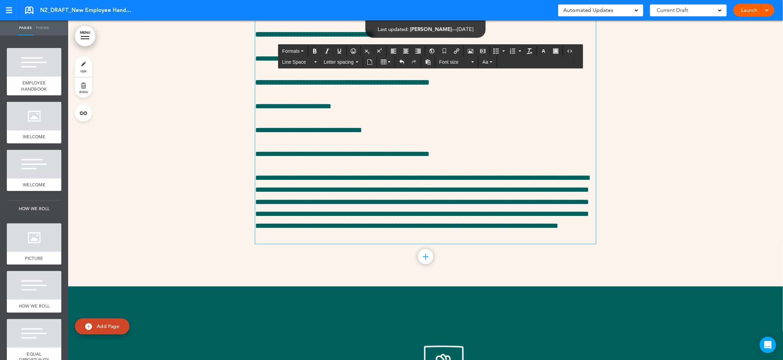
scroll to position [20014, 0]
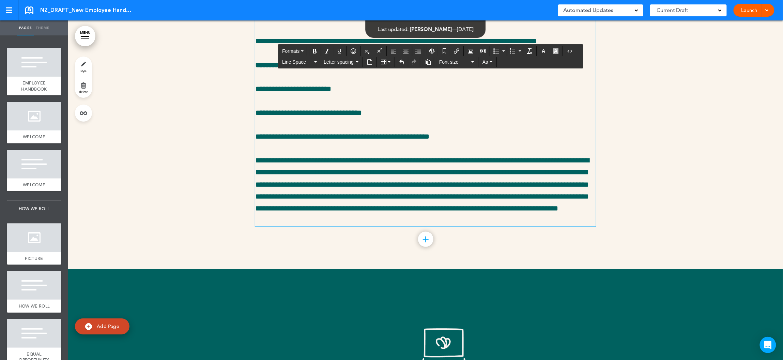
scroll to position [20029, 0]
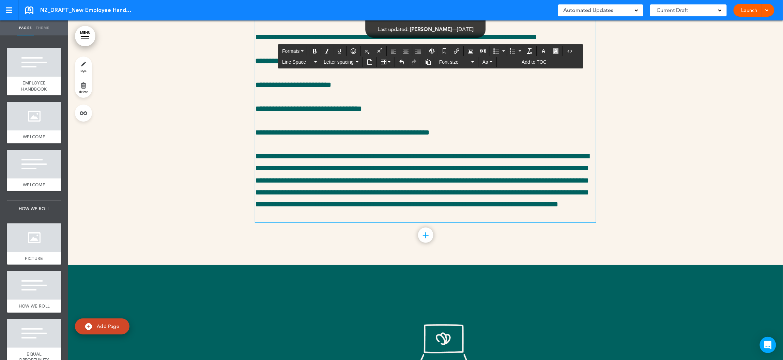
drag, startPoint x: 295, startPoint y: 323, endPoint x: 255, endPoint y: 253, distance: 80.4
click at [558, 51] on icon "button" at bounding box center [555, 50] width 5 height 5
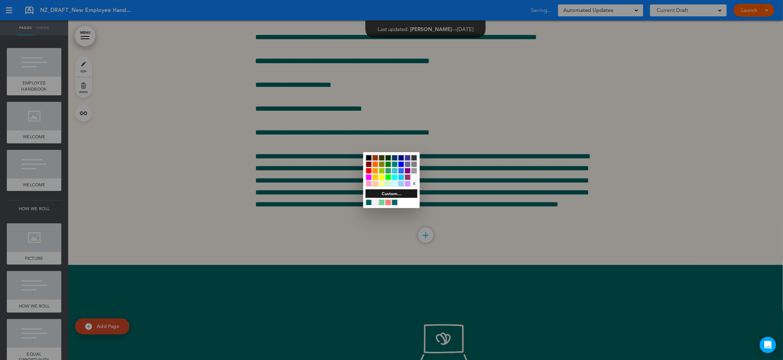
click at [383, 176] on div at bounding box center [382, 177] width 6 height 6
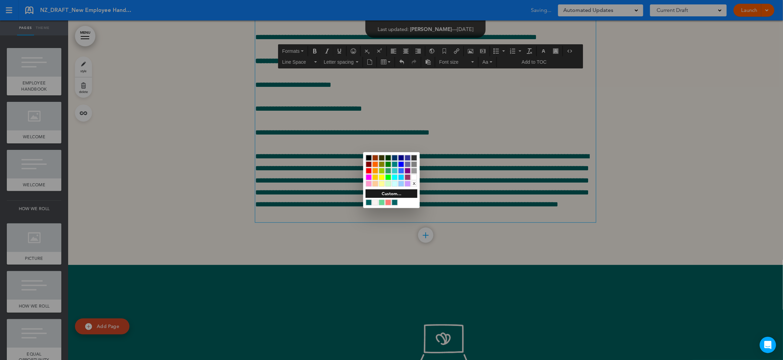
click at [214, 241] on div at bounding box center [391, 180] width 783 height 360
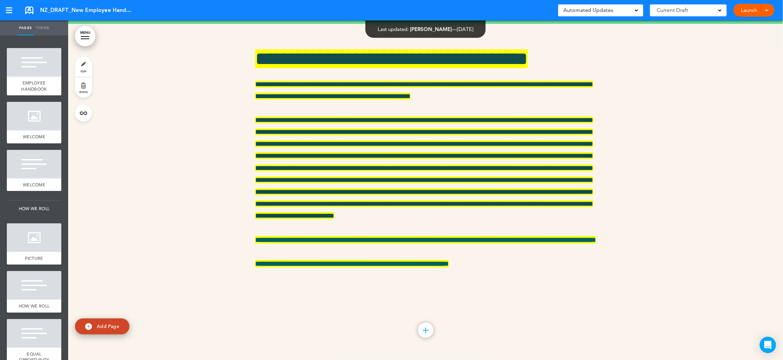
scroll to position [22358, 0]
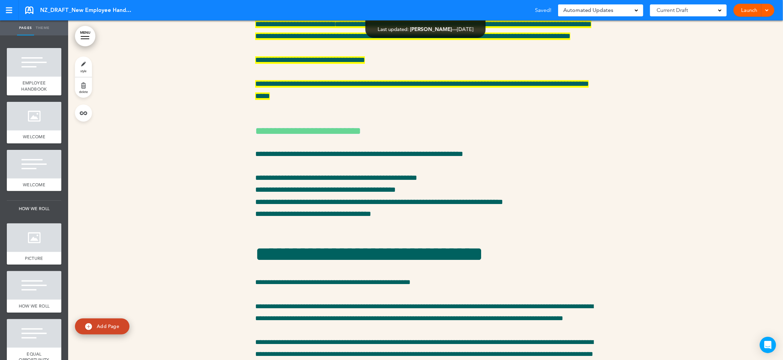
scroll to position [19336, 0]
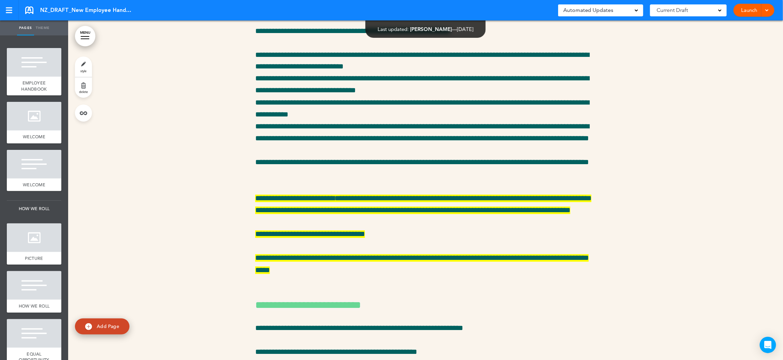
click at [771, 8] on div "Launch Launch Preview Draft" at bounding box center [753, 10] width 41 height 13
click at [749, 11] on link "Launch" at bounding box center [749, 10] width 21 height 13
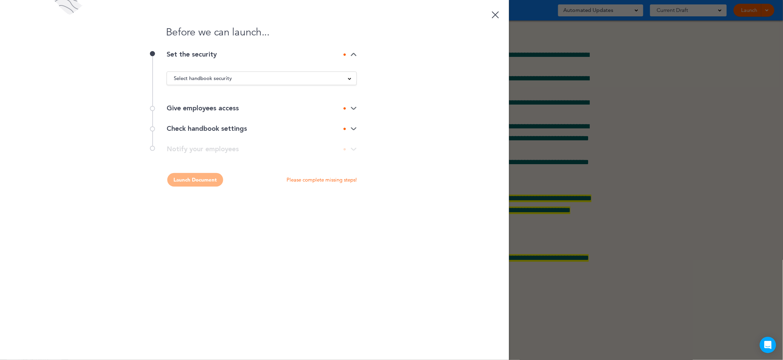
click at [497, 14] on link at bounding box center [496, 14] width 14 height 14
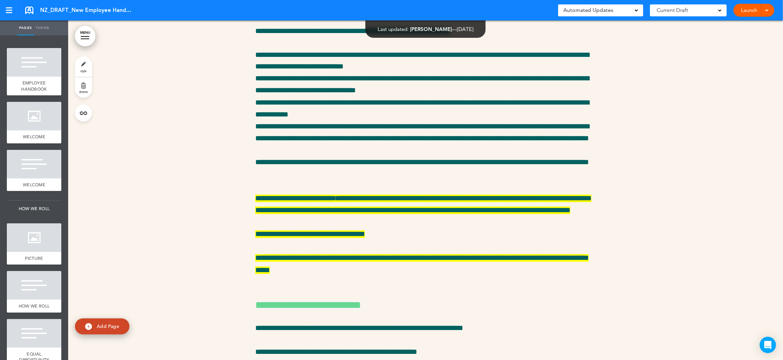
click at [769, 10] on span at bounding box center [766, 9] width 4 height 4
click at [740, 41] on span "Preview Draft" at bounding box center [734, 41] width 29 height 6
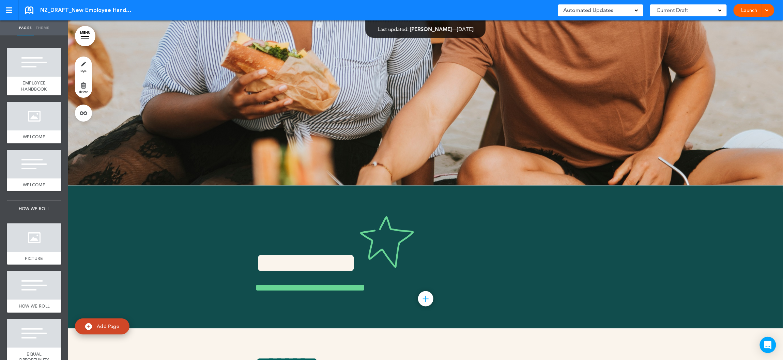
scroll to position [16349, 0]
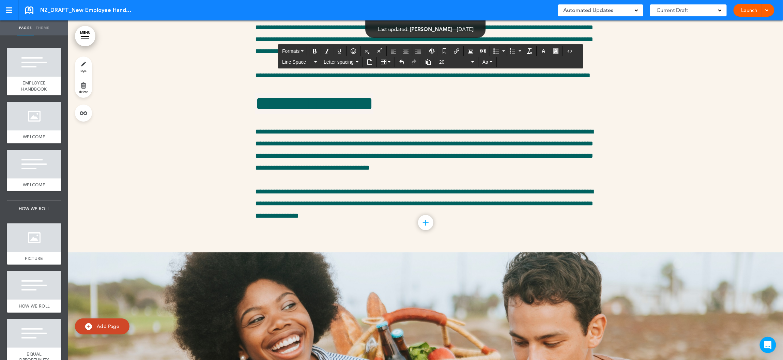
scroll to position [16261, 0]
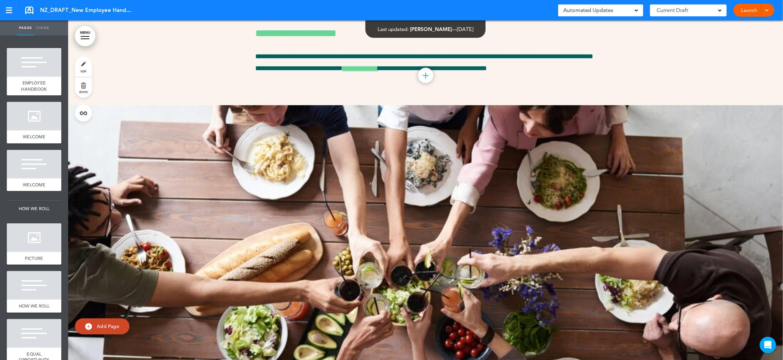
scroll to position [17767, 0]
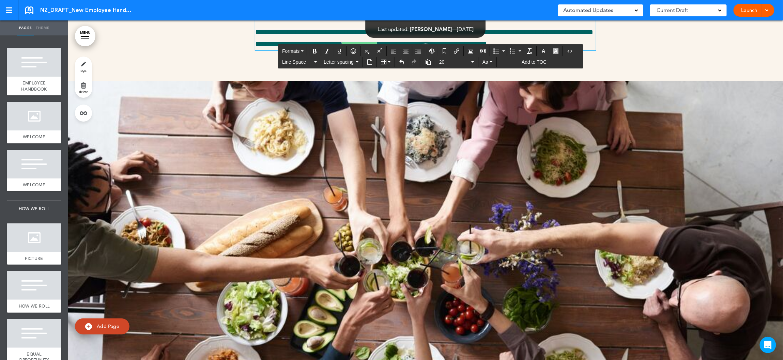
drag, startPoint x: 520, startPoint y: 146, endPoint x: 252, endPoint y: 124, distance: 269.0
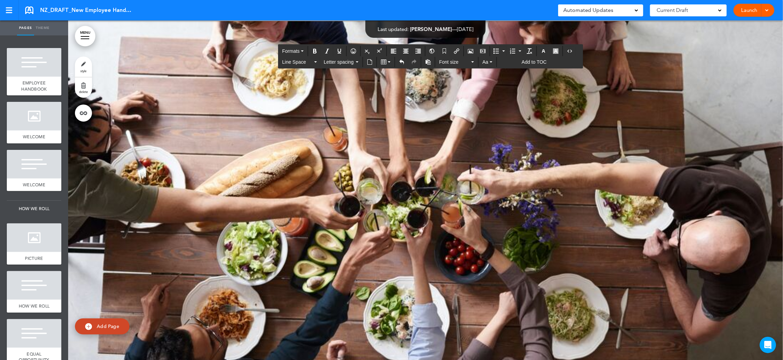
drag, startPoint x: 343, startPoint y: 122, endPoint x: 259, endPoint y: 122, distance: 83.5
drag, startPoint x: 285, startPoint y: 170, endPoint x: 259, endPoint y: 171, distance: 25.6
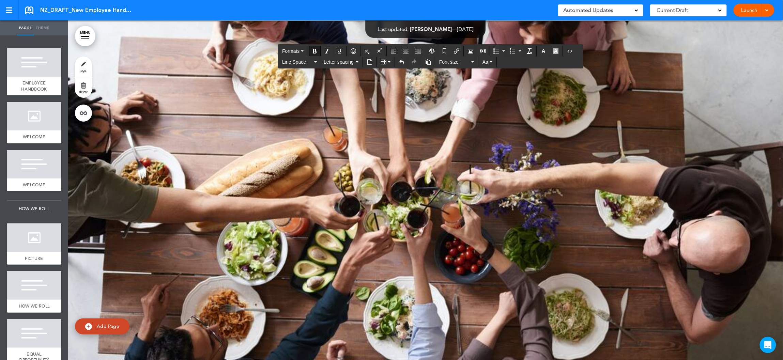
drag, startPoint x: 339, startPoint y: 254, endPoint x: 255, endPoint y: 254, distance: 83.8
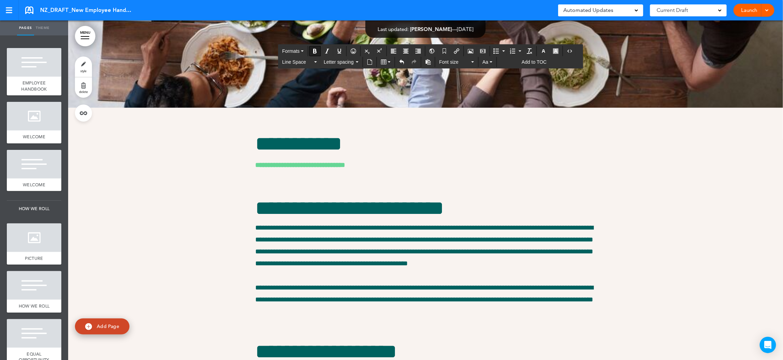
scroll to position [18073, 0]
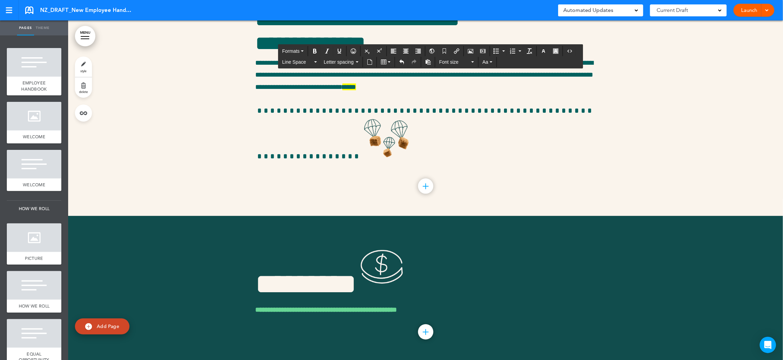
scroll to position [18891, 0]
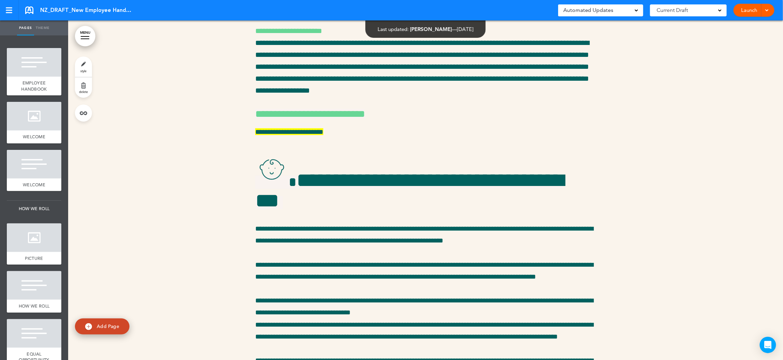
scroll to position [14591, 0]
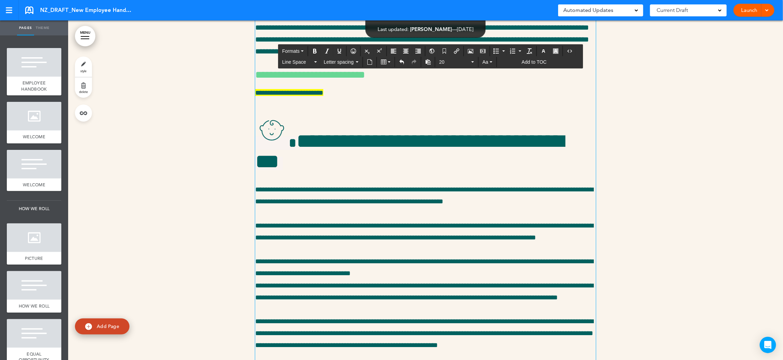
drag, startPoint x: 438, startPoint y: 218, endPoint x: 253, endPoint y: 136, distance: 202.3
click at [253, 136] on div "**********" at bounding box center [425, 243] width 715 height 1658
click at [450, 64] on span "20" at bounding box center [454, 62] width 31 height 7
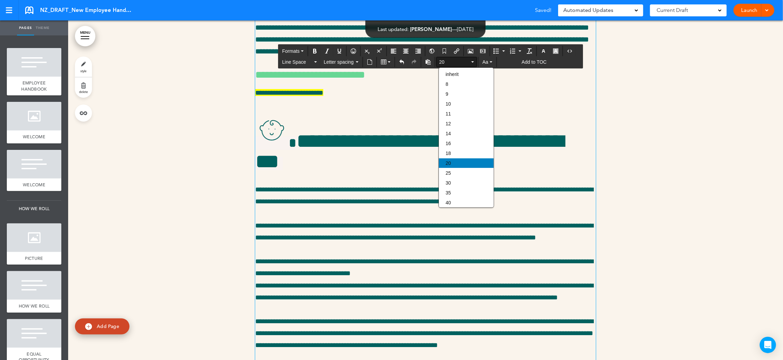
click at [456, 162] on div "20" at bounding box center [466, 163] width 55 height 10
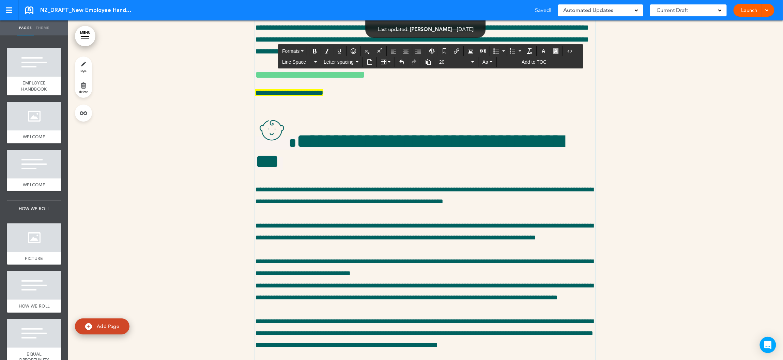
scroll to position [14646, 0]
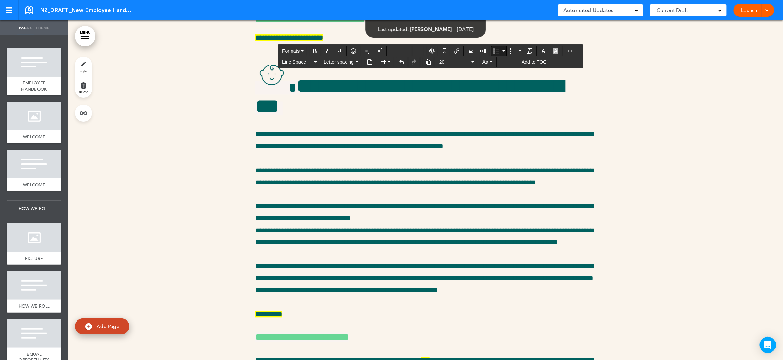
drag, startPoint x: 303, startPoint y: 281, endPoint x: 265, endPoint y: 261, distance: 43.1
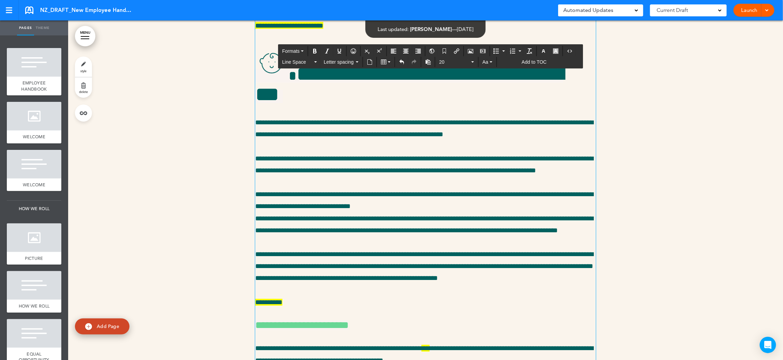
drag, startPoint x: 292, startPoint y: 269, endPoint x: 259, endPoint y: 247, distance: 39.4
click at [445, 66] on button "20" at bounding box center [456, 62] width 40 height 10
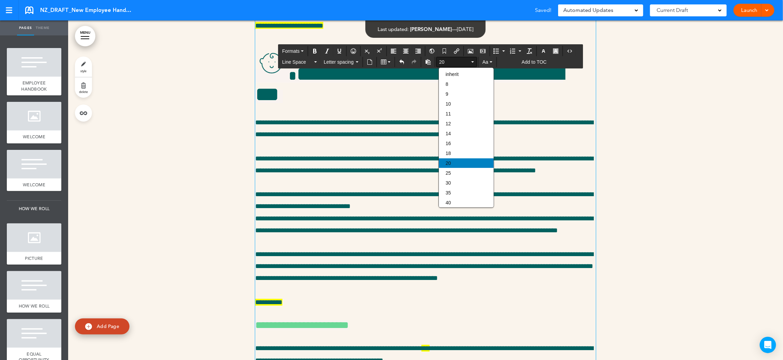
click at [453, 161] on div "20" at bounding box center [466, 163] width 55 height 10
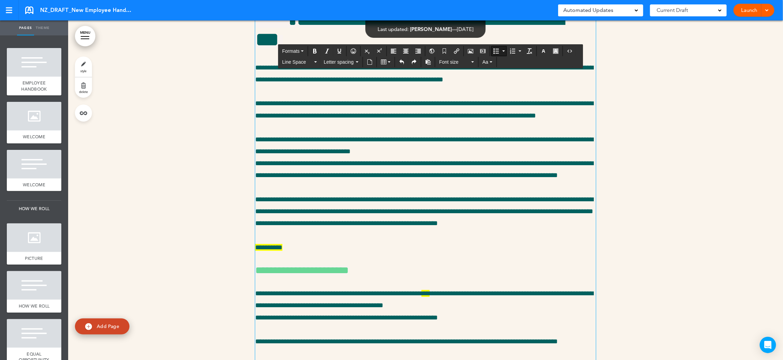
click at [304, 202] on div "**********" at bounding box center [425, 130] width 341 height 1578
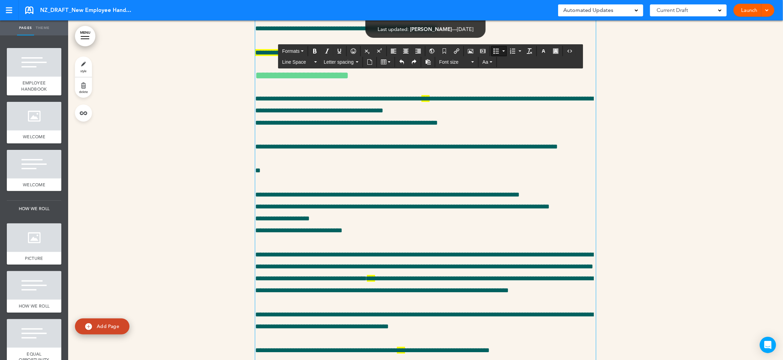
scroll to position [14905, 0]
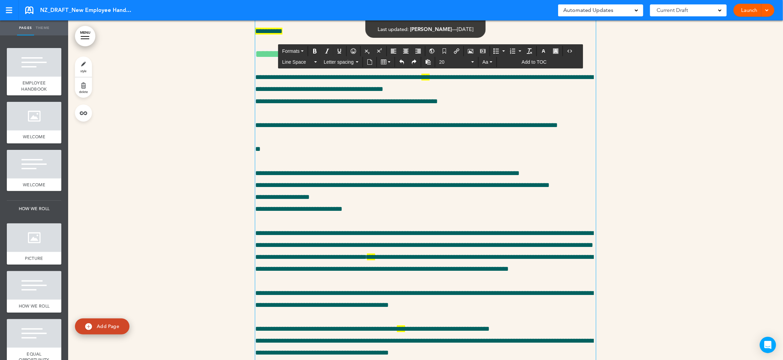
drag, startPoint x: 283, startPoint y: 265, endPoint x: 255, endPoint y: 197, distance: 73.6
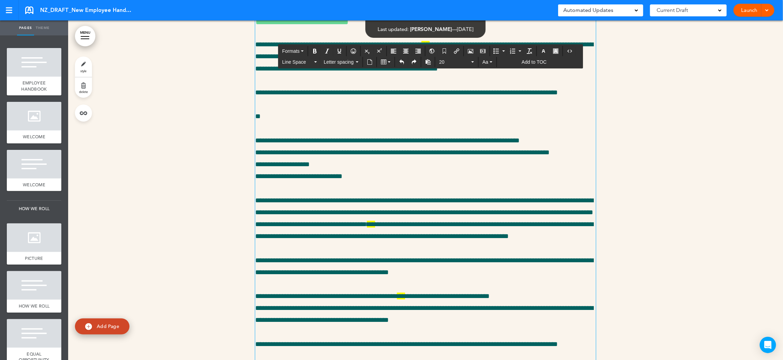
scroll to position [14962, 0]
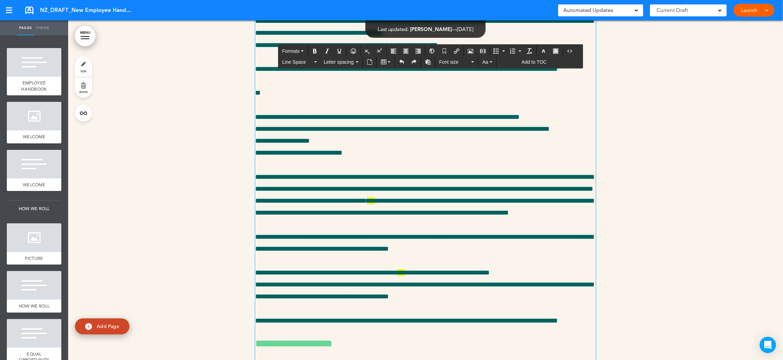
drag, startPoint x: 392, startPoint y: 292, endPoint x: 254, endPoint y: 243, distance: 147.1
click at [453, 63] on span "Font size" at bounding box center [454, 62] width 31 height 7
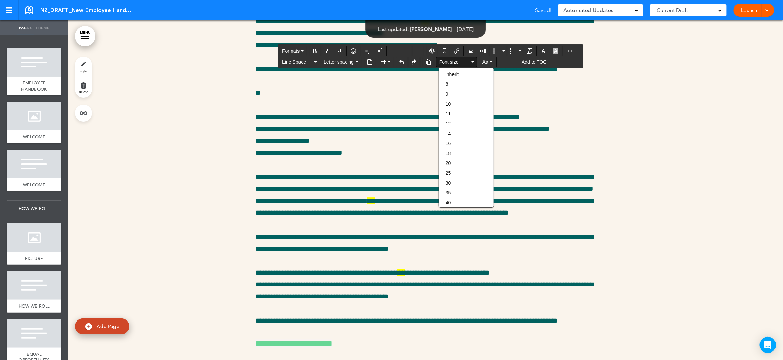
click at [462, 164] on div "20" at bounding box center [466, 163] width 55 height 10
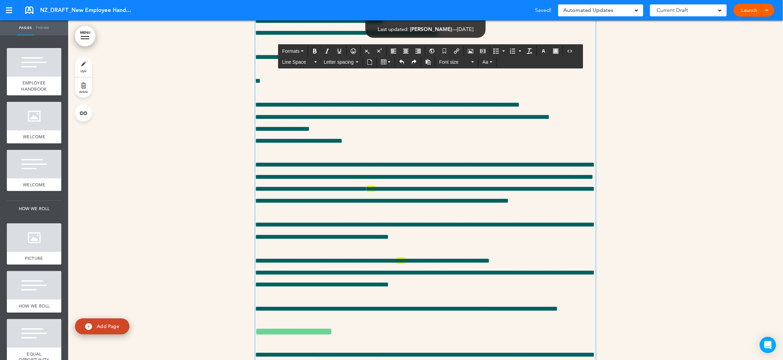
drag, startPoint x: 292, startPoint y: 87, endPoint x: 256, endPoint y: 86, distance: 36.5
click at [299, 50] on span "Formats" at bounding box center [290, 50] width 17 height 5
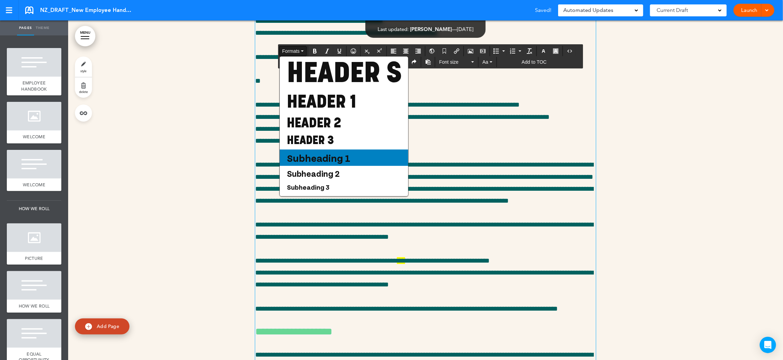
click at [328, 160] on span "Subheading 1" at bounding box center [318, 158] width 65 height 12
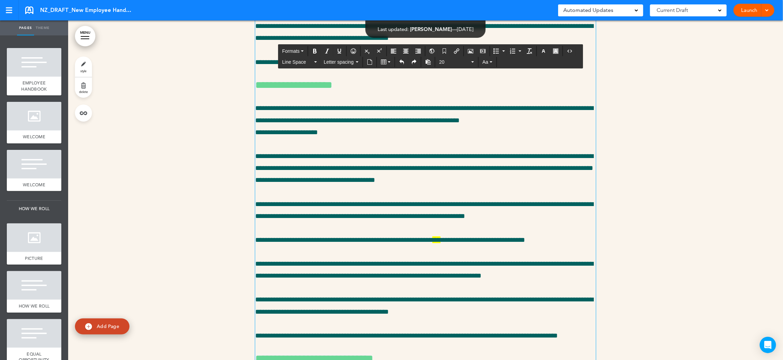
scroll to position [15133, 0]
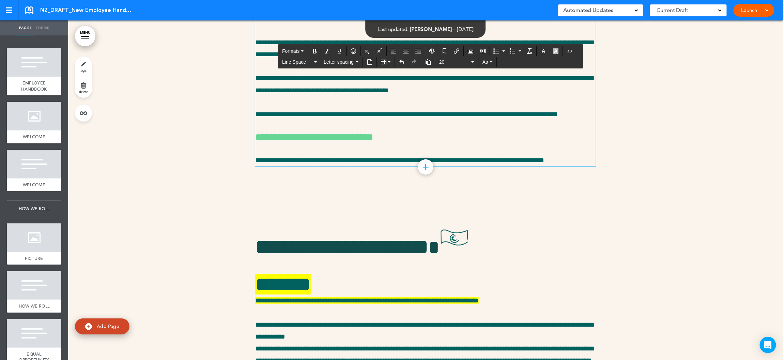
scroll to position [15477, 0]
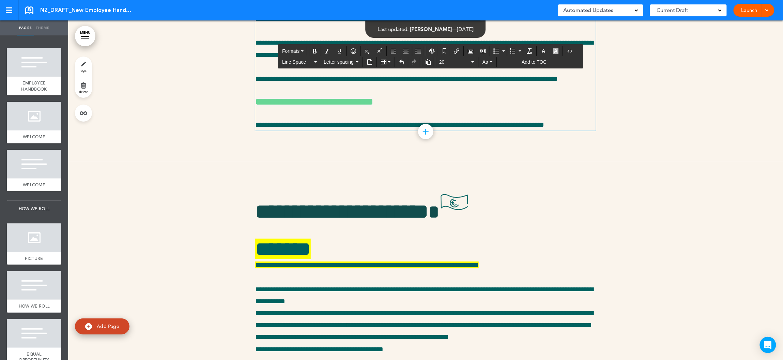
drag, startPoint x: 433, startPoint y: 165, endPoint x: 444, endPoint y: 166, distance: 10.3
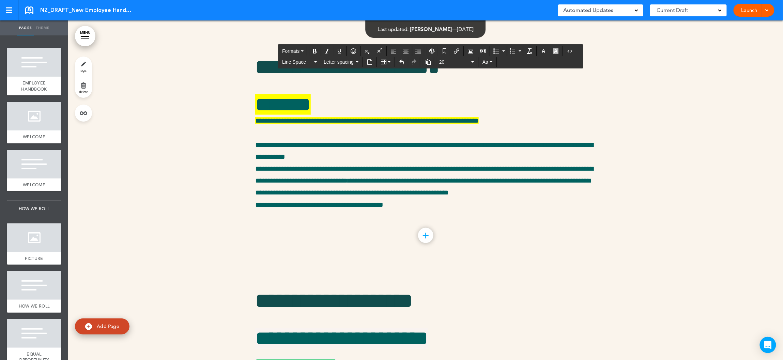
scroll to position [15647, 0]
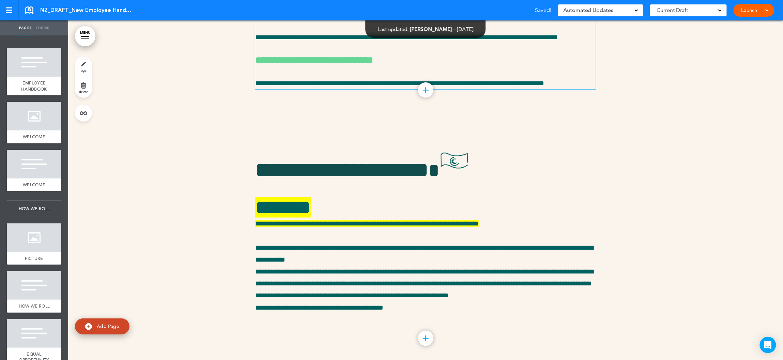
scroll to position [15507, 0]
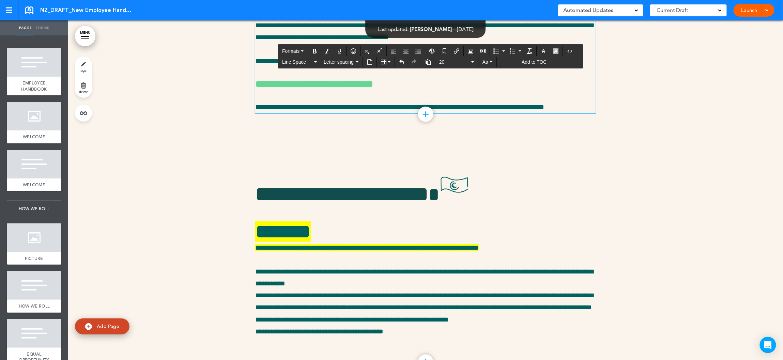
drag, startPoint x: 503, startPoint y: 256, endPoint x: 513, endPoint y: 256, distance: 9.5
drag, startPoint x: 502, startPoint y: 254, endPoint x: 506, endPoint y: 255, distance: 4.1
click at [558, 50] on icon "button" at bounding box center [555, 50] width 5 height 5
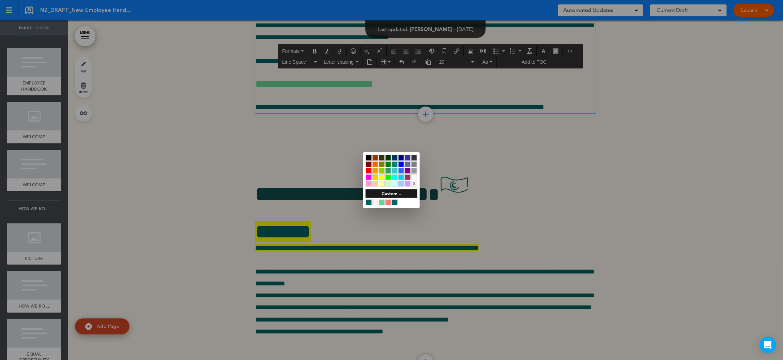
click at [383, 178] on div at bounding box center [382, 177] width 6 height 6
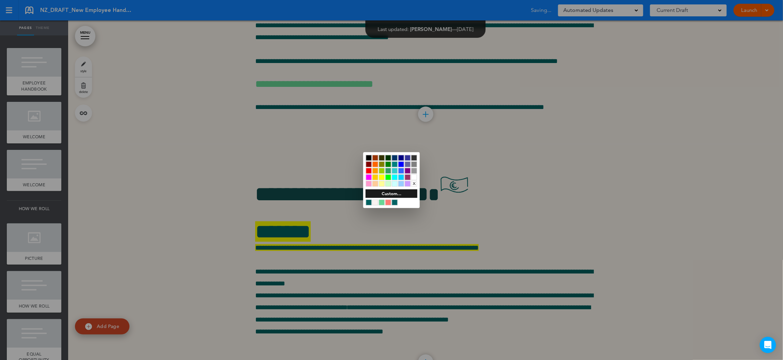
click at [365, 284] on div at bounding box center [391, 180] width 783 height 360
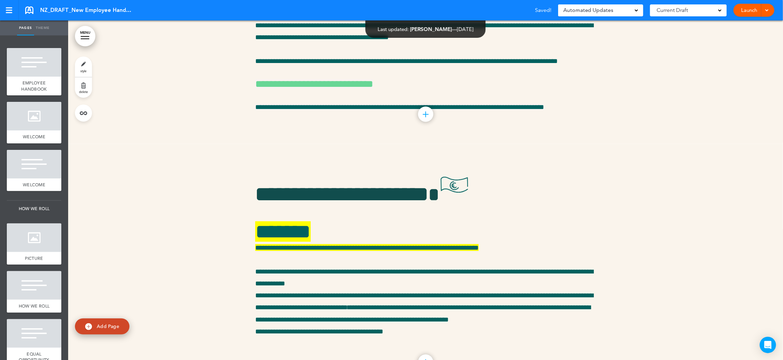
scroll to position [15537, 0]
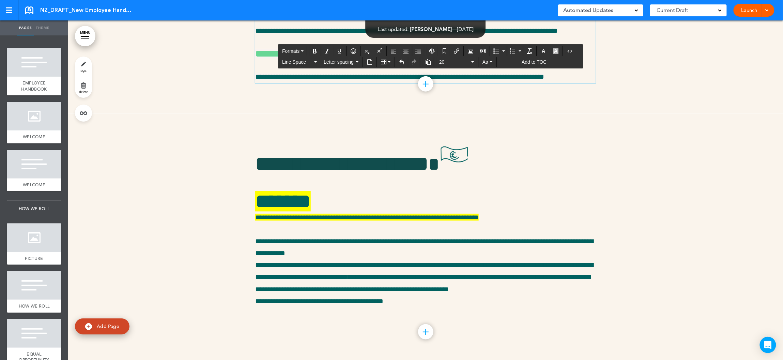
drag, startPoint x: 442, startPoint y: 297, endPoint x: 451, endPoint y: 298, distance: 9.6
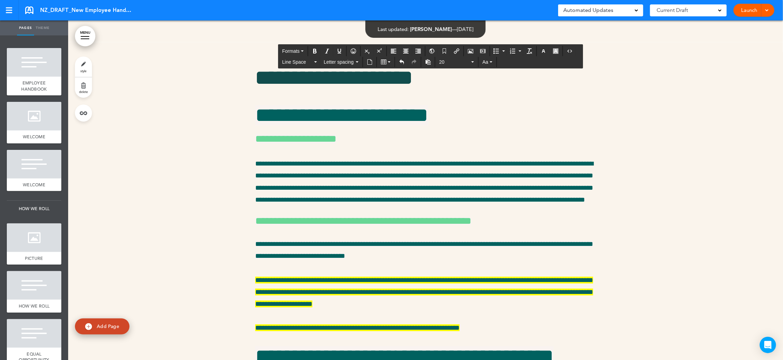
scroll to position [15848, 0]
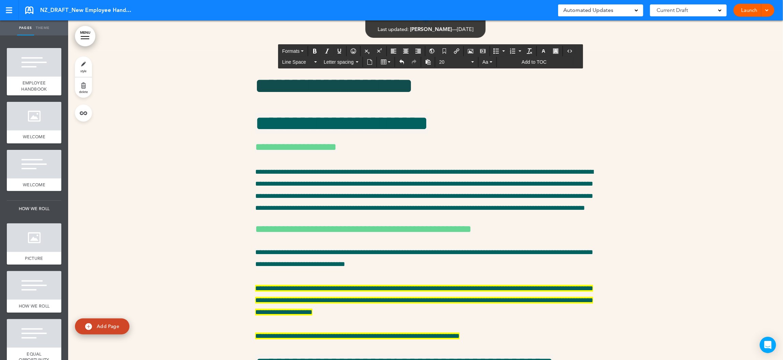
drag, startPoint x: 396, startPoint y: 164, endPoint x: 406, endPoint y: 165, distance: 10.4
click at [558, 53] on icon "button" at bounding box center [555, 50] width 5 height 5
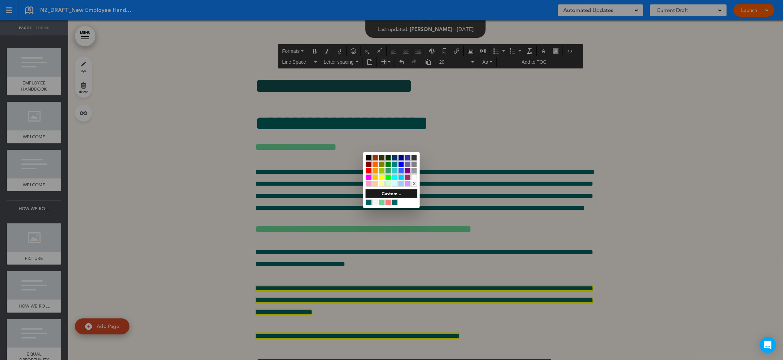
click at [383, 176] on div at bounding box center [382, 177] width 6 height 6
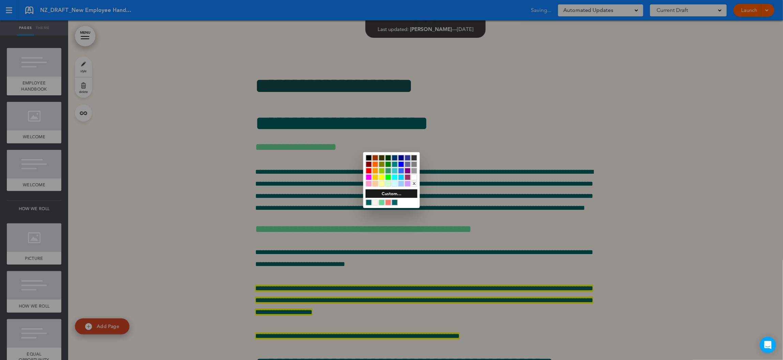
click at [337, 177] on div at bounding box center [391, 180] width 783 height 360
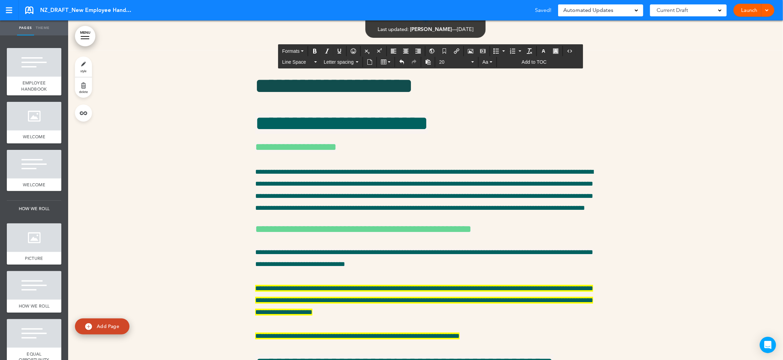
drag, startPoint x: 295, startPoint y: 188, endPoint x: 306, endPoint y: 189, distance: 11.3
click at [558, 52] on icon "button" at bounding box center [555, 50] width 5 height 5
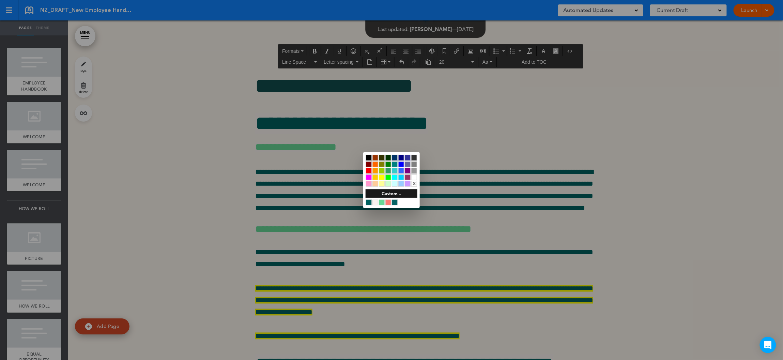
click at [382, 178] on div at bounding box center [382, 177] width 6 height 6
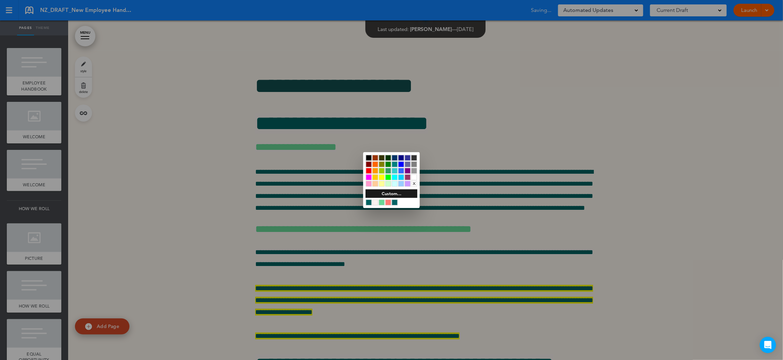
click at [318, 244] on div at bounding box center [391, 180] width 783 height 360
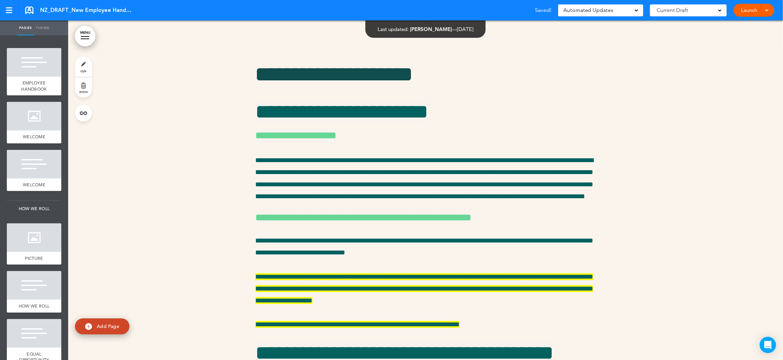
scroll to position [15818, 0]
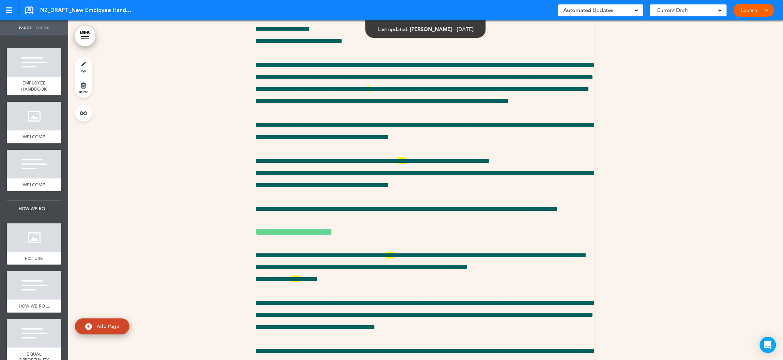
scroll to position [15109, 0]
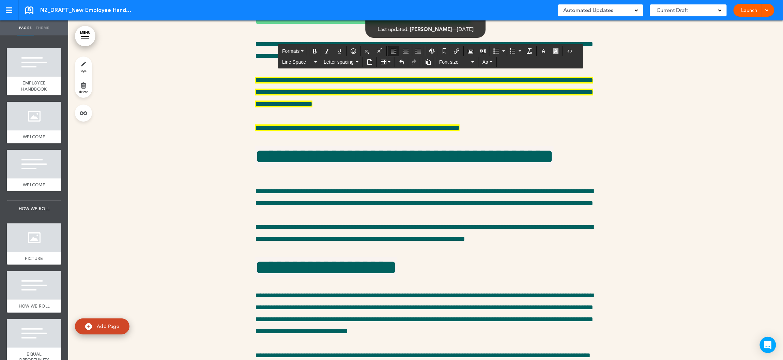
scroll to position [16155, 0]
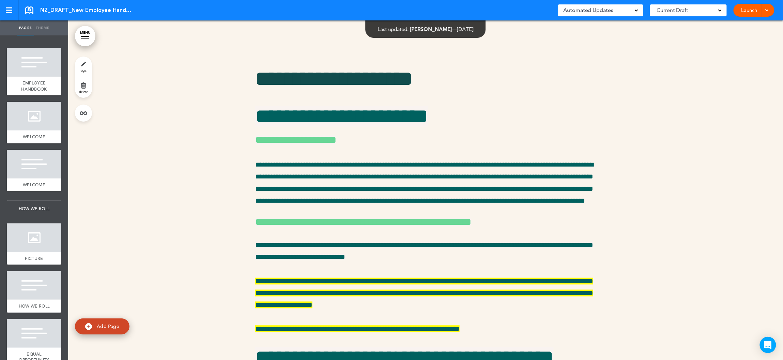
scroll to position [15805, 0]
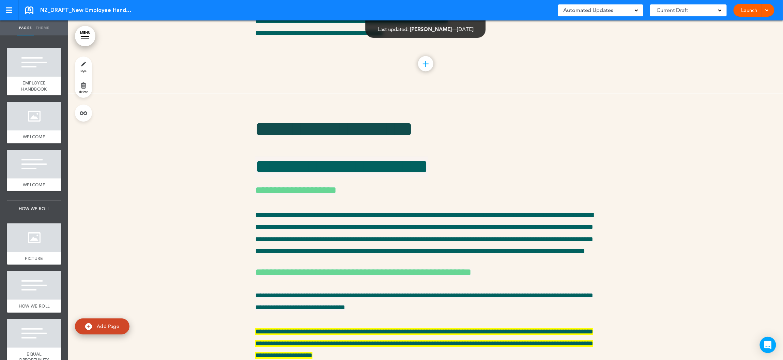
click at [87, 36] on div at bounding box center [85, 36] width 9 height 1
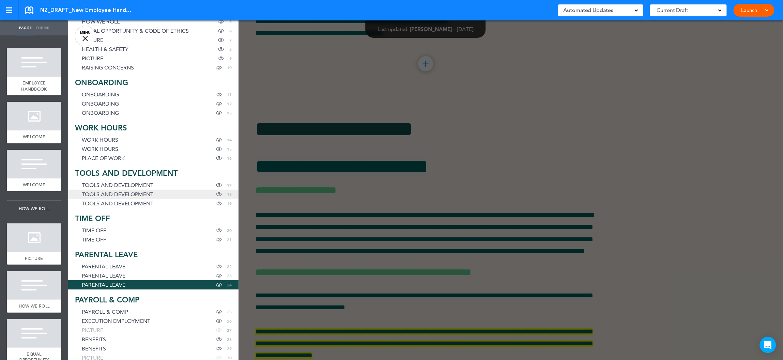
scroll to position [157, 0]
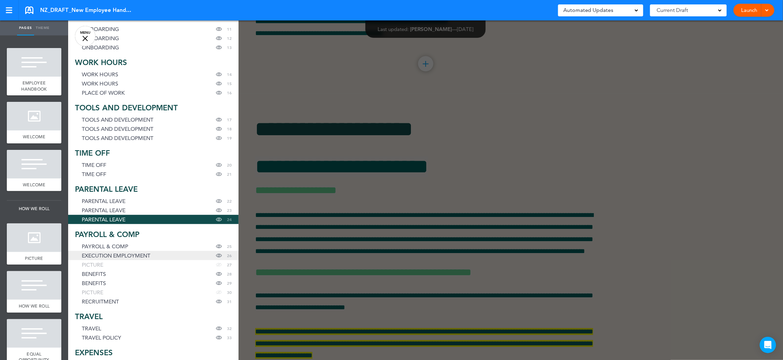
click at [132, 259] on span "EXECUTION EMPLOYMENT" at bounding box center [116, 256] width 68 height 6
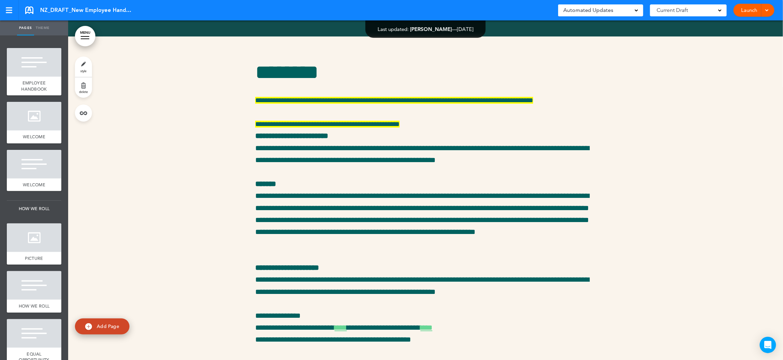
scroll to position [16987, 0]
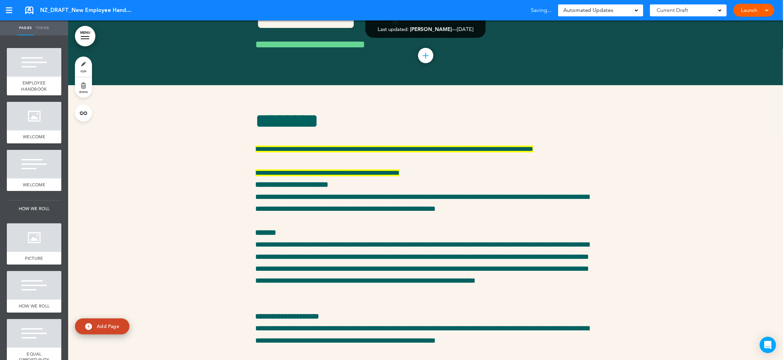
scroll to position [18257, 0]
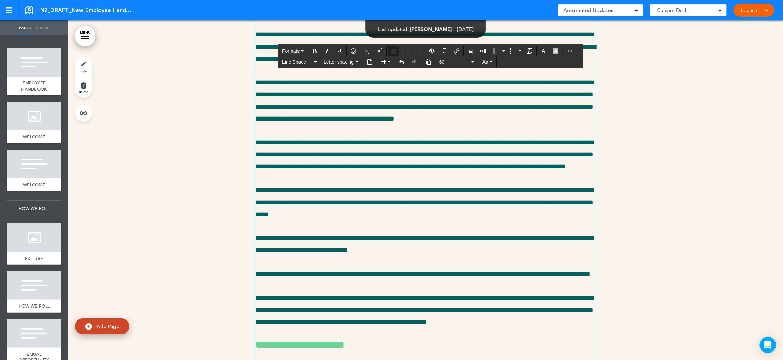
scroll to position [11462, 0]
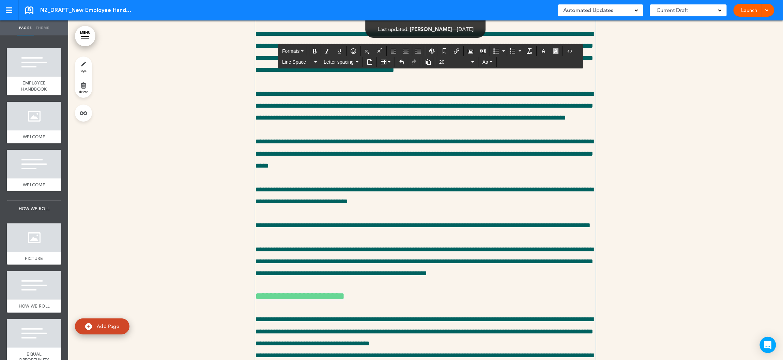
click at [237, 224] on div at bounding box center [425, 334] width 715 height 3454
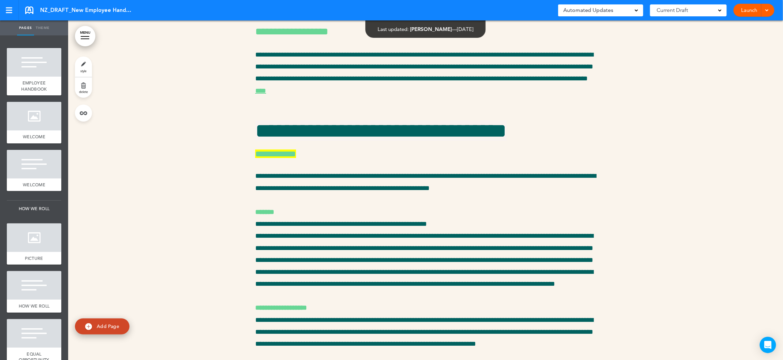
scroll to position [10513, 0]
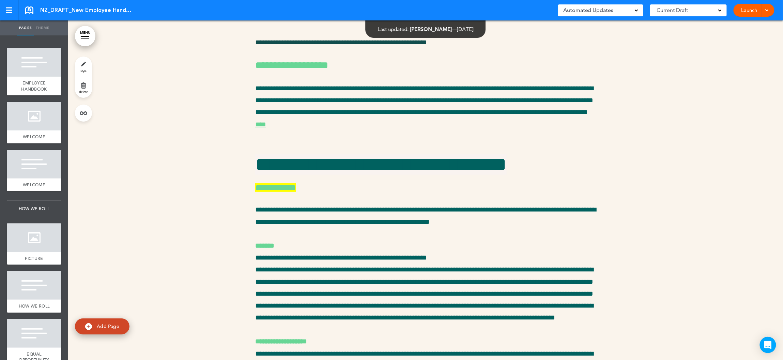
click at [773, 11] on div "Launch Launch Preview Draft" at bounding box center [753, 10] width 41 height 13
click at [768, 10] on span at bounding box center [766, 9] width 4 height 4
click at [736, 23] on li "Launch" at bounding box center [743, 25] width 61 height 15
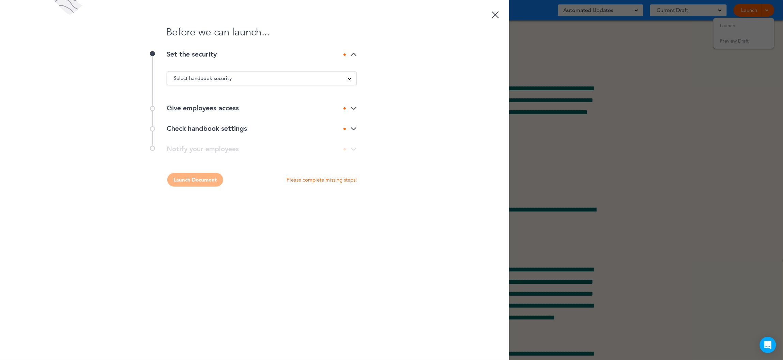
click at [215, 79] on span "Select handbook security" at bounding box center [203, 79] width 58 height 10
click at [192, 102] on li "Private link" at bounding box center [261, 104] width 189 height 9
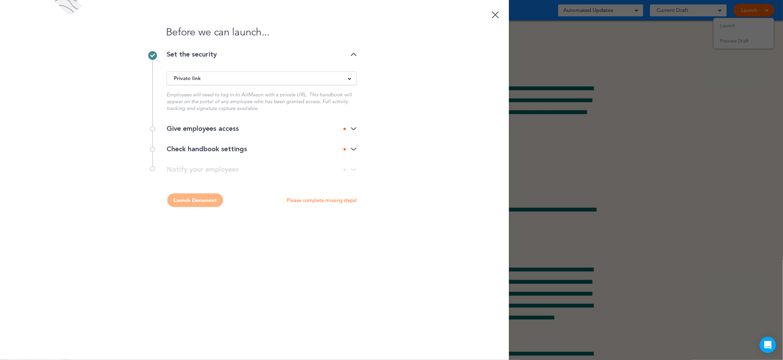
click at [208, 130] on div "Give employees access" at bounding box center [262, 128] width 190 height 7
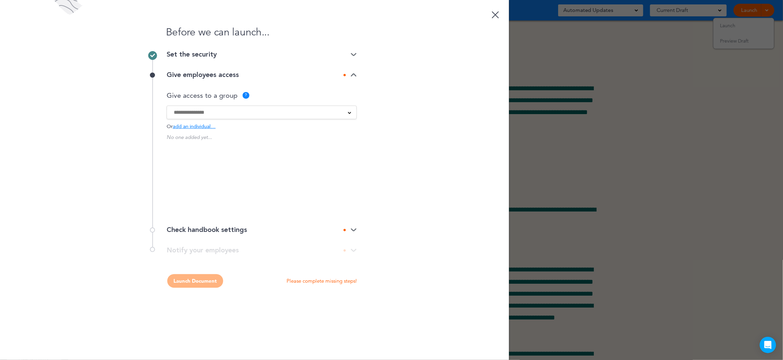
click at [213, 114] on input at bounding box center [257, 112] width 167 height 7
click at [193, 92] on p "Give access to a group" at bounding box center [202, 95] width 71 height 7
click at [190, 126] on span "add an individual…" at bounding box center [194, 126] width 43 height 5
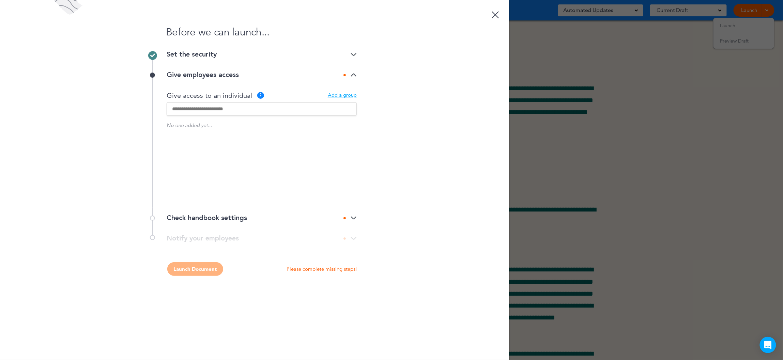
click at [208, 110] on input "text" at bounding box center [262, 109] width 190 height 14
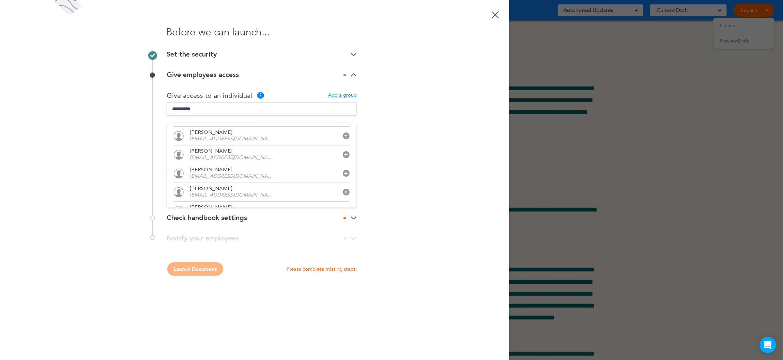
scroll to position [24, 0]
type input "*********"
click at [239, 187] on div "Sebastian Thiel sthiel@toogoodtogo.com" at bounding box center [232, 187] width 85 height 12
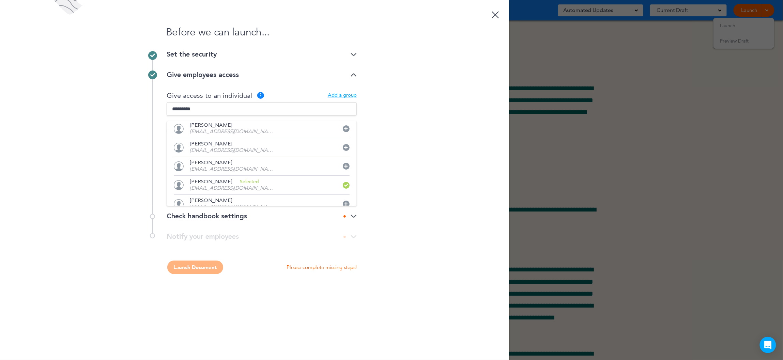
click at [160, 151] on div "Give employees access Give access to a group ? Alps leadership team AT Employee…" at bounding box center [254, 135] width 204 height 141
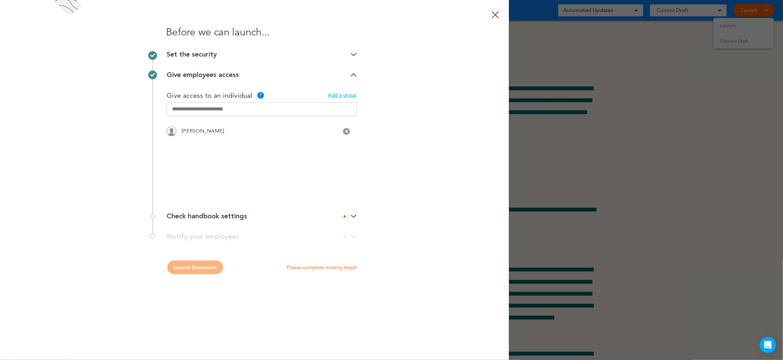
click at [213, 217] on div "Check handbook settings" at bounding box center [262, 216] width 190 height 7
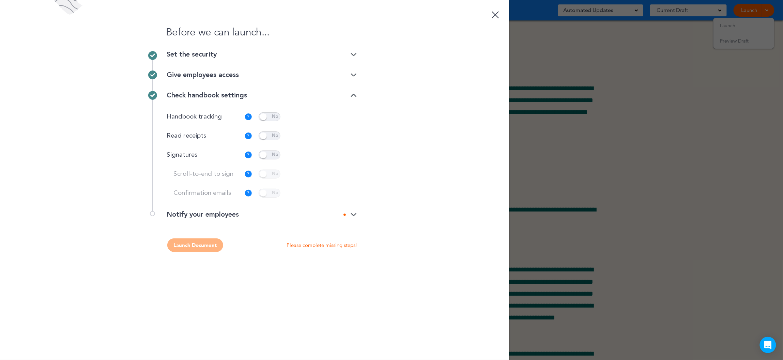
click at [182, 76] on div "Give employees access" at bounding box center [262, 75] width 190 height 7
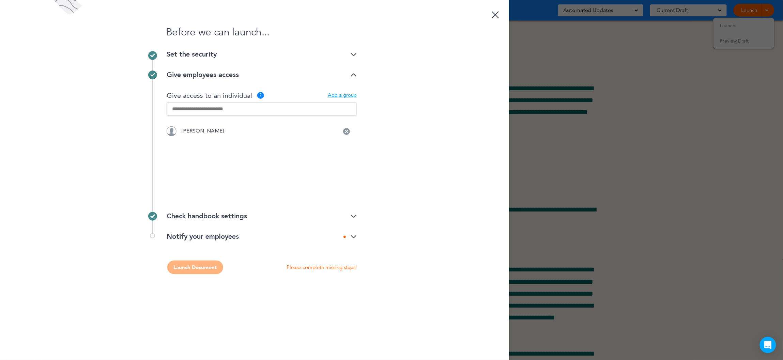
click at [198, 216] on div "Check handbook settings" at bounding box center [262, 216] width 190 height 7
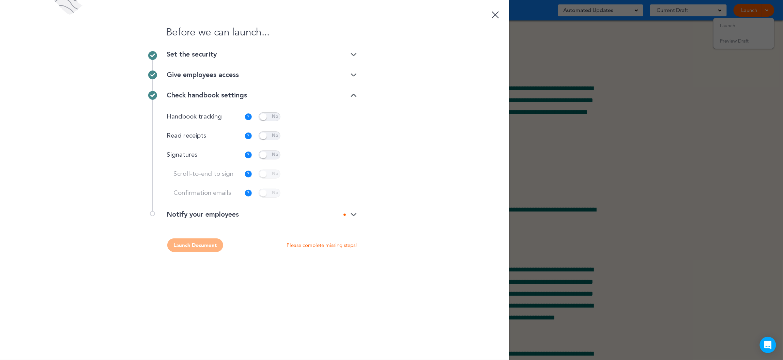
click at [192, 211] on div "Notify your employees" at bounding box center [262, 214] width 190 height 7
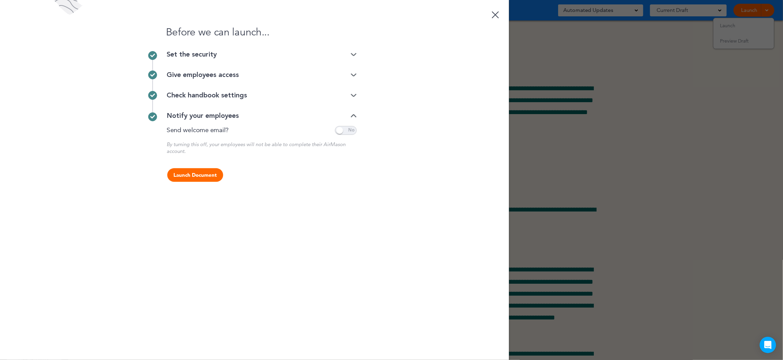
click at [352, 130] on span at bounding box center [346, 130] width 22 height 9
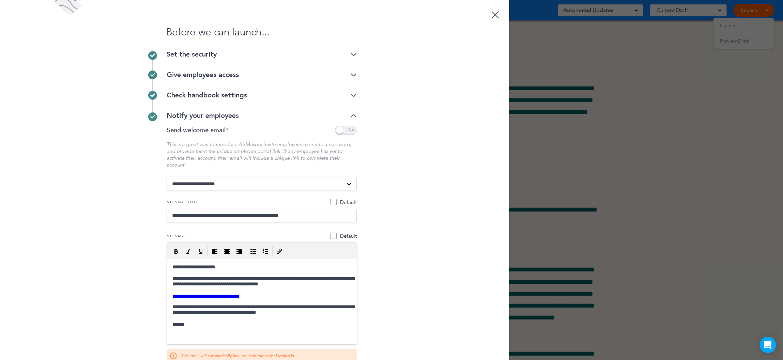
click at [339, 130] on span at bounding box center [346, 130] width 22 height 9
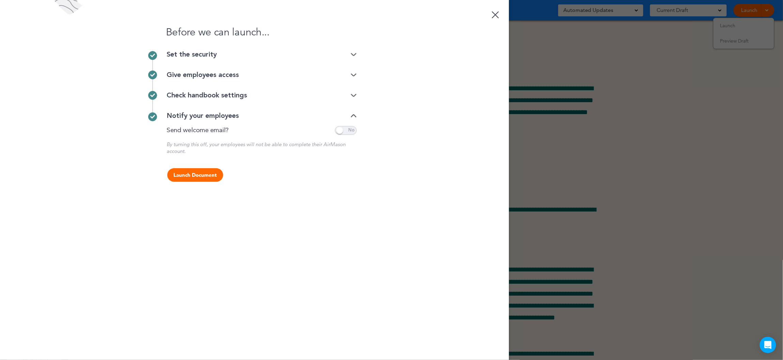
click at [224, 96] on div "Check handbook settings" at bounding box center [262, 95] width 190 height 7
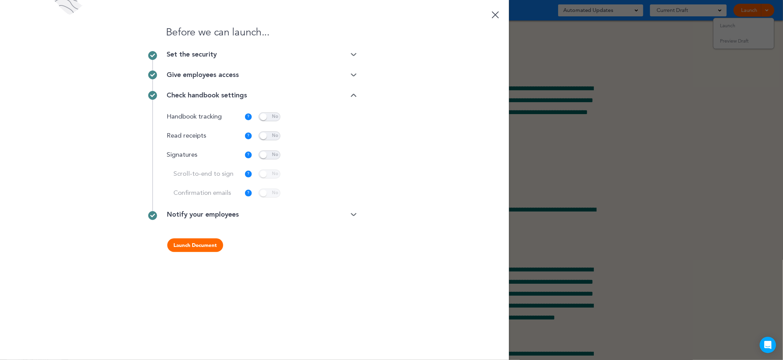
click at [219, 55] on div "Set the security" at bounding box center [262, 54] width 190 height 7
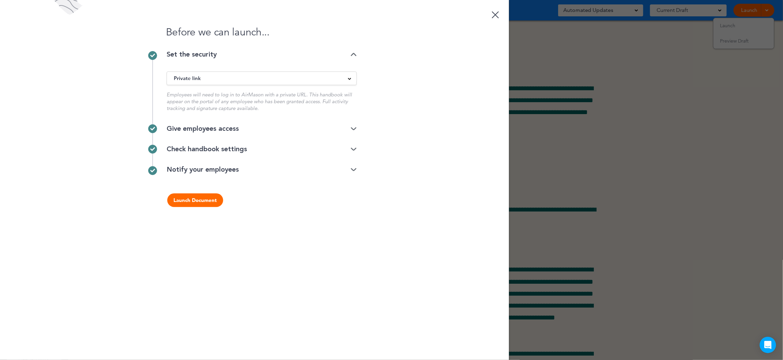
click at [214, 153] on div "Check handbook settings" at bounding box center [262, 149] width 190 height 7
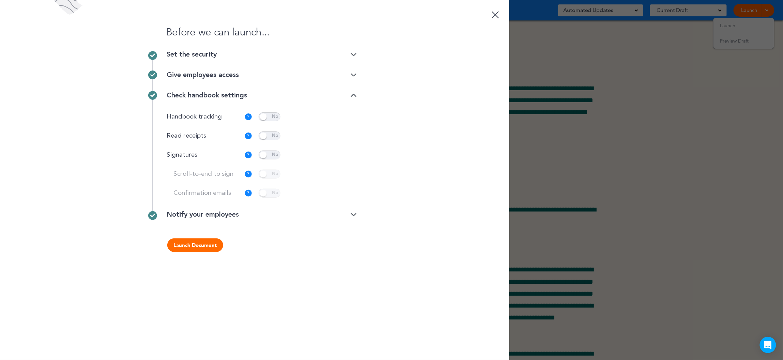
click at [495, 14] on div at bounding box center [495, 14] width 7 height 7
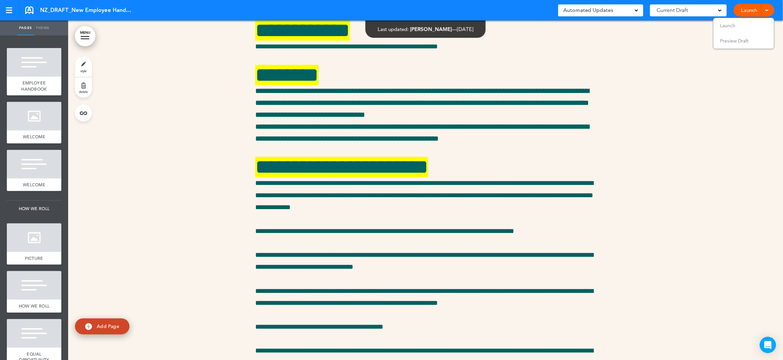
scroll to position [7829, 0]
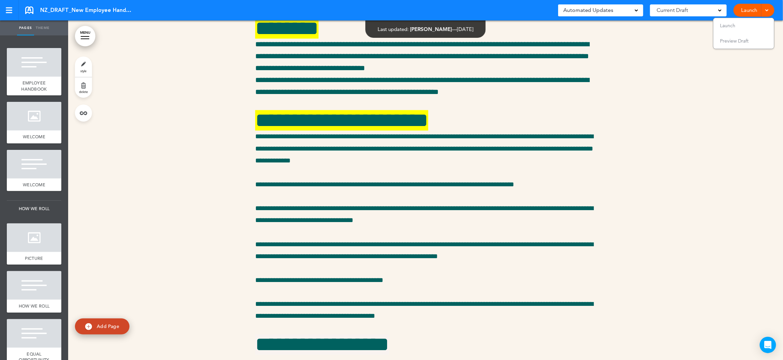
click at [217, 209] on div at bounding box center [425, 22] width 715 height 918
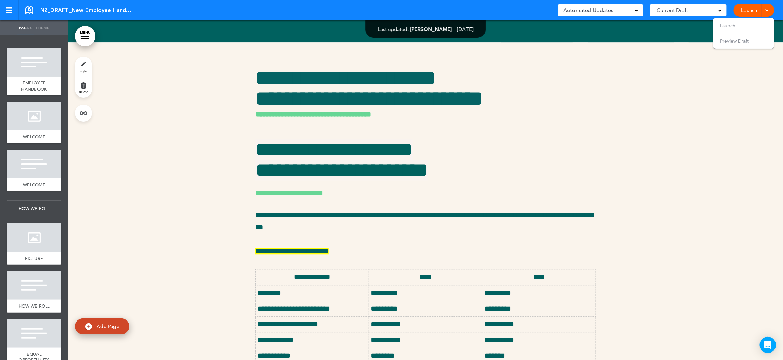
scroll to position [10110, 0]
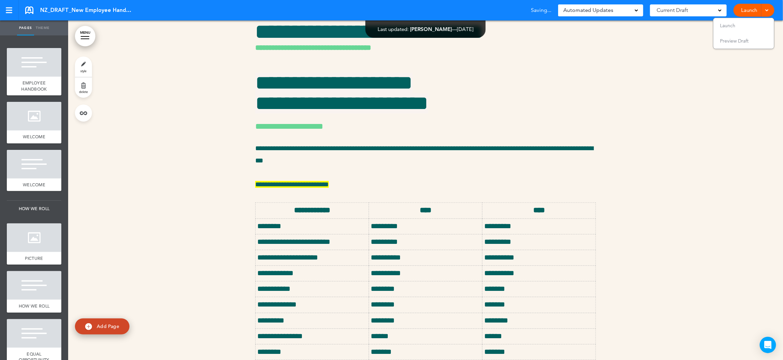
scroll to position [10078, 0]
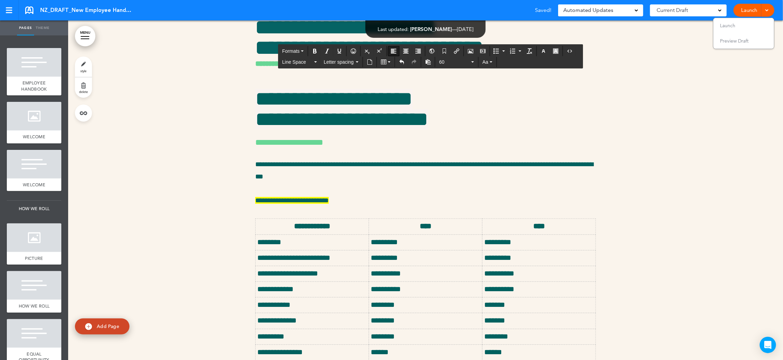
drag, startPoint x: 341, startPoint y: 185, endPoint x: 249, endPoint y: 166, distance: 94.1
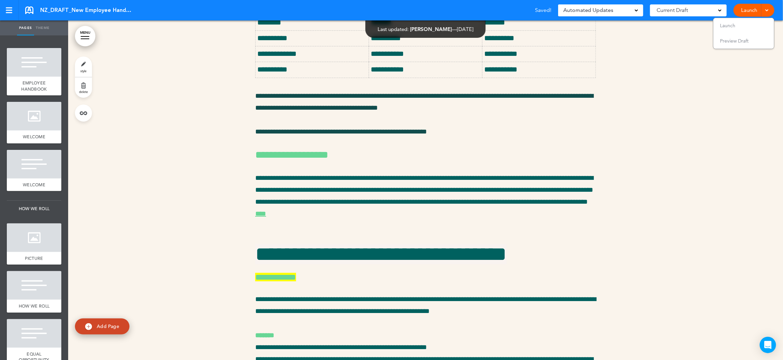
scroll to position [10486, 0]
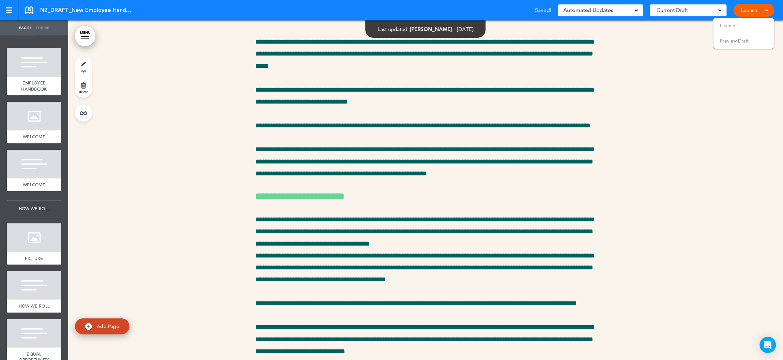
scroll to position [11584, 0]
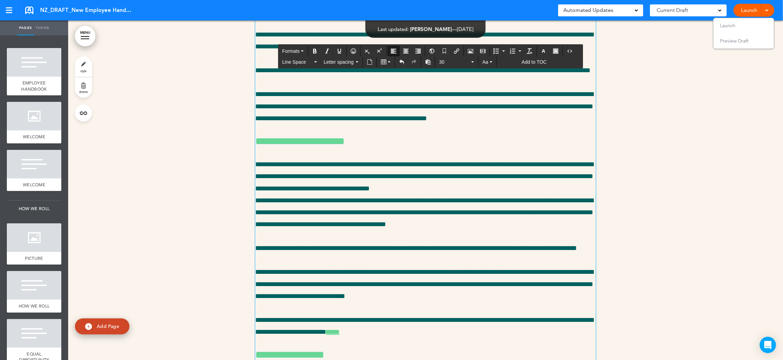
drag, startPoint x: 276, startPoint y: 238, endPoint x: 253, endPoint y: 220, distance: 28.9
click at [253, 220] on div "**********" at bounding box center [425, 179] width 715 height 3454
click at [297, 52] on span "Formats" at bounding box center [290, 50] width 17 height 5
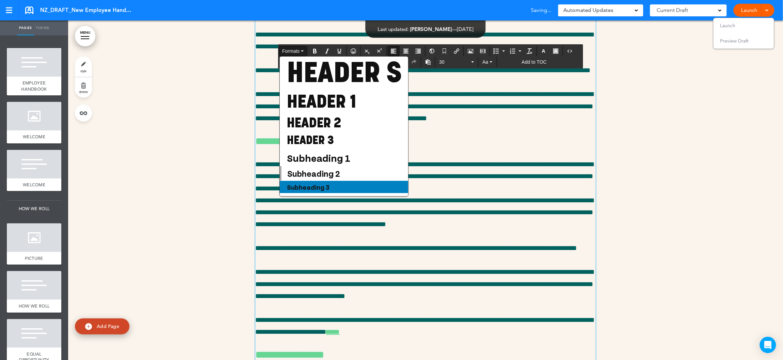
click at [304, 184] on span "Subheading 3" at bounding box center [308, 187] width 44 height 8
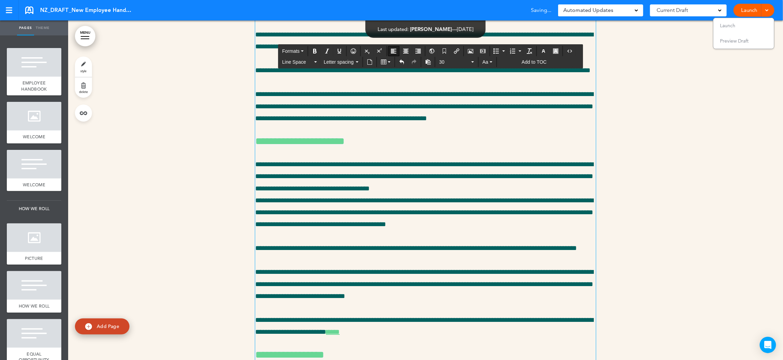
drag, startPoint x: 282, startPoint y: 240, endPoint x: 254, endPoint y: 218, distance: 34.7
click at [254, 218] on div "**********" at bounding box center [425, 179] width 715 height 3454
click at [298, 48] on span "Formats" at bounding box center [290, 50] width 17 height 5
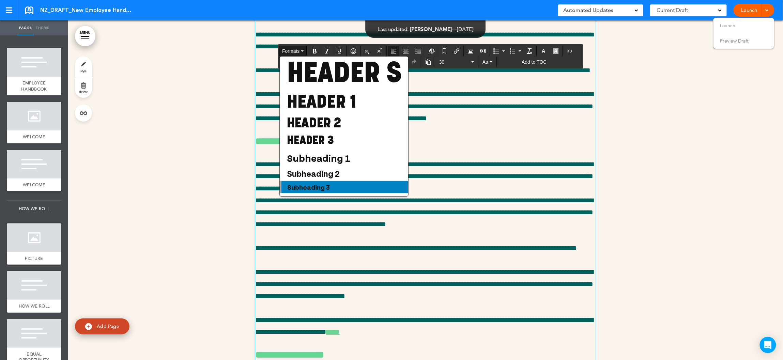
click at [306, 190] on span "Subheading 3" at bounding box center [309, 187] width 44 height 8
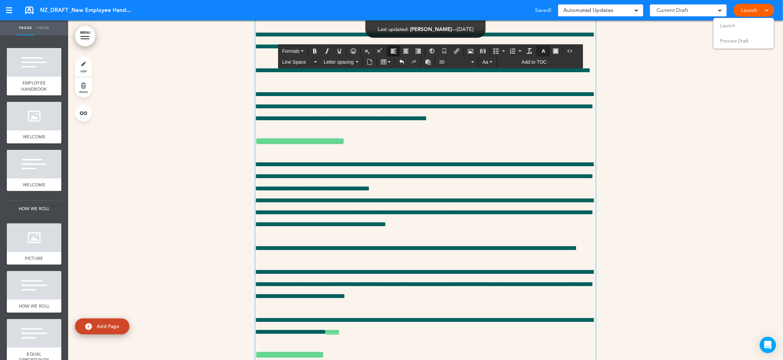
click at [546, 50] on icon "button" at bounding box center [543, 50] width 5 height 5
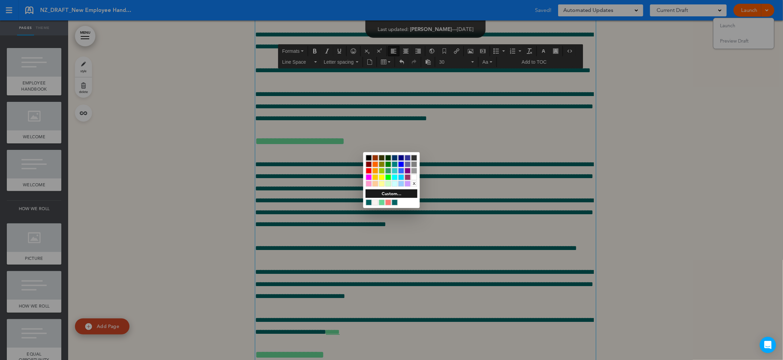
click at [367, 202] on div at bounding box center [369, 203] width 6 height 6
click at [342, 237] on div at bounding box center [391, 180] width 783 height 360
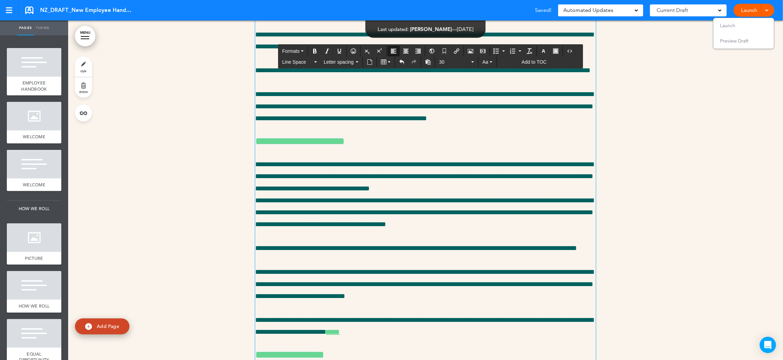
drag, startPoint x: 262, startPoint y: 224, endPoint x: 254, endPoint y: 219, distance: 9.6
click at [254, 219] on div "**********" at bounding box center [425, 179] width 715 height 3454
click at [445, 65] on span "30" at bounding box center [454, 62] width 31 height 7
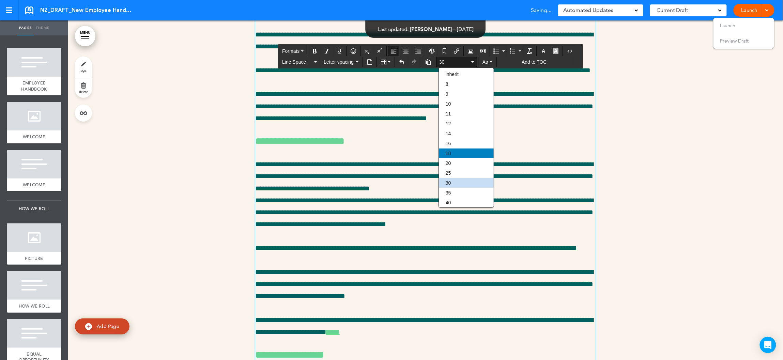
click at [457, 155] on div "18" at bounding box center [466, 154] width 55 height 10
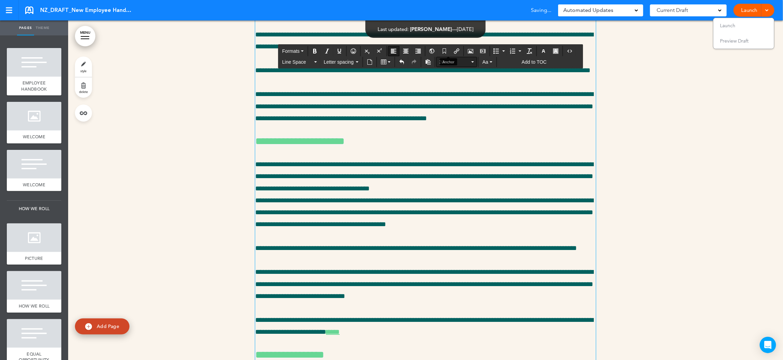
click at [446, 62] on span "30" at bounding box center [454, 62] width 31 height 7
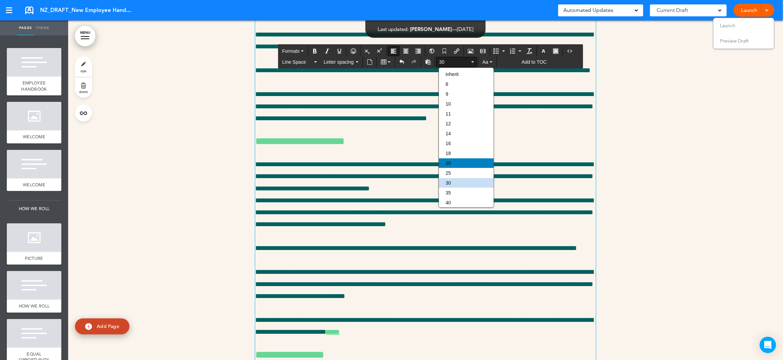
click at [459, 163] on div "20" at bounding box center [466, 163] width 55 height 10
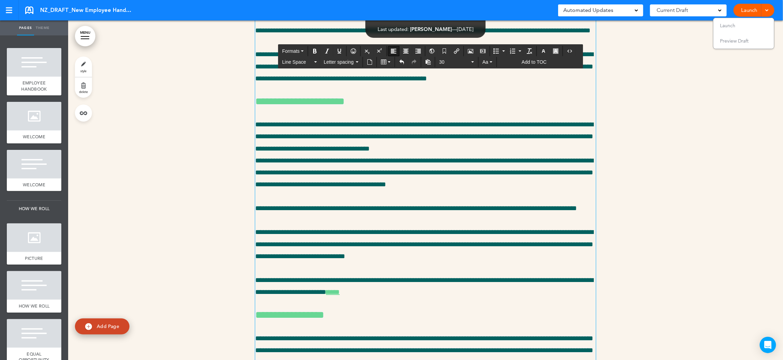
drag, startPoint x: 292, startPoint y: 199, endPoint x: 254, endPoint y: 176, distance: 43.9
click at [254, 176] on div "**********" at bounding box center [425, 139] width 715 height 3454
click at [293, 51] on span "Formats" at bounding box center [290, 50] width 17 height 5
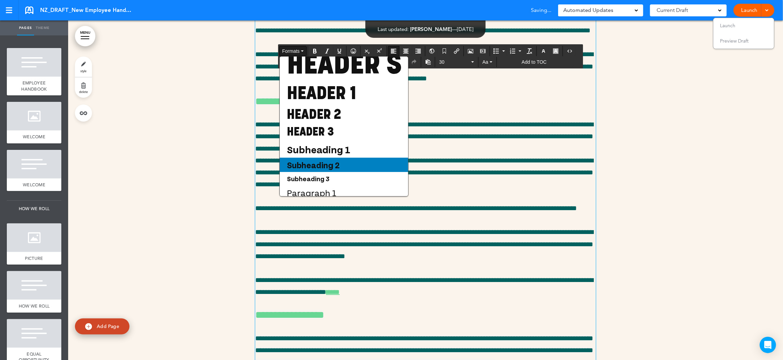
scroll to position [29, 0]
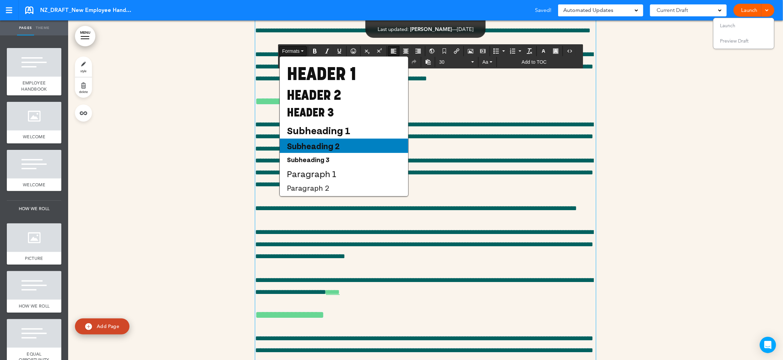
click at [317, 175] on span "Paragraph 1" at bounding box center [311, 173] width 51 height 11
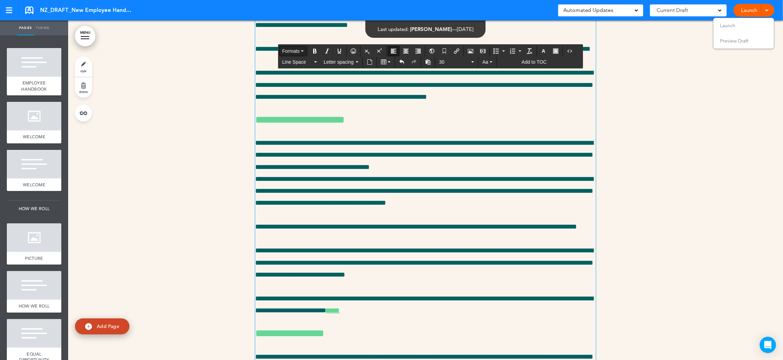
click at [295, 50] on span "Formats" at bounding box center [290, 50] width 17 height 5
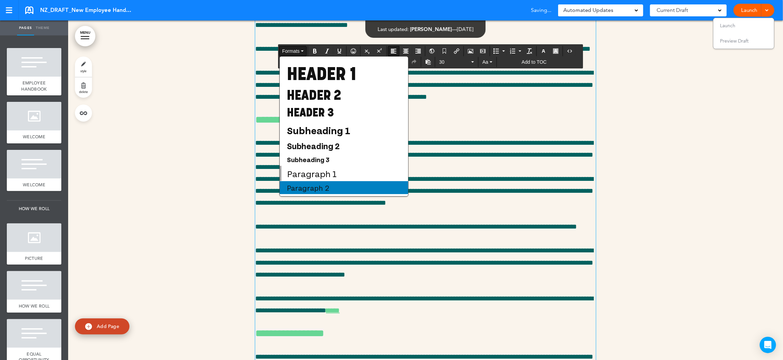
click at [316, 185] on span "Paragraph 2" at bounding box center [308, 187] width 44 height 9
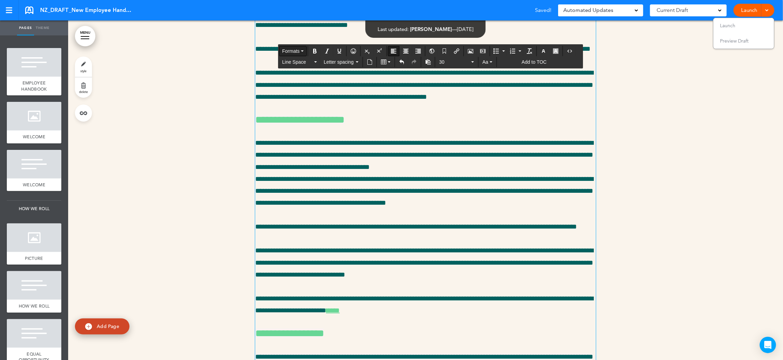
click at [295, 52] on span "Formats" at bounding box center [290, 50] width 17 height 5
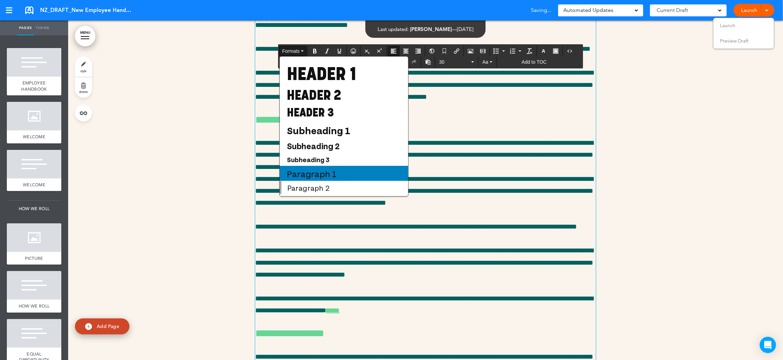
click at [317, 174] on span "Paragraph 1" at bounding box center [311, 173] width 51 height 11
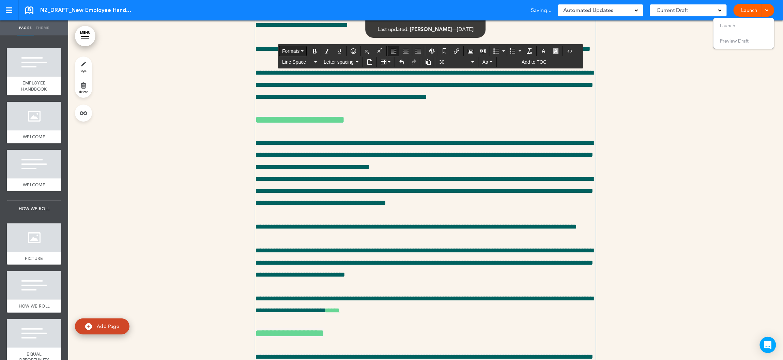
click at [296, 50] on span "Formats" at bounding box center [290, 50] width 17 height 5
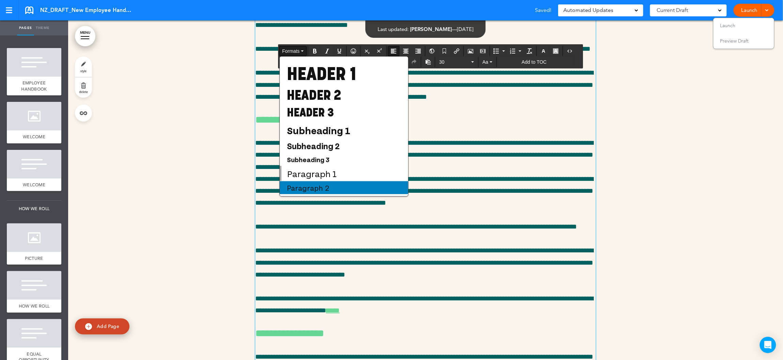
click at [301, 184] on span "Paragraph 2" at bounding box center [308, 187] width 44 height 9
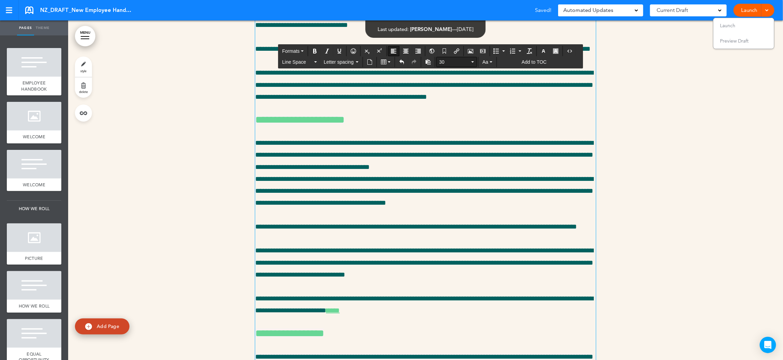
click at [449, 63] on span "30" at bounding box center [454, 62] width 31 height 7
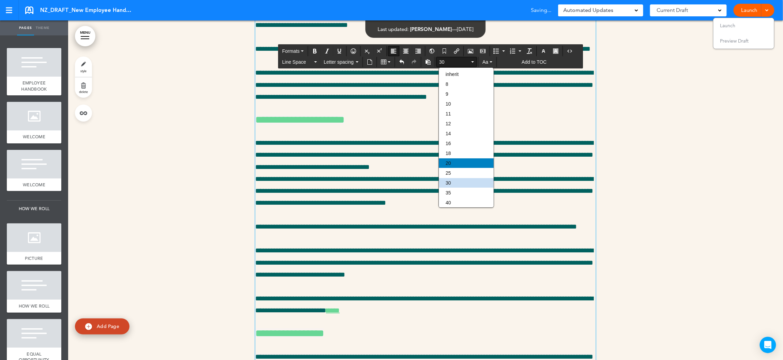
click at [462, 163] on div "20" at bounding box center [466, 163] width 55 height 10
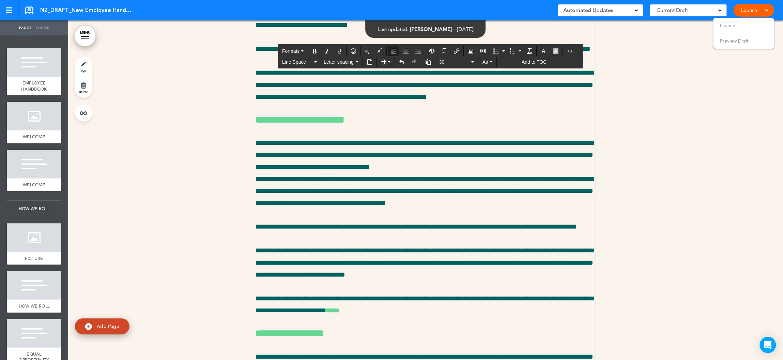
drag, startPoint x: 270, startPoint y: 215, endPoint x: 251, endPoint y: 185, distance: 35.5
click at [251, 185] on div "**********" at bounding box center [425, 148] width 715 height 3473
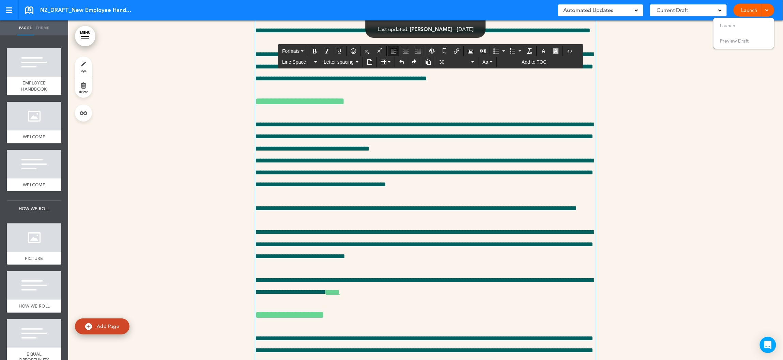
click at [234, 192] on div at bounding box center [425, 139] width 715 height 3455
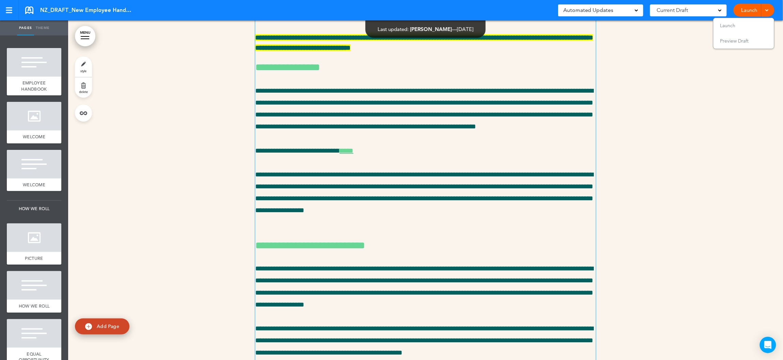
scroll to position [12627, 0]
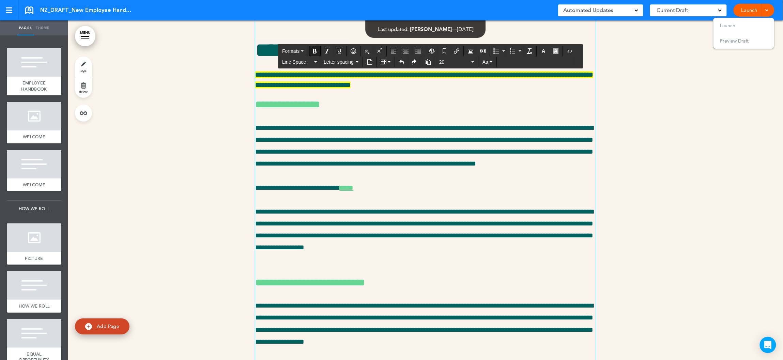
scroll to position [12584, 0]
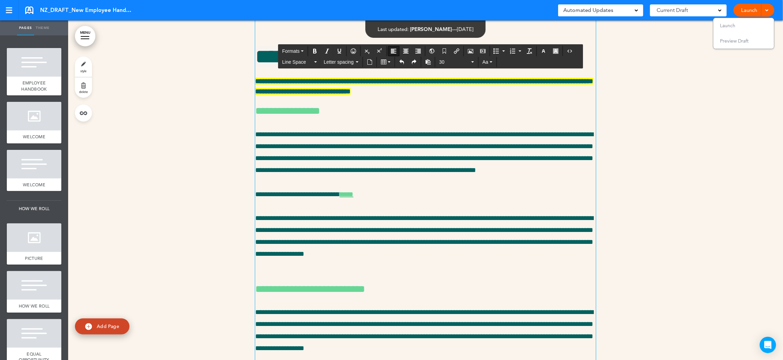
click at [306, 51] on button "Formats" at bounding box center [292, 51] width 27 height 10
drag, startPoint x: 371, startPoint y: 179, endPoint x: 257, endPoint y: 179, distance: 114.1
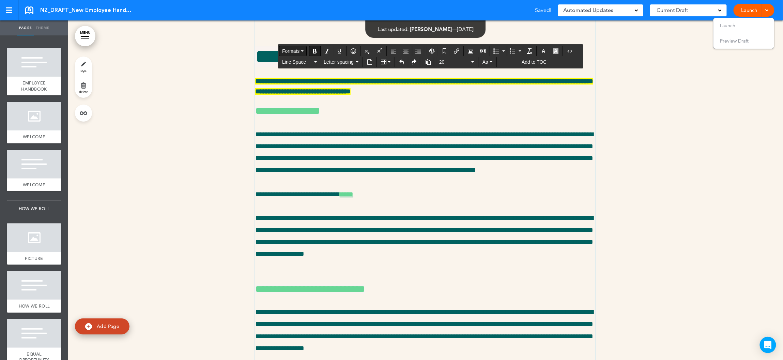
click at [296, 51] on span "Formats" at bounding box center [290, 50] width 17 height 5
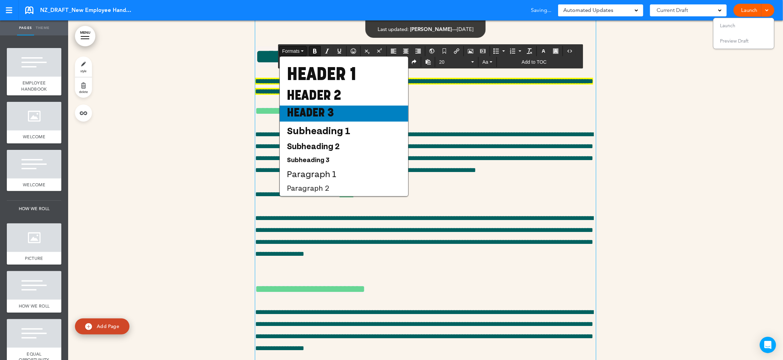
click at [319, 114] on span "Header 3" at bounding box center [310, 114] width 48 height 12
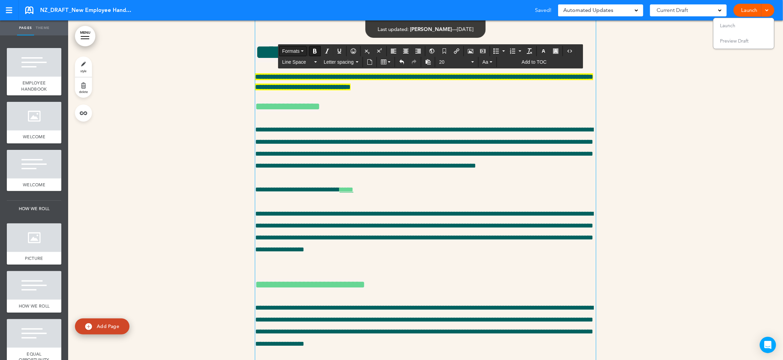
click at [296, 50] on span "Formats" at bounding box center [290, 50] width 17 height 5
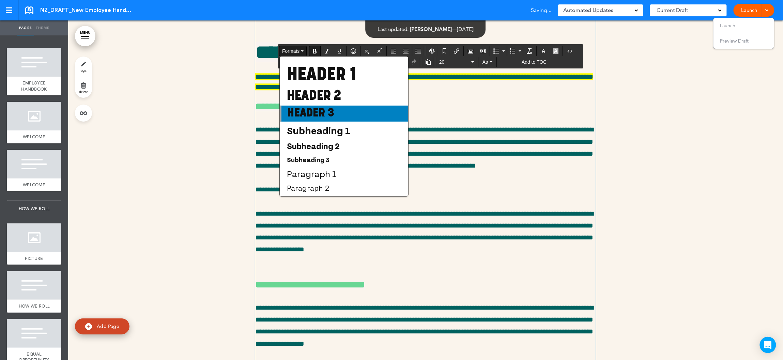
click at [308, 111] on span "Header 3" at bounding box center [311, 114] width 48 height 12
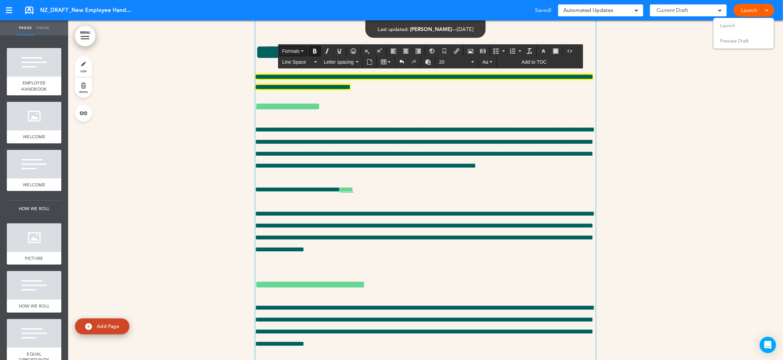
click at [296, 53] on span "Formats" at bounding box center [290, 50] width 17 height 5
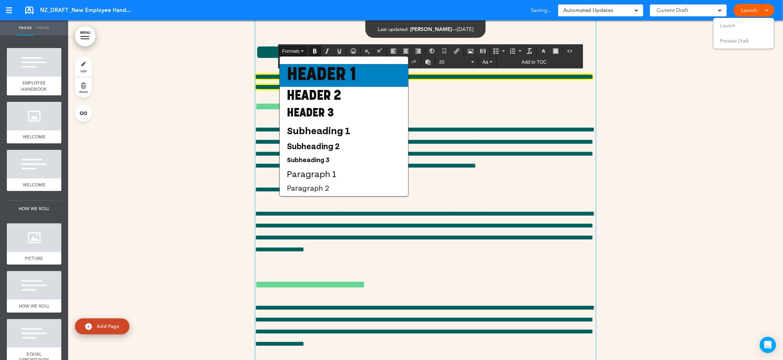
click at [297, 66] on span "Header 1" at bounding box center [321, 75] width 71 height 19
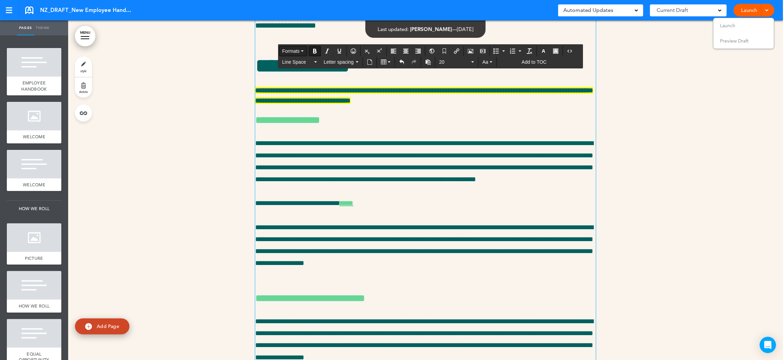
click at [297, 51] on span "Formats" at bounding box center [290, 50] width 17 height 5
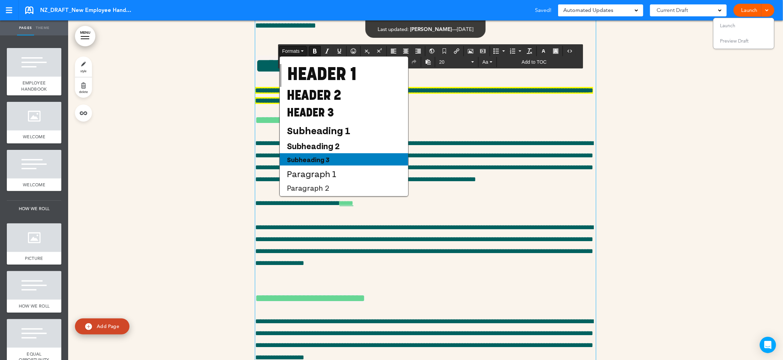
click at [312, 157] on span "Subheading 3" at bounding box center [308, 159] width 44 height 8
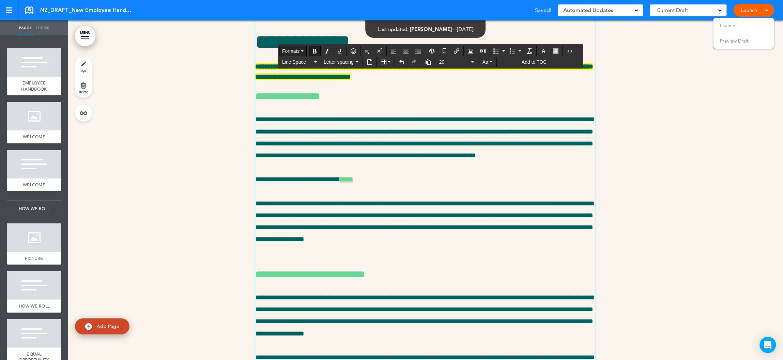
click at [295, 52] on span "Formats" at bounding box center [290, 50] width 17 height 5
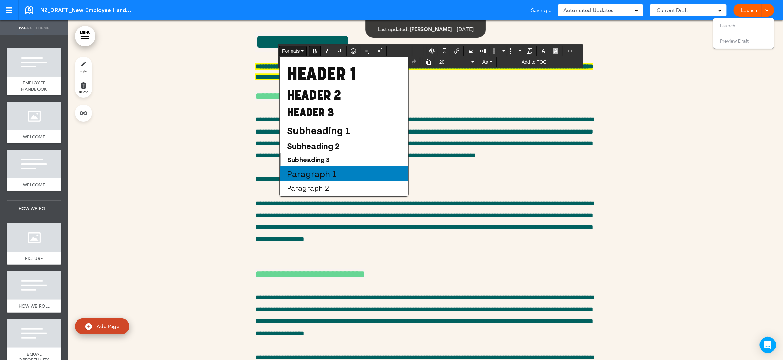
click at [311, 170] on span "Paragraph 1" at bounding box center [311, 173] width 51 height 11
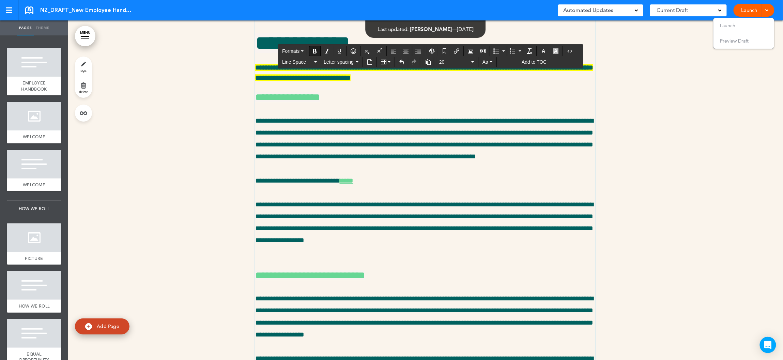
drag, startPoint x: 332, startPoint y: 177, endPoint x: 254, endPoint y: 177, distance: 78.4
click at [448, 64] on span "20" at bounding box center [454, 62] width 31 height 7
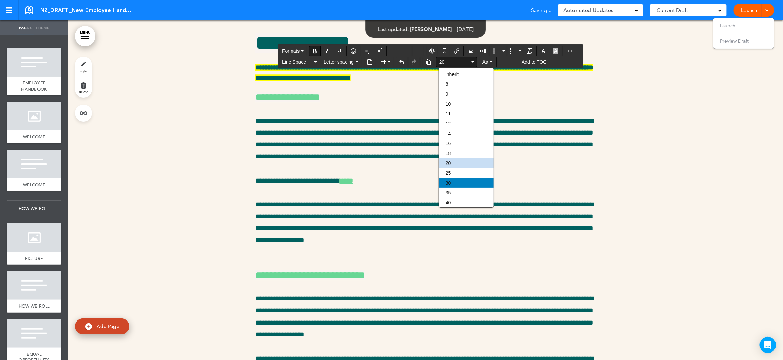
click at [460, 179] on div "30" at bounding box center [466, 183] width 55 height 10
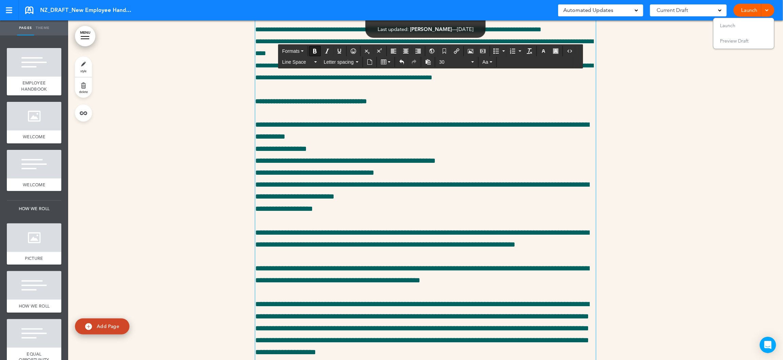
scroll to position [12229, 0]
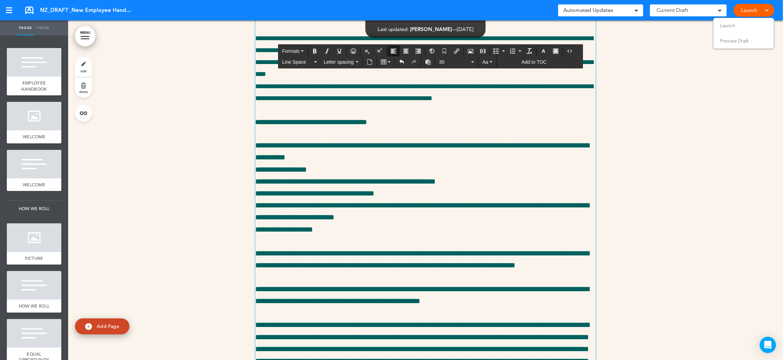
drag, startPoint x: 344, startPoint y: 196, endPoint x: 323, endPoint y: 196, distance: 21.5
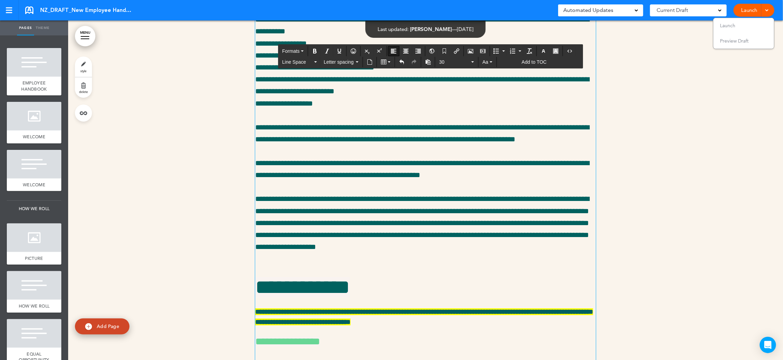
scroll to position [12476, 0]
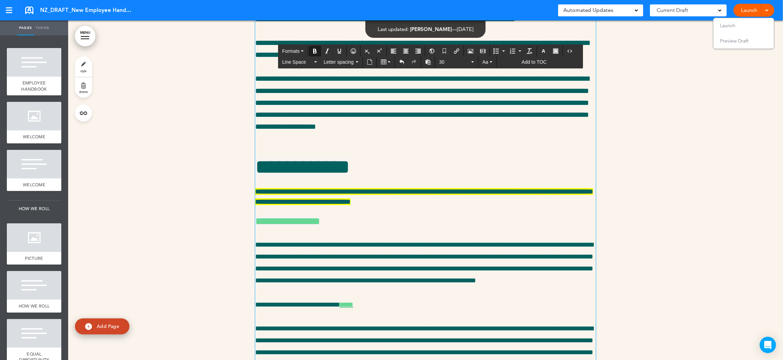
drag, startPoint x: 369, startPoint y: 287, endPoint x: 254, endPoint y: 287, distance: 115.1
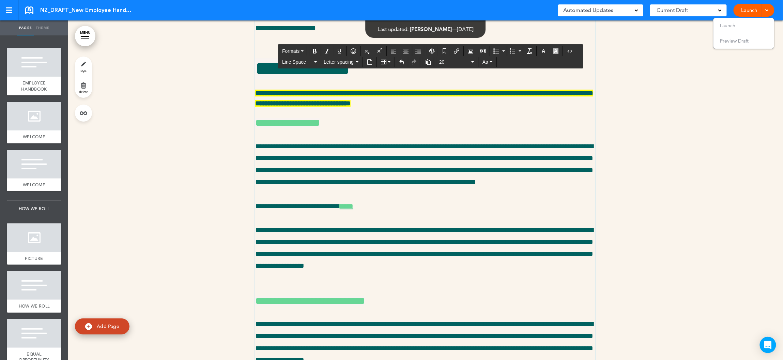
scroll to position [12630, 0]
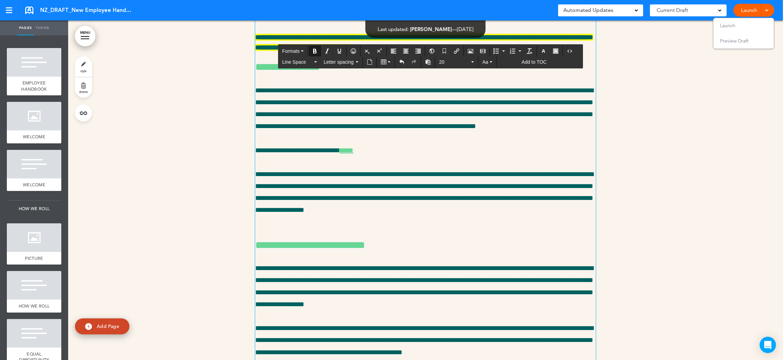
drag, startPoint x: 405, startPoint y: 256, endPoint x: 255, endPoint y: 257, distance: 149.9
click at [449, 63] on span "20" at bounding box center [454, 62] width 31 height 7
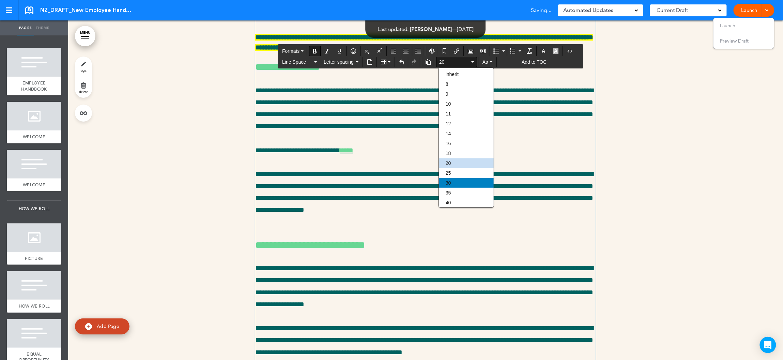
click at [457, 183] on div "30" at bounding box center [466, 183] width 55 height 10
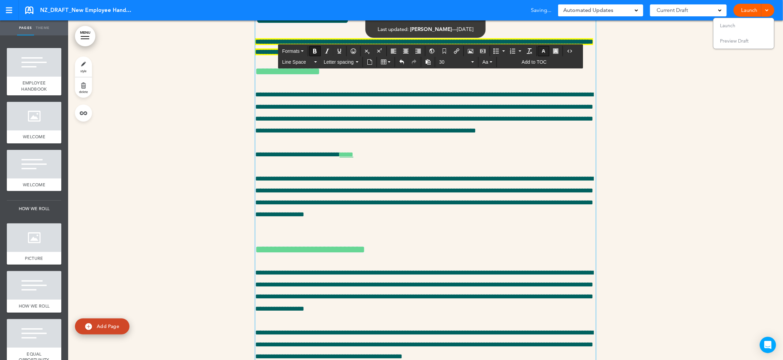
click at [546, 50] on icon "button" at bounding box center [543, 50] width 5 height 5
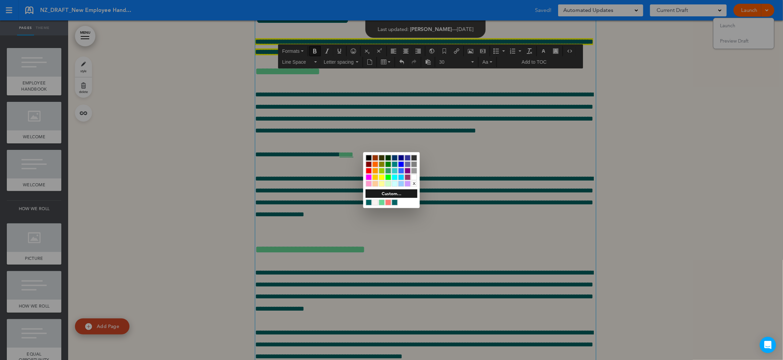
click at [381, 200] on div at bounding box center [382, 203] width 6 height 6
click at [328, 299] on div at bounding box center [391, 180] width 783 height 360
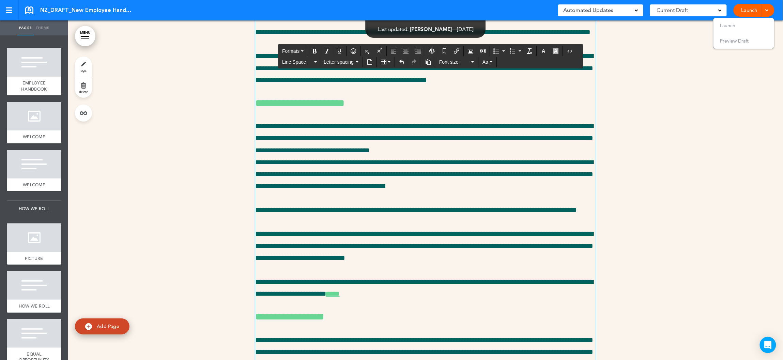
scroll to position [11600, 0]
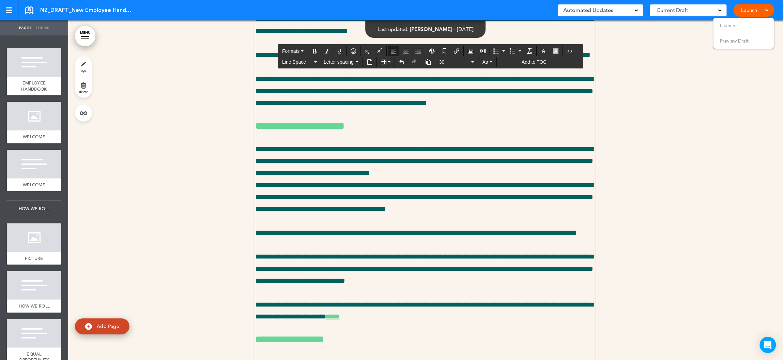
drag, startPoint x: 292, startPoint y: 222, endPoint x: 255, endPoint y: 206, distance: 40.4
click at [558, 50] on icon "button" at bounding box center [555, 50] width 5 height 5
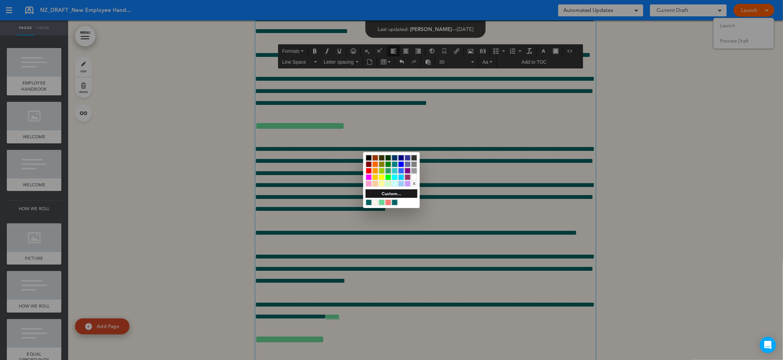
click at [382, 177] on div at bounding box center [382, 177] width 6 height 6
click at [340, 271] on div at bounding box center [391, 180] width 783 height 360
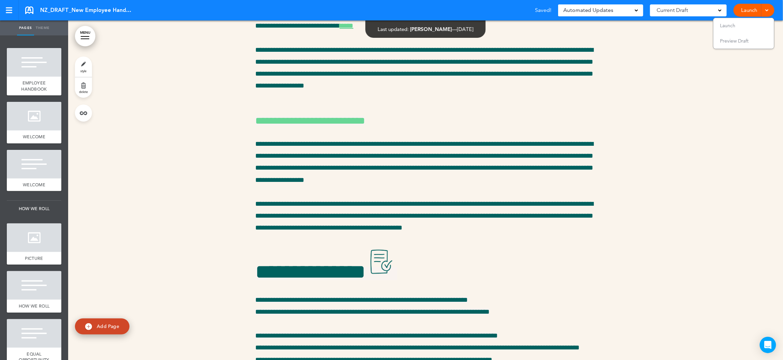
scroll to position [12783, 0]
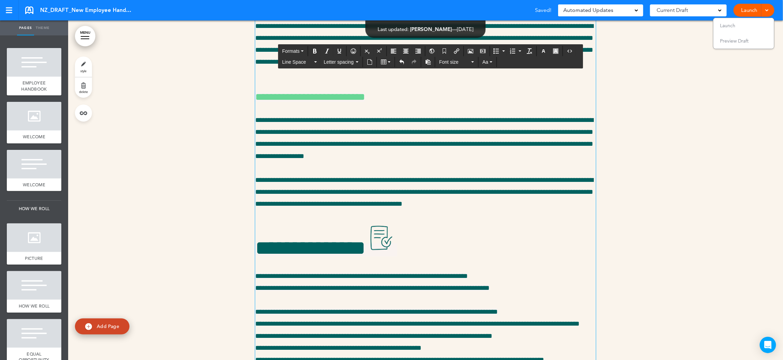
scroll to position [12897, 0]
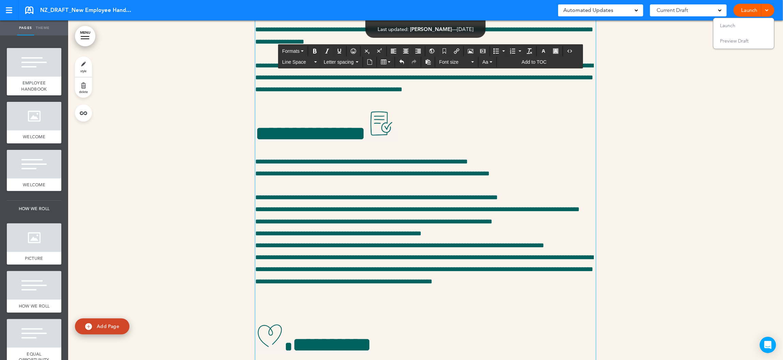
drag, startPoint x: 454, startPoint y: 248, endPoint x: 289, endPoint y: 146, distance: 194.5
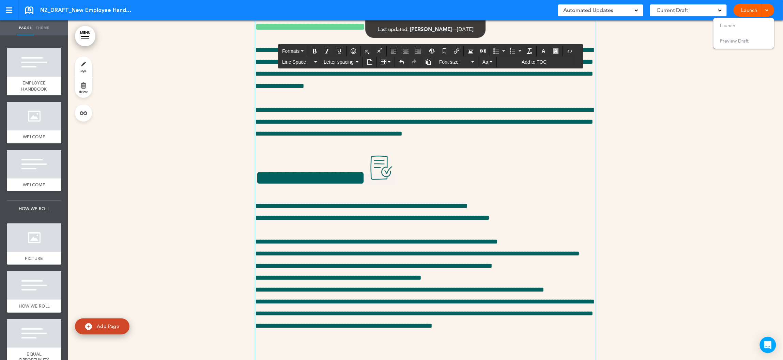
scroll to position [12819, 0]
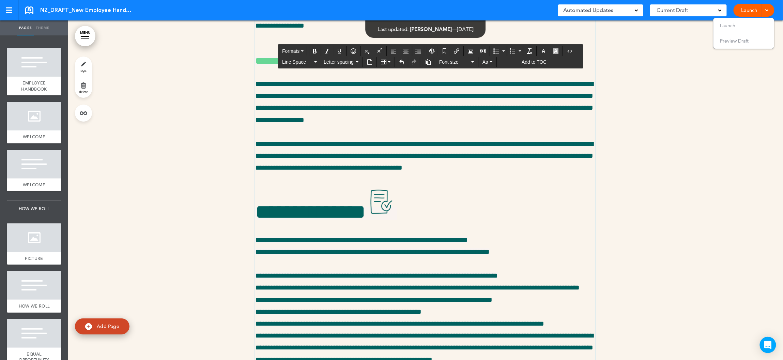
drag, startPoint x: 454, startPoint y: 245, endPoint x: 253, endPoint y: 96, distance: 249.5
click at [453, 62] on span "Font size" at bounding box center [454, 62] width 31 height 7
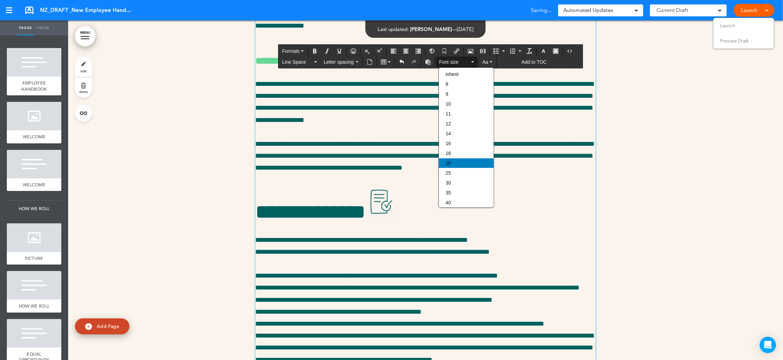
click at [449, 161] on span "20" at bounding box center [448, 162] width 5 height 5
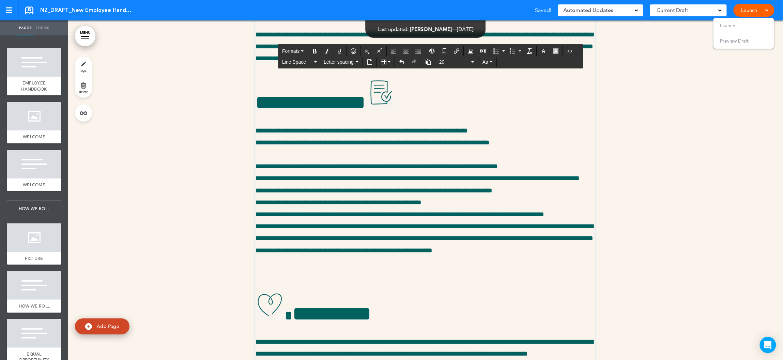
scroll to position [12966, 0]
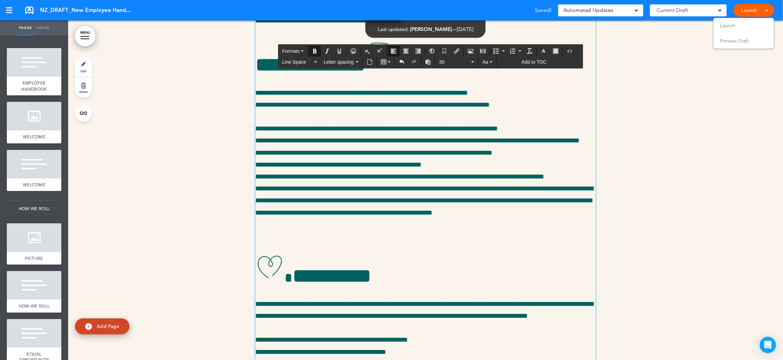
drag, startPoint x: 413, startPoint y: 253, endPoint x: 252, endPoint y: 243, distance: 161.1
click at [294, 50] on span "Formats" at bounding box center [290, 50] width 17 height 5
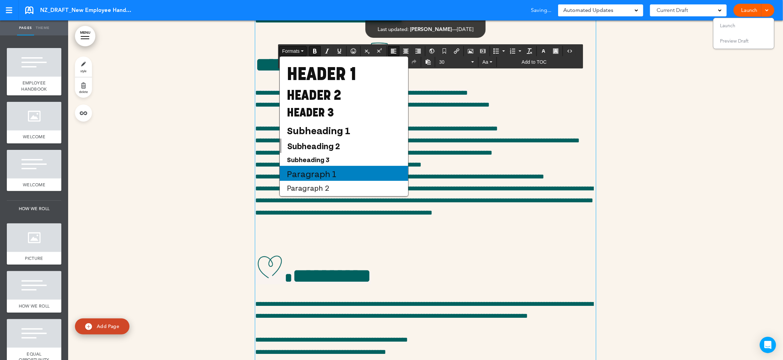
click at [312, 170] on span "Paragraph 1" at bounding box center [311, 173] width 51 height 11
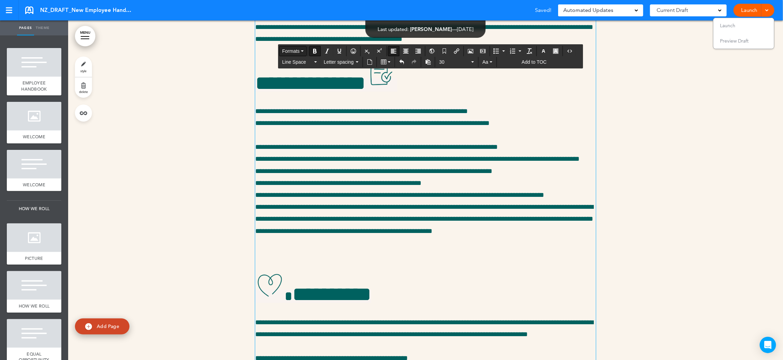
click at [293, 50] on span "Formats" at bounding box center [290, 50] width 17 height 5
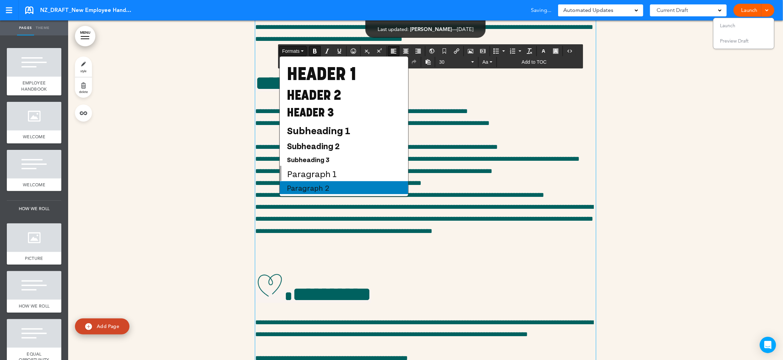
click at [316, 189] on span "Paragraph 2" at bounding box center [308, 187] width 44 height 9
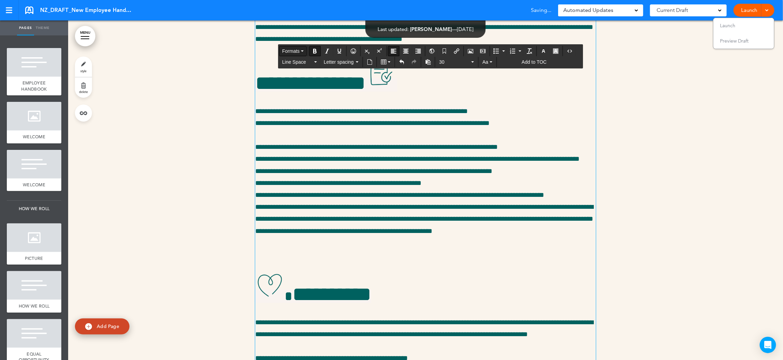
click at [293, 52] on span "Formats" at bounding box center [290, 50] width 17 height 5
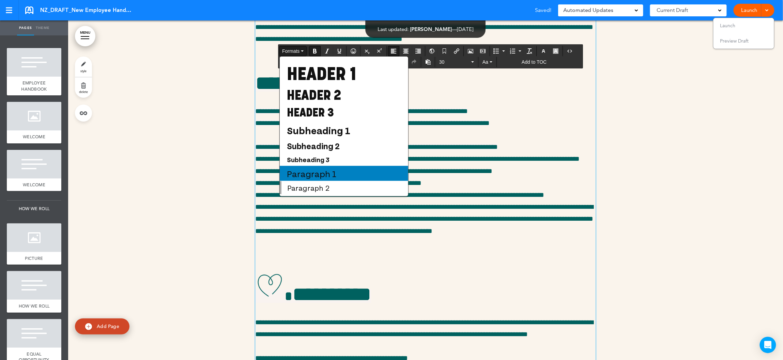
click at [312, 172] on span "Paragraph 1" at bounding box center [311, 173] width 51 height 11
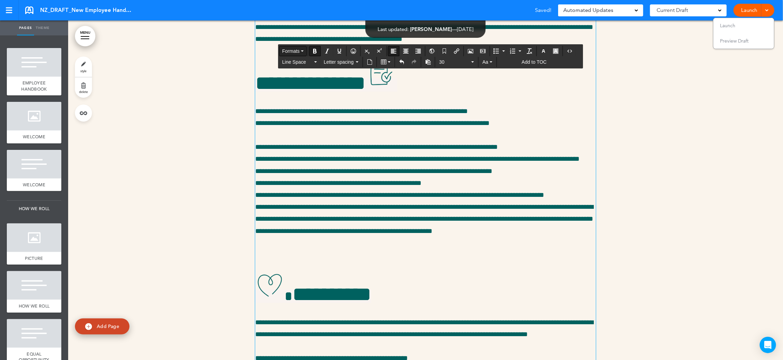
click at [293, 50] on span "Formats" at bounding box center [290, 50] width 17 height 5
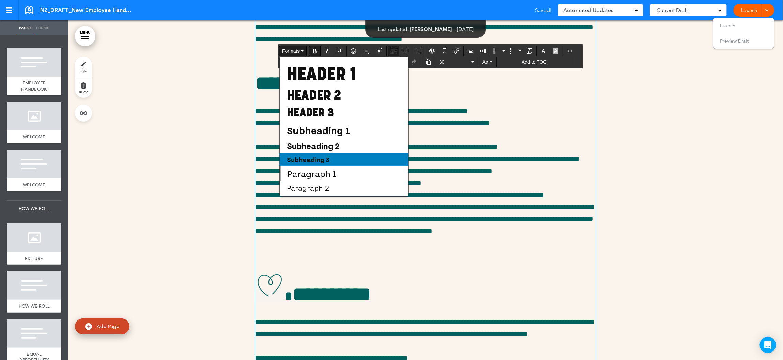
click at [315, 164] on span "Subheading 3" at bounding box center [308, 159] width 44 height 8
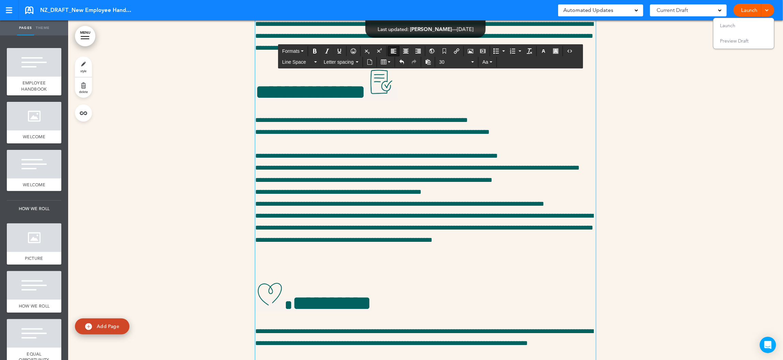
scroll to position [13058, 0]
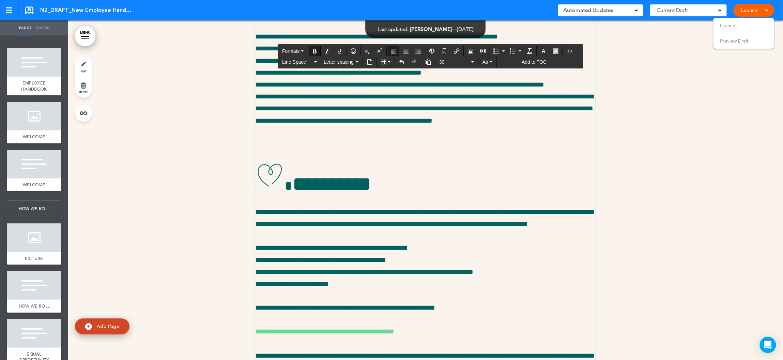
drag, startPoint x: 412, startPoint y: 159, endPoint x: 253, endPoint y: 150, distance: 159.0
click at [546, 50] on icon "button" at bounding box center [543, 50] width 5 height 5
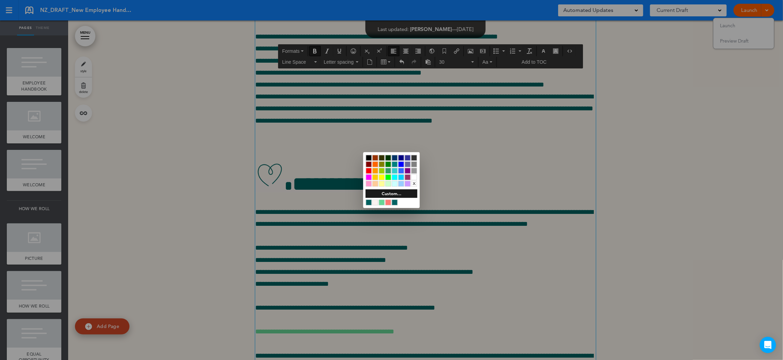
click at [367, 201] on div at bounding box center [369, 203] width 6 height 6
click at [301, 196] on div at bounding box center [391, 180] width 783 height 360
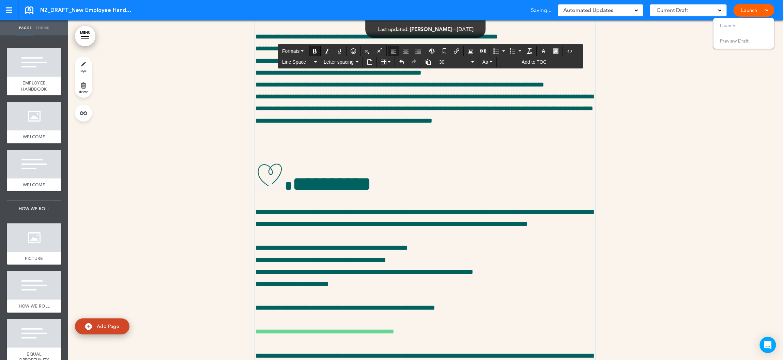
drag, startPoint x: 418, startPoint y: 159, endPoint x: 252, endPoint y: 149, distance: 166.5
click at [558, 52] on icon "button" at bounding box center [555, 50] width 5 height 5
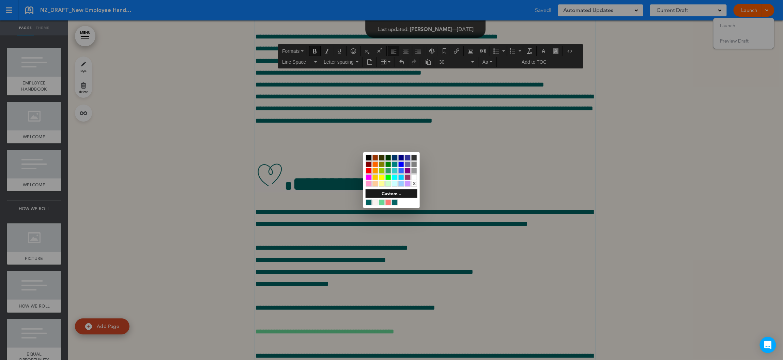
click at [381, 177] on div at bounding box center [382, 177] width 6 height 6
click at [311, 217] on div at bounding box center [391, 180] width 783 height 360
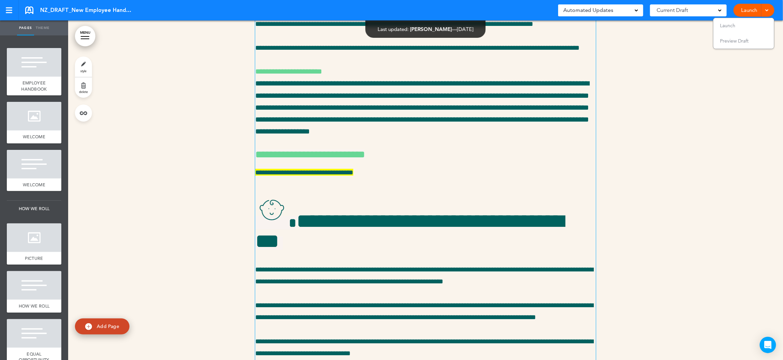
scroll to position [14523, 0]
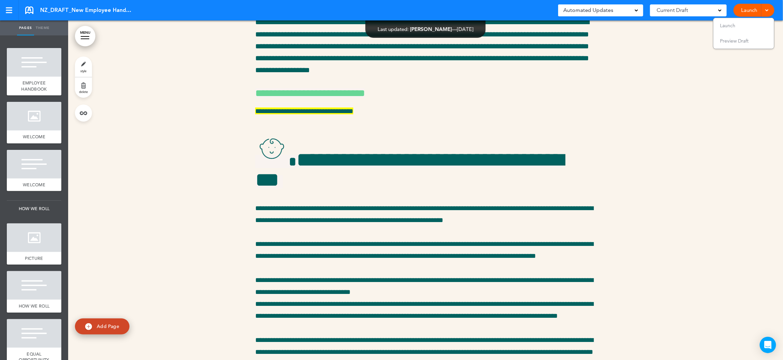
click at [191, 129] on div at bounding box center [425, 279] width 715 height 1646
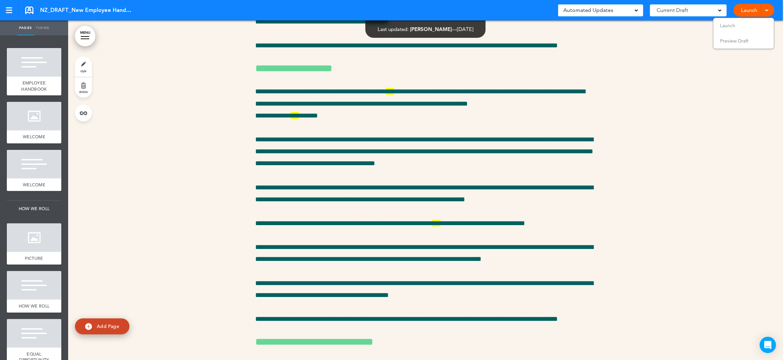
scroll to position [15180, 0]
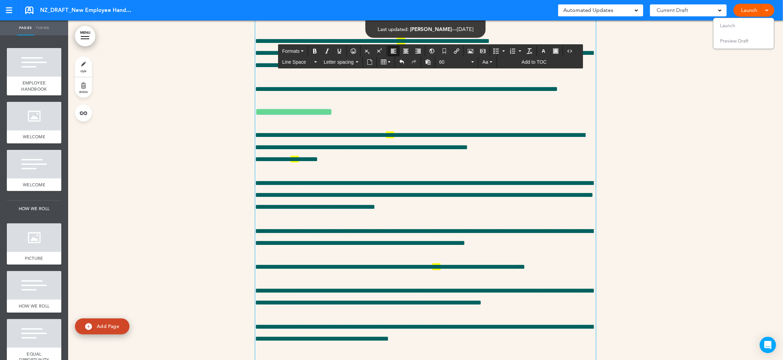
drag, startPoint x: 295, startPoint y: 134, endPoint x: 337, endPoint y: 152, distance: 45.8
copy h1 "**********"
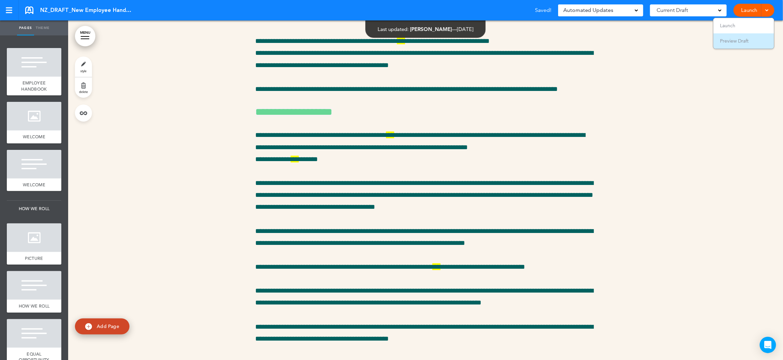
click at [749, 38] on span "Preview Draft" at bounding box center [734, 41] width 29 height 6
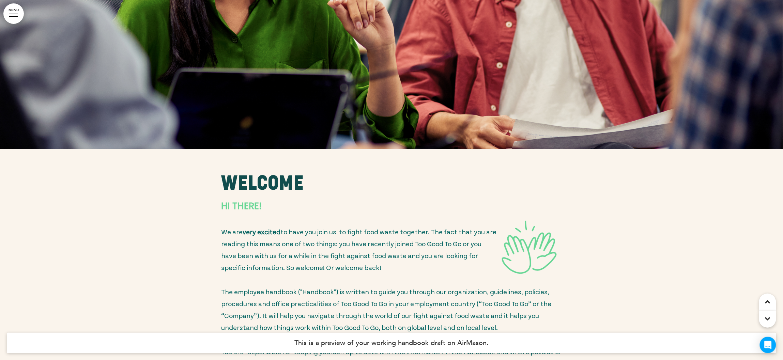
scroll to position [729, 0]
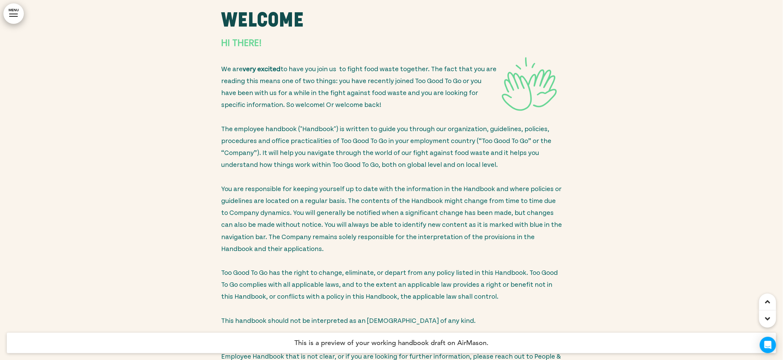
click at [11, 14] on div at bounding box center [13, 14] width 9 height 1
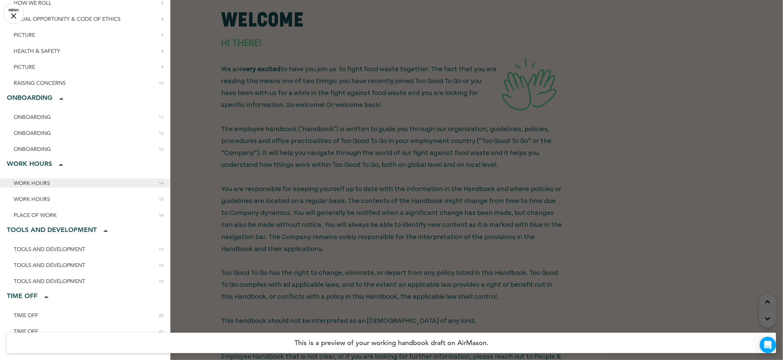
scroll to position [174, 0]
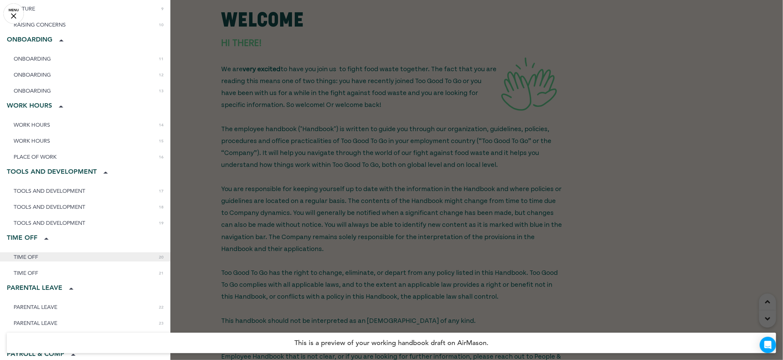
click at [40, 253] on link "TIME OFF 0 20" at bounding box center [85, 256] width 170 height 9
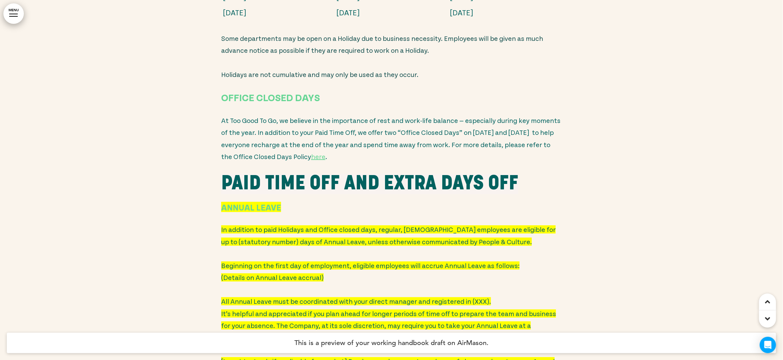
scroll to position [11014, 0]
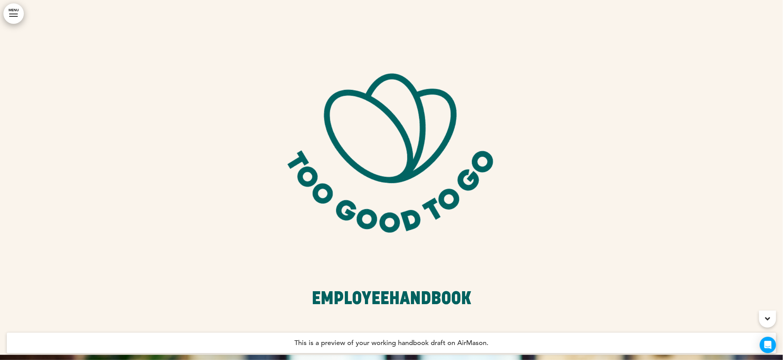
click at [12, 15] on link "MENU" at bounding box center [13, 13] width 20 height 20
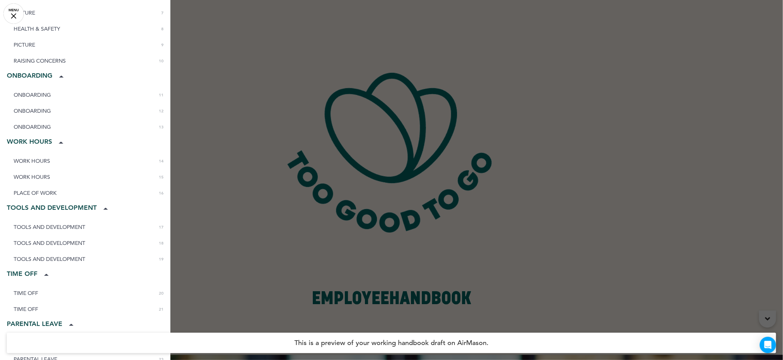
scroll to position [181, 0]
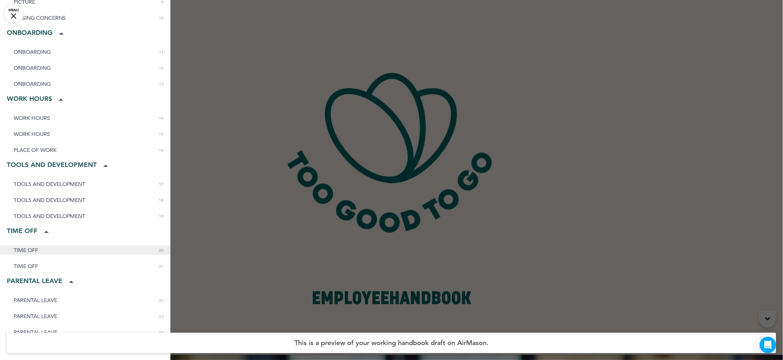
click at [40, 247] on link "TIME OFF 0 20" at bounding box center [85, 250] width 170 height 9
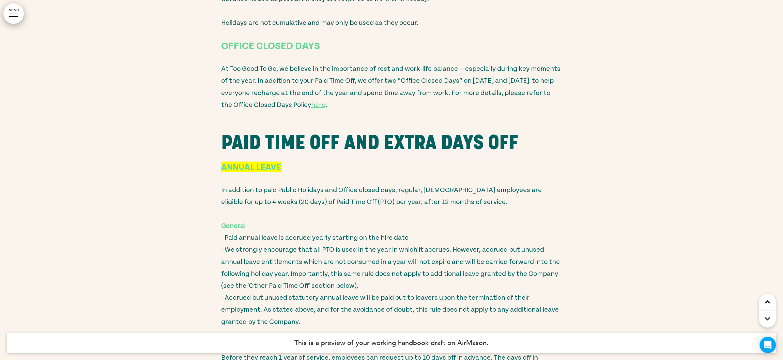
scroll to position [11058, 0]
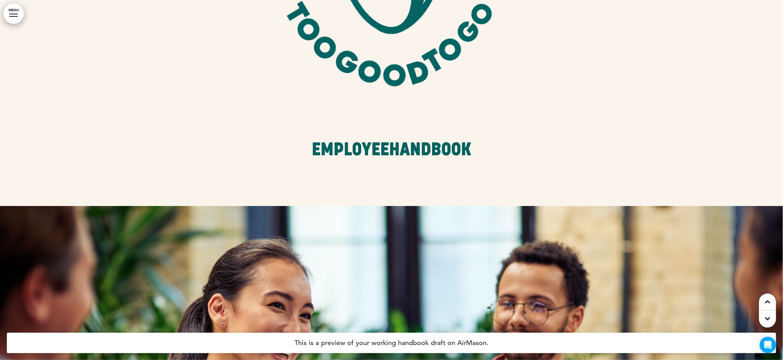
click at [13, 17] on link "MENU" at bounding box center [13, 13] width 20 height 20
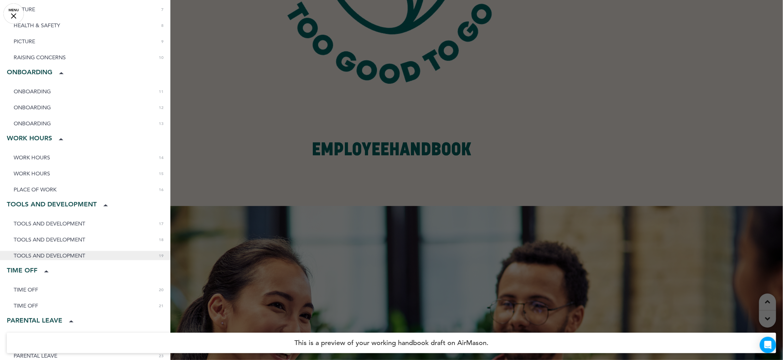
scroll to position [177, 0]
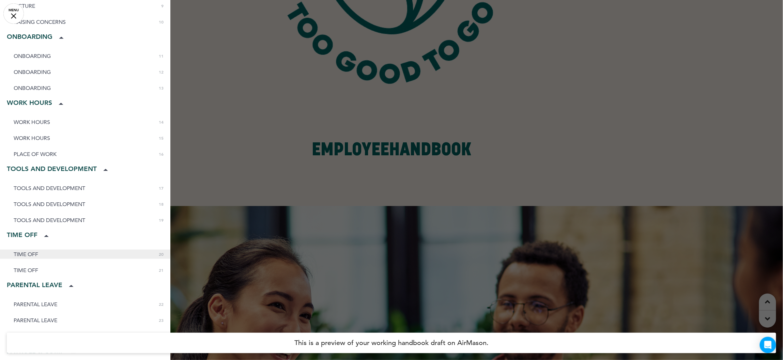
click at [38, 254] on span "TIME OFF" at bounding box center [26, 254] width 25 height 6
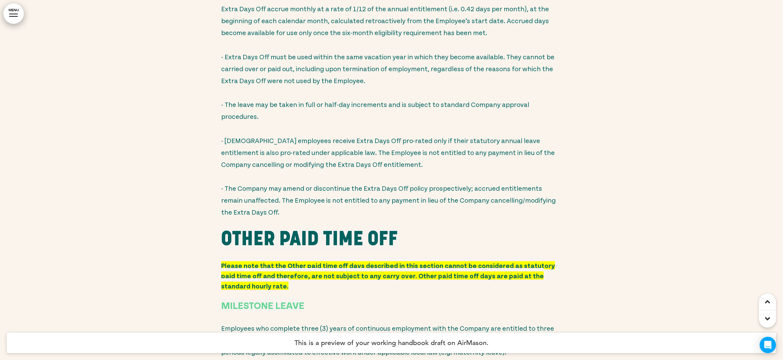
scroll to position [11427, 0]
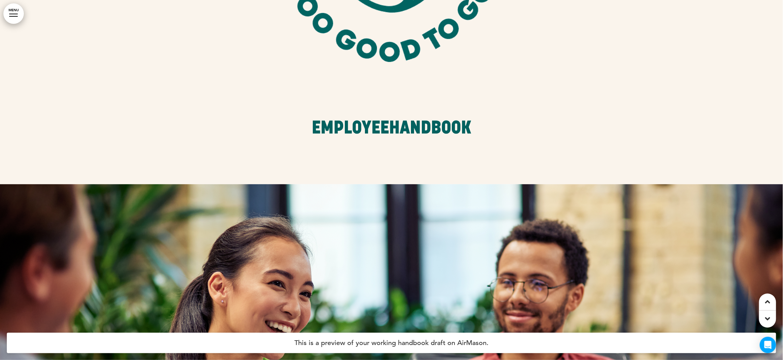
scroll to position [378, 0]
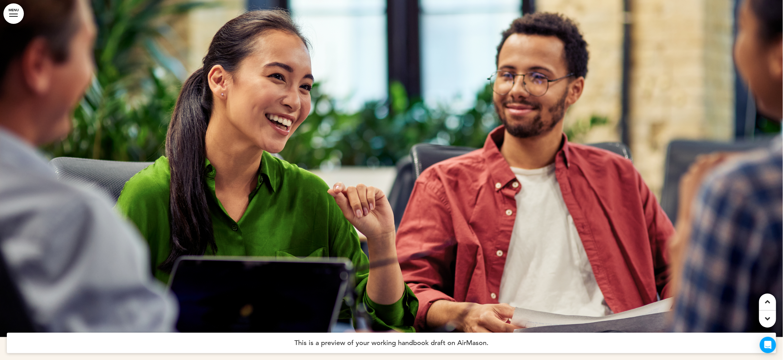
click at [14, 16] on div at bounding box center [13, 16] width 9 height 1
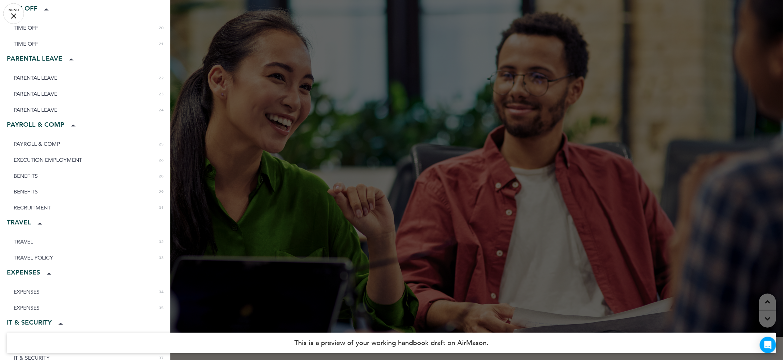
scroll to position [431, 0]
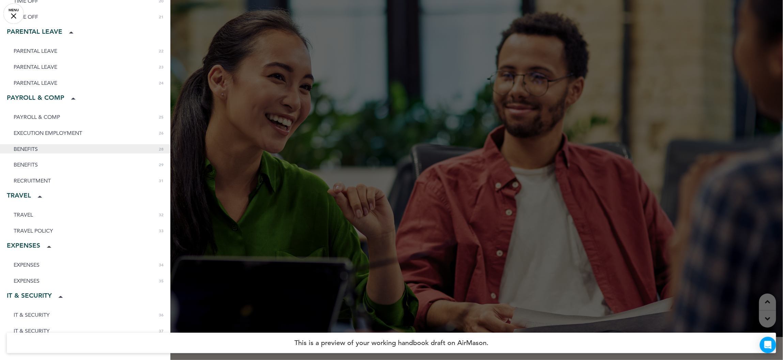
click at [49, 148] on link "BENEFITS 0 28" at bounding box center [85, 148] width 170 height 9
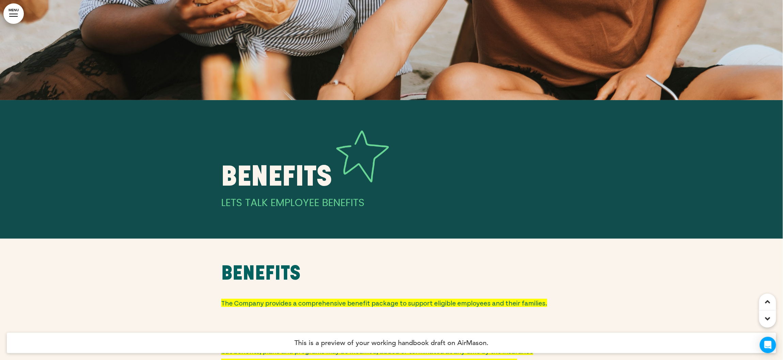
scroll to position [17286, 0]
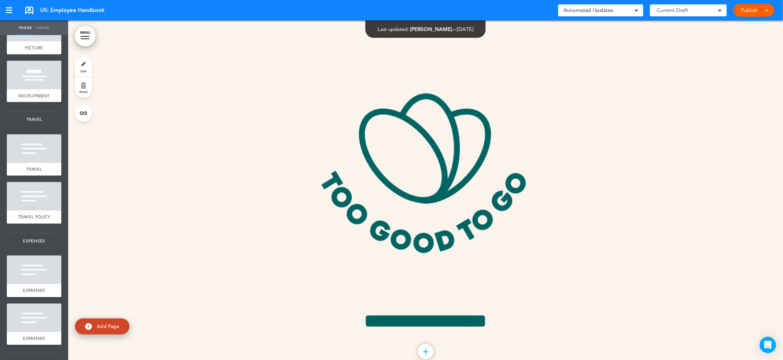
scroll to position [2011, 0]
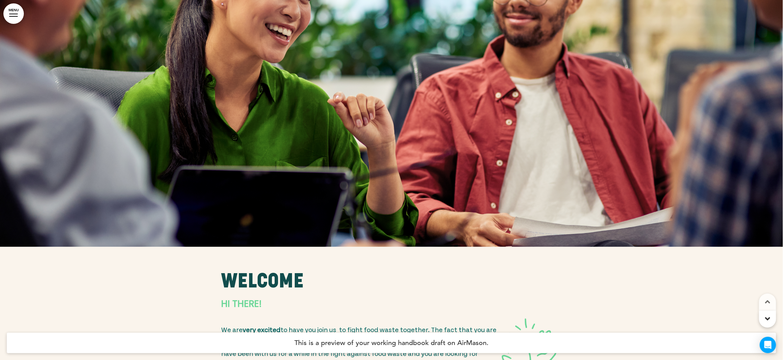
scroll to position [779, 0]
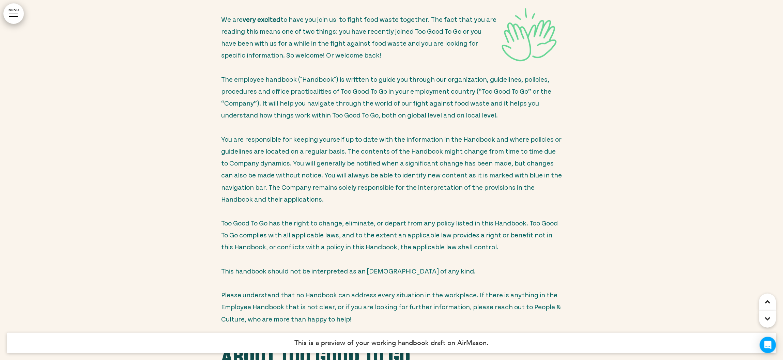
click at [14, 15] on link "MENU" at bounding box center [13, 13] width 20 height 20
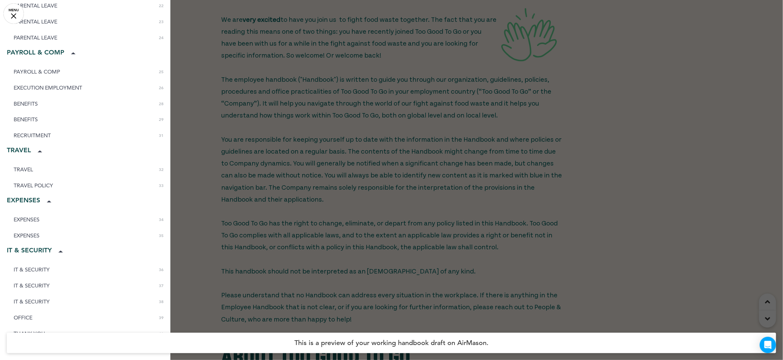
scroll to position [462, 0]
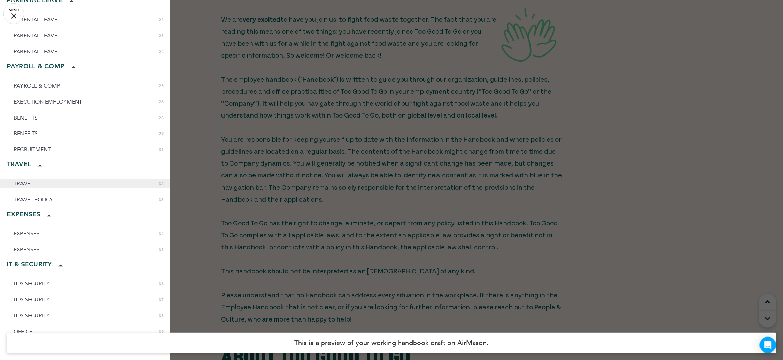
click at [64, 180] on link "TRAVEL 0 32" at bounding box center [85, 183] width 170 height 9
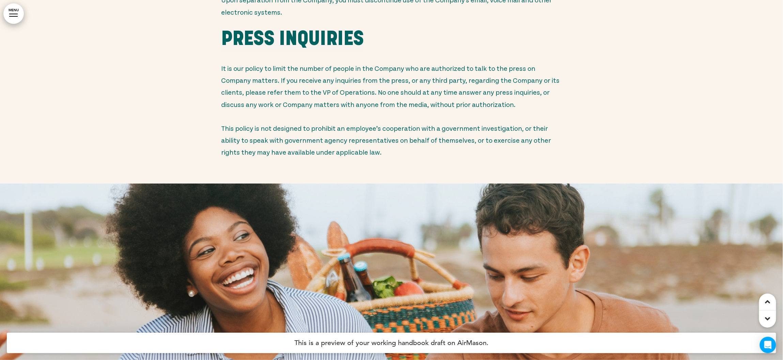
scroll to position [17287, 0]
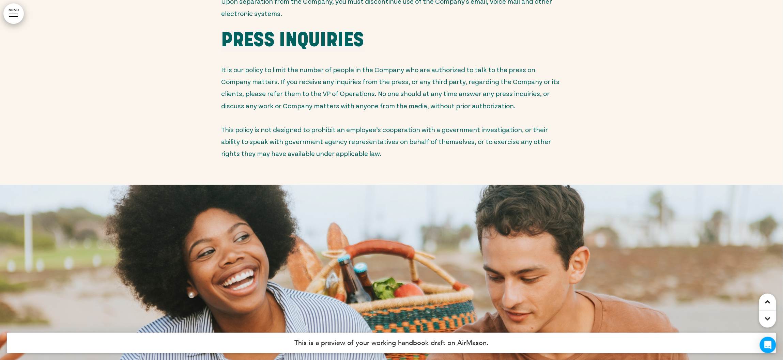
click at [11, 10] on link "MENU" at bounding box center [13, 13] width 20 height 20
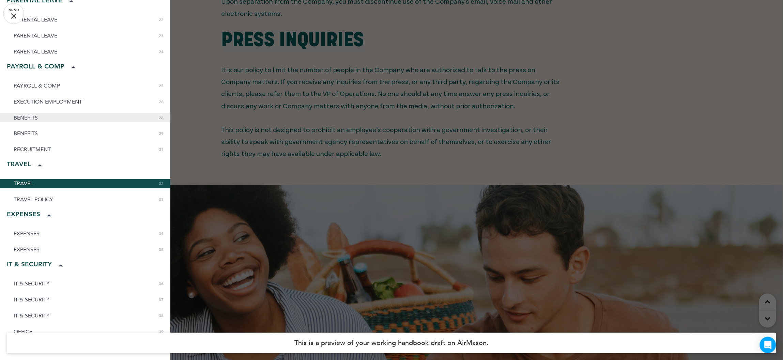
click at [60, 114] on link "BENEFITS 0 28" at bounding box center [85, 117] width 170 height 9
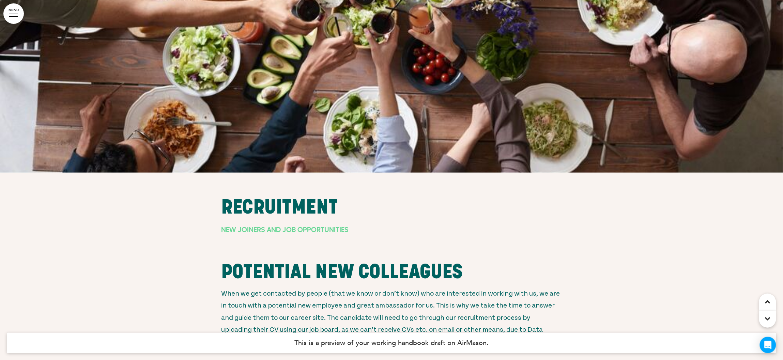
scroll to position [19074, 0]
